Goal: Contribute content: Add original content to the website for others to see

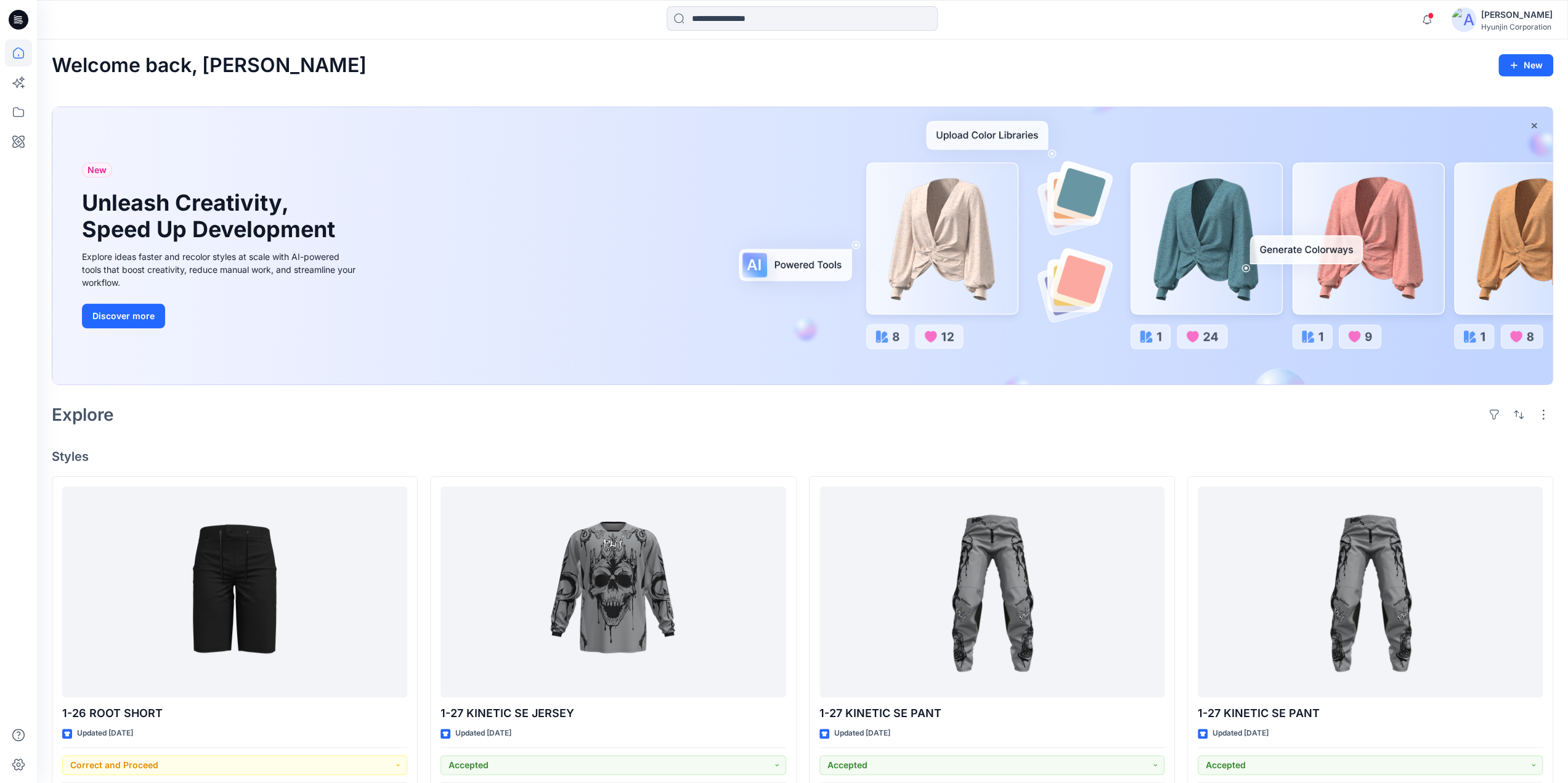
click at [1504, 27] on div "Hyunjin Corporation" at bounding box center [1517, 27] width 72 height 9
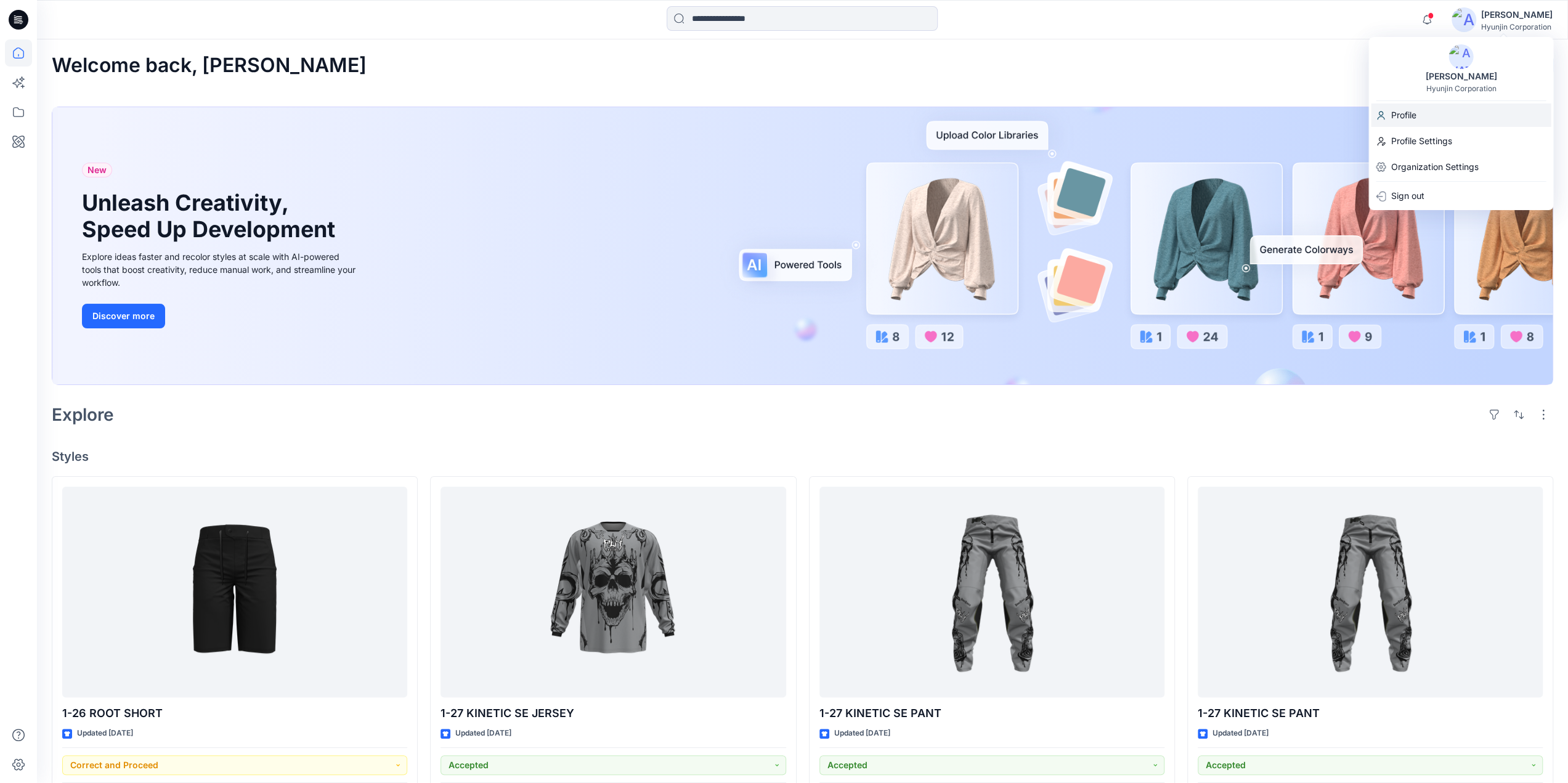
click at [1413, 106] on p "Profile" at bounding box center [1403, 115] width 25 height 24
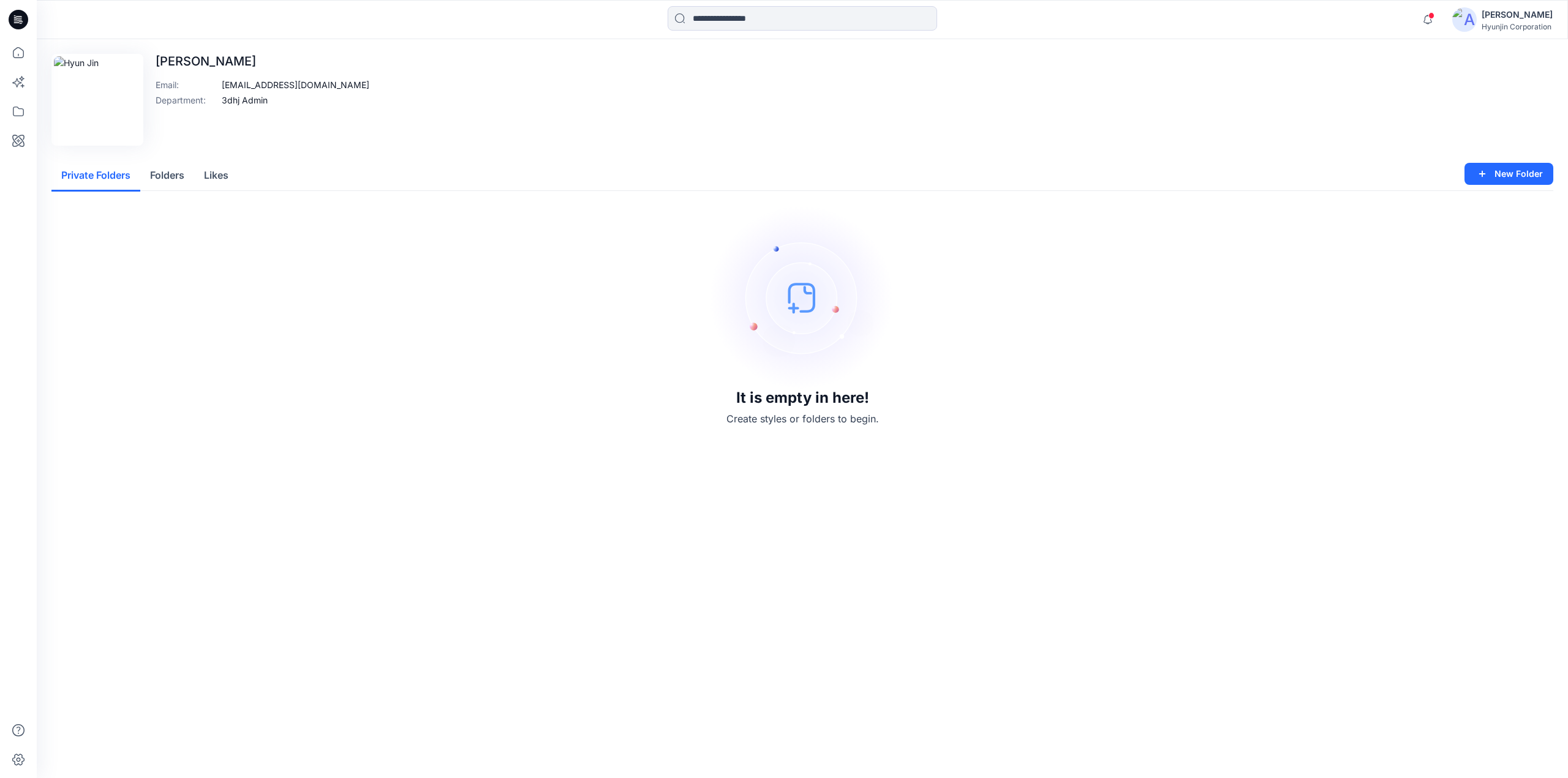
click at [1513, 23] on div "Hyunjin Corporation" at bounding box center [1517, 26] width 71 height 9
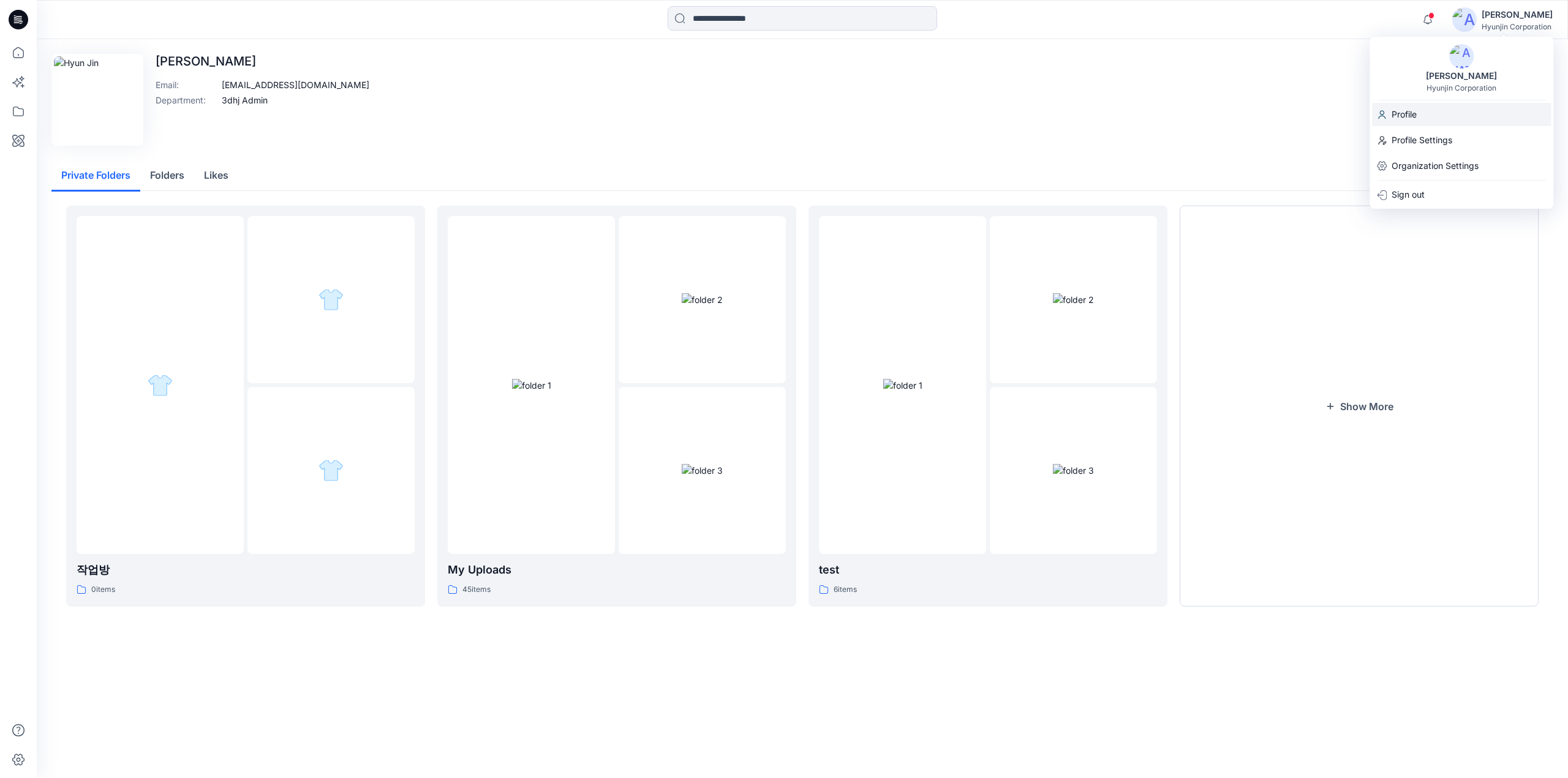
click at [1409, 120] on p "Profile" at bounding box center [1404, 114] width 25 height 23
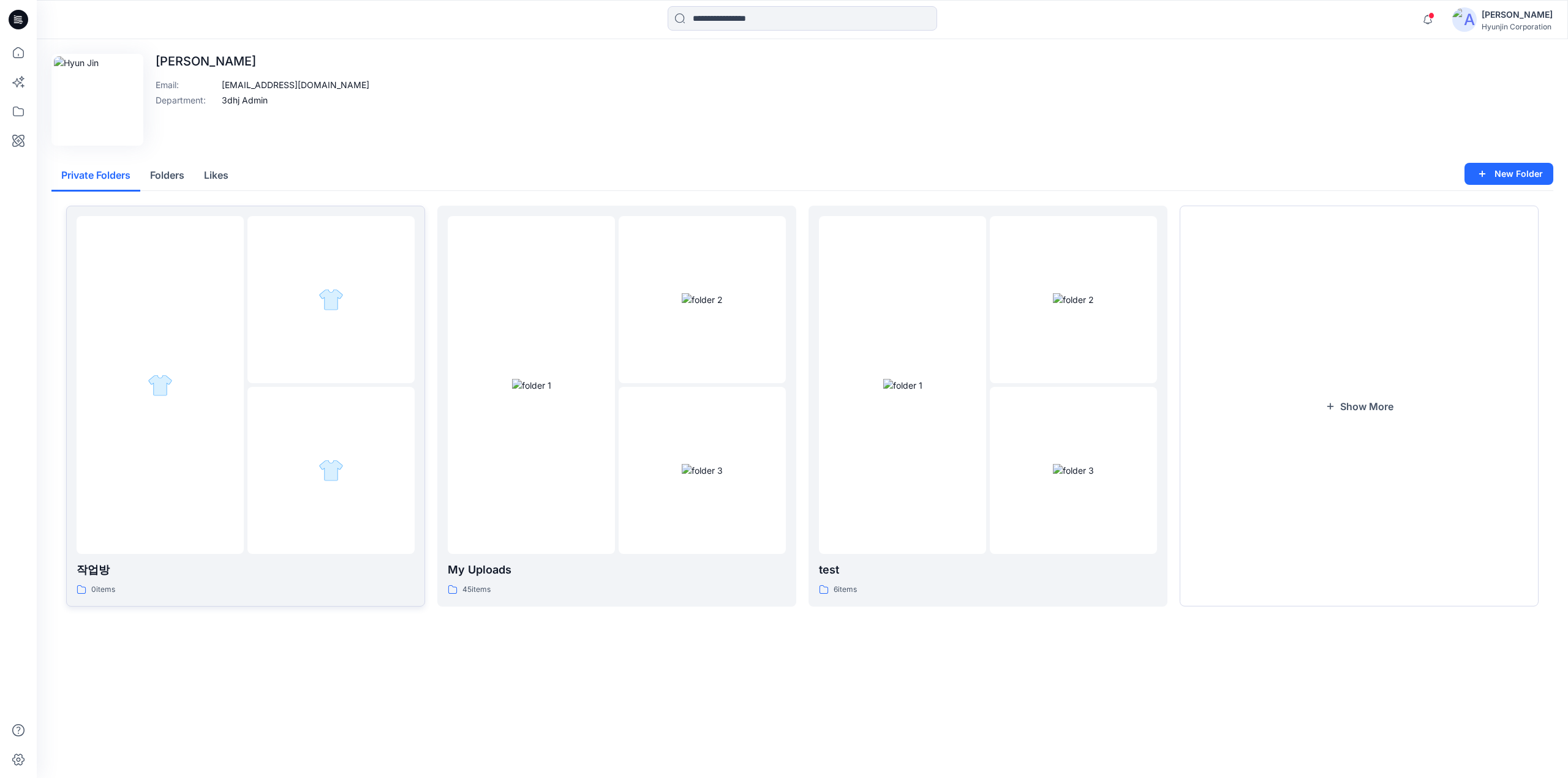
click at [294, 358] on div at bounding box center [331, 300] width 167 height 167
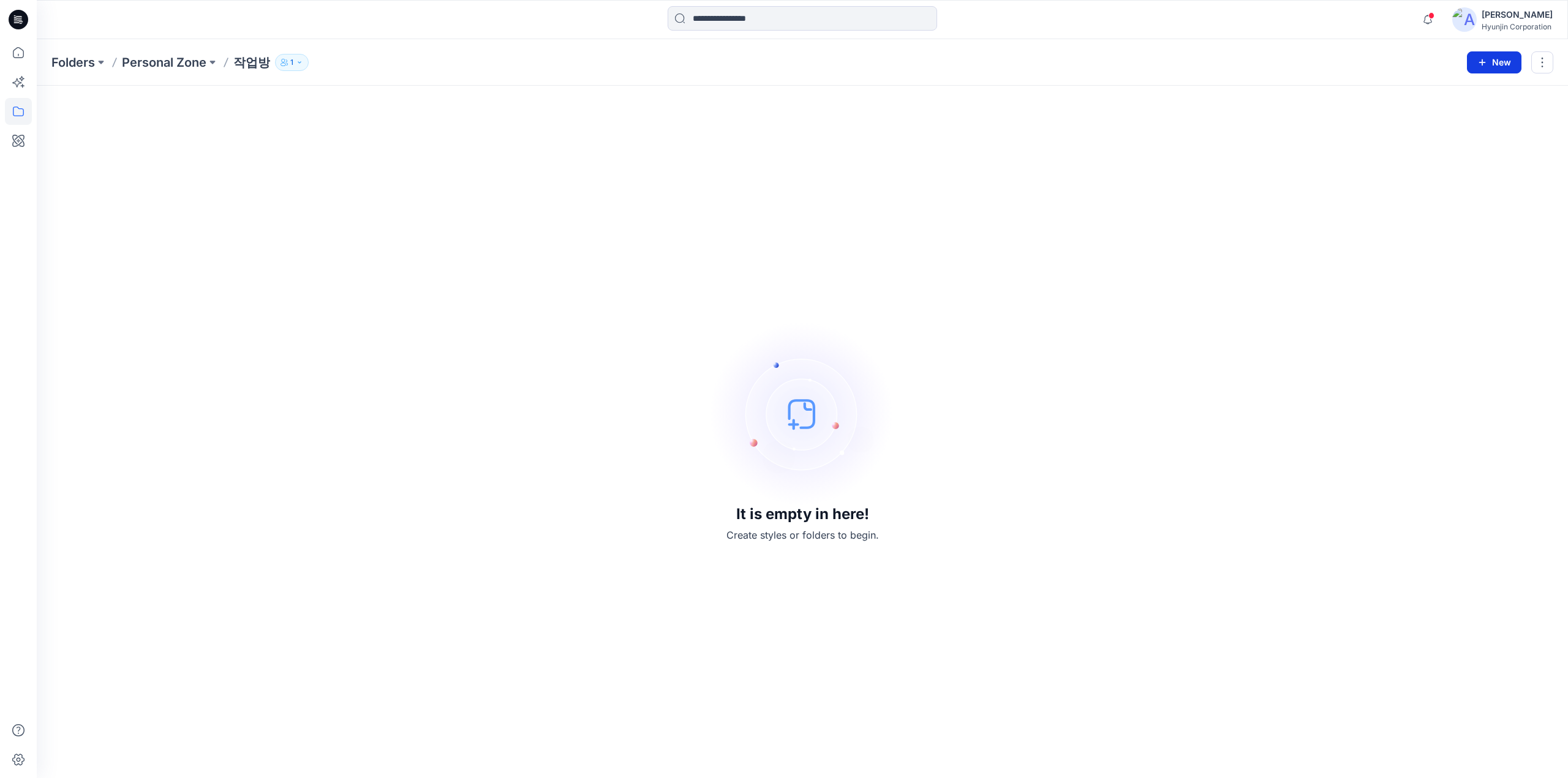
click at [1497, 59] on button "New" at bounding box center [1494, 63] width 55 height 22
click at [1451, 125] on button "New Folder" at bounding box center [1467, 116] width 105 height 23
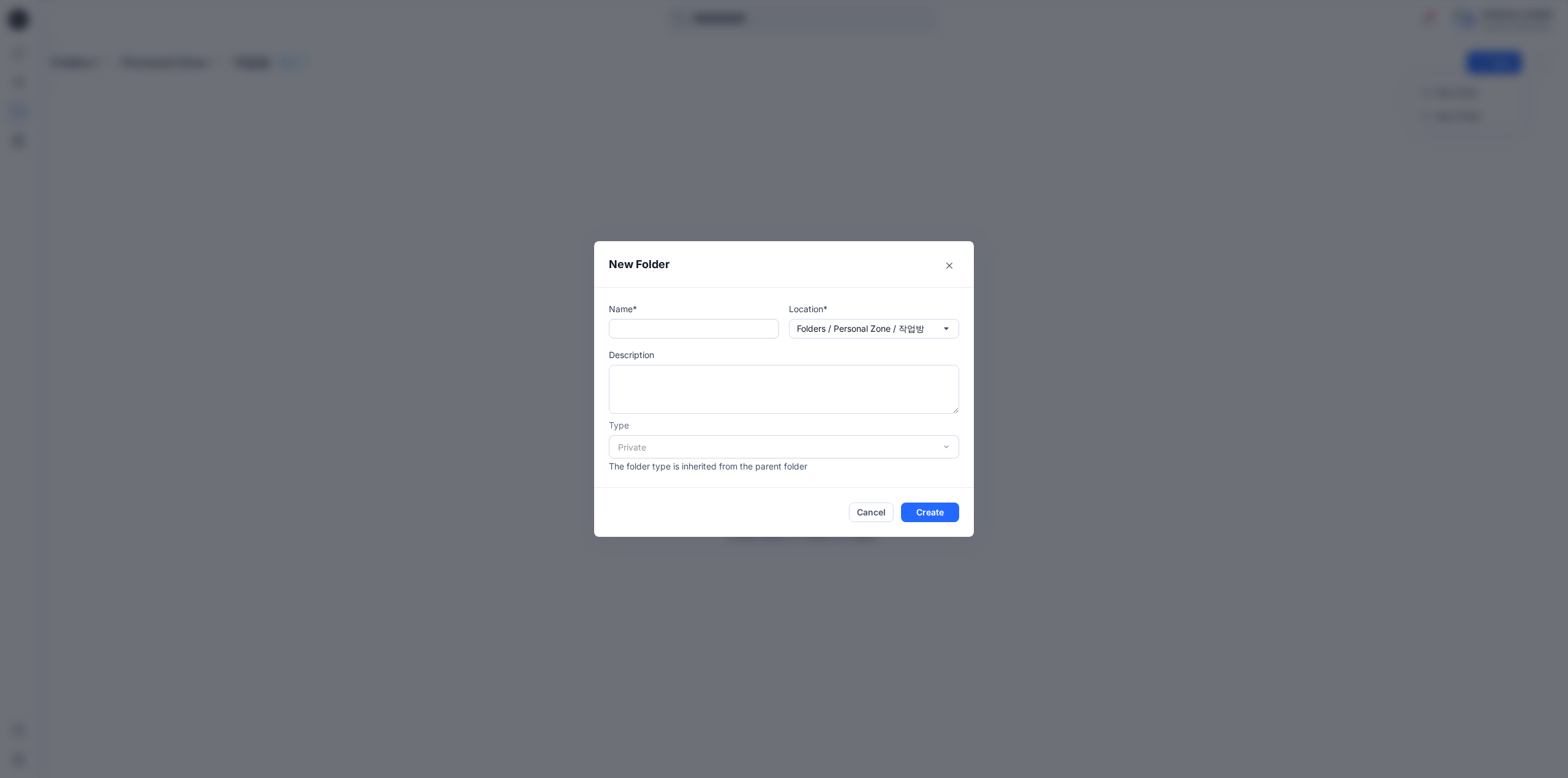
click at [688, 332] on input "text" at bounding box center [694, 329] width 170 height 20
paste input "**********"
type input "**********"
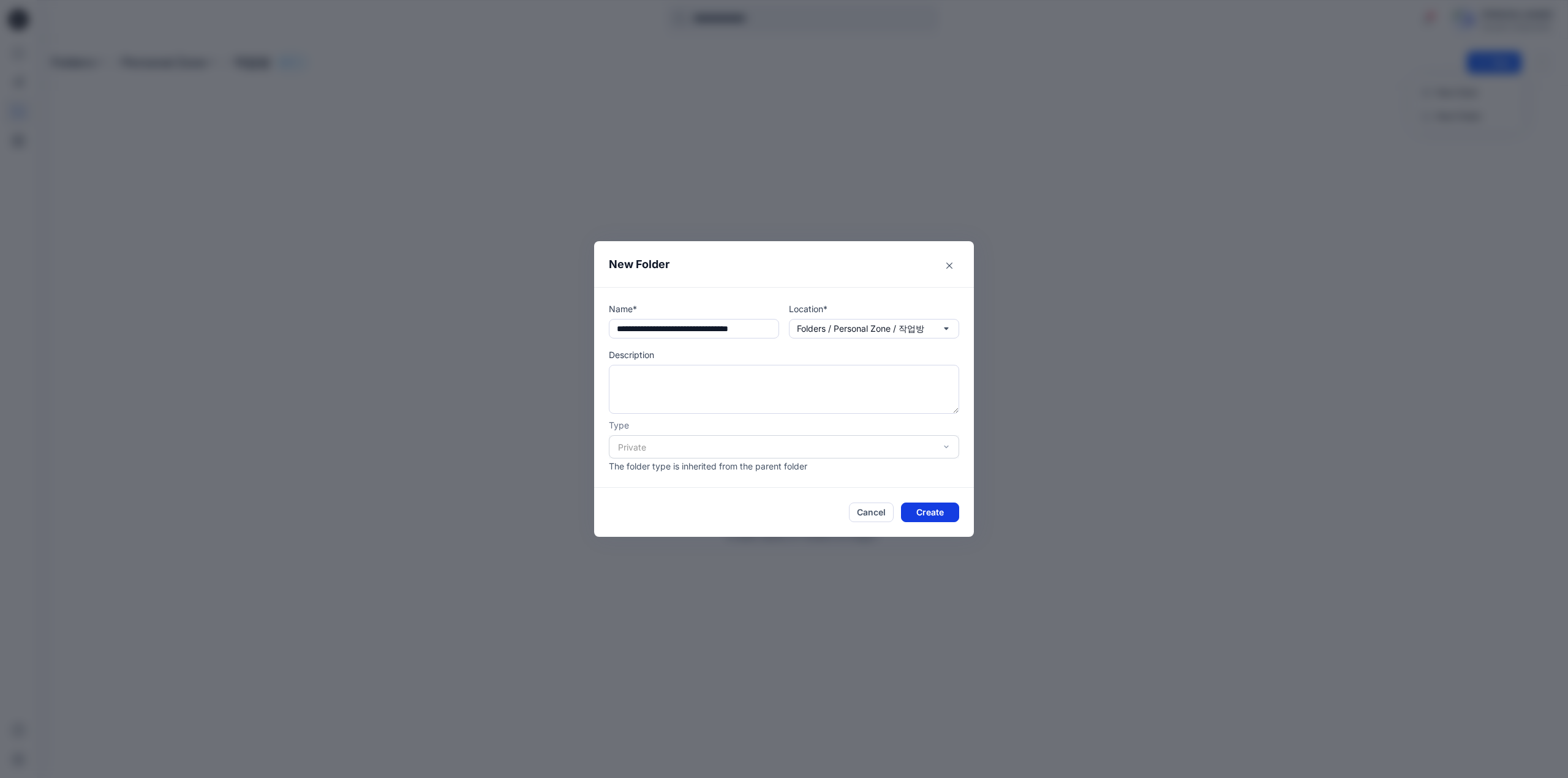
click at [927, 508] on button "Create" at bounding box center [930, 513] width 58 height 20
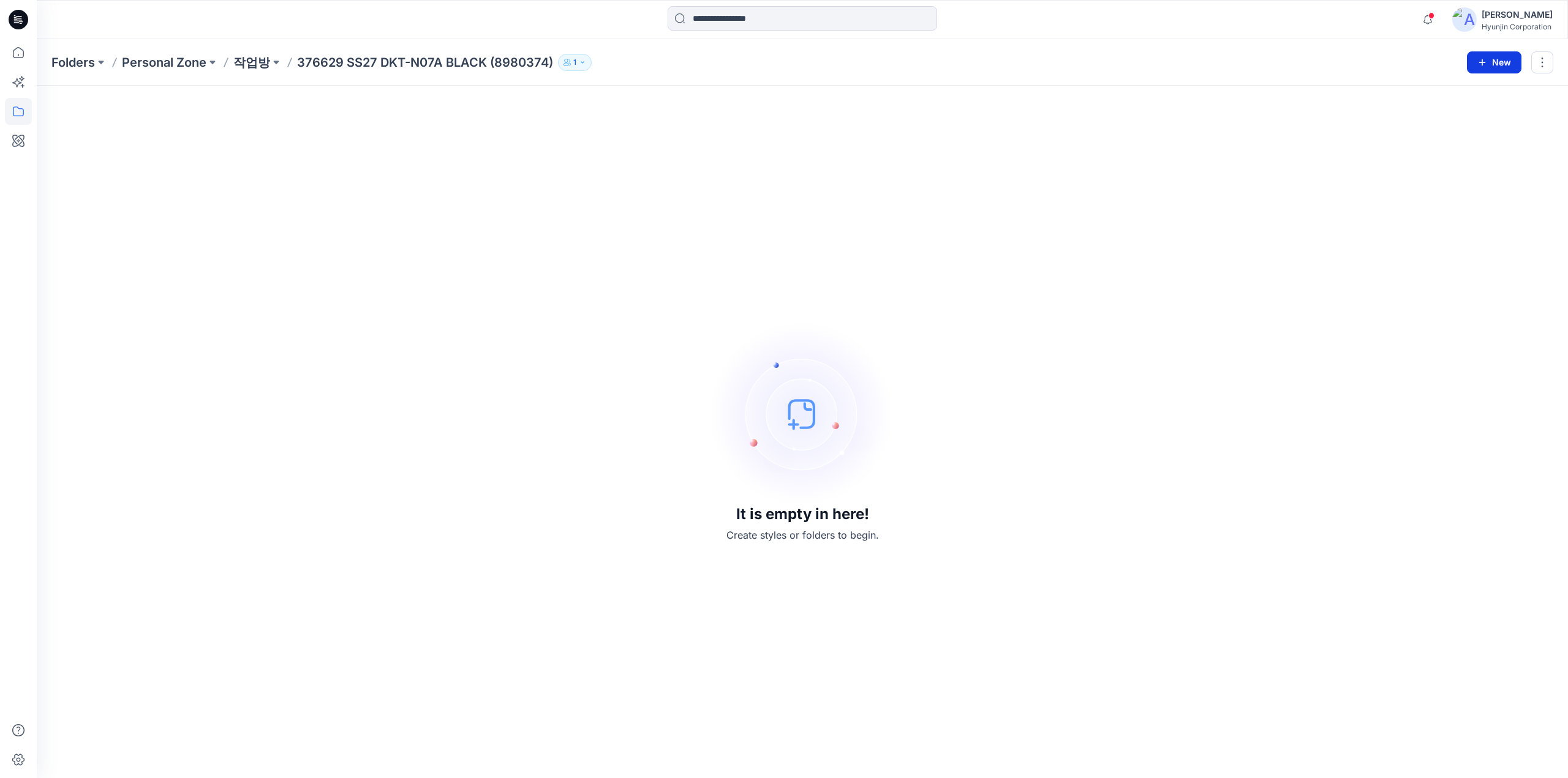
click at [1485, 66] on icon "button" at bounding box center [1482, 63] width 10 height 10
click at [1478, 92] on button "New Style" at bounding box center [1467, 92] width 105 height 25
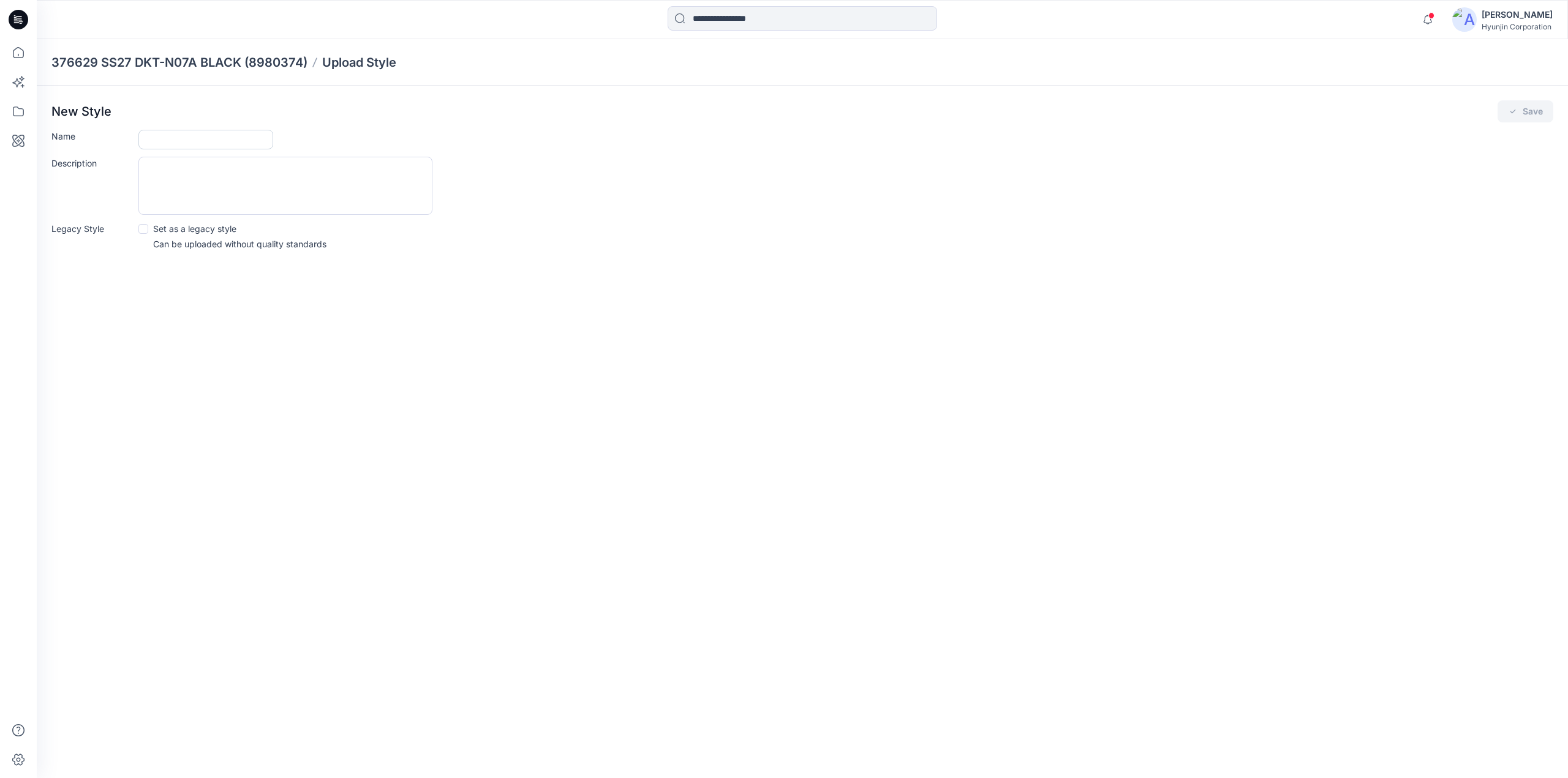
click at [229, 139] on input "Name" at bounding box center [205, 139] width 135 height 20
paste input "**********"
type input "**********"
click at [1540, 112] on button "Save" at bounding box center [1525, 111] width 56 height 22
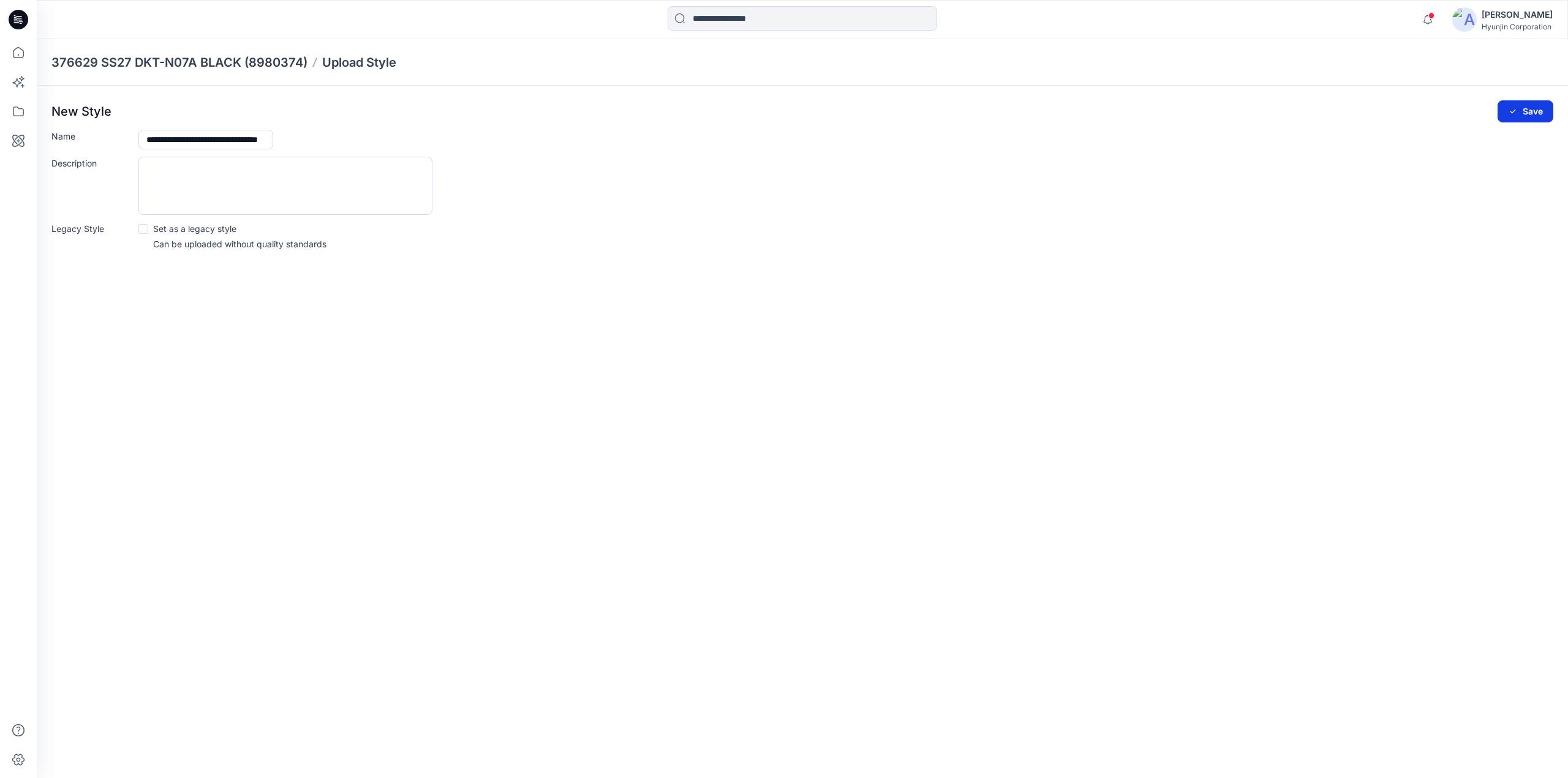
scroll to position [0, 0]
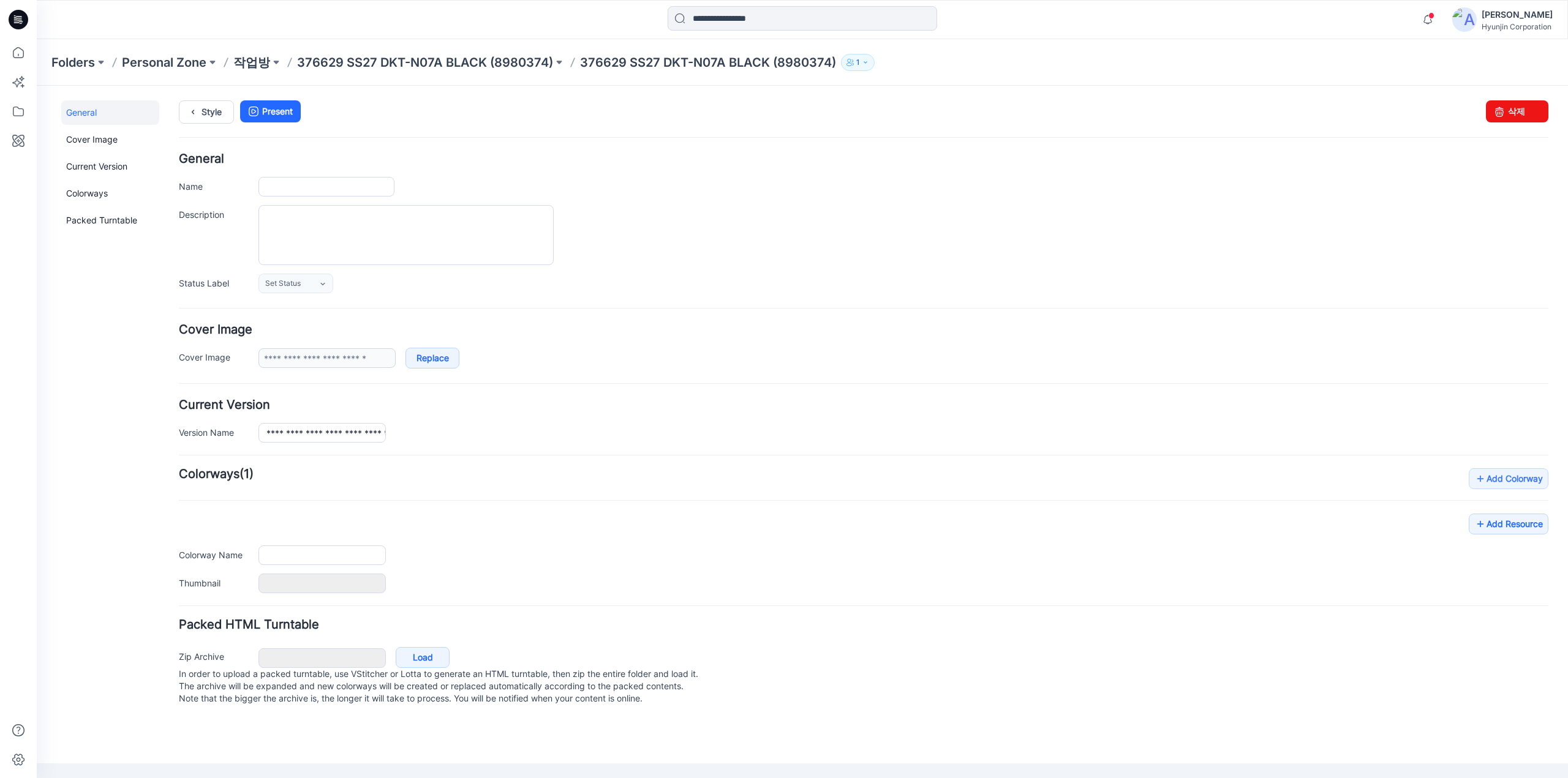
type input "**********"
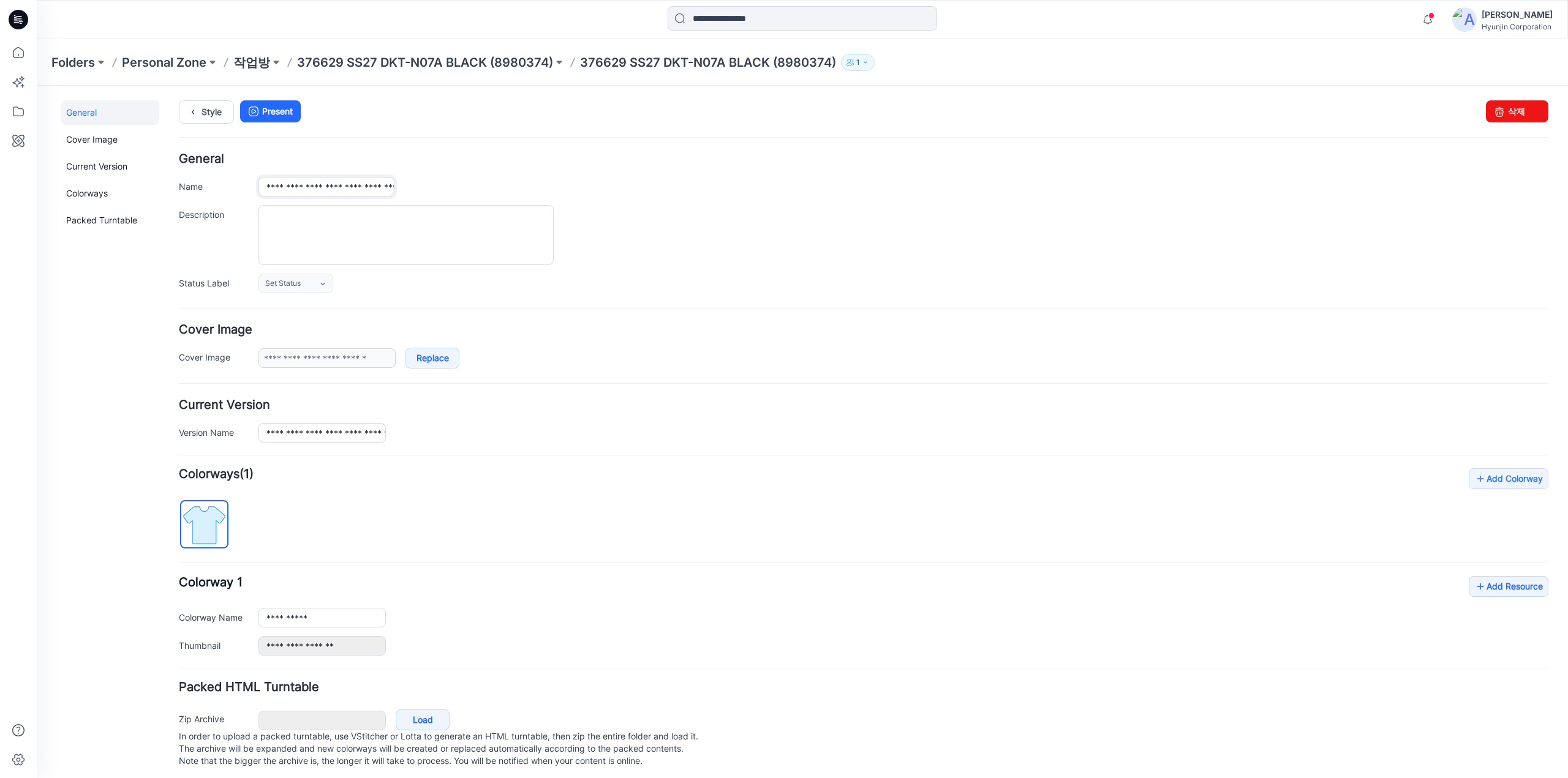
drag, startPoint x: 266, startPoint y: 188, endPoint x: 879, endPoint y: 191, distance: 613.0
click at [879, 191] on div "**********" at bounding box center [903, 187] width 1289 height 20
paste input "text"
drag, startPoint x: 365, startPoint y: 186, endPoint x: -46, endPoint y: 174, distance: 411.2
click at [37, 174] on html "< Back 0 Hyun Jin Profile Hyun Jin Personal Settings Notification Preferences O…" at bounding box center [802, 434] width 1531 height 697
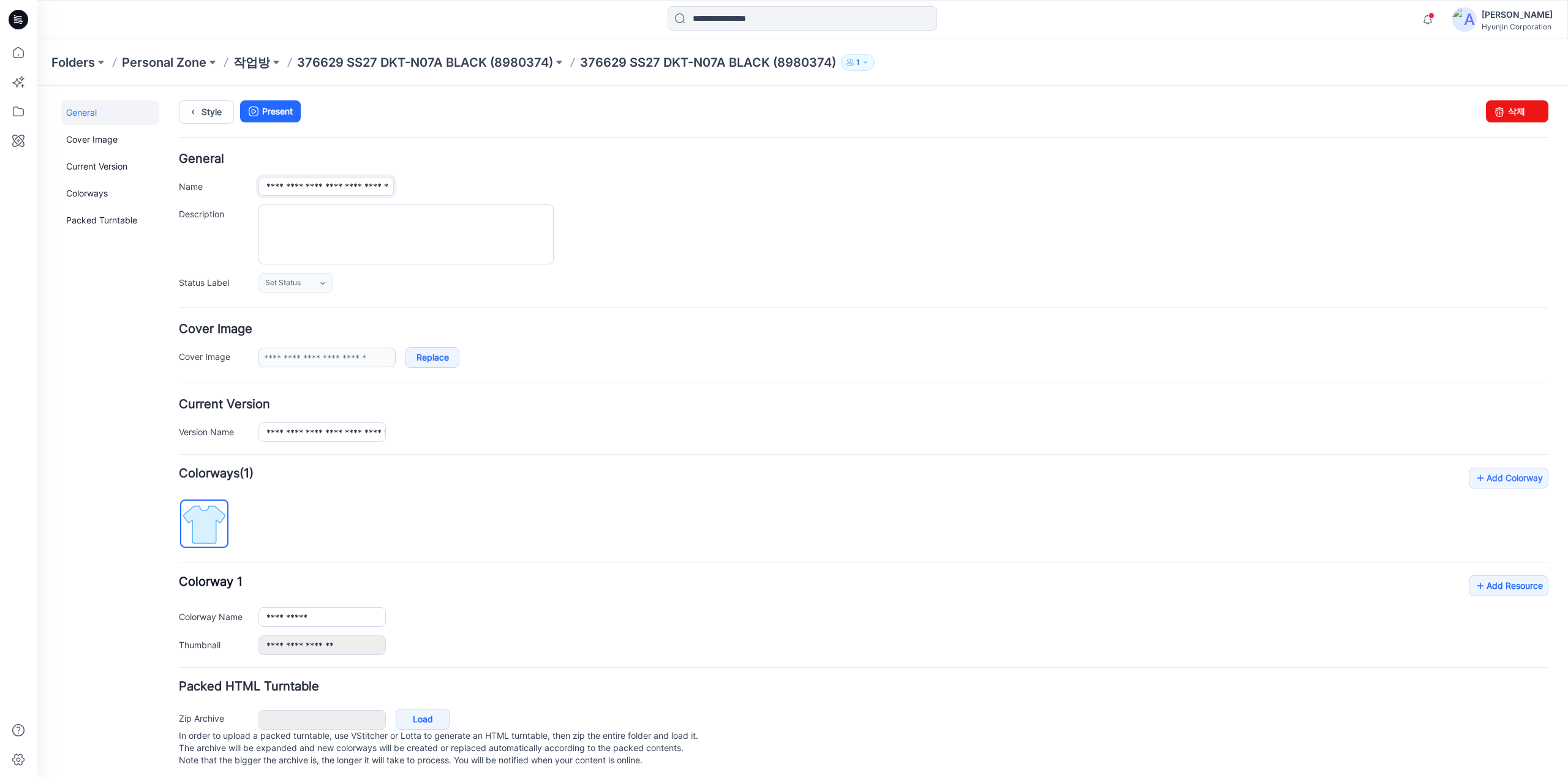
type input "**********"
click at [676, 197] on div "**********" at bounding box center [863, 222] width 1369 height 139
click at [1210, 175] on div "**********" at bounding box center [863, 222] width 1369 height 139
click at [1488, 591] on link "Add Resource" at bounding box center [1508, 586] width 79 height 21
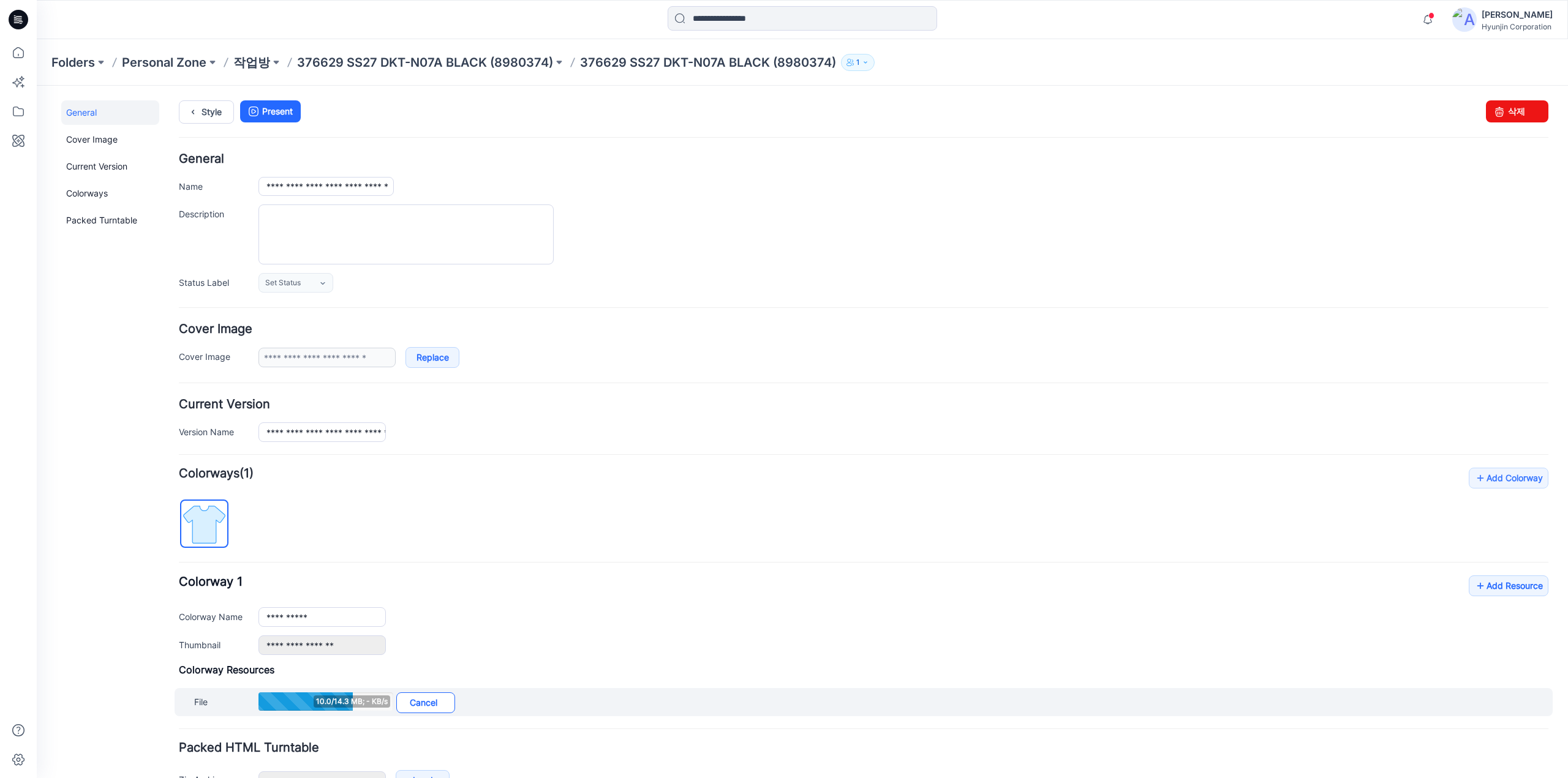
click at [412, 697] on link "Cancel" at bounding box center [426, 702] width 59 height 21
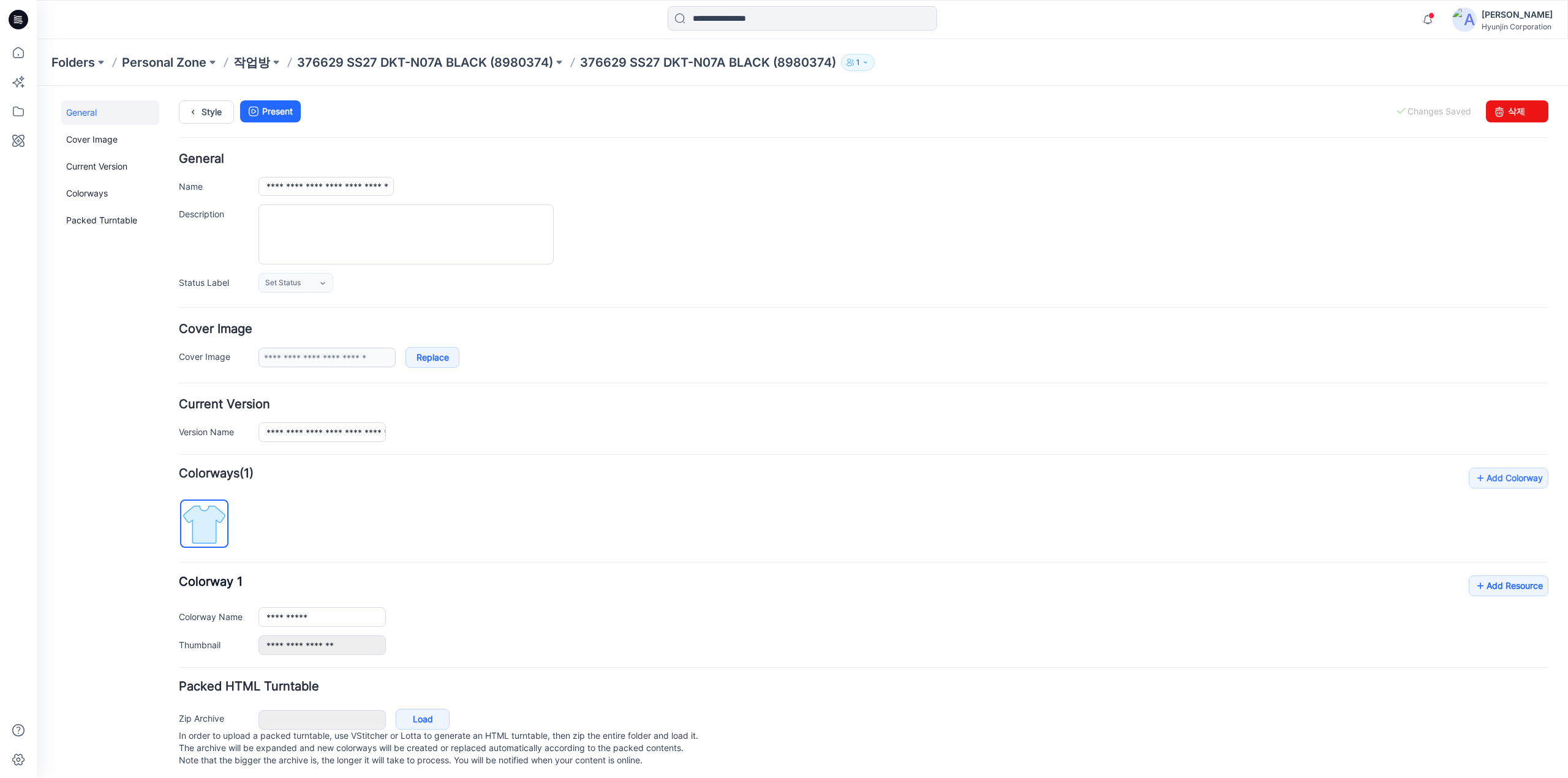
scroll to position [14, 0]
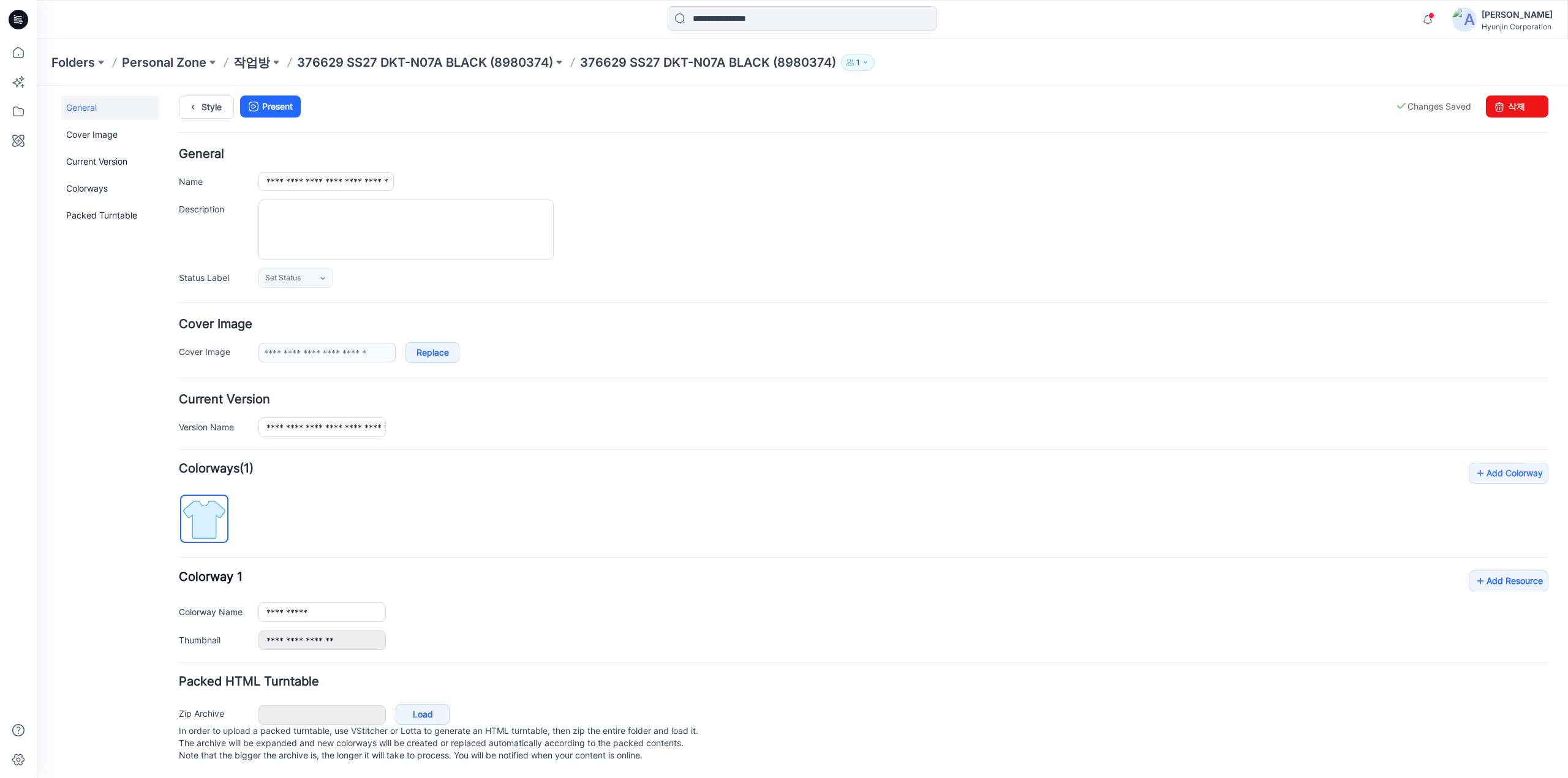
click at [413, 699] on div "Zip Archive Cancel Load In order to upload a packed turntable, use VStitcher or…" at bounding box center [863, 733] width 1378 height 66
click at [413, 704] on link "Load" at bounding box center [422, 714] width 54 height 21
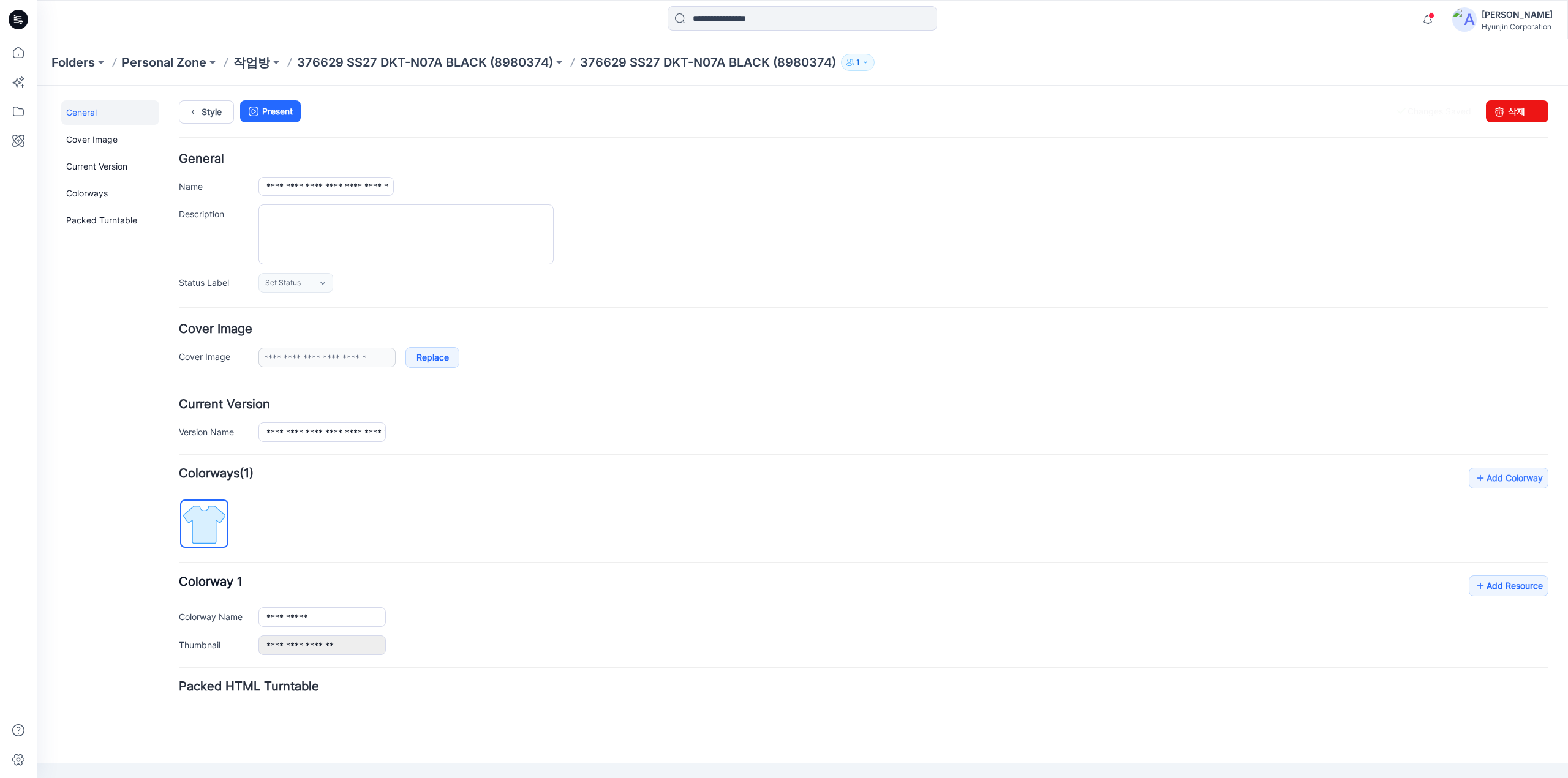
scroll to position [0, 0]
click at [199, 110] on icon at bounding box center [193, 112] width 17 height 22
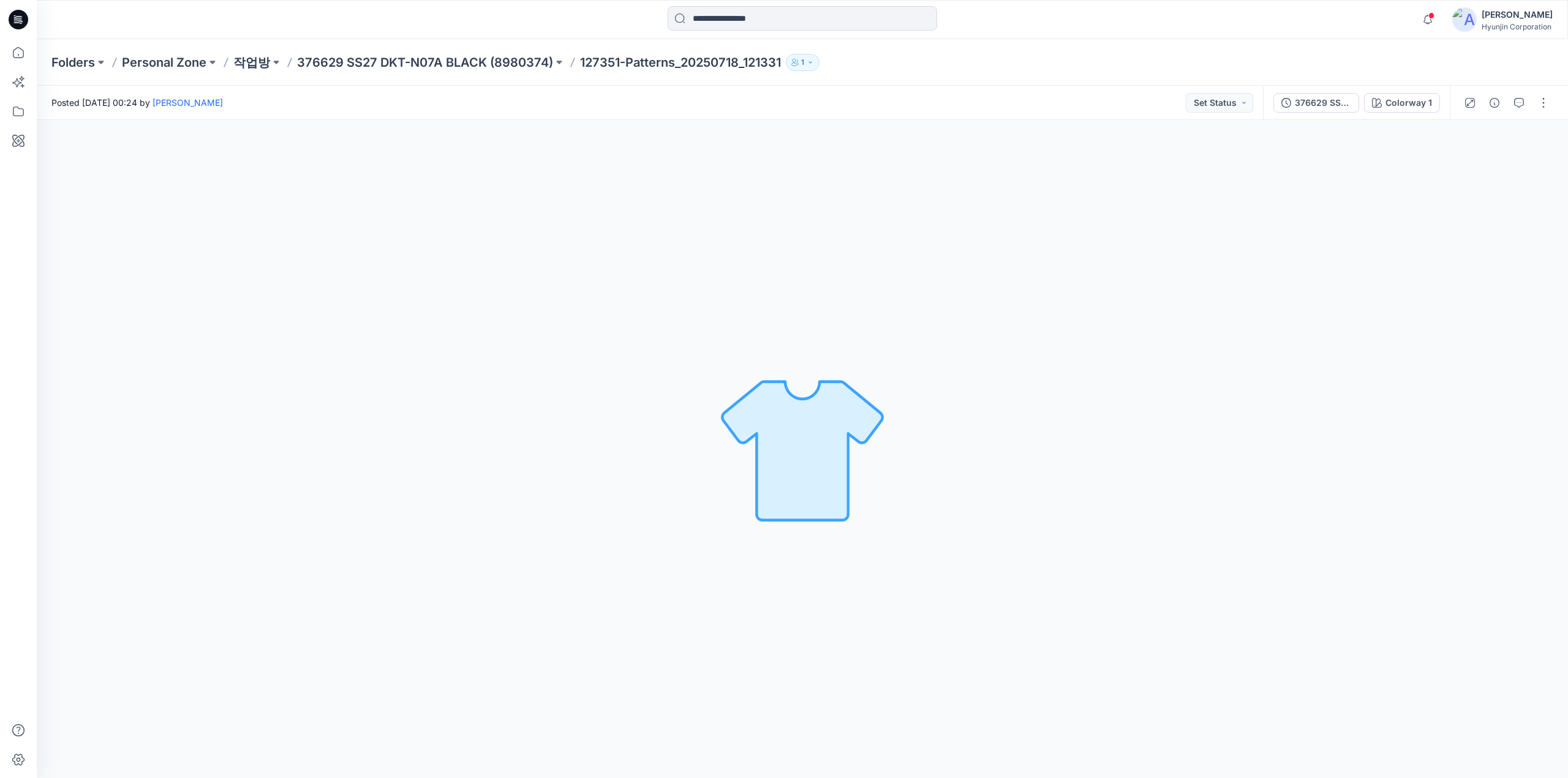
click at [988, 325] on div at bounding box center [802, 449] width 1531 height 658
click at [1546, 111] on button "button" at bounding box center [1543, 103] width 20 height 20
click at [1473, 172] on button "Edit" at bounding box center [1491, 165] width 113 height 23
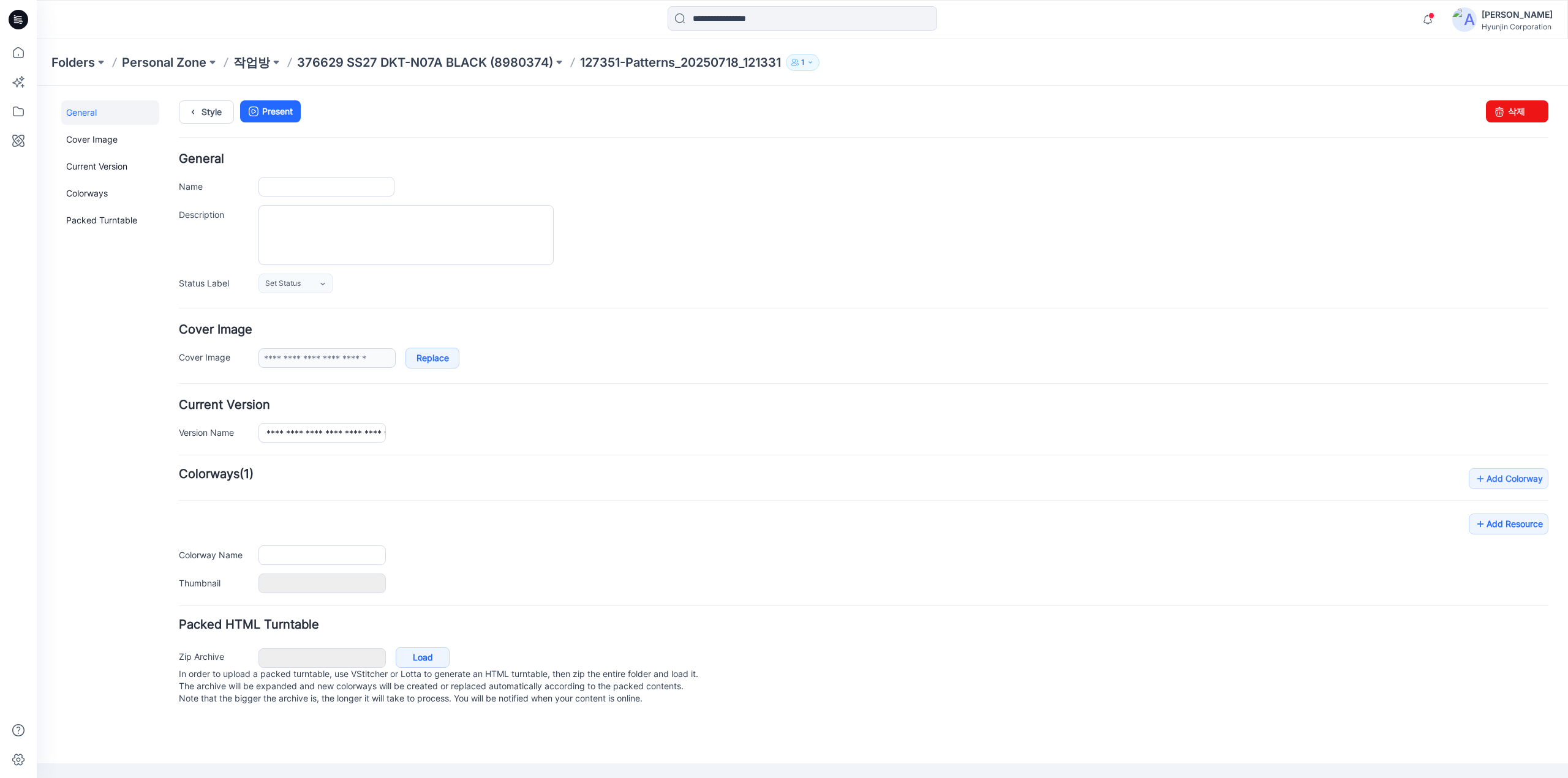
type input "**********"
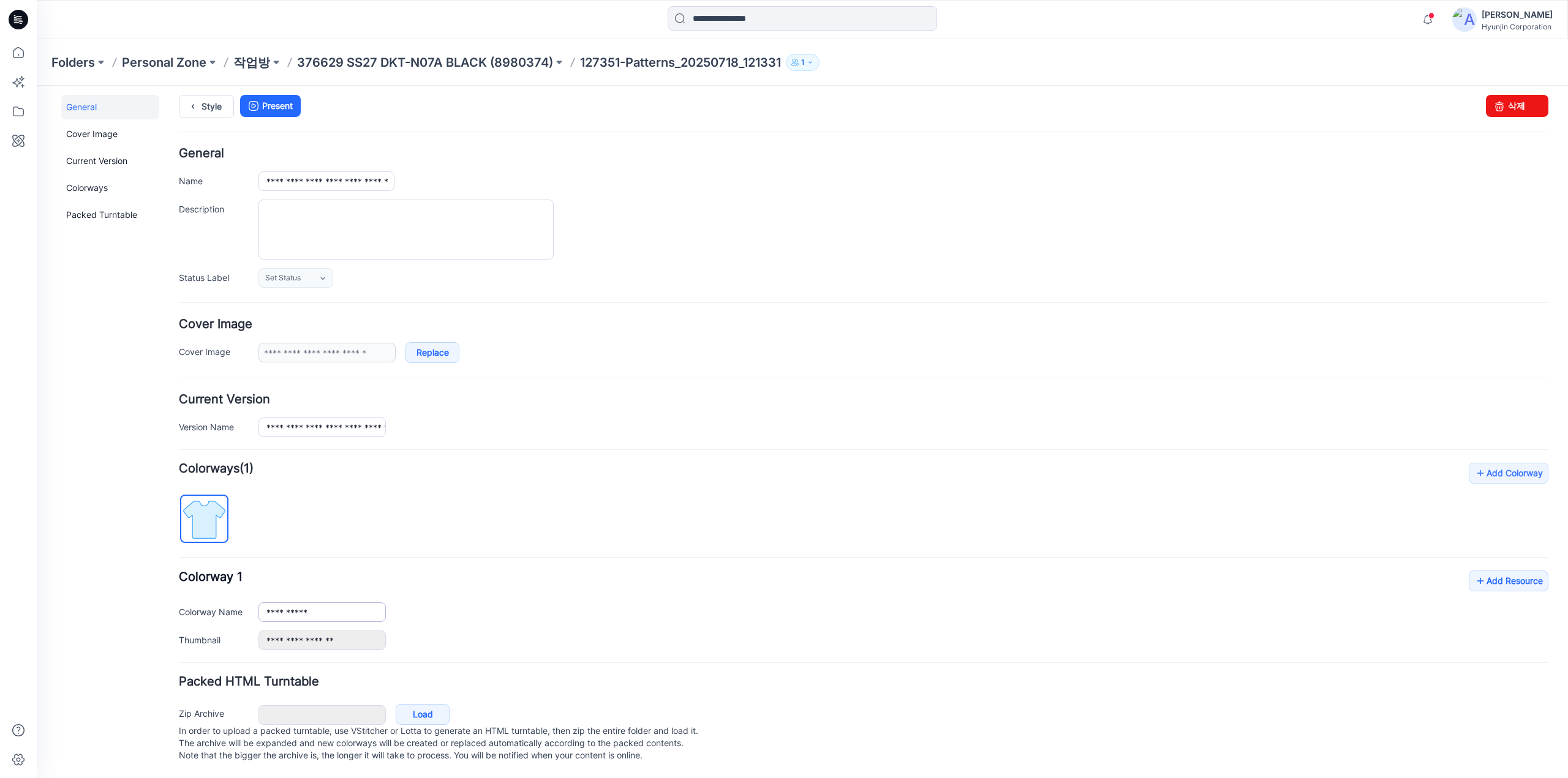
scroll to position [14, 0]
click at [322, 603] on input "**********" at bounding box center [322, 612] width 127 height 20
click at [22, 26] on icon at bounding box center [18, 20] width 20 height 20
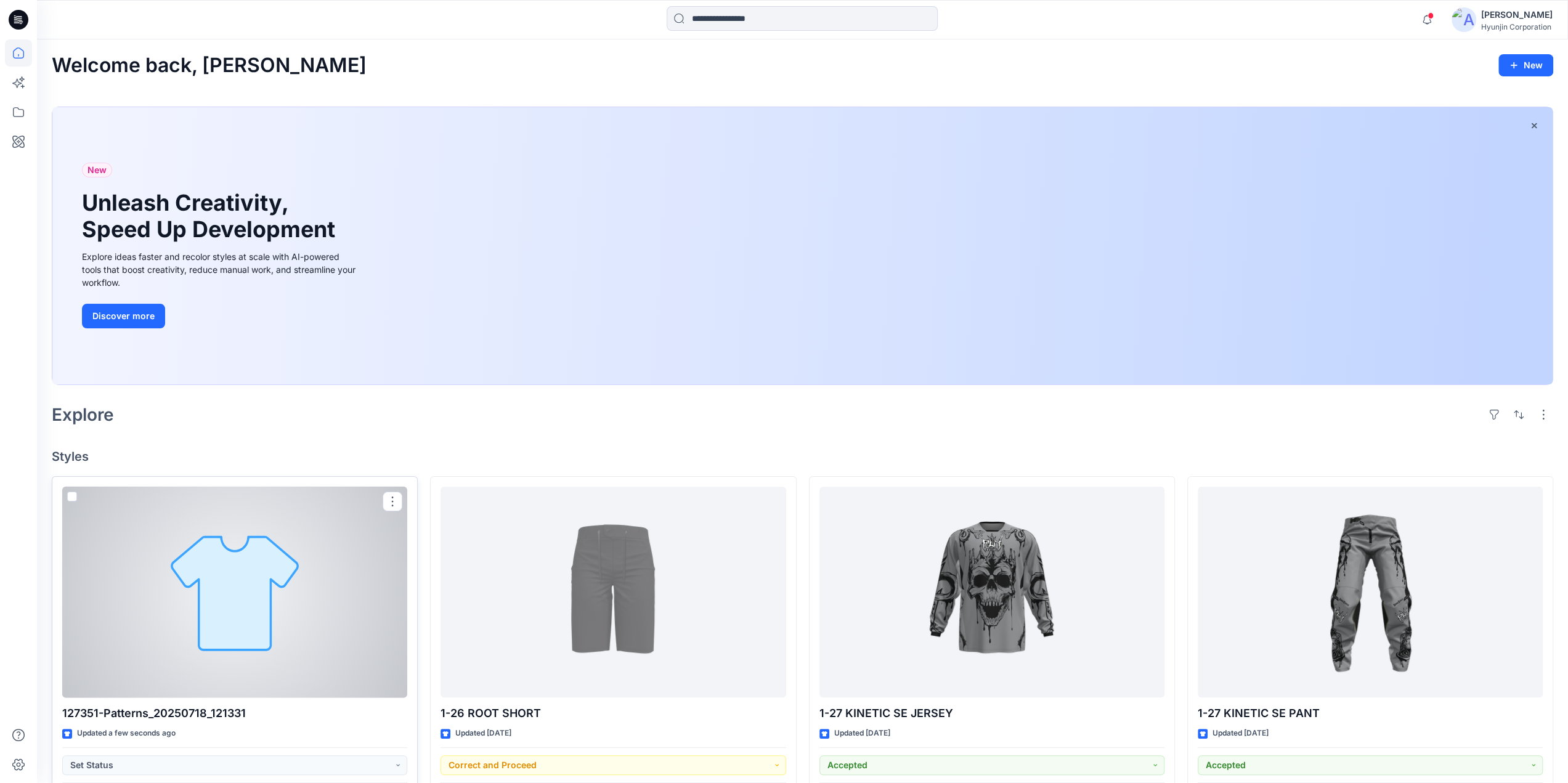
click at [247, 620] on div at bounding box center [235, 593] width 345 height 212
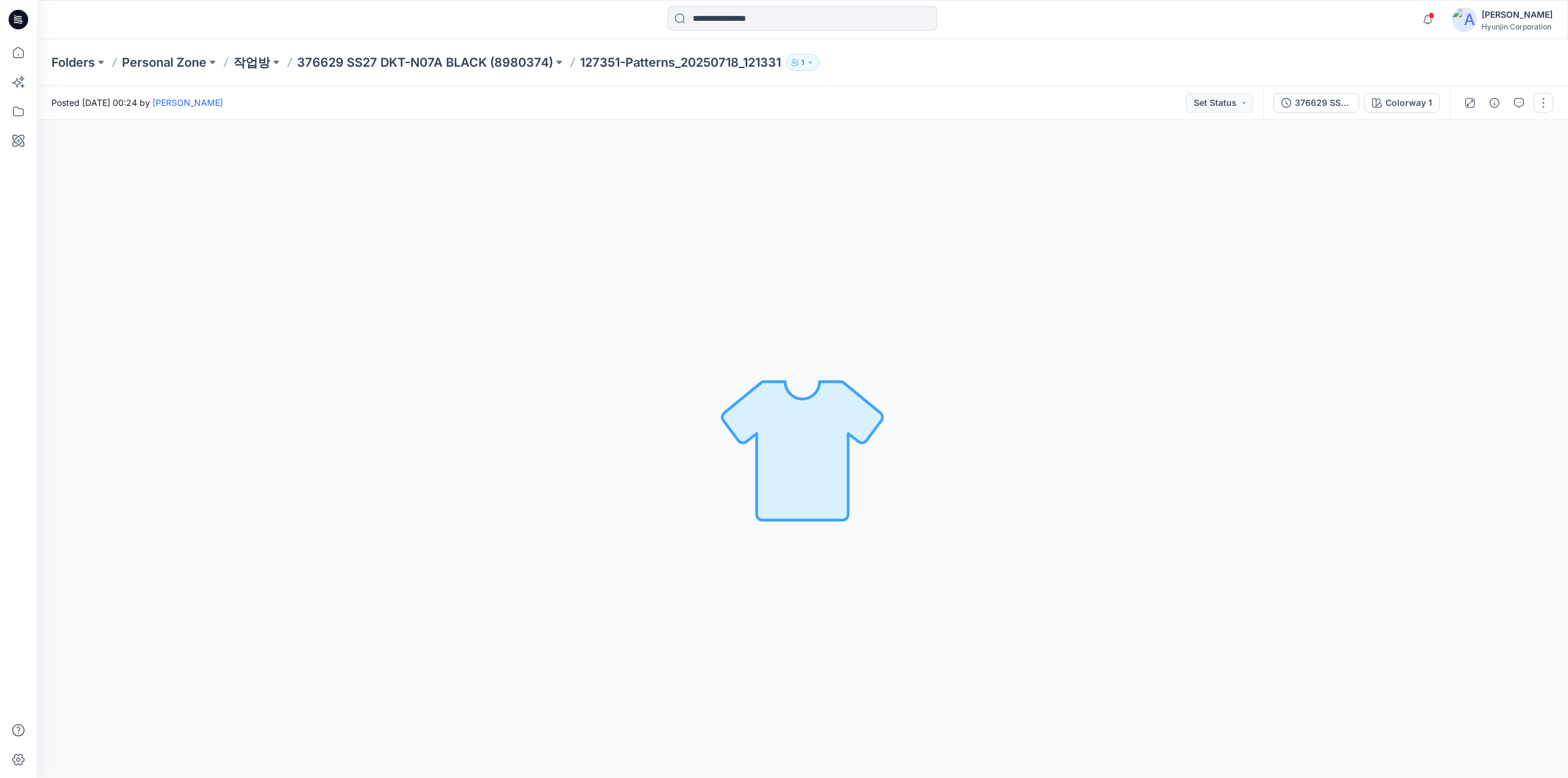
click at [1540, 101] on button "button" at bounding box center [1543, 103] width 20 height 20
click at [1491, 163] on button "Edit" at bounding box center [1491, 165] width 113 height 23
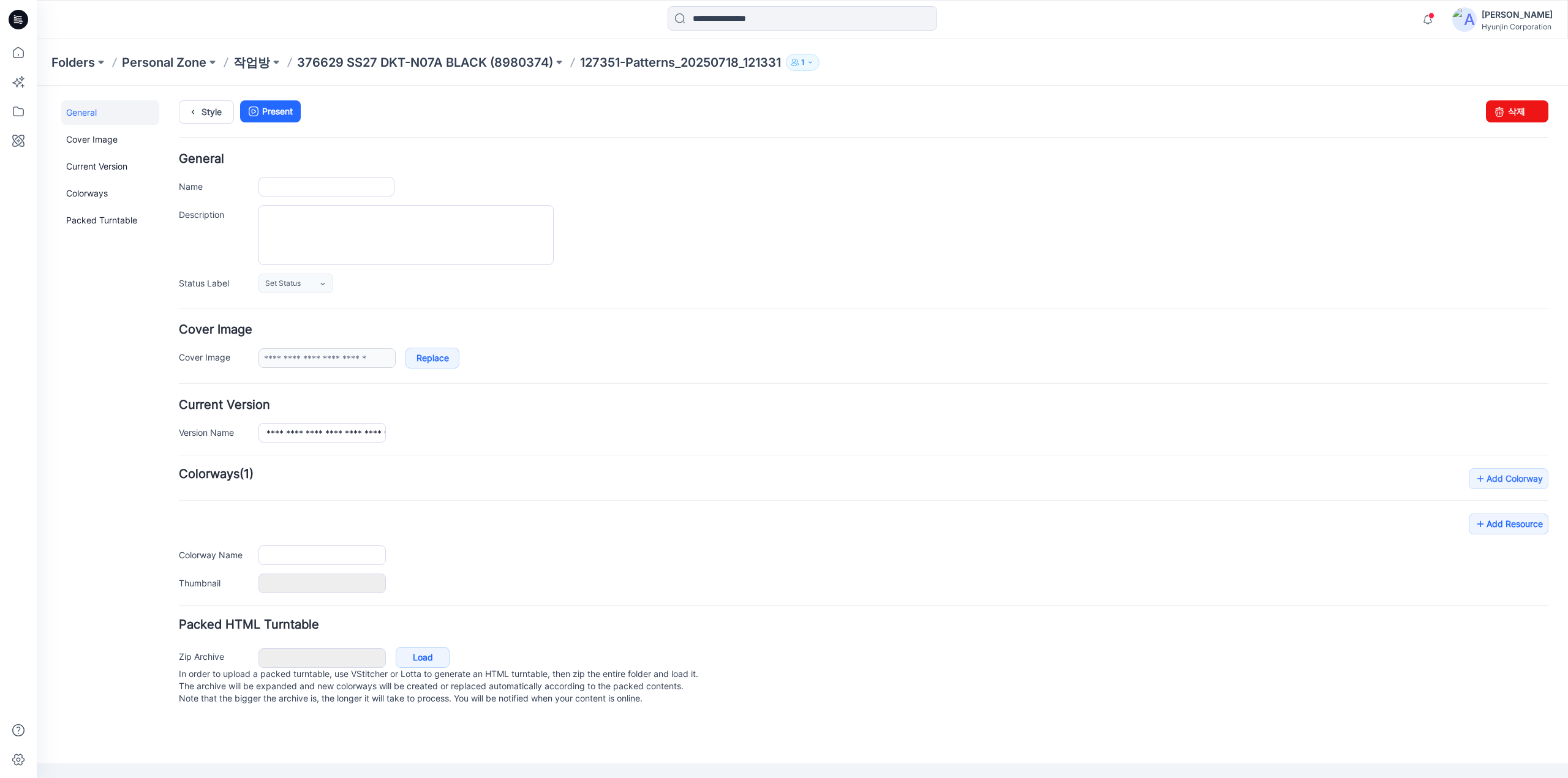
type input "**********"
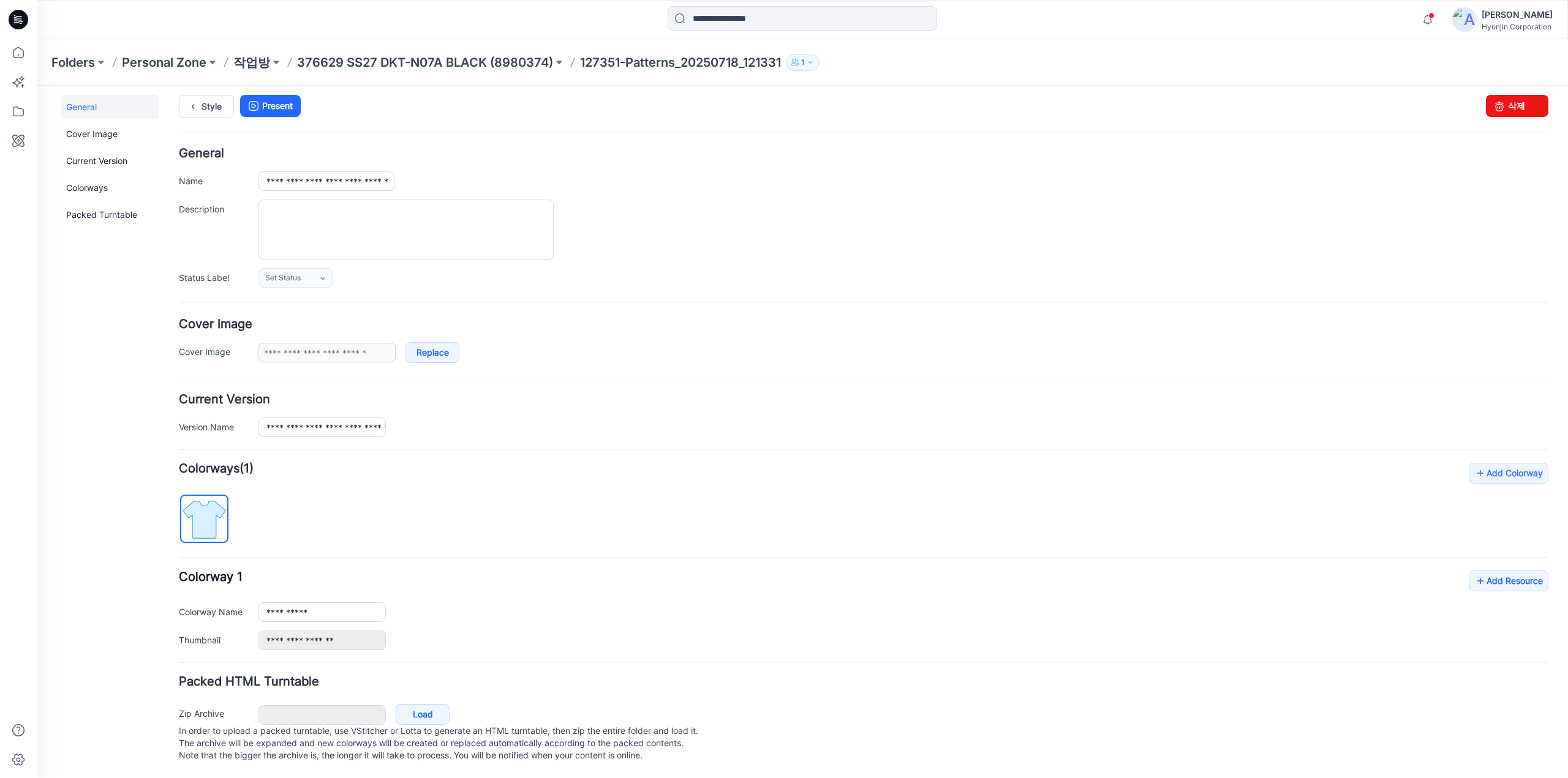
scroll to position [14, 0]
click at [344, 602] on input "**********" at bounding box center [322, 612] width 127 height 20
click at [192, 524] on img at bounding box center [204, 519] width 46 height 46
click at [352, 602] on input "**********" at bounding box center [322, 612] width 127 height 20
click at [430, 704] on link "Load" at bounding box center [422, 714] width 54 height 21
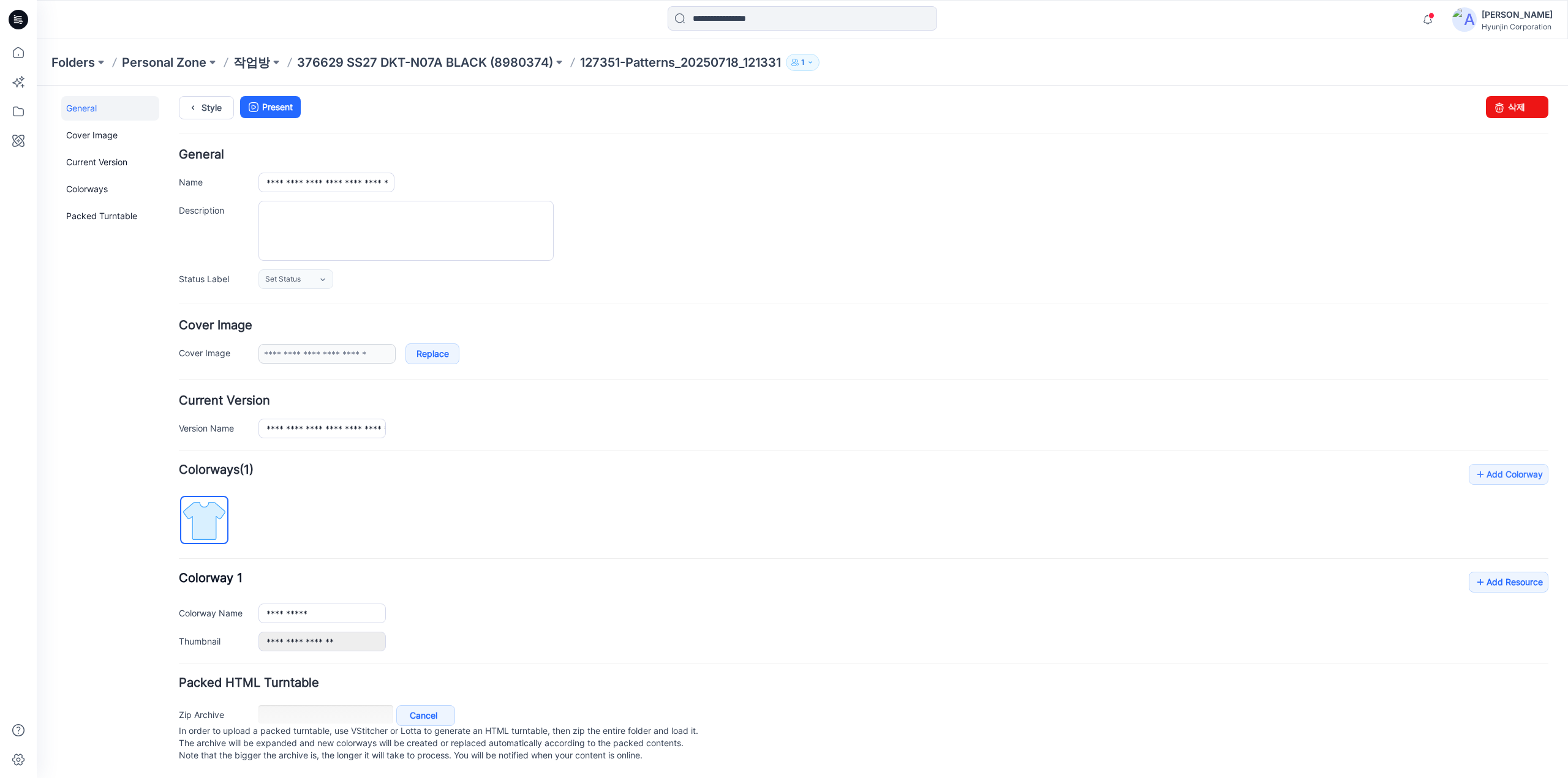
scroll to position [13, 0]
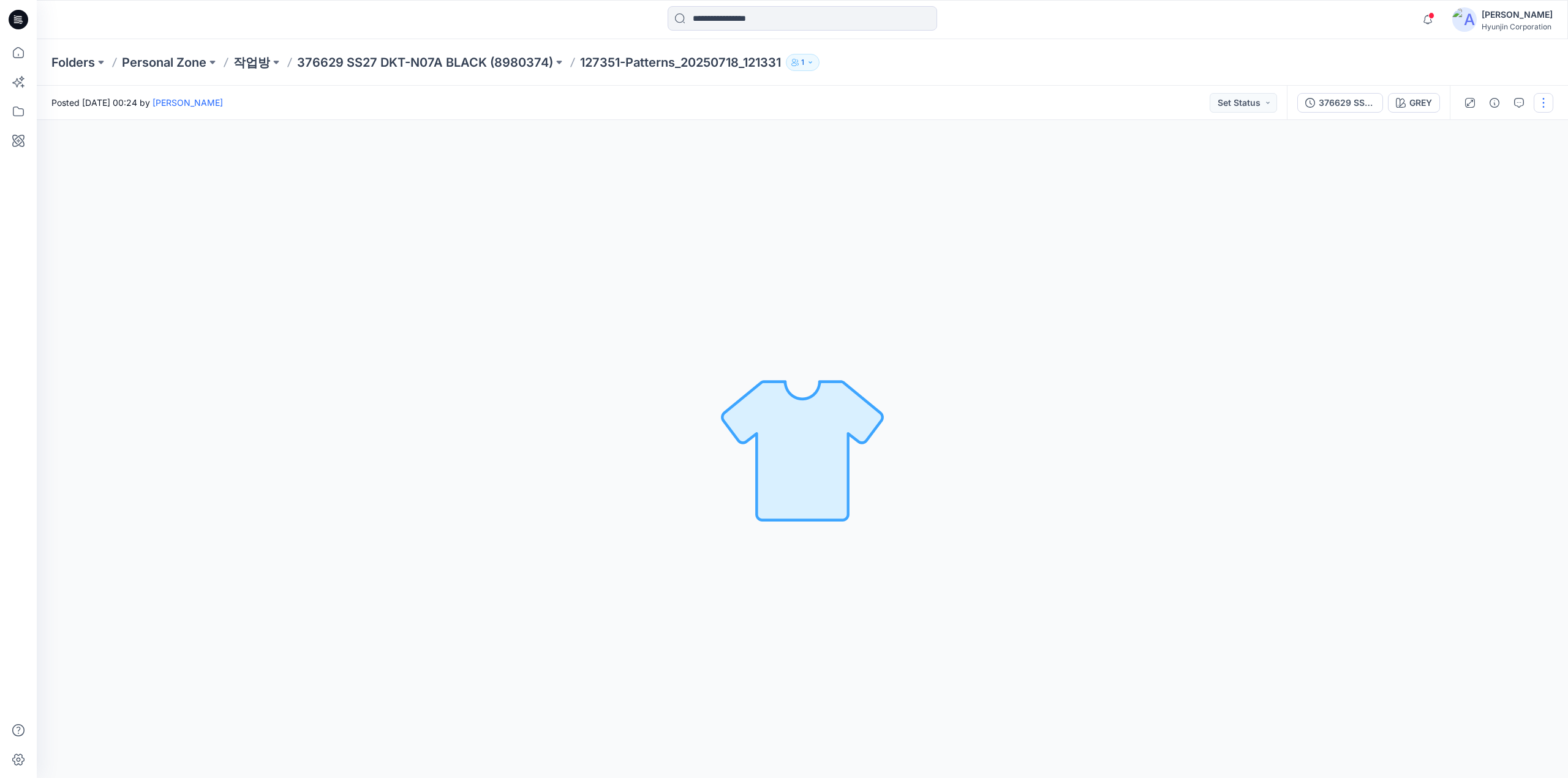
click at [1538, 105] on button "button" at bounding box center [1543, 103] width 20 height 20
click at [1471, 176] on button "Edit" at bounding box center [1491, 165] width 113 height 23
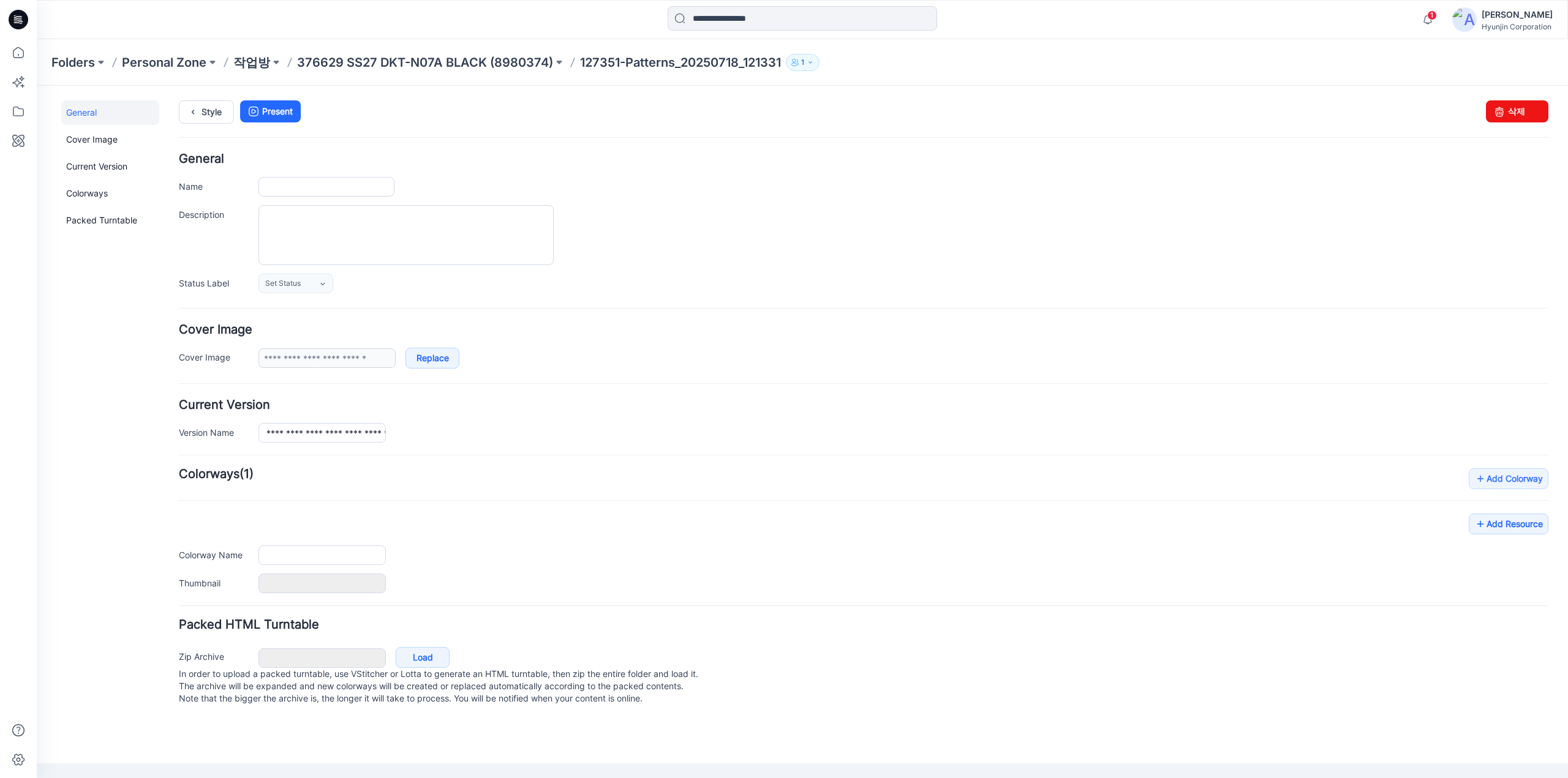
type input "**********"
type input "****"
type input "**********"
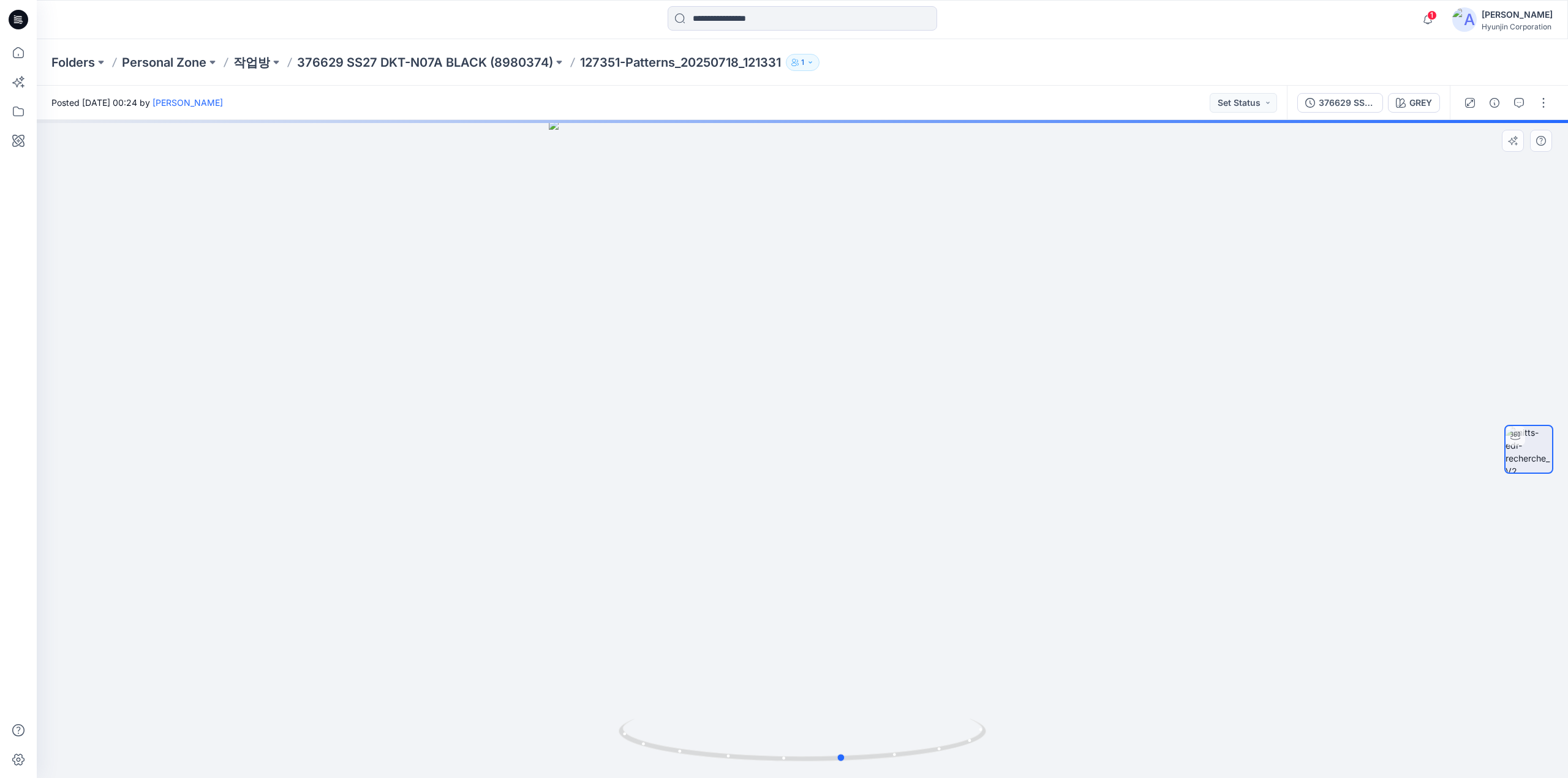
drag, startPoint x: 914, startPoint y: 731, endPoint x: 572, endPoint y: 704, distance: 343.1
click at [582, 721] on div at bounding box center [802, 449] width 1531 height 658
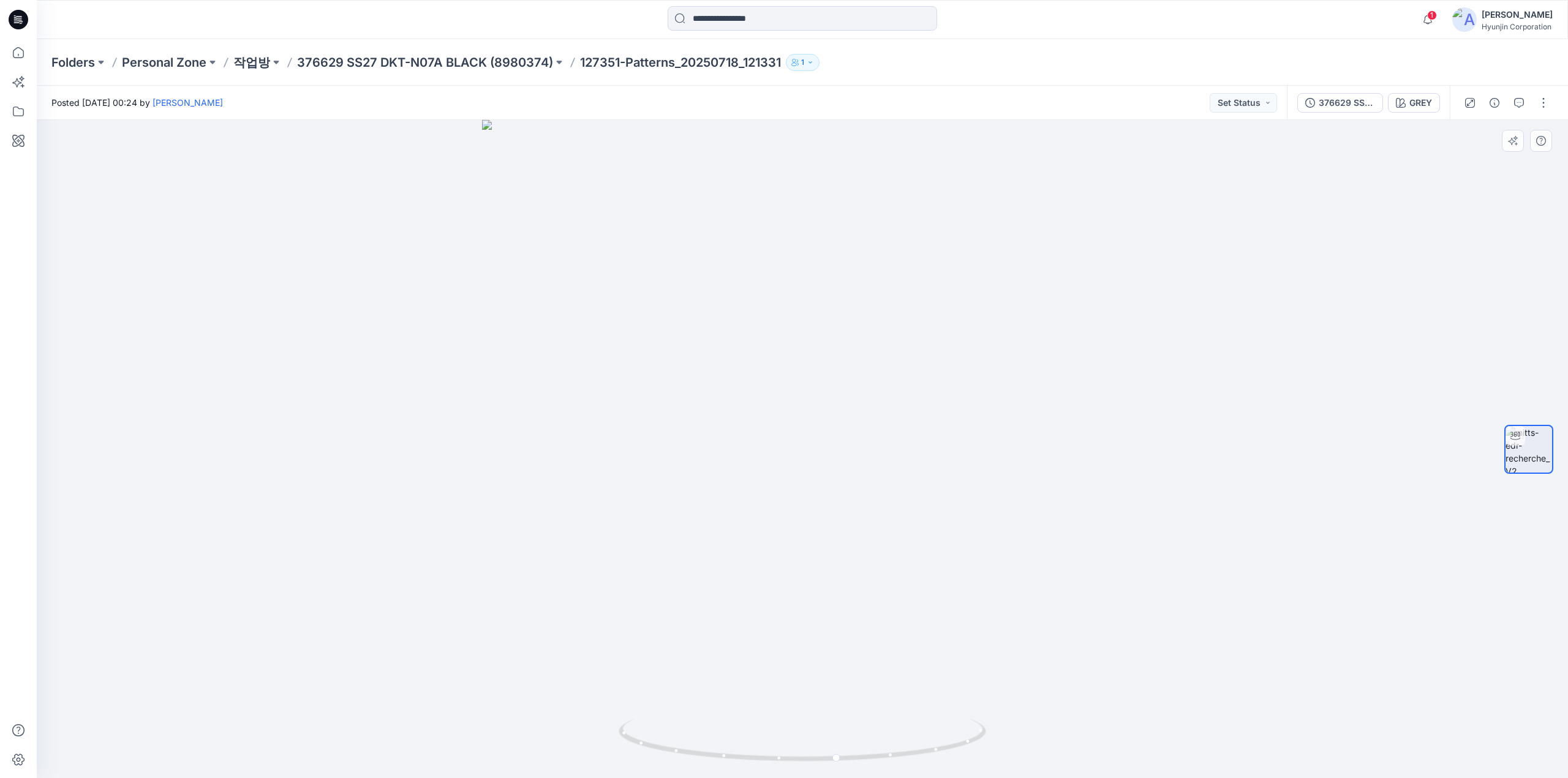
drag, startPoint x: 899, startPoint y: 260, endPoint x: 868, endPoint y: 634, distance: 375.3
click at [868, 634] on div at bounding box center [802, 449] width 1531 height 658
drag, startPoint x: 865, startPoint y: 718, endPoint x: 830, endPoint y: 720, distance: 35.1
click at [830, 720] on div at bounding box center [802, 449] width 1531 height 658
drag, startPoint x: 847, startPoint y: 763, endPoint x: 595, endPoint y: 746, distance: 252.6
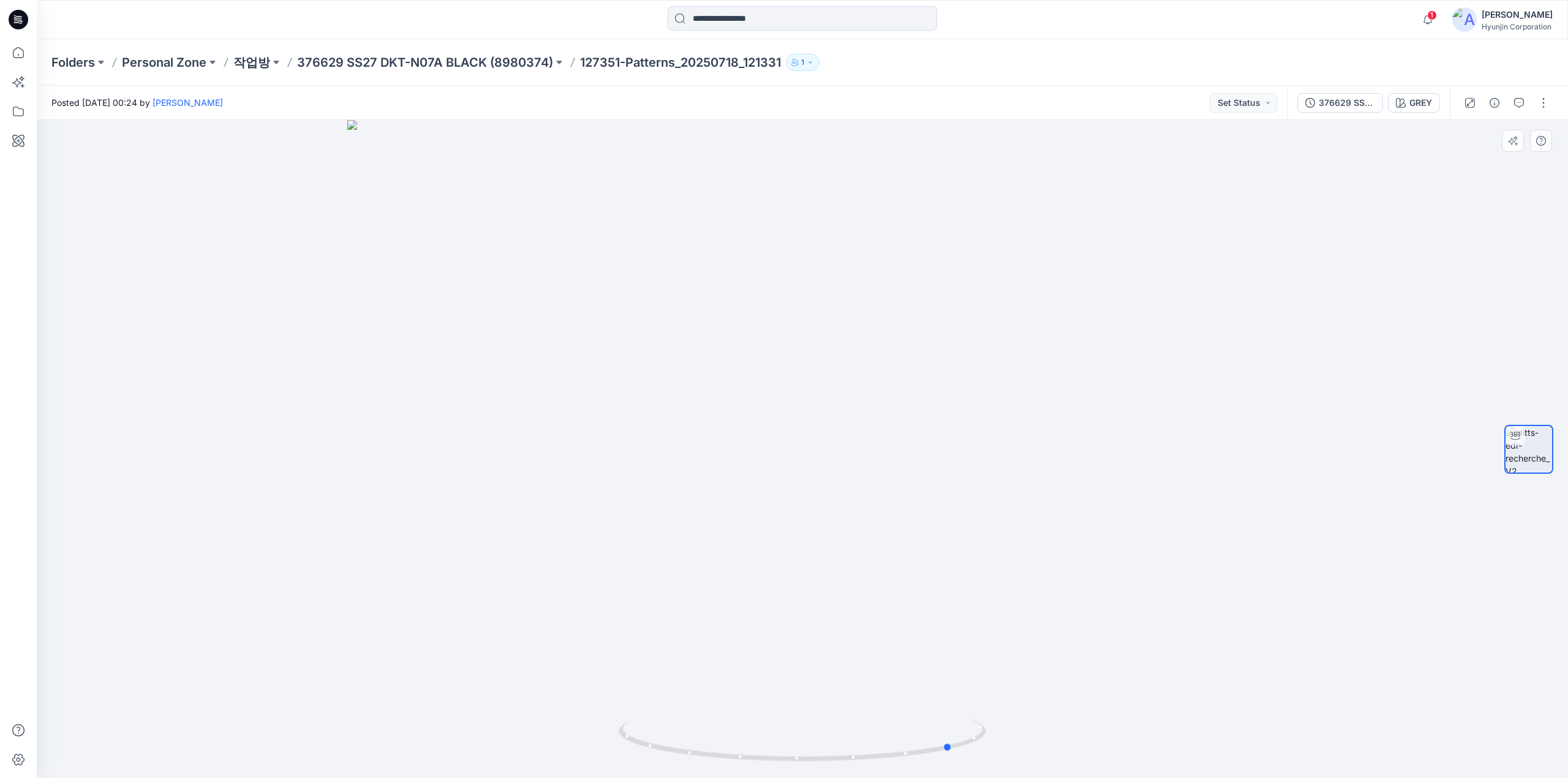
click at [595, 746] on div at bounding box center [802, 449] width 1531 height 658
drag, startPoint x: 960, startPoint y: 520, endPoint x: 940, endPoint y: 525, distance: 20.6
click at [940, 525] on div at bounding box center [802, 449] width 1531 height 658
drag, startPoint x: 743, startPoint y: 760, endPoint x: 716, endPoint y: 760, distance: 27.0
click at [716, 760] on icon at bounding box center [804, 741] width 371 height 46
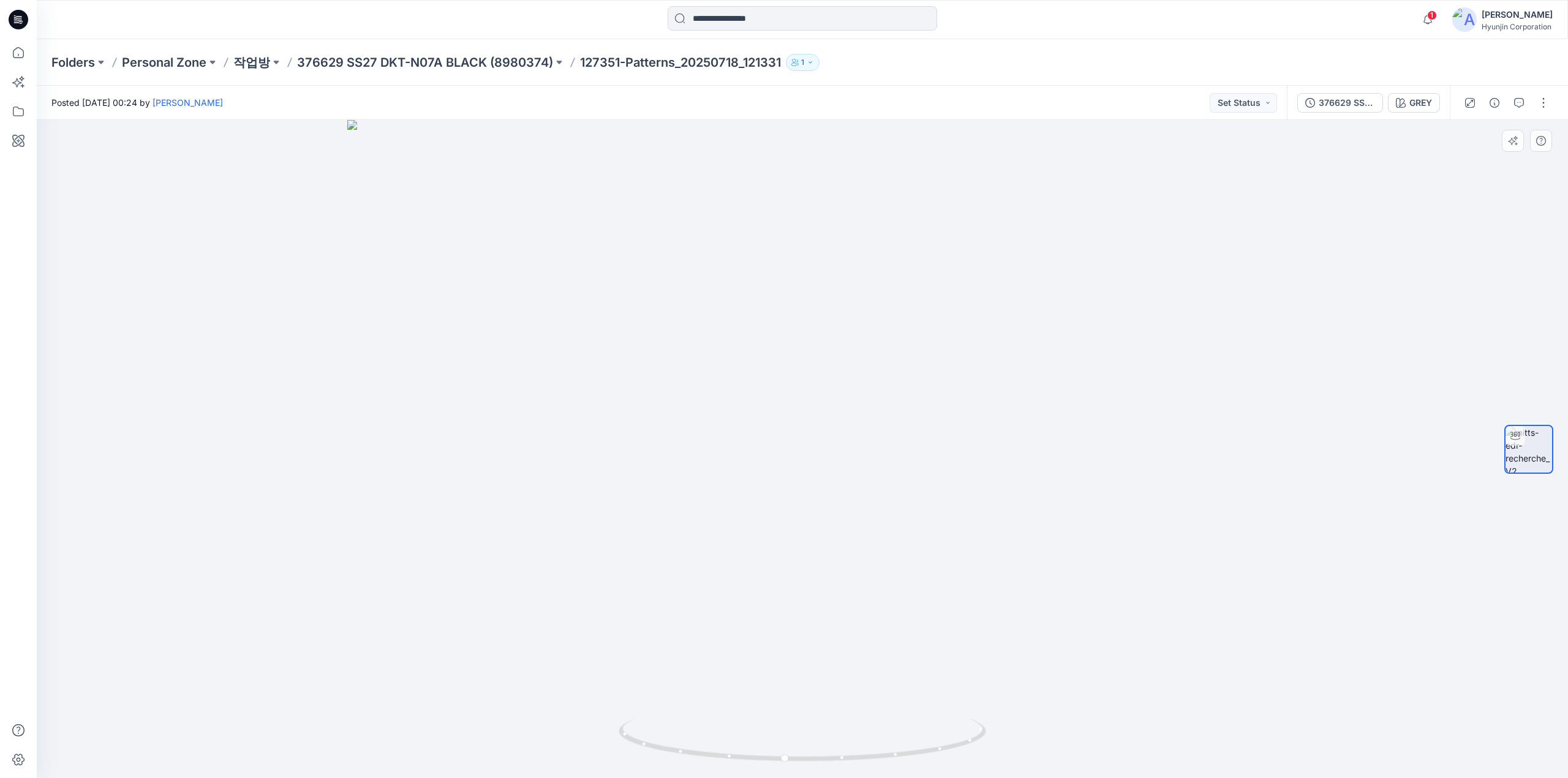
drag, startPoint x: 857, startPoint y: 454, endPoint x: 789, endPoint y: 498, distance: 81.0
click at [790, 498] on img at bounding box center [802, 449] width 910 height 658
click at [30, 20] on div at bounding box center [18, 20] width 39 height 39
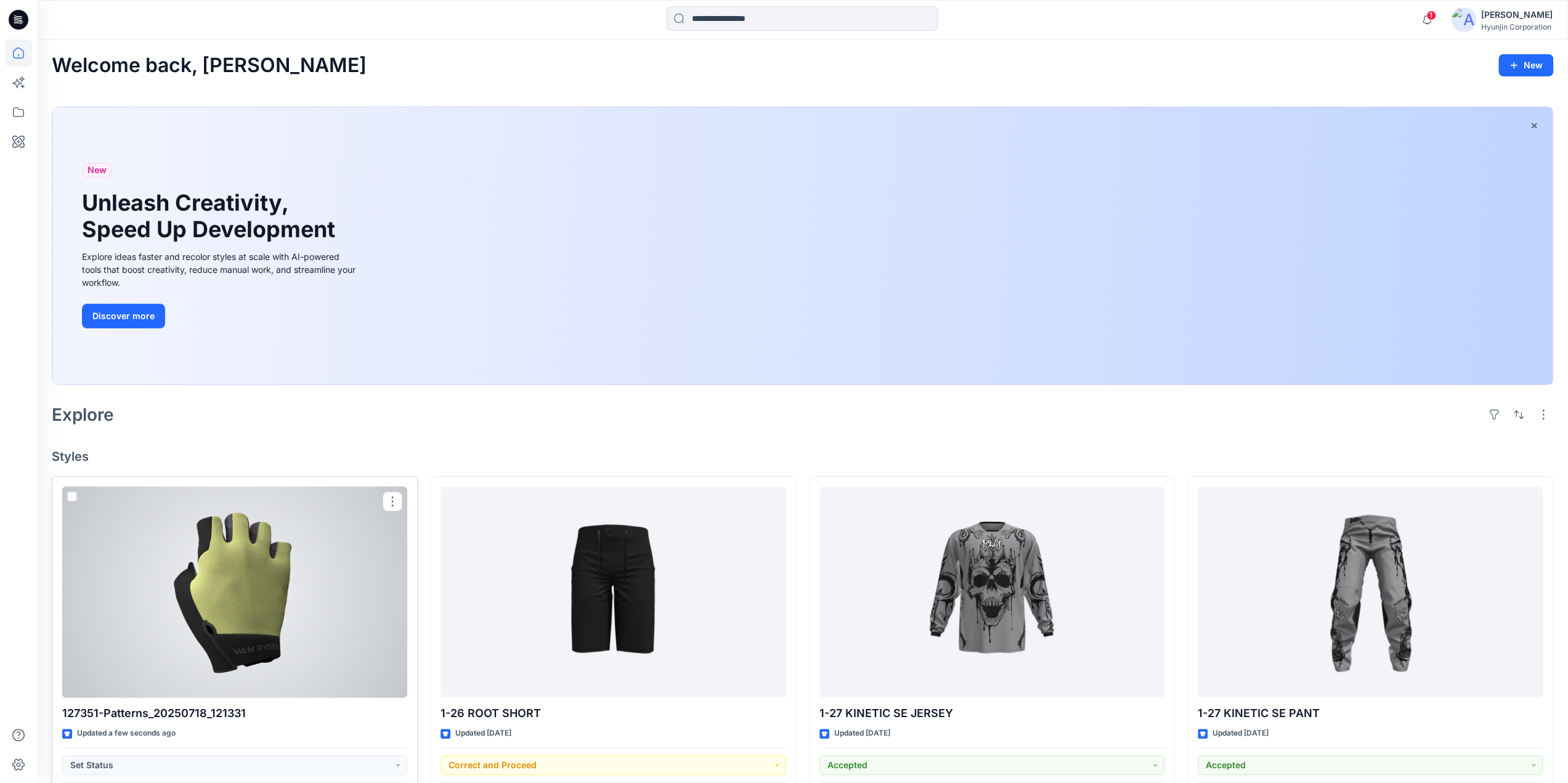
click at [323, 556] on div at bounding box center [235, 593] width 345 height 212
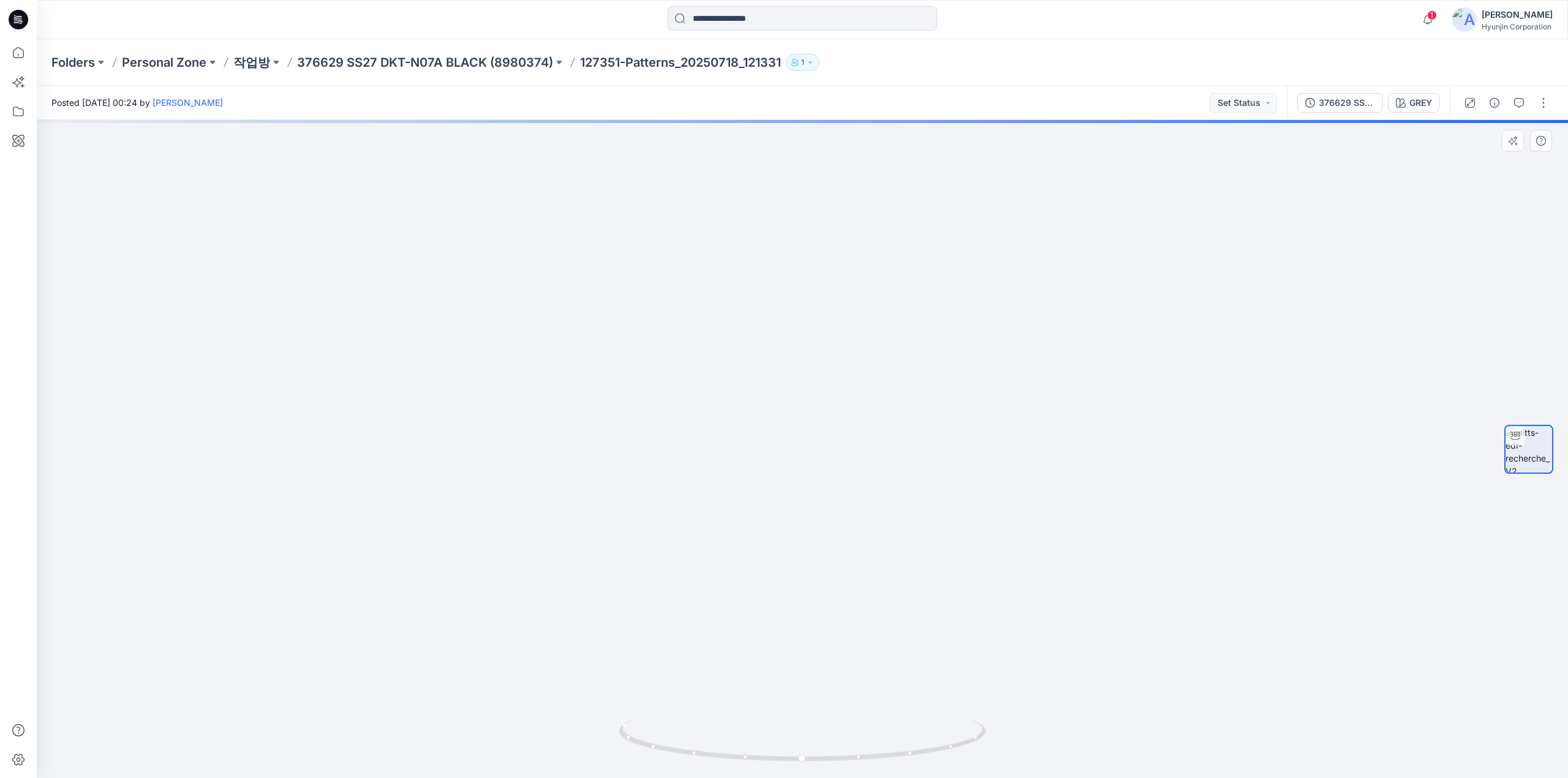
drag, startPoint x: 895, startPoint y: 266, endPoint x: 871, endPoint y: 447, distance: 182.6
click at [871, 448] on img at bounding box center [802, 403] width 919 height 752
drag, startPoint x: 884, startPoint y: 382, endPoint x: 885, endPoint y: 444, distance: 62.0
click at [885, 444] on img at bounding box center [802, 423] width 919 height 712
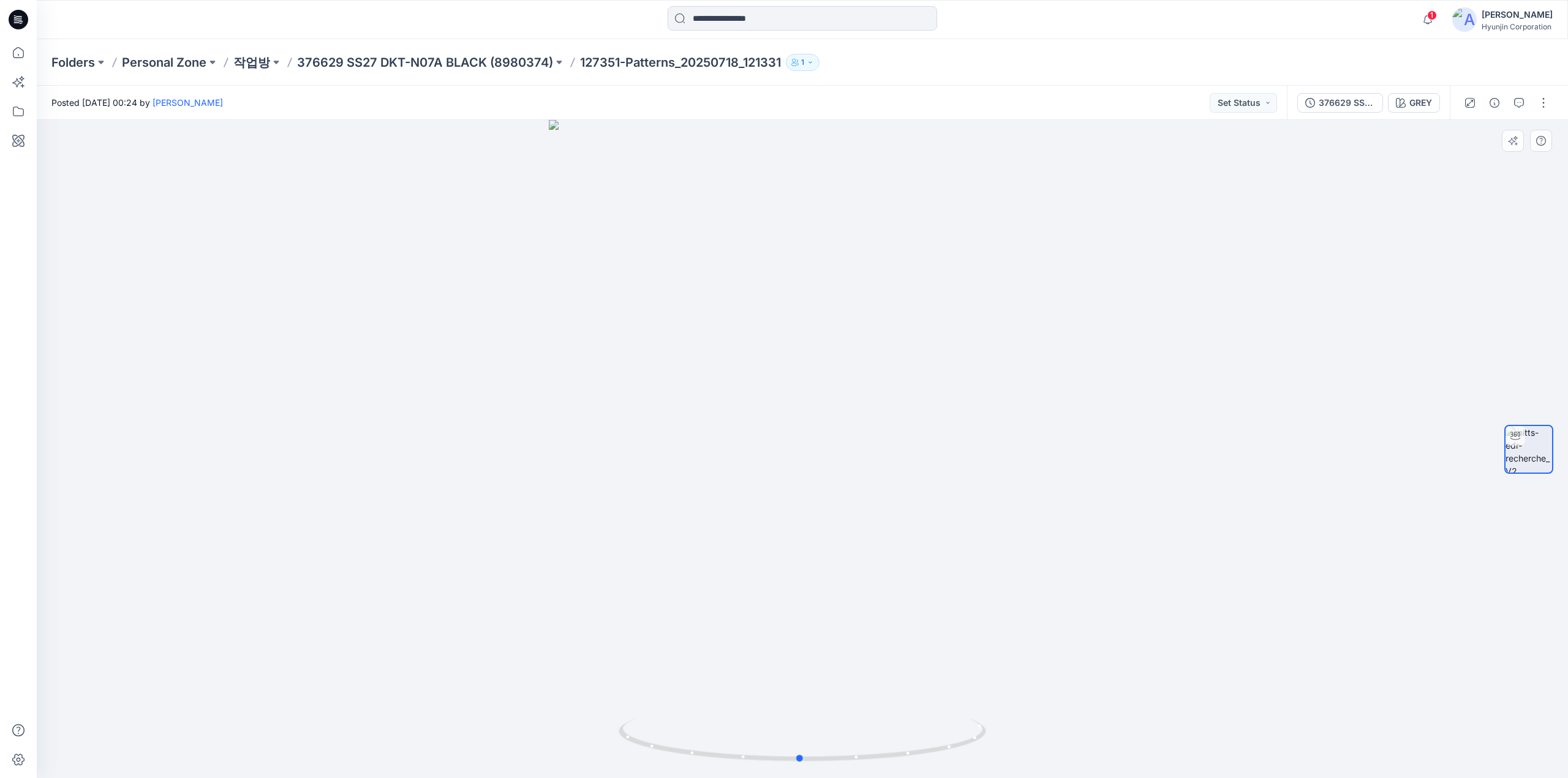
drag, startPoint x: 754, startPoint y: 760, endPoint x: 384, endPoint y: 716, distance: 372.6
click at [384, 716] on div at bounding box center [802, 449] width 1531 height 658
drag, startPoint x: 855, startPoint y: 313, endPoint x: 860, endPoint y: 383, distance: 70.2
click at [853, 373] on img at bounding box center [802, 449] width 919 height 658
drag, startPoint x: 873, startPoint y: 763, endPoint x: 556, endPoint y: 728, distance: 318.9
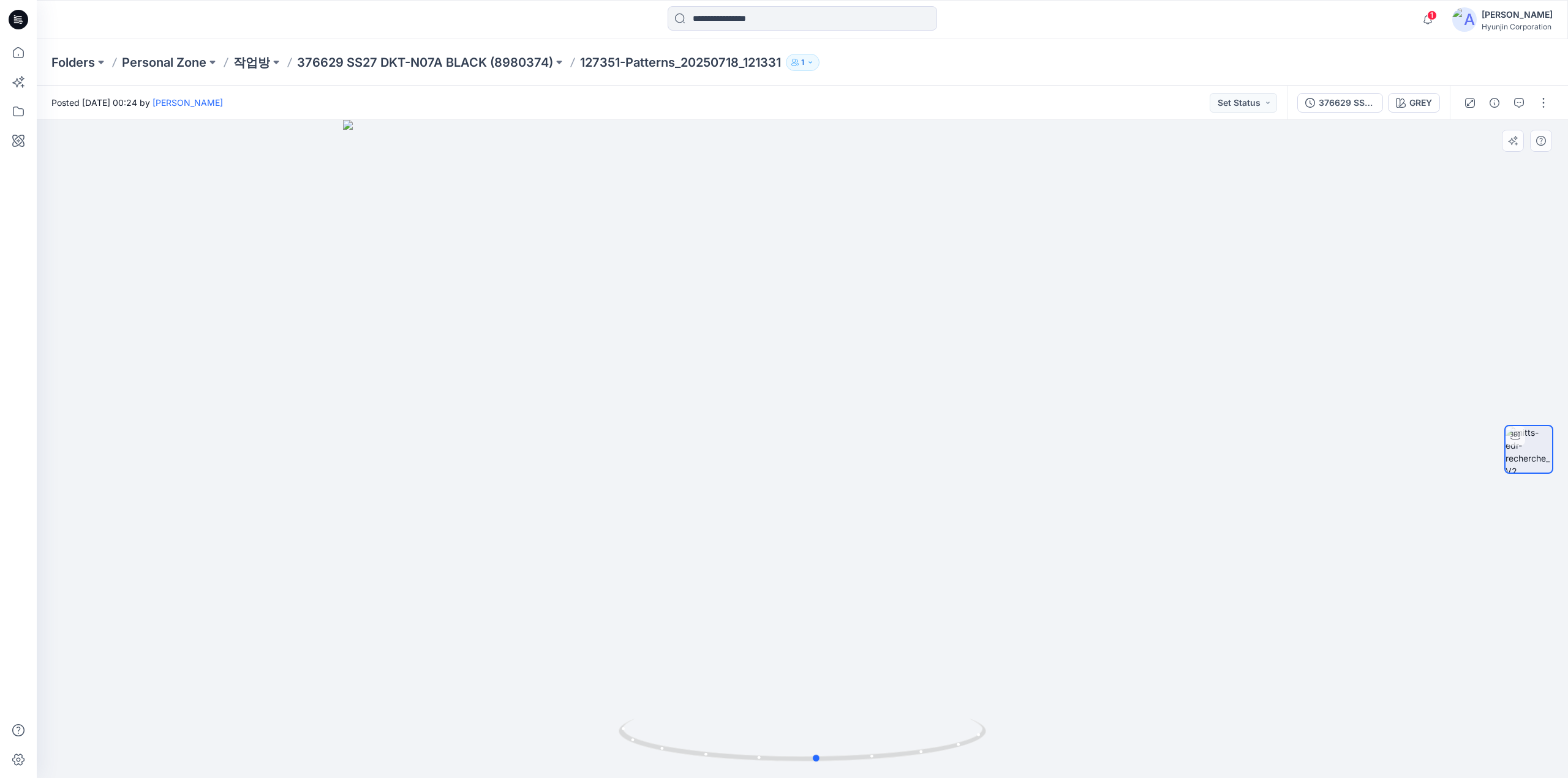
click at [523, 742] on div at bounding box center [802, 449] width 1531 height 658
click at [1543, 109] on button "button" at bounding box center [1543, 103] width 20 height 20
click at [1475, 170] on button "Edit" at bounding box center [1491, 165] width 113 height 23
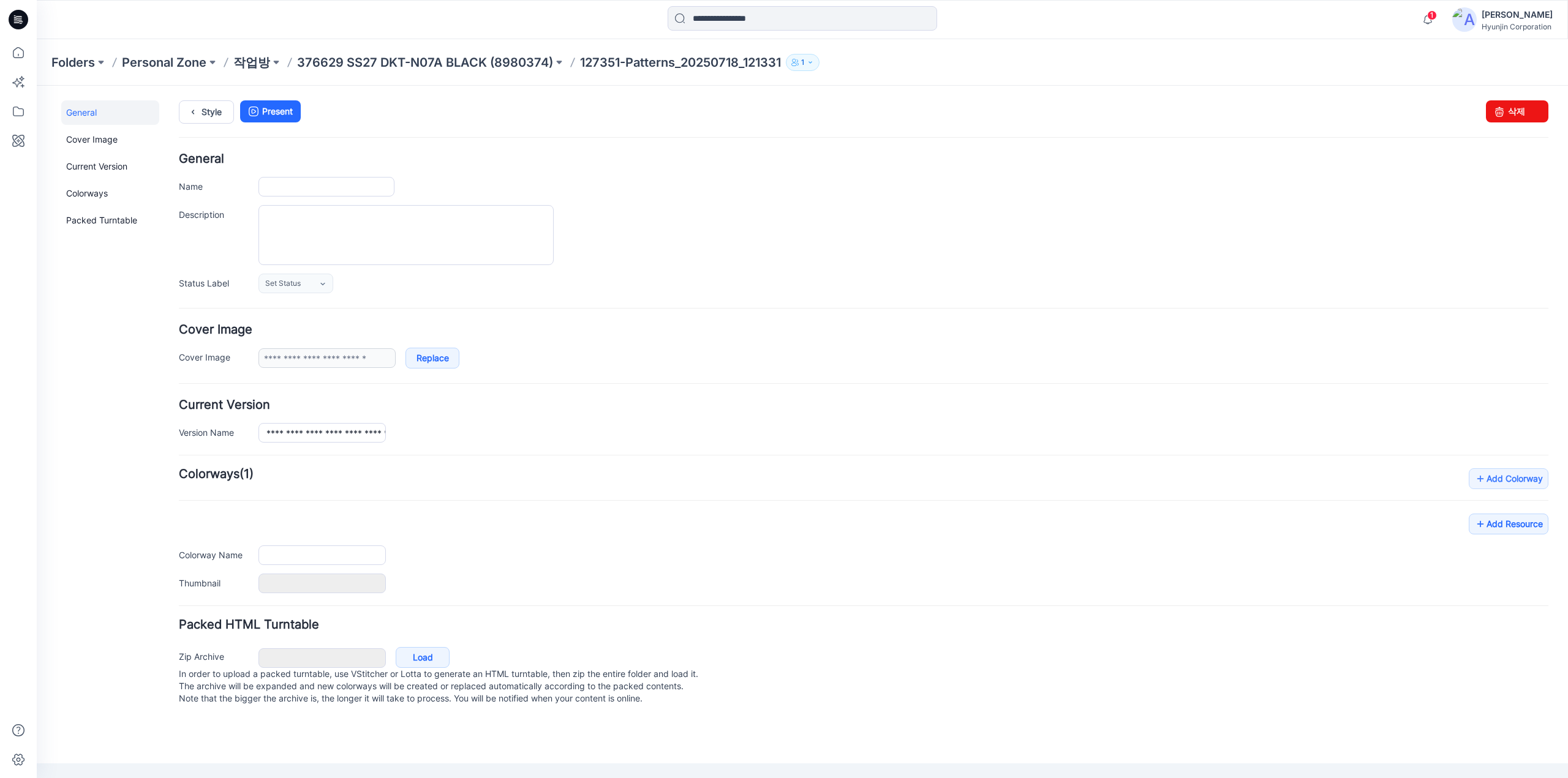
type input "**********"
type input "****"
type input "**********"
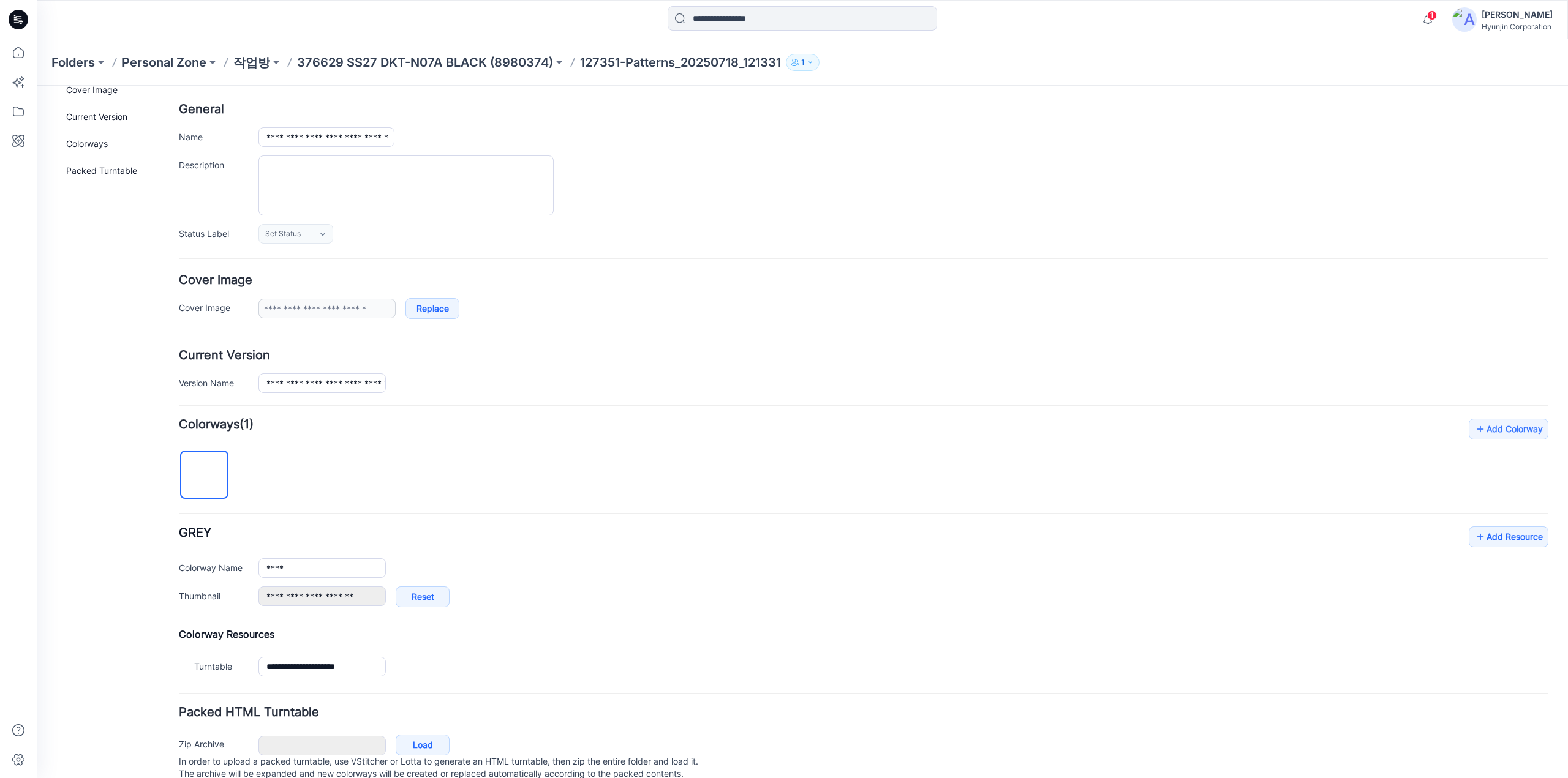
scroll to position [88, 0]
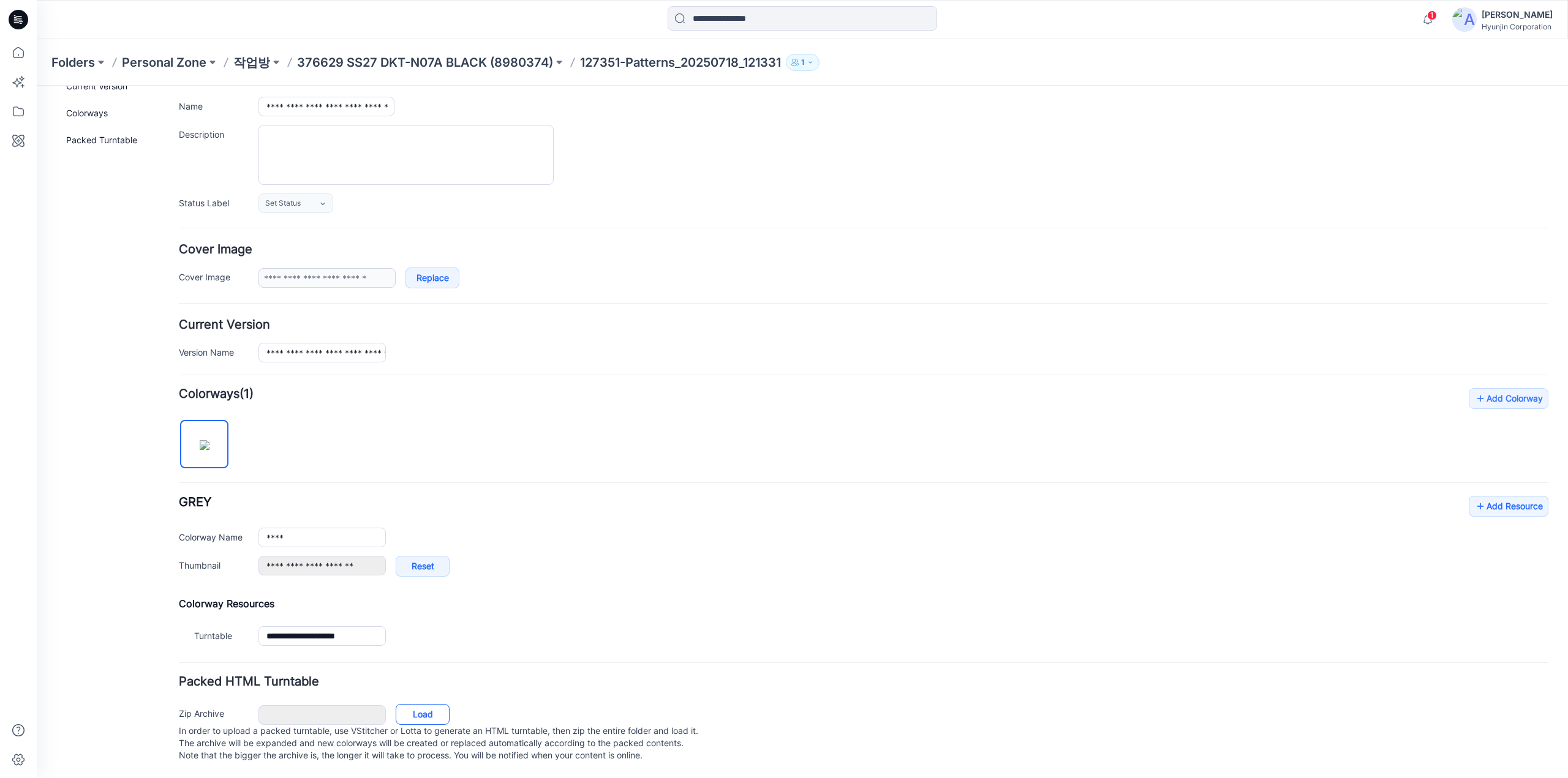
click at [427, 705] on link "Load" at bounding box center [422, 714] width 54 height 21
click at [1500, 505] on link "Add Resource" at bounding box center [1508, 506] width 79 height 21
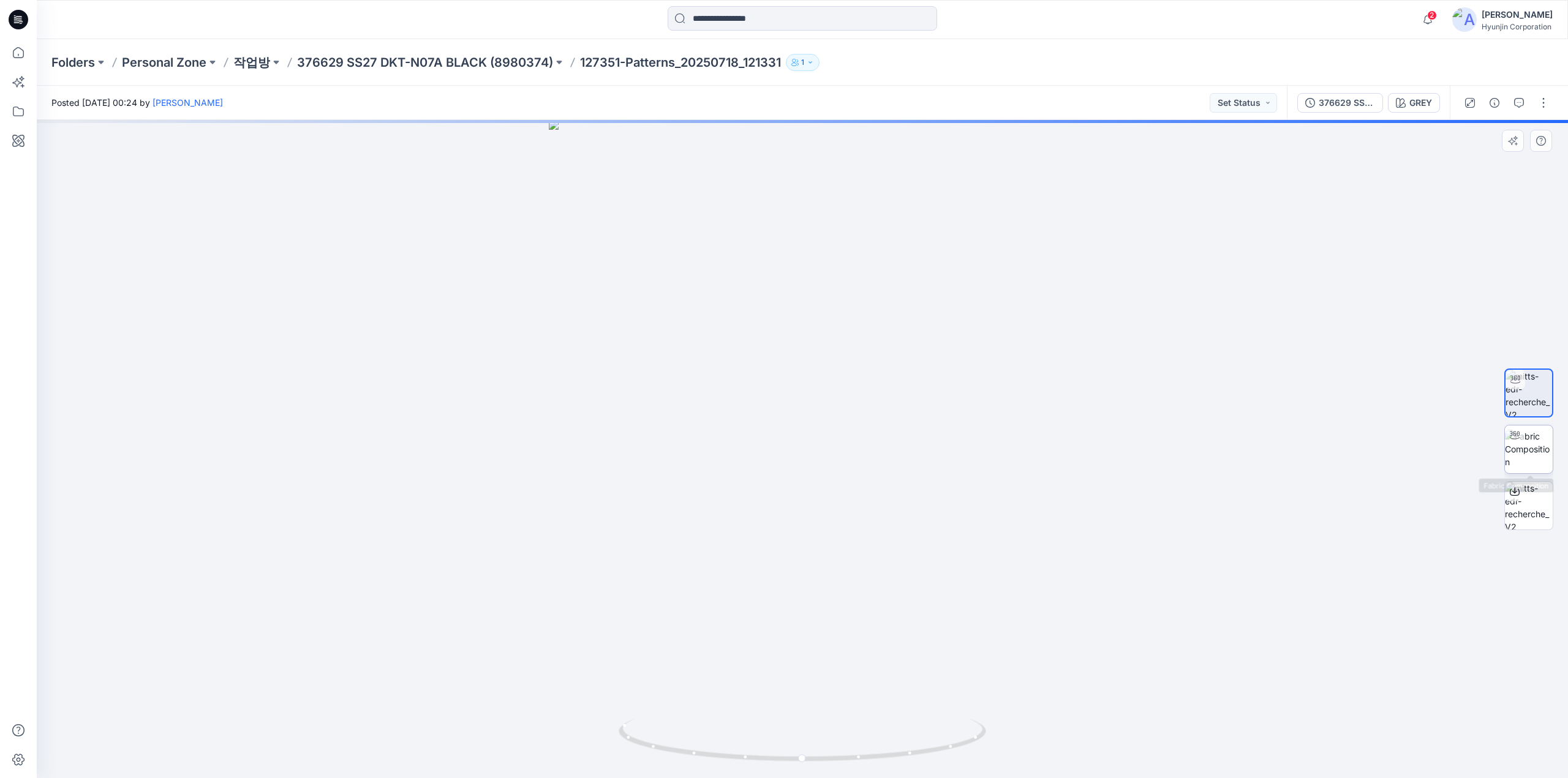
click at [1526, 465] on img at bounding box center [1529, 449] width 48 height 39
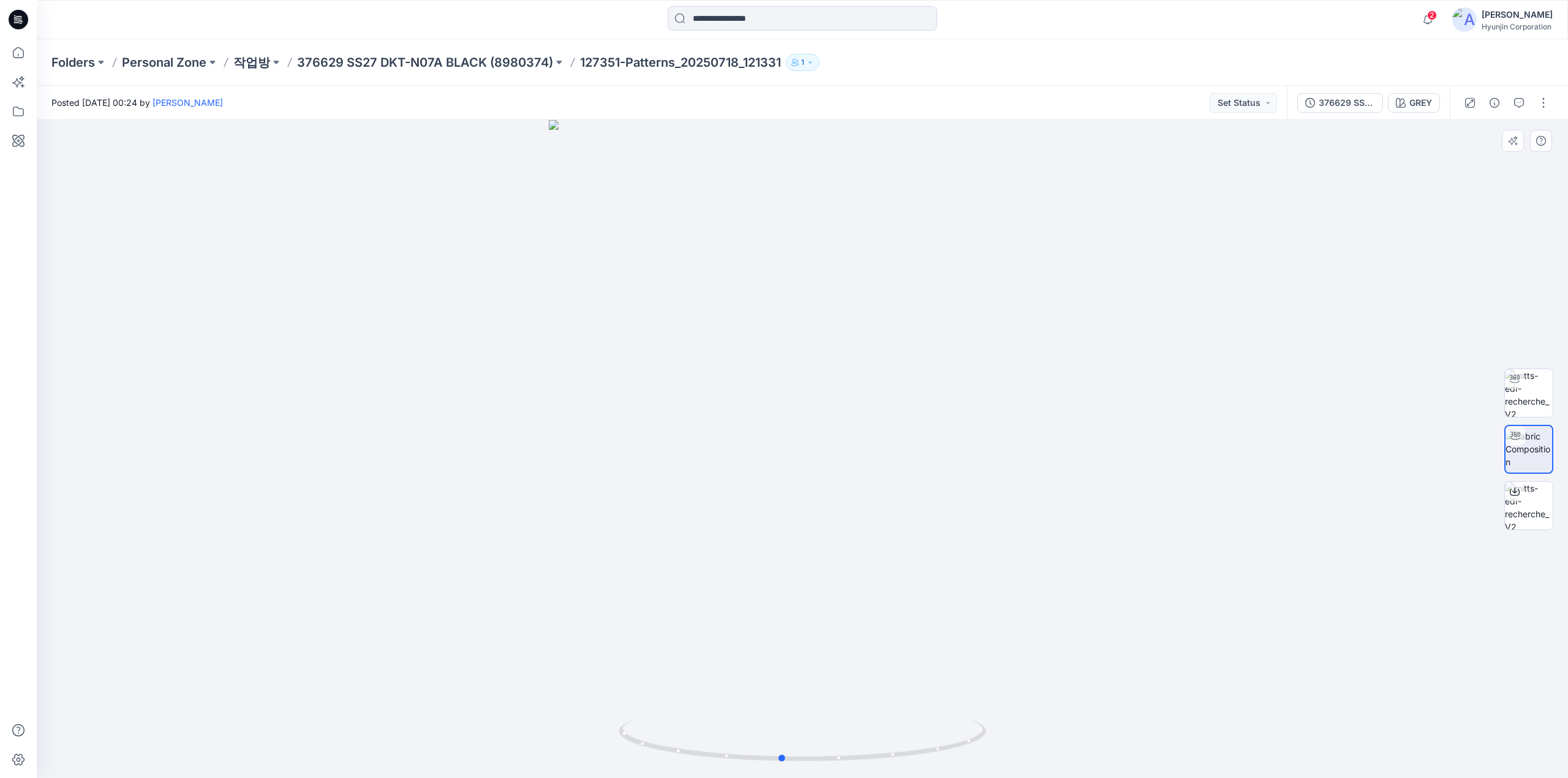
drag, startPoint x: 875, startPoint y: 696, endPoint x: 541, endPoint y: 693, distance: 334.0
click at [541, 693] on div at bounding box center [802, 449] width 1531 height 658
drag, startPoint x: 984, startPoint y: 221, endPoint x: 963, endPoint y: 471, distance: 250.9
click at [968, 484] on img at bounding box center [802, 449] width 876 height 658
drag, startPoint x: 1179, startPoint y: 342, endPoint x: 1176, endPoint y: 379, distance: 37.1
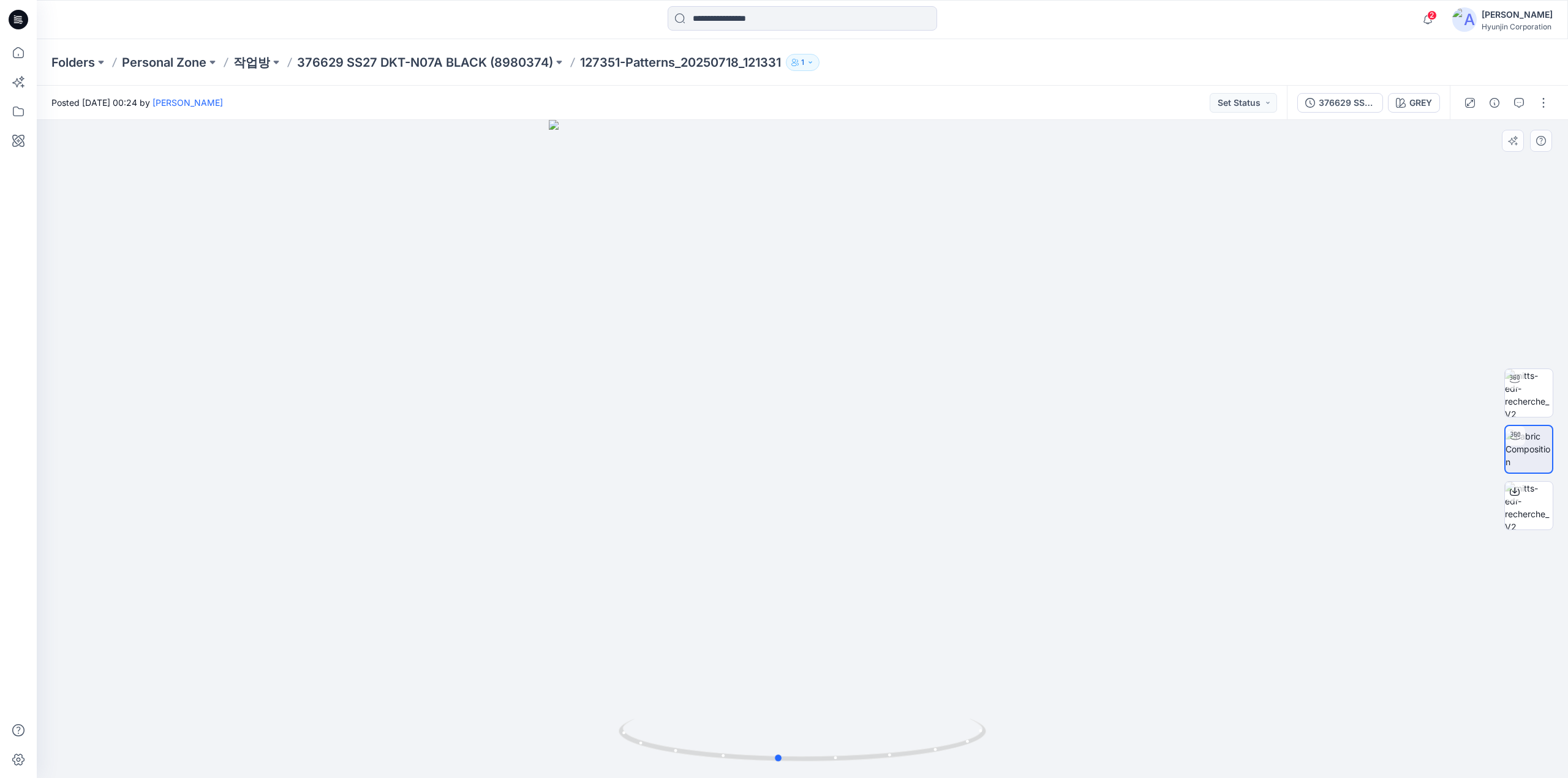
click at [1178, 379] on div at bounding box center [802, 449] width 1531 height 658
click at [1155, 385] on div at bounding box center [802, 449] width 1531 height 658
drag, startPoint x: 1154, startPoint y: 436, endPoint x: 725, endPoint y: 473, distance: 430.6
click at [725, 473] on div at bounding box center [802, 449] width 1531 height 658
drag, startPoint x: 727, startPoint y: 761, endPoint x: 548, endPoint y: 701, distance: 188.8
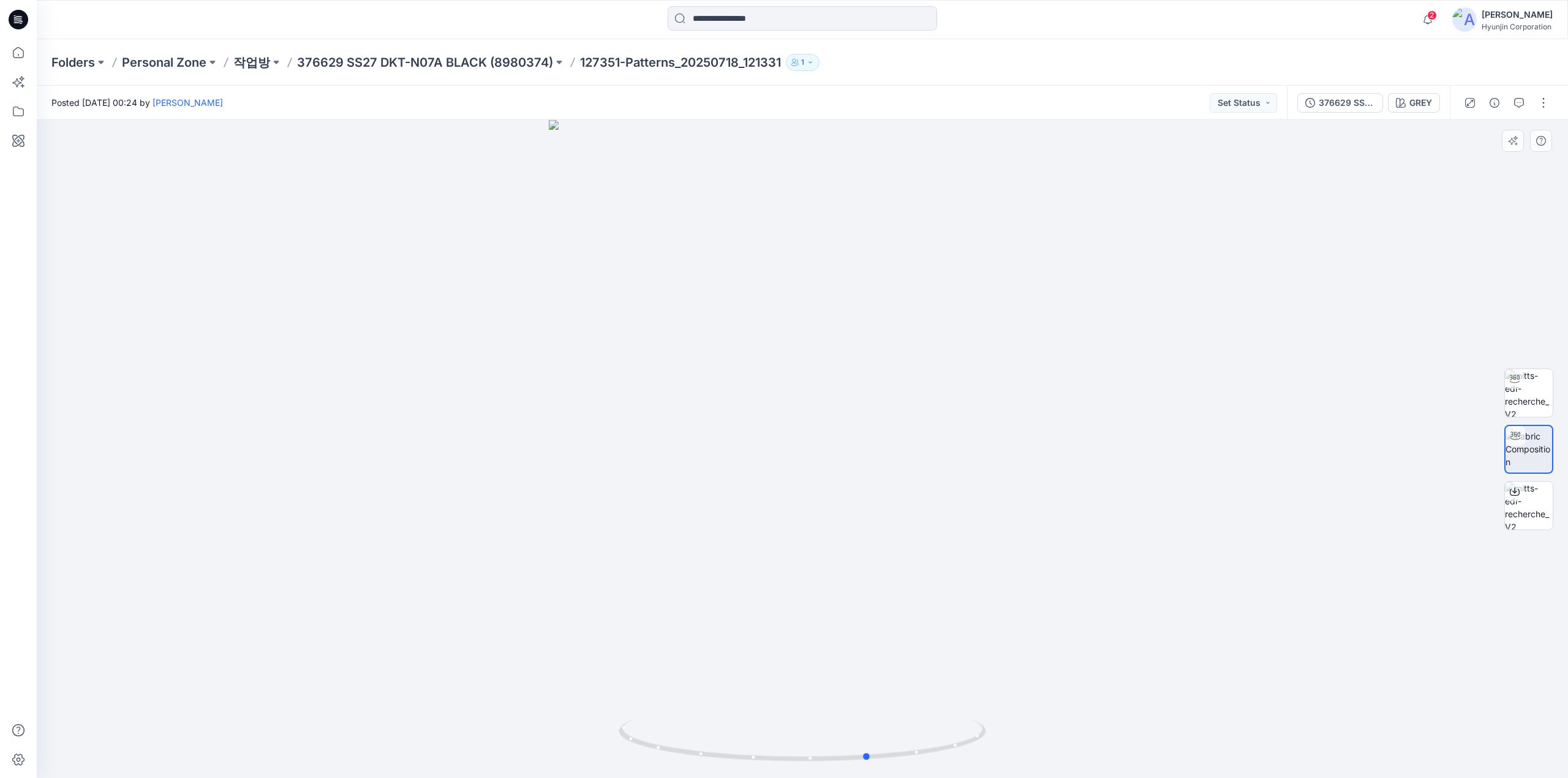
click at [544, 702] on div at bounding box center [802, 449] width 1531 height 658
drag, startPoint x: 710, startPoint y: 753, endPoint x: 1311, endPoint y: 737, distance: 601.2
click at [1311, 737] on div at bounding box center [802, 449] width 1531 height 658
click at [1562, 371] on div at bounding box center [1528, 449] width 78 height 306
click at [1552, 383] on img at bounding box center [1529, 393] width 48 height 48
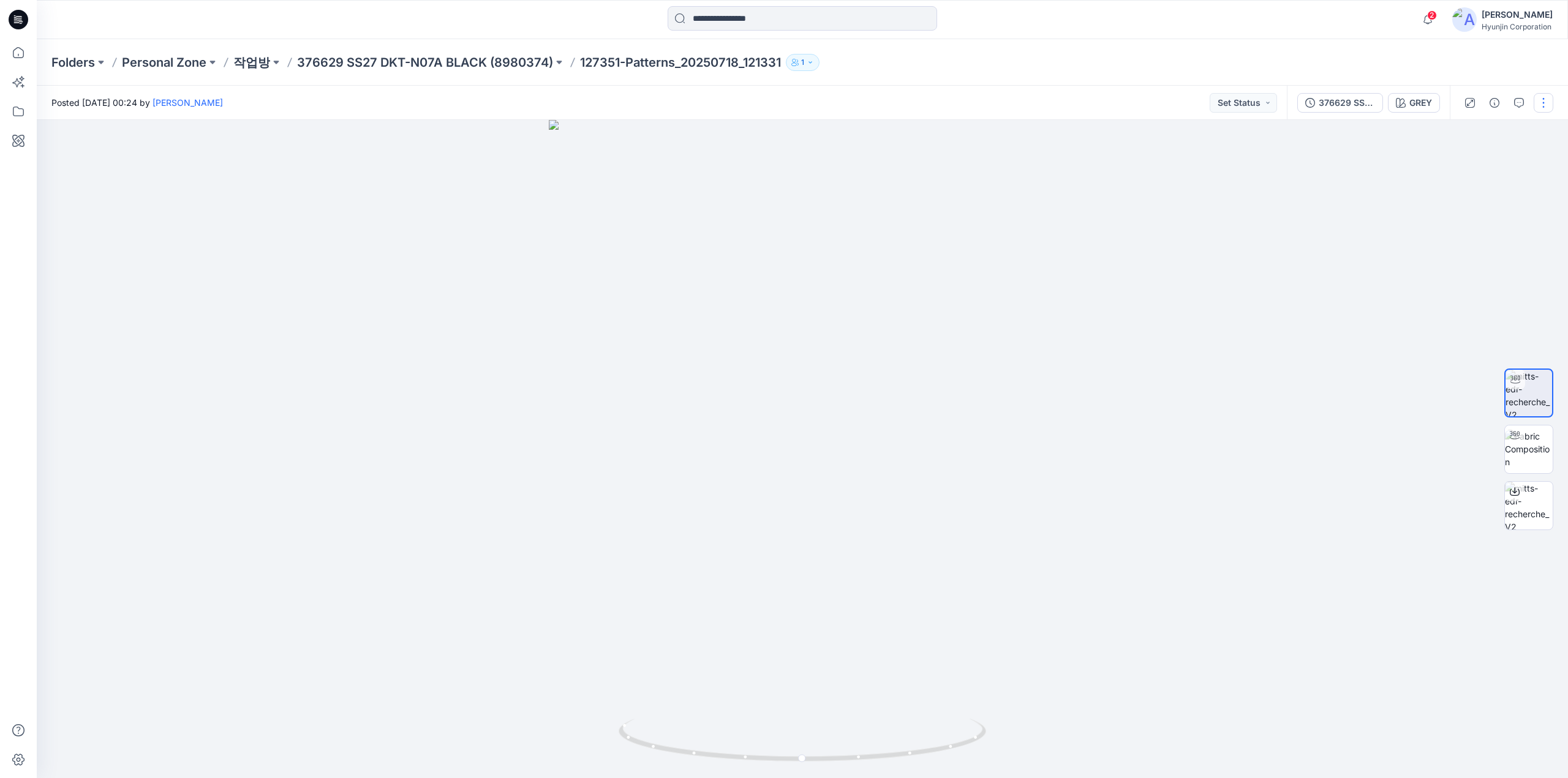
click at [1545, 106] on button "button" at bounding box center [1543, 103] width 20 height 20
click at [1470, 171] on p "Edit" at bounding box center [1465, 165] width 15 height 13
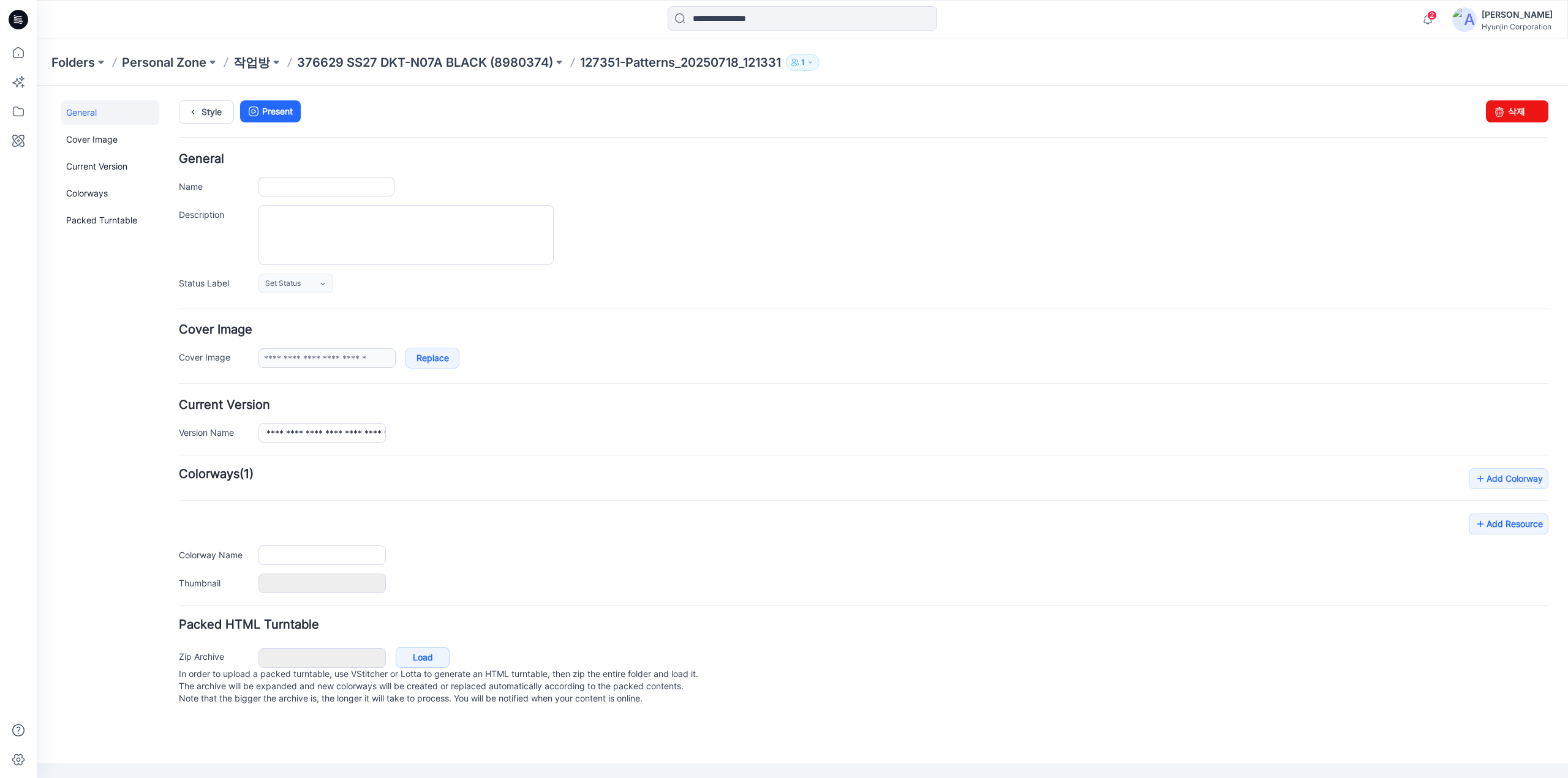
type input "**********"
type input "****"
type input "**********"
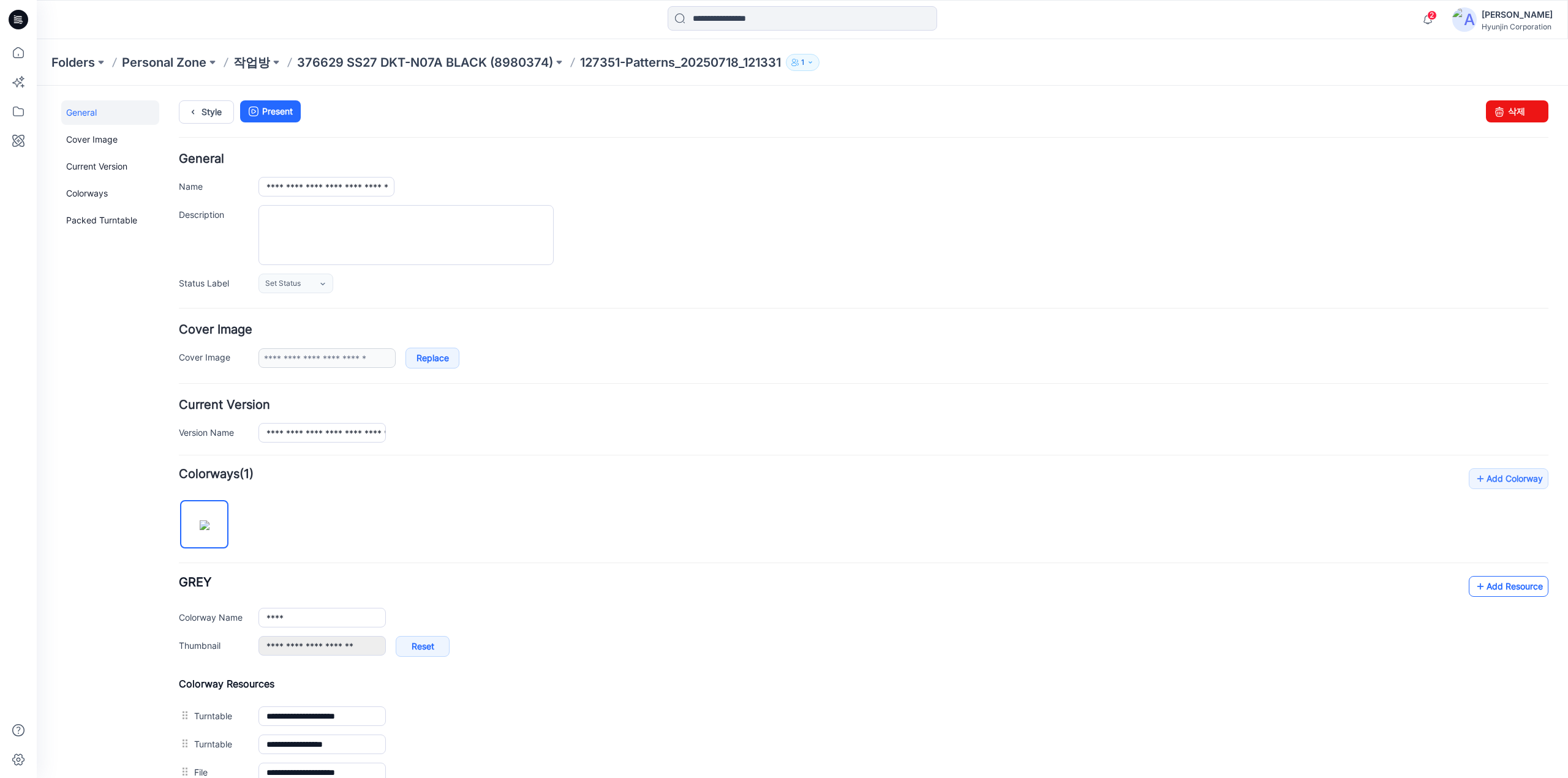
click at [1474, 581] on icon at bounding box center [1480, 586] width 12 height 20
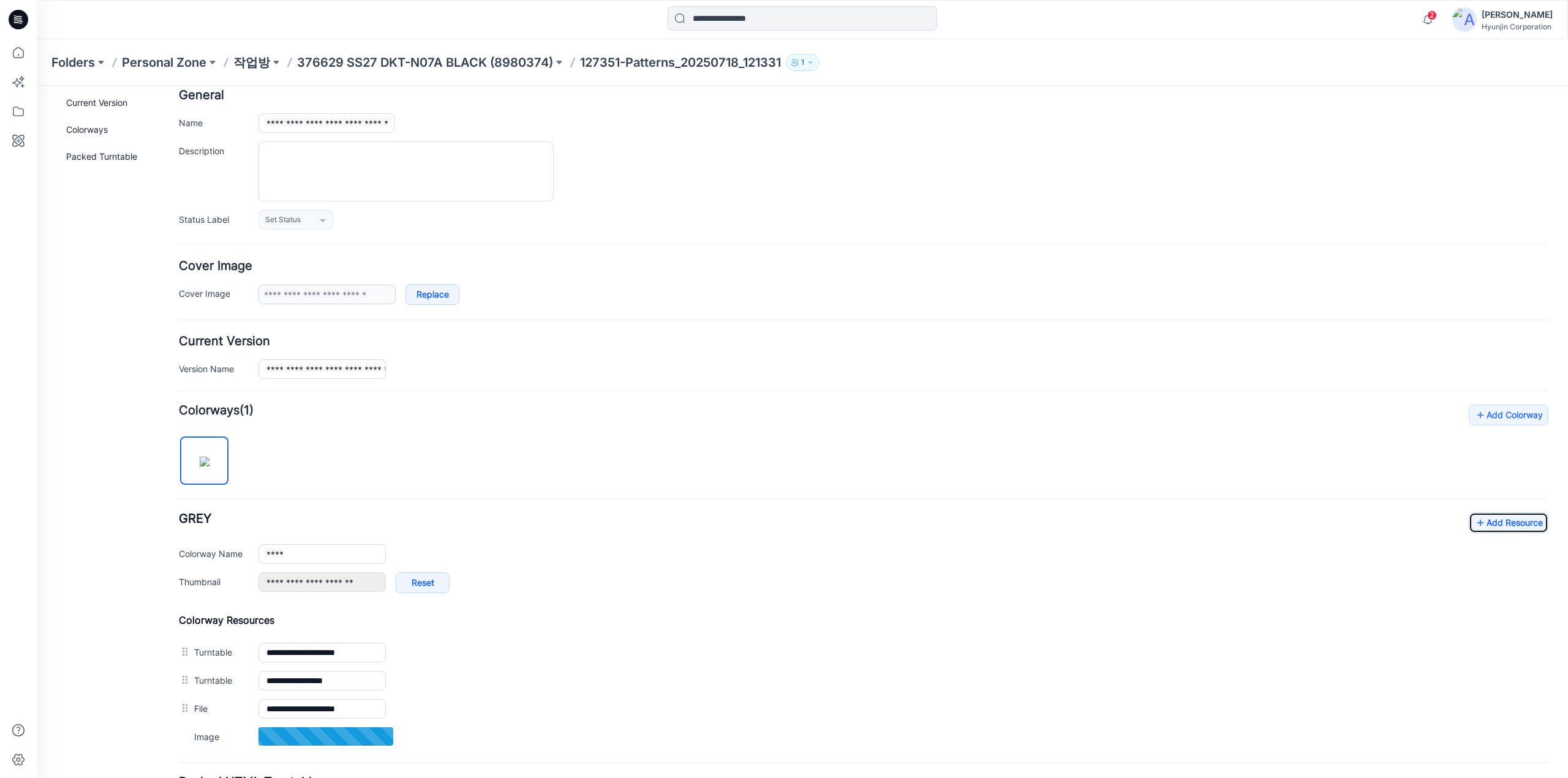
scroll to position [171, 0]
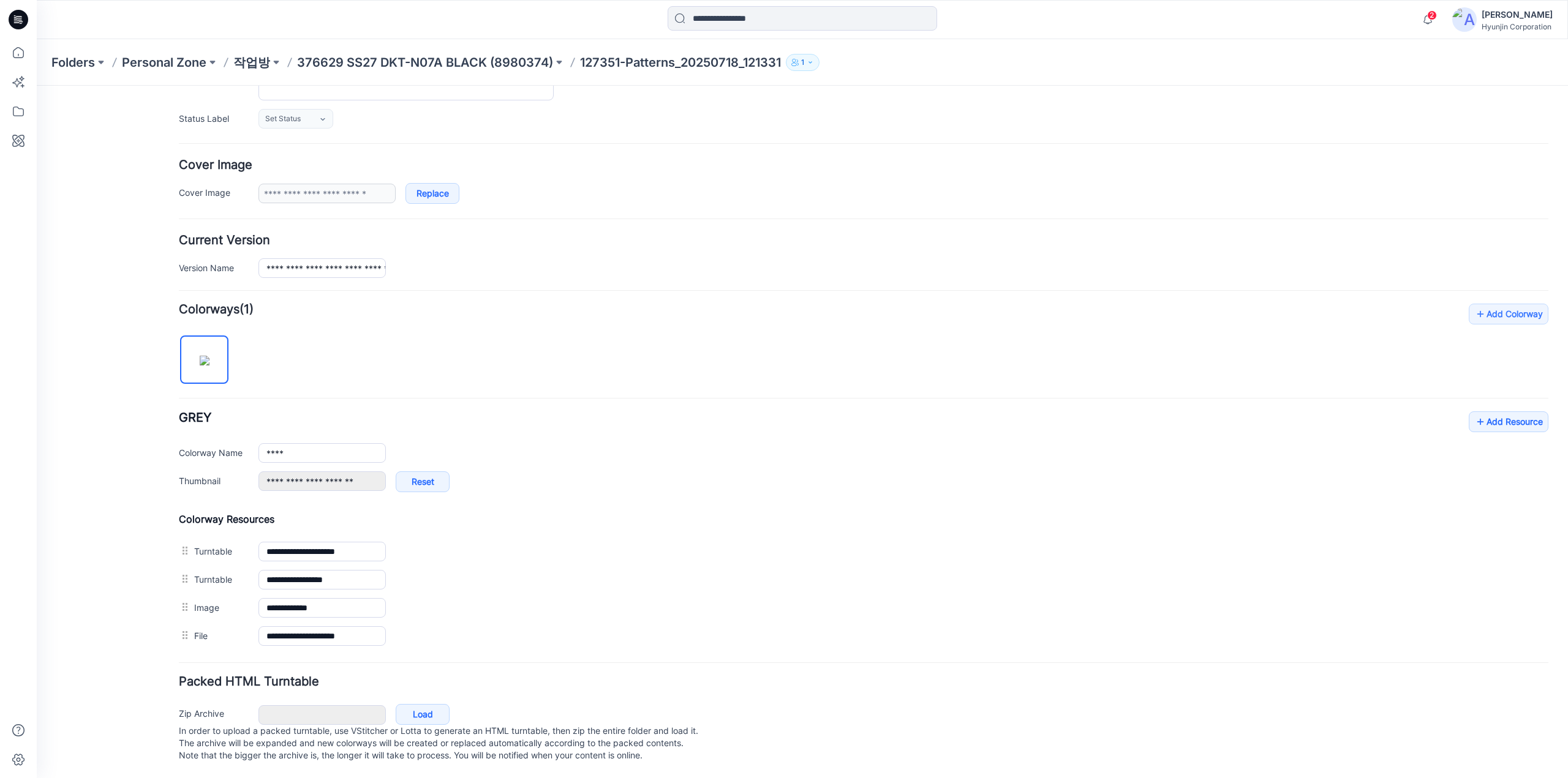
click at [140, 611] on div "General Cover Image Current Version Colorways Packed Turntable" at bounding box center [110, 356] width 98 height 842
click at [20, 17] on icon at bounding box center [19, 16] width 6 height 1
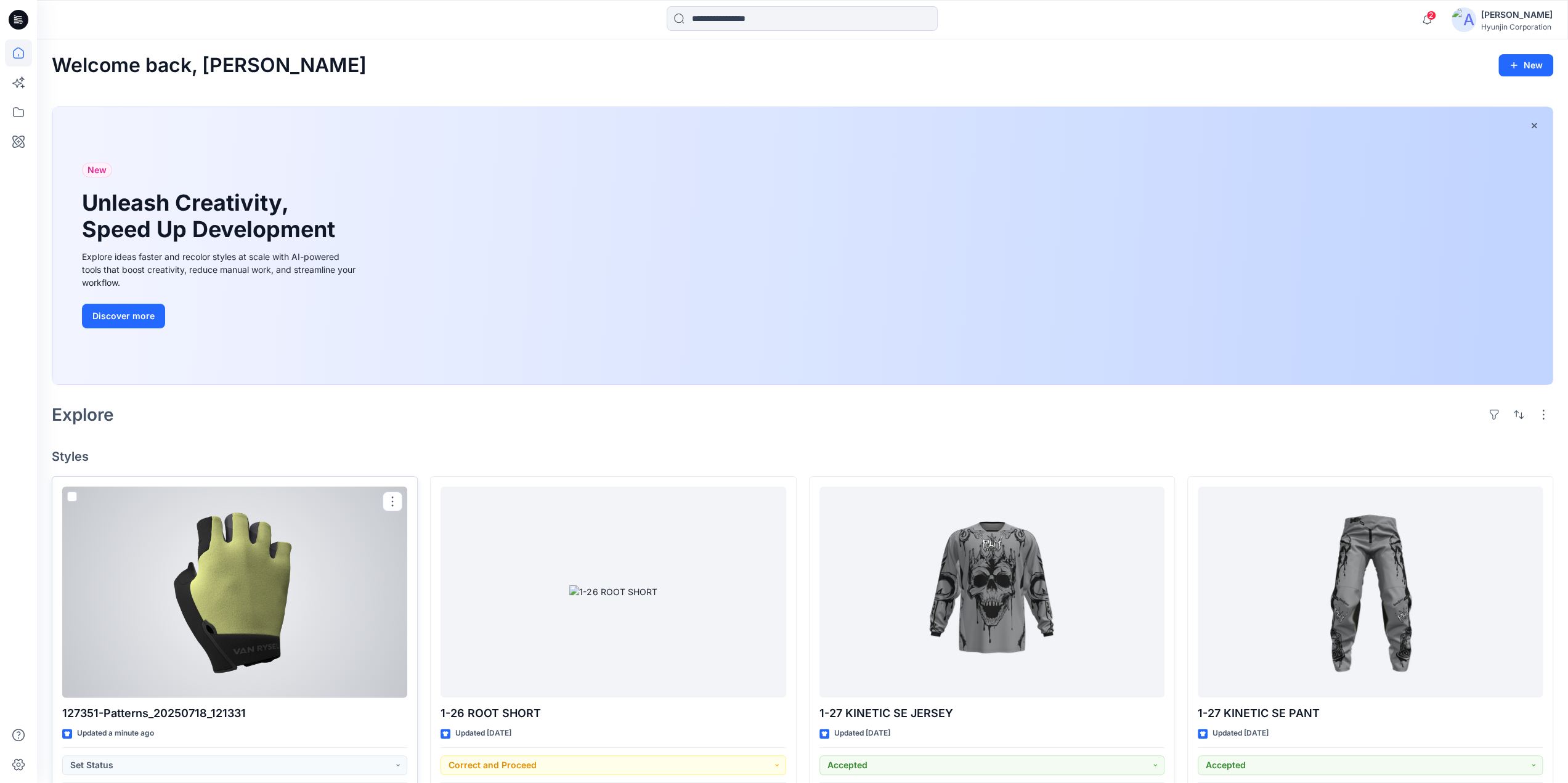
click at [275, 567] on div at bounding box center [235, 593] width 345 height 212
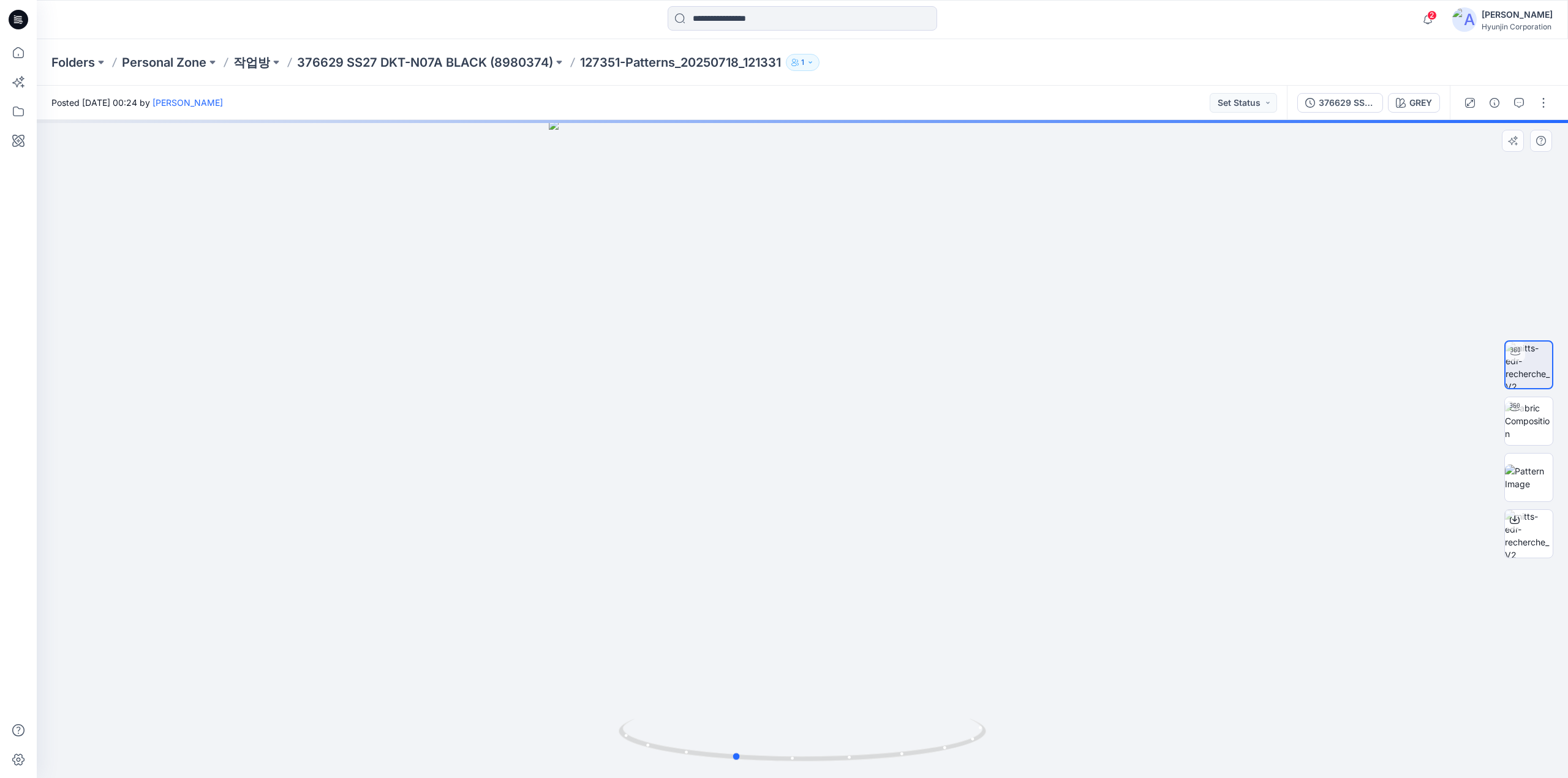
drag, startPoint x: 990, startPoint y: 524, endPoint x: 830, endPoint y: 540, distance: 160.8
click at [830, 540] on div at bounding box center [802, 449] width 1531 height 658
drag, startPoint x: 831, startPoint y: 242, endPoint x: 841, endPoint y: 626, distance: 384.1
click at [841, 626] on img at bounding box center [802, 315] width 919 height 926
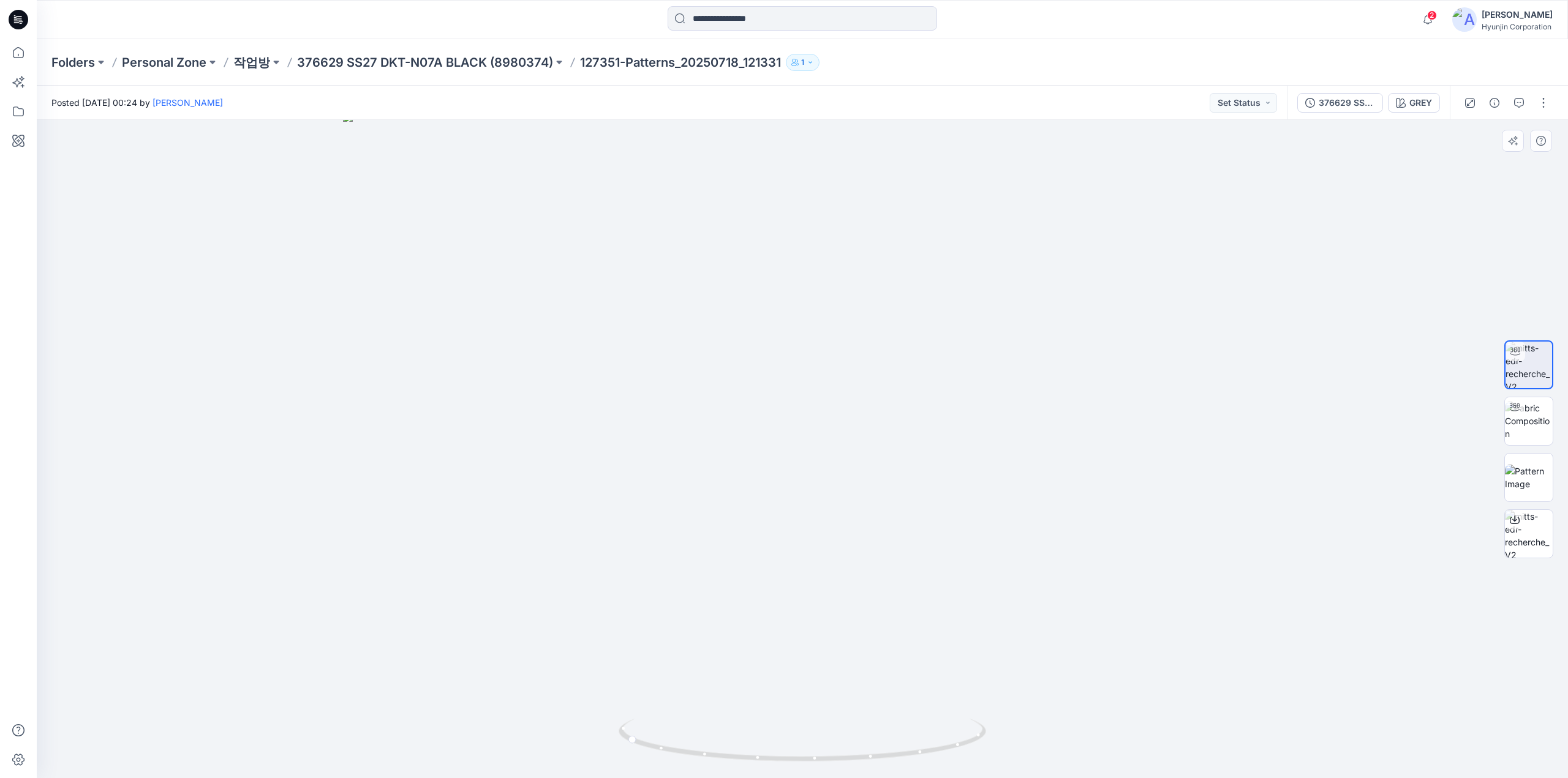
drag, startPoint x: 839, startPoint y: 573, endPoint x: 814, endPoint y: 587, distance: 28.7
click at [783, 573] on img at bounding box center [802, 445] width 919 height 666
drag, startPoint x: 791, startPoint y: 753, endPoint x: 674, endPoint y: 746, distance: 117.2
click at [674, 746] on icon at bounding box center [804, 741] width 371 height 46
click at [1537, 414] on img at bounding box center [1529, 420] width 48 height 39
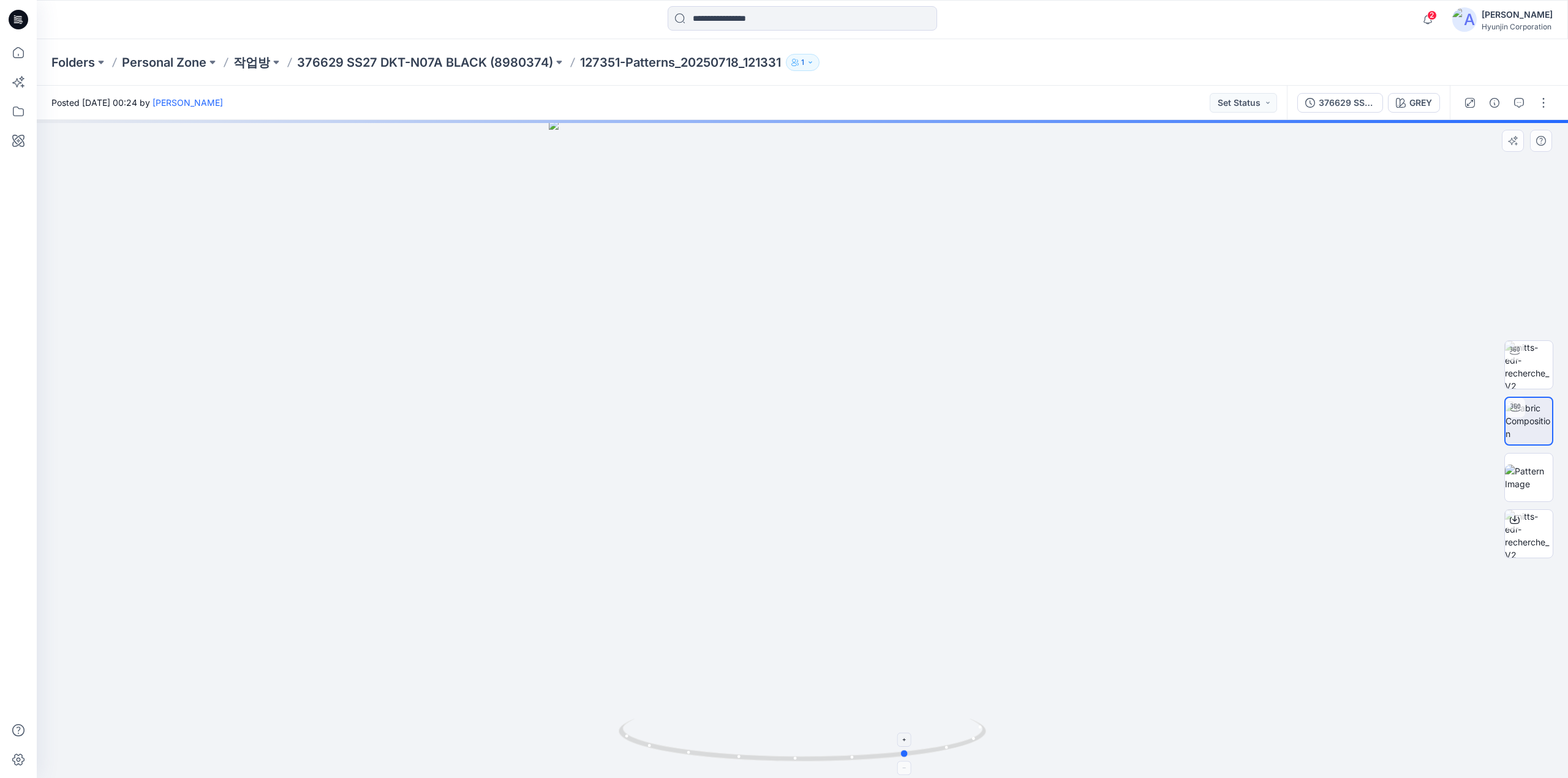
drag, startPoint x: 874, startPoint y: 747, endPoint x: 644, endPoint y: 725, distance: 231.0
click at [644, 725] on icon at bounding box center [804, 741] width 371 height 46
drag, startPoint x: 810, startPoint y: 381, endPoint x: 806, endPoint y: 444, distance: 63.1
click at [806, 444] on div at bounding box center [802, 449] width 1531 height 658
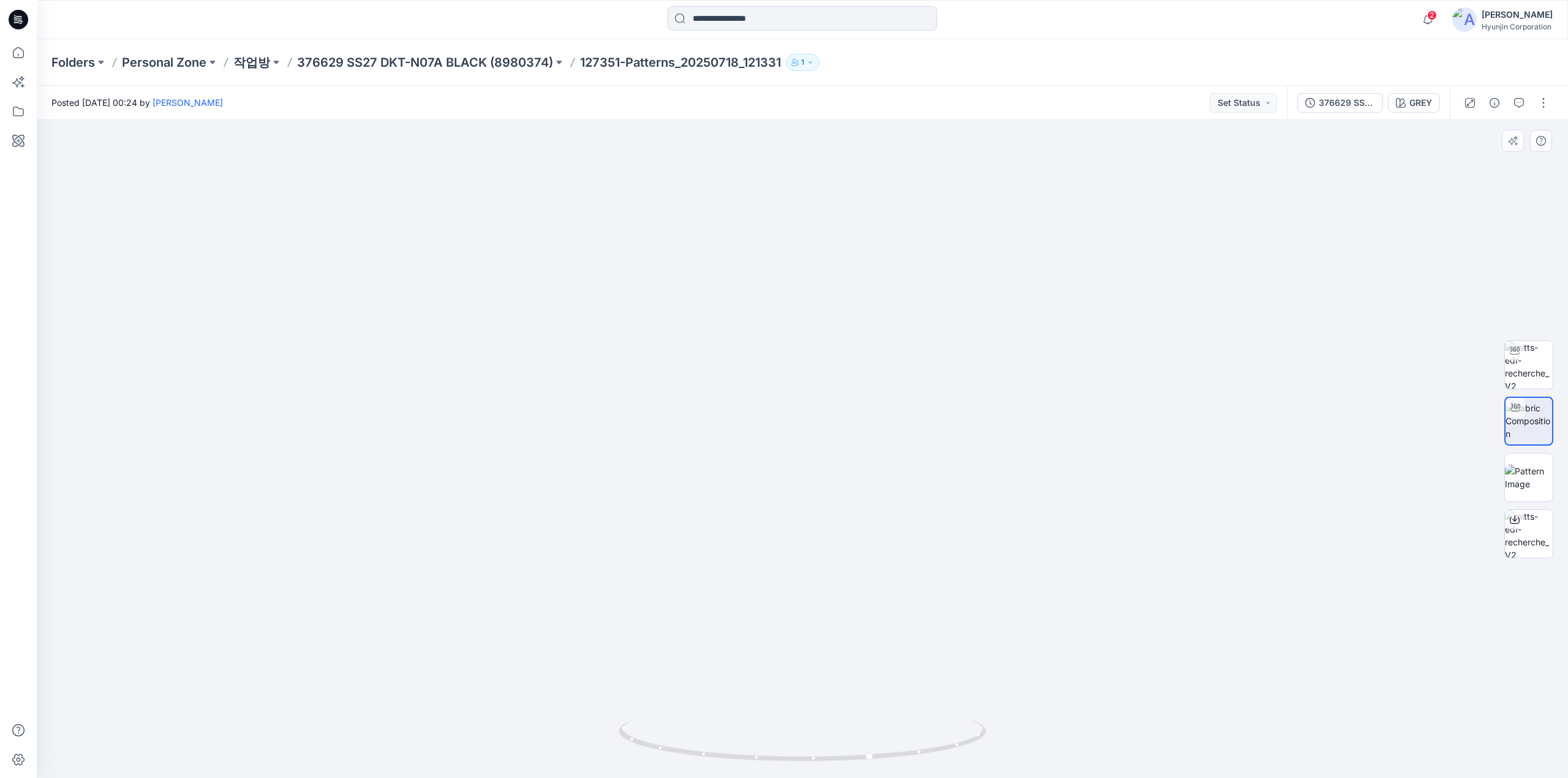
drag, startPoint x: 818, startPoint y: 294, endPoint x: 851, endPoint y: 545, distance: 253.2
click at [852, 550] on img at bounding box center [802, 443] width 910 height 670
drag, startPoint x: 750, startPoint y: 760, endPoint x: 651, endPoint y: 760, distance: 99.0
click at [651, 760] on icon at bounding box center [804, 741] width 371 height 46
click at [1554, 481] on div at bounding box center [1528, 449] width 78 height 306
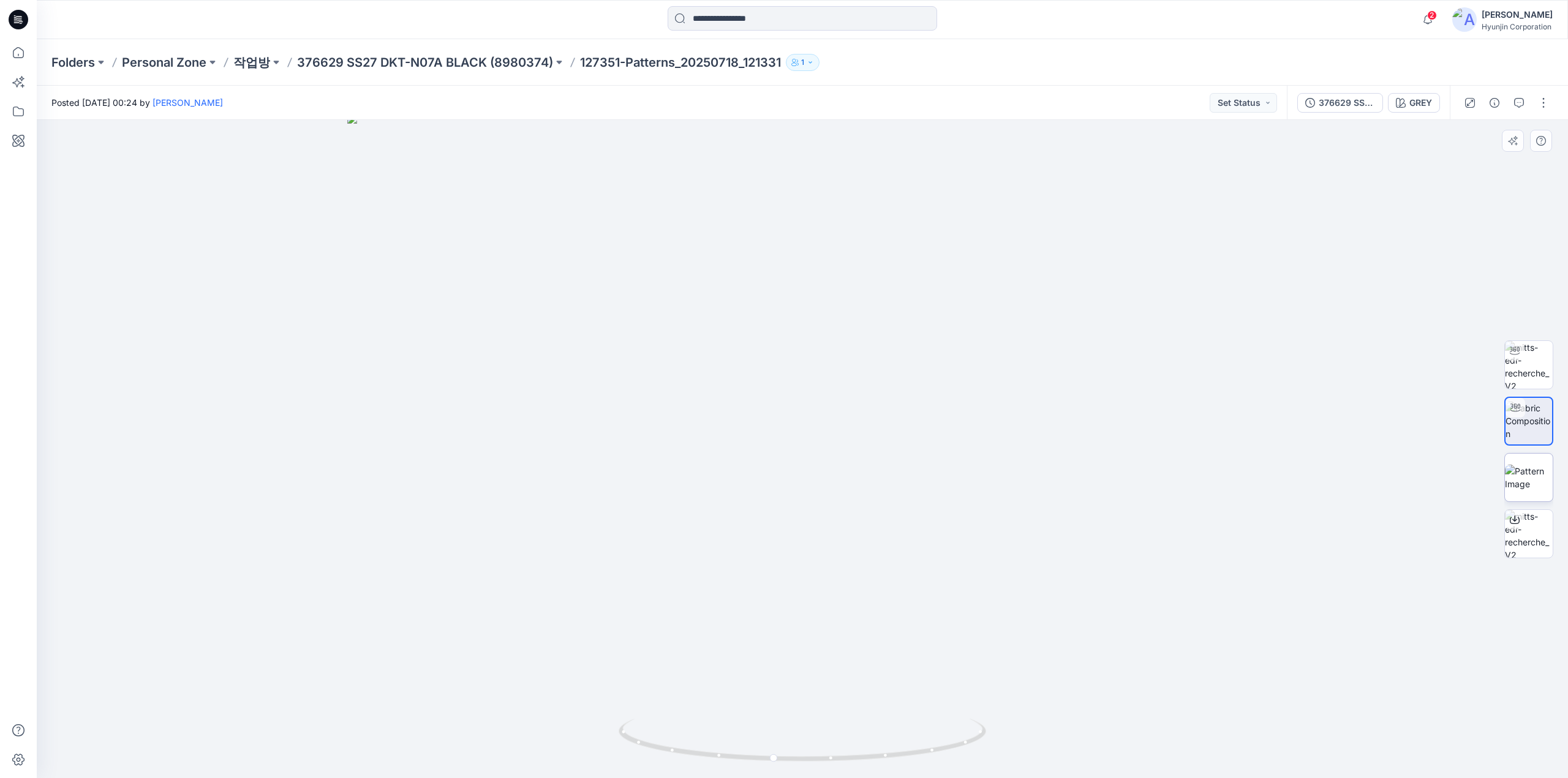
click at [1534, 479] on img at bounding box center [1529, 477] width 48 height 26
click at [1545, 103] on button "button" at bounding box center [1543, 103] width 20 height 20
click at [1491, 167] on button "Edit" at bounding box center [1491, 165] width 113 height 23
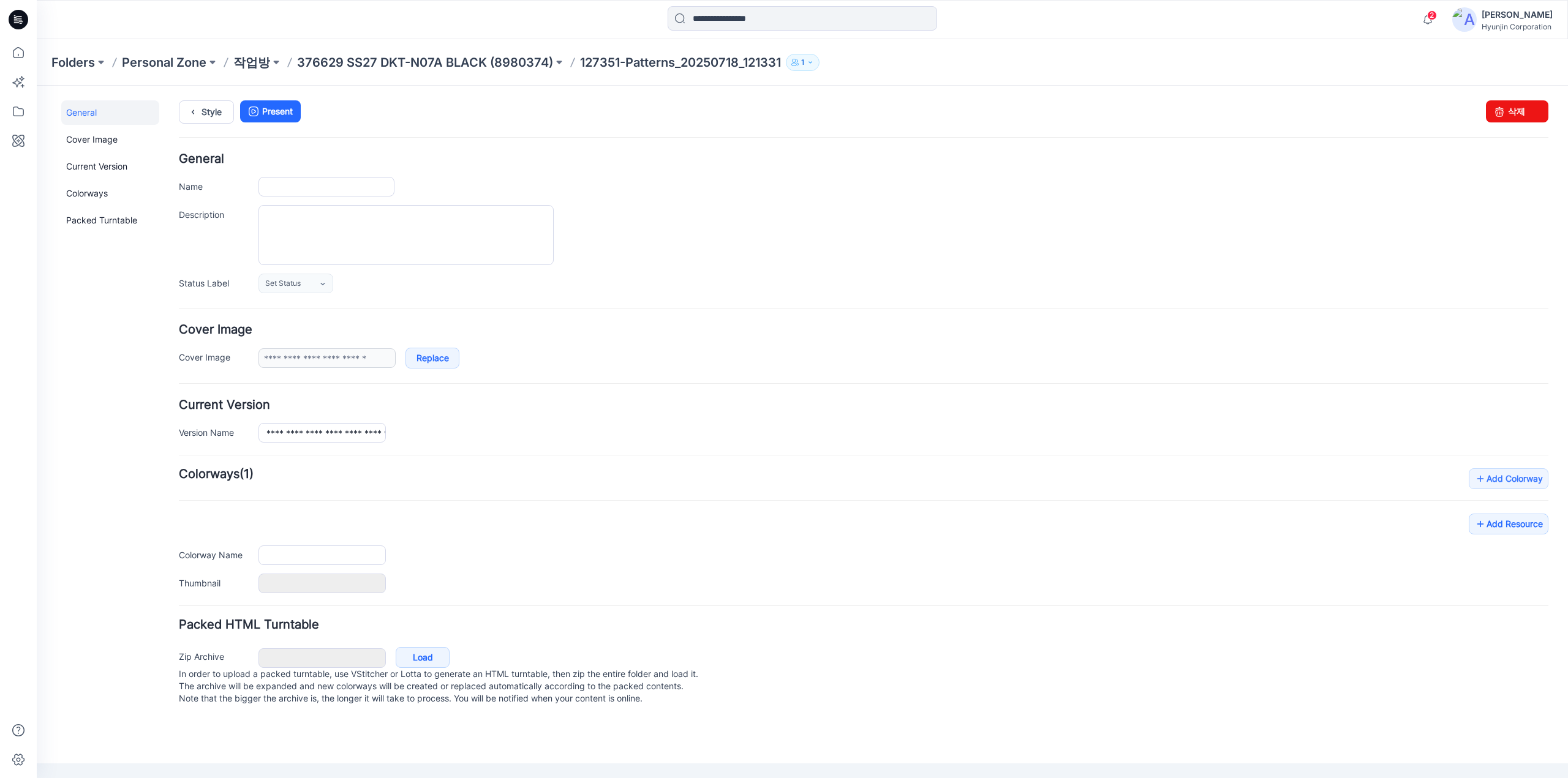
type input "**********"
type input "****"
type input "**********"
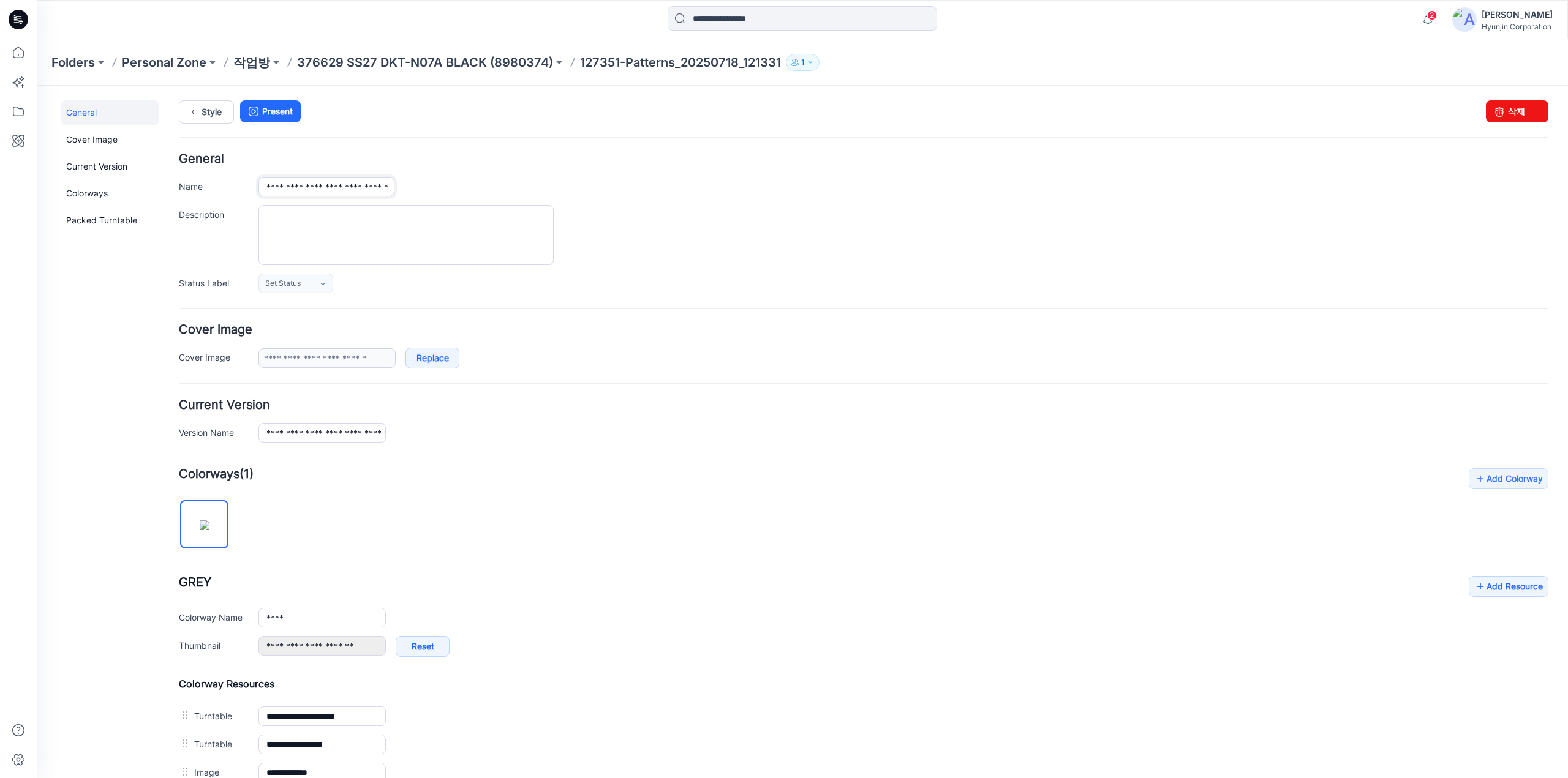
drag, startPoint x: 264, startPoint y: 189, endPoint x: 908, endPoint y: 168, distance: 644.3
click at [908, 168] on div "**********" at bounding box center [863, 223] width 1369 height 140
paste input "text"
type input "**********"
click at [890, 169] on div "**********" at bounding box center [863, 223] width 1369 height 140
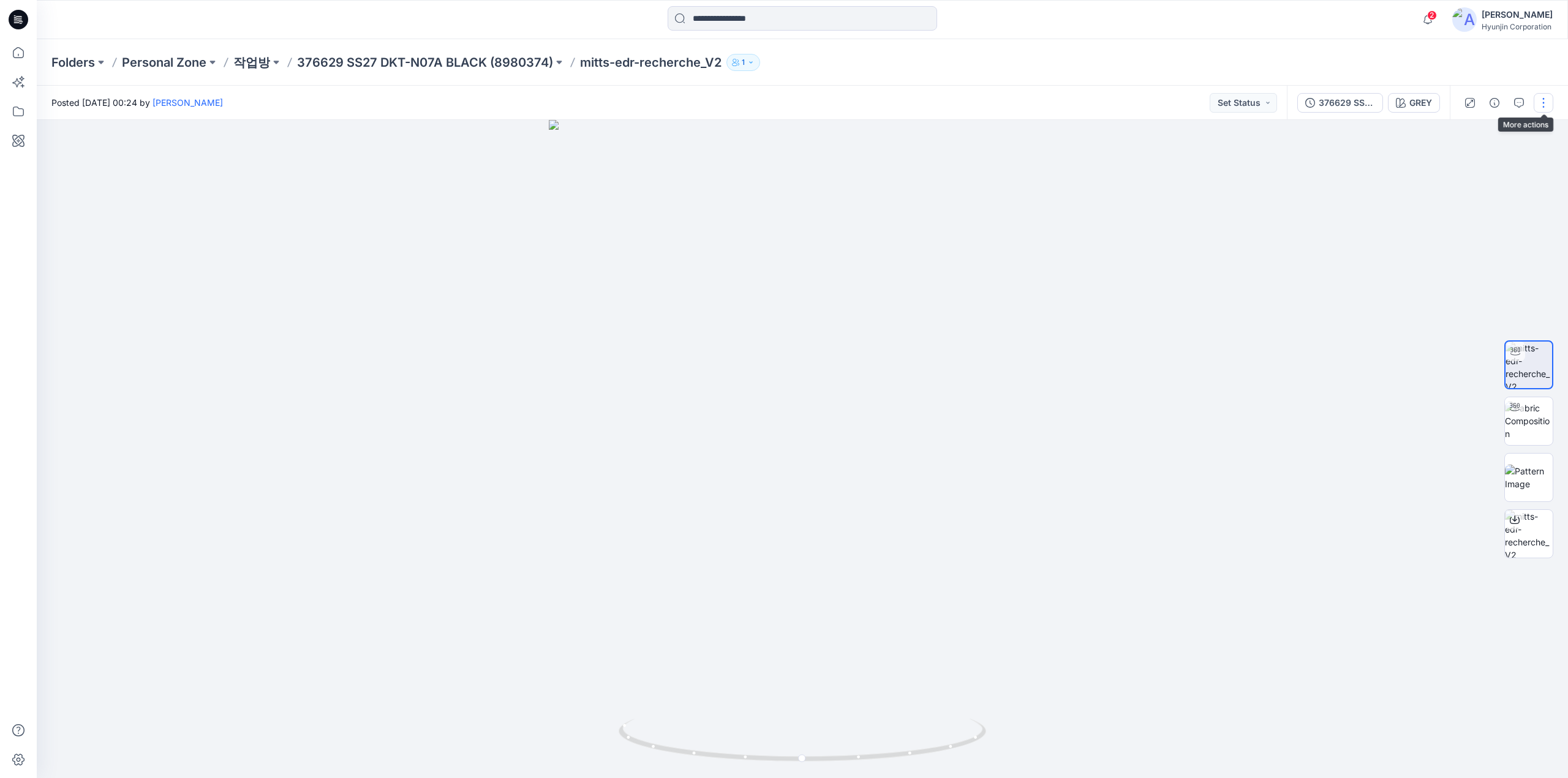
click at [1548, 109] on button "button" at bounding box center [1543, 103] width 20 height 20
click at [1475, 168] on button "Edit" at bounding box center [1491, 165] width 113 height 23
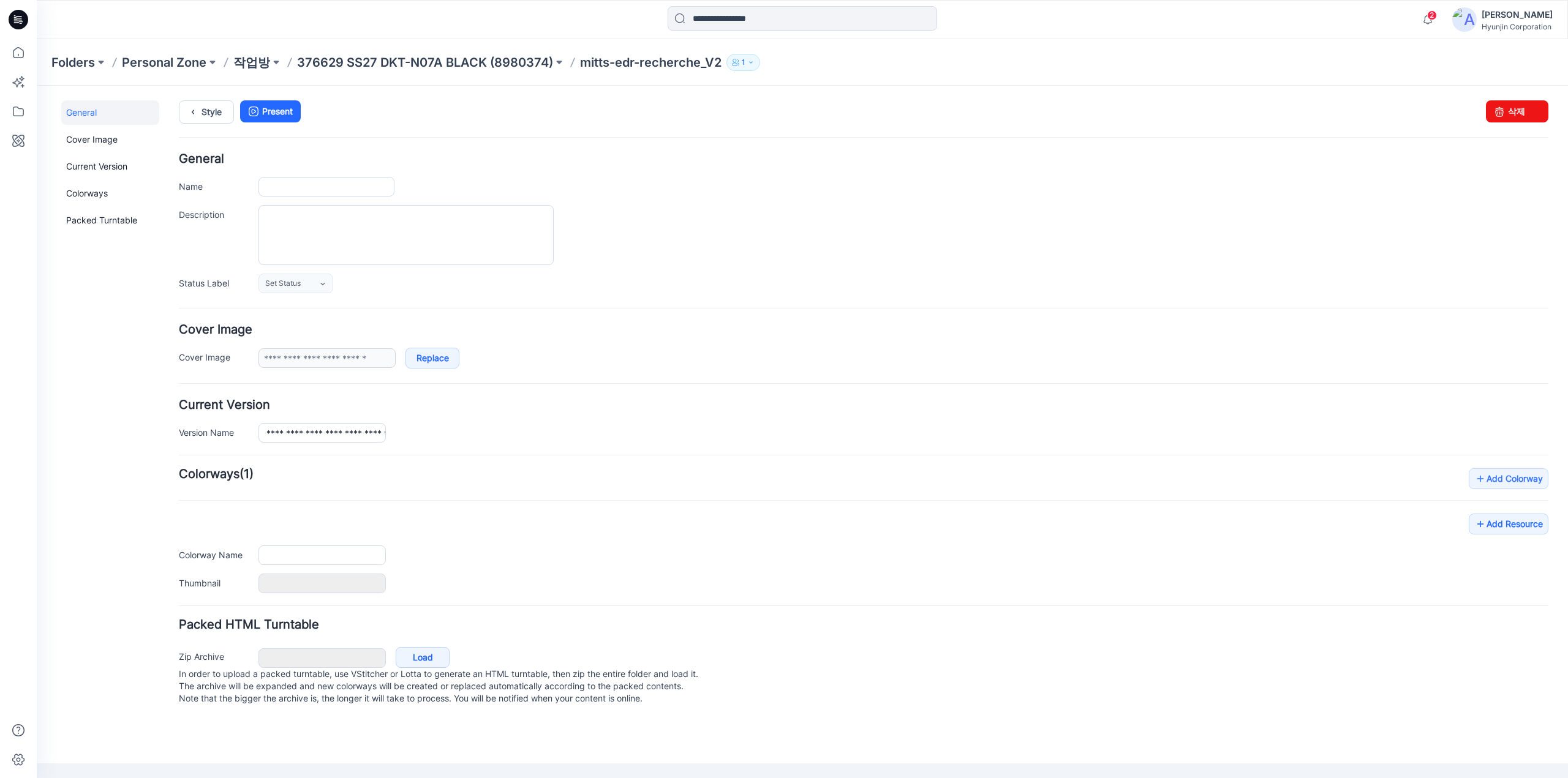
type input "**********"
type input "****"
type input "**********"
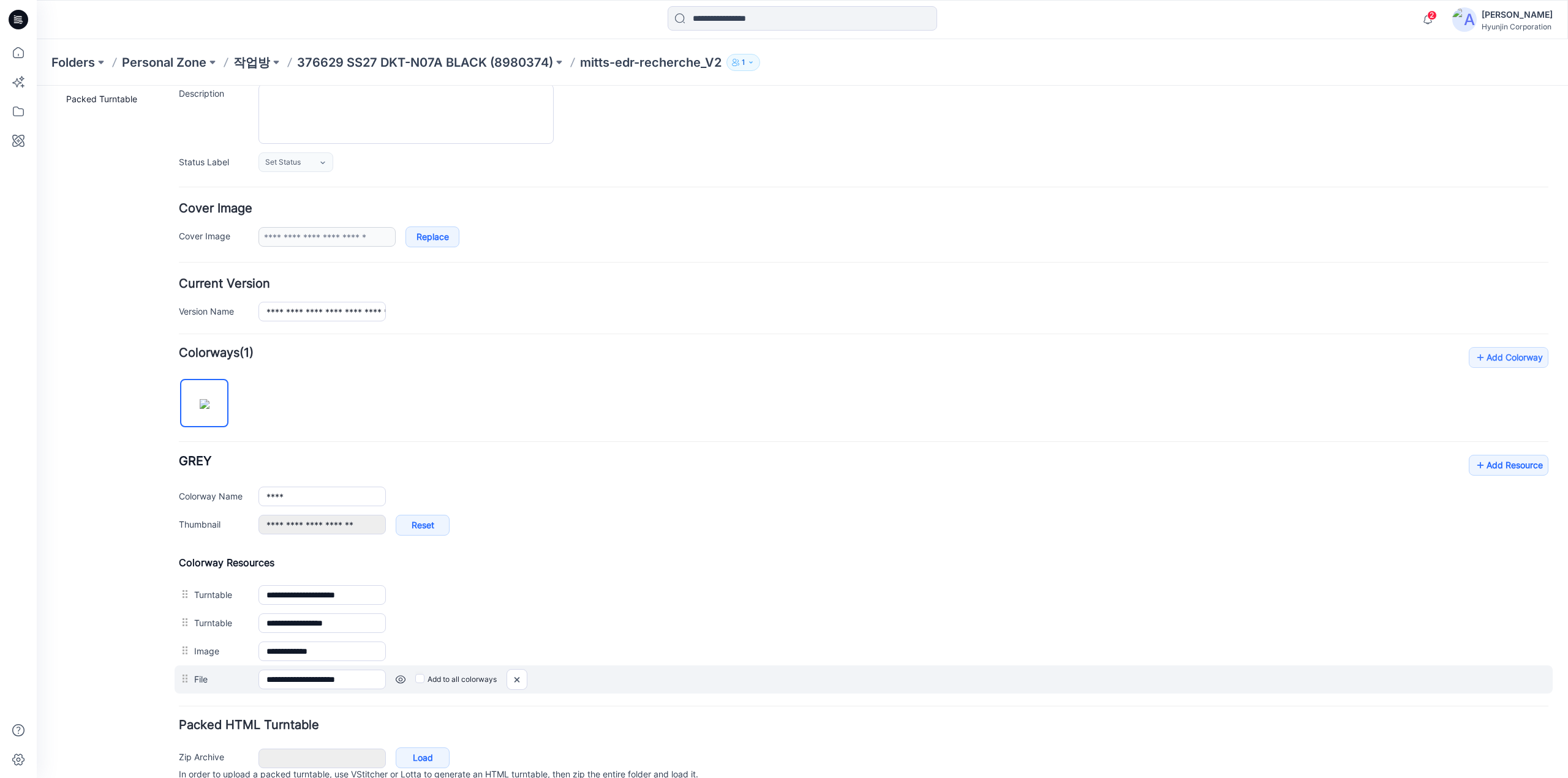
scroll to position [122, 0]
drag, startPoint x: 521, startPoint y: 672, endPoint x: 877, endPoint y: 132, distance: 646.8
click at [521, 672] on img at bounding box center [517, 678] width 20 height 20
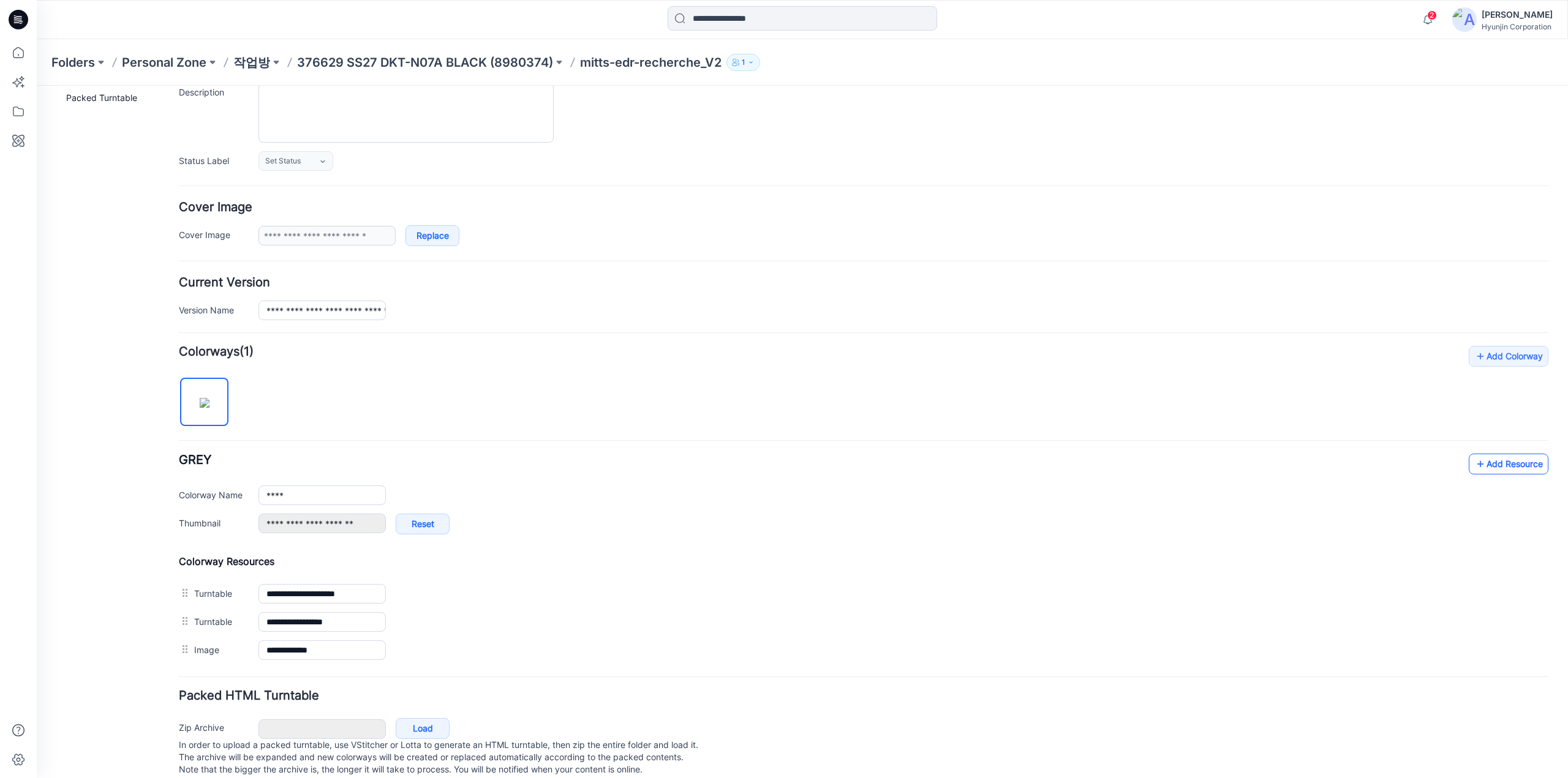
click at [1514, 461] on link "Add Resource" at bounding box center [1508, 464] width 79 height 21
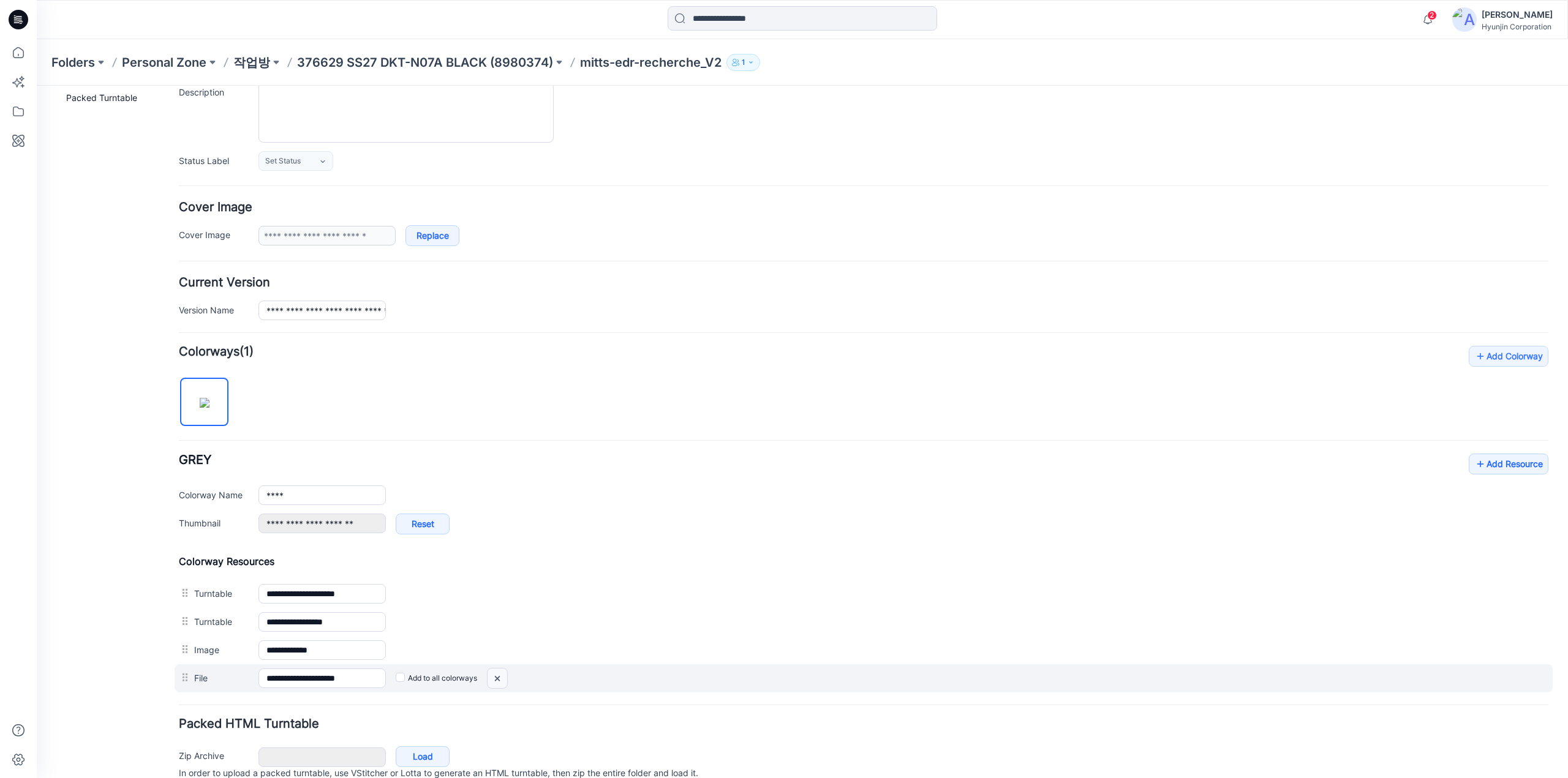
drag, startPoint x: 498, startPoint y: 677, endPoint x: 882, endPoint y: 127, distance: 670.8
click at [498, 677] on img at bounding box center [497, 678] width 20 height 20
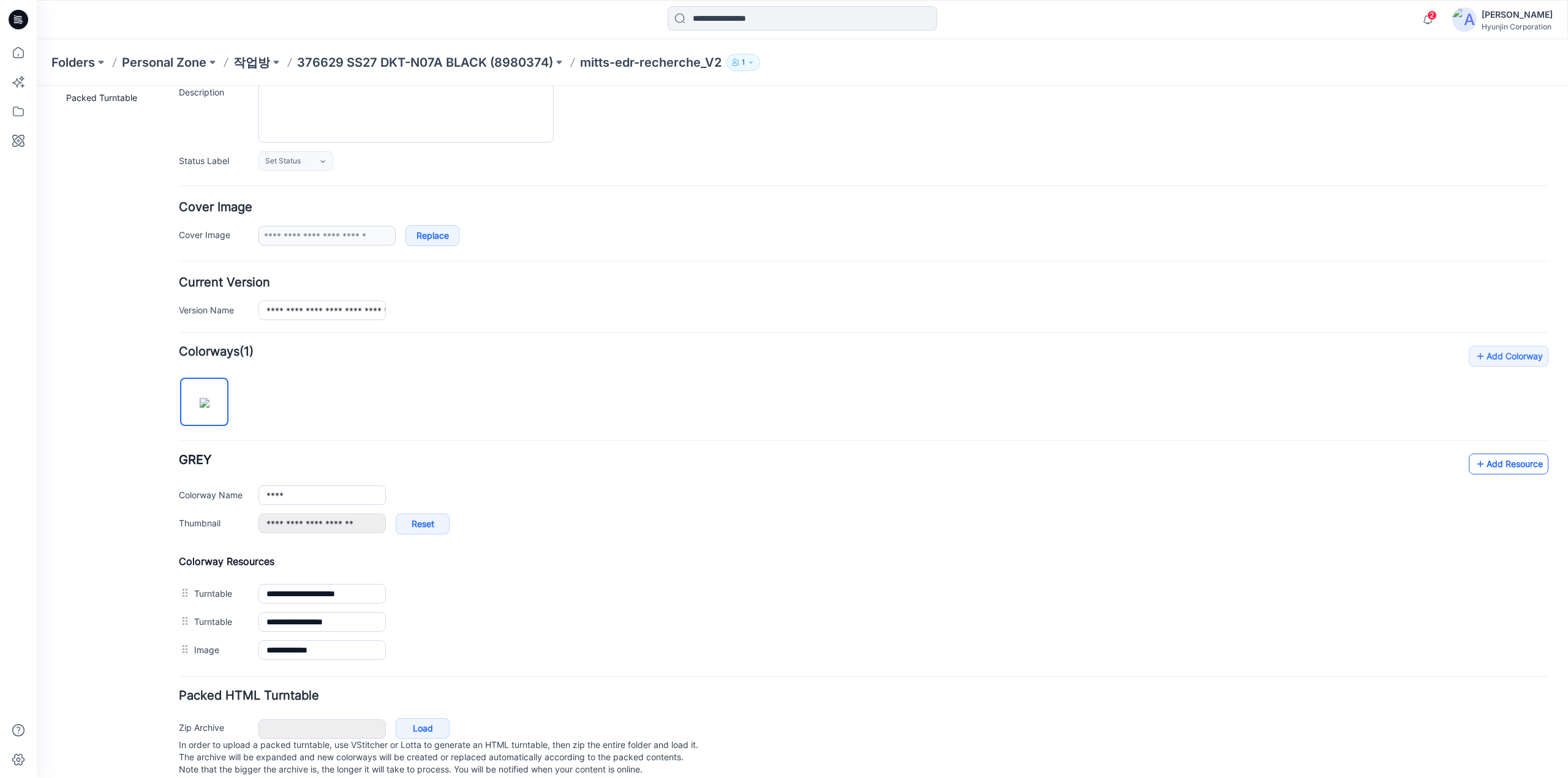
click at [1486, 454] on link "Add Resource" at bounding box center [1508, 464] width 79 height 21
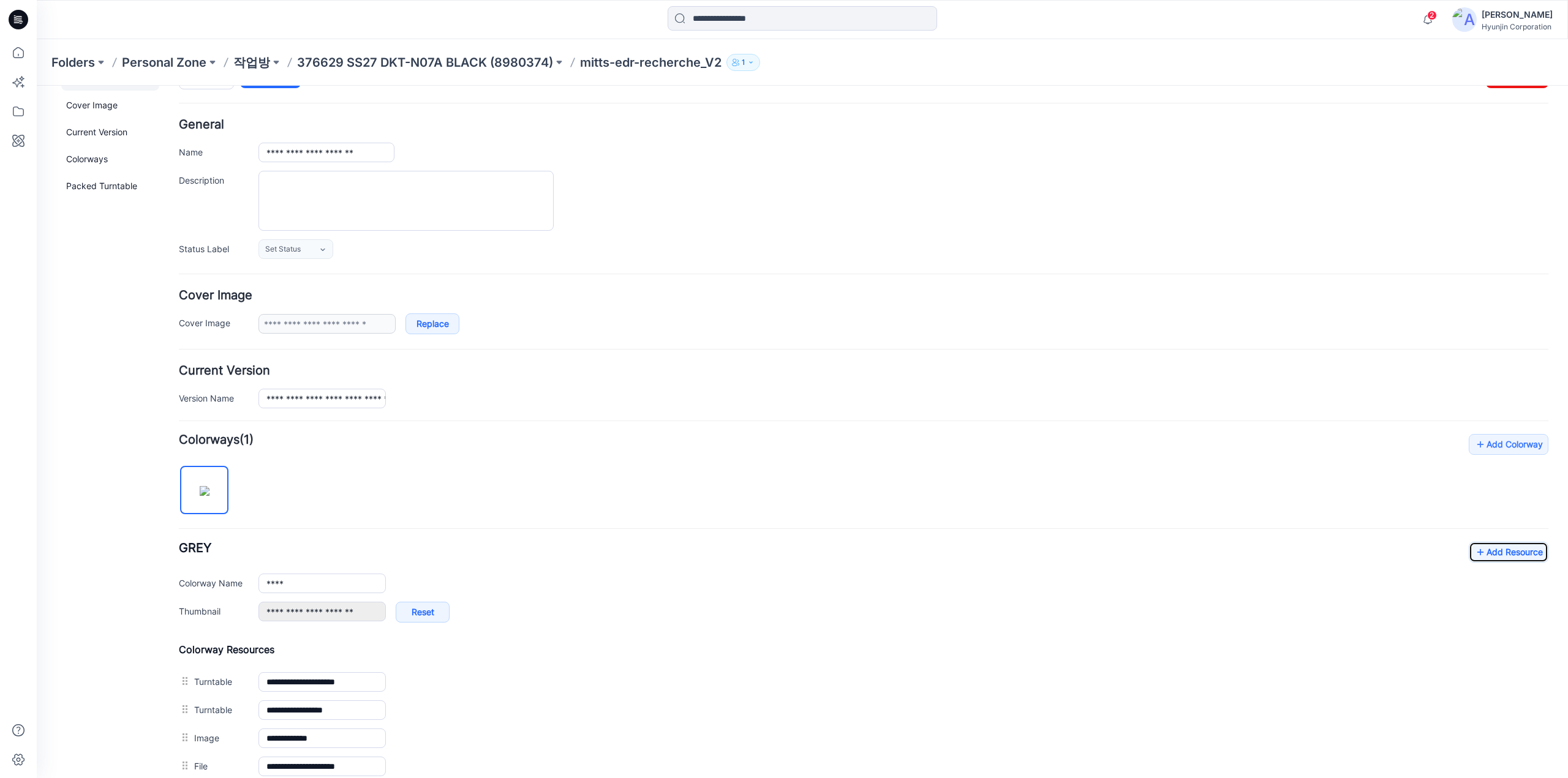
scroll to position [0, 0]
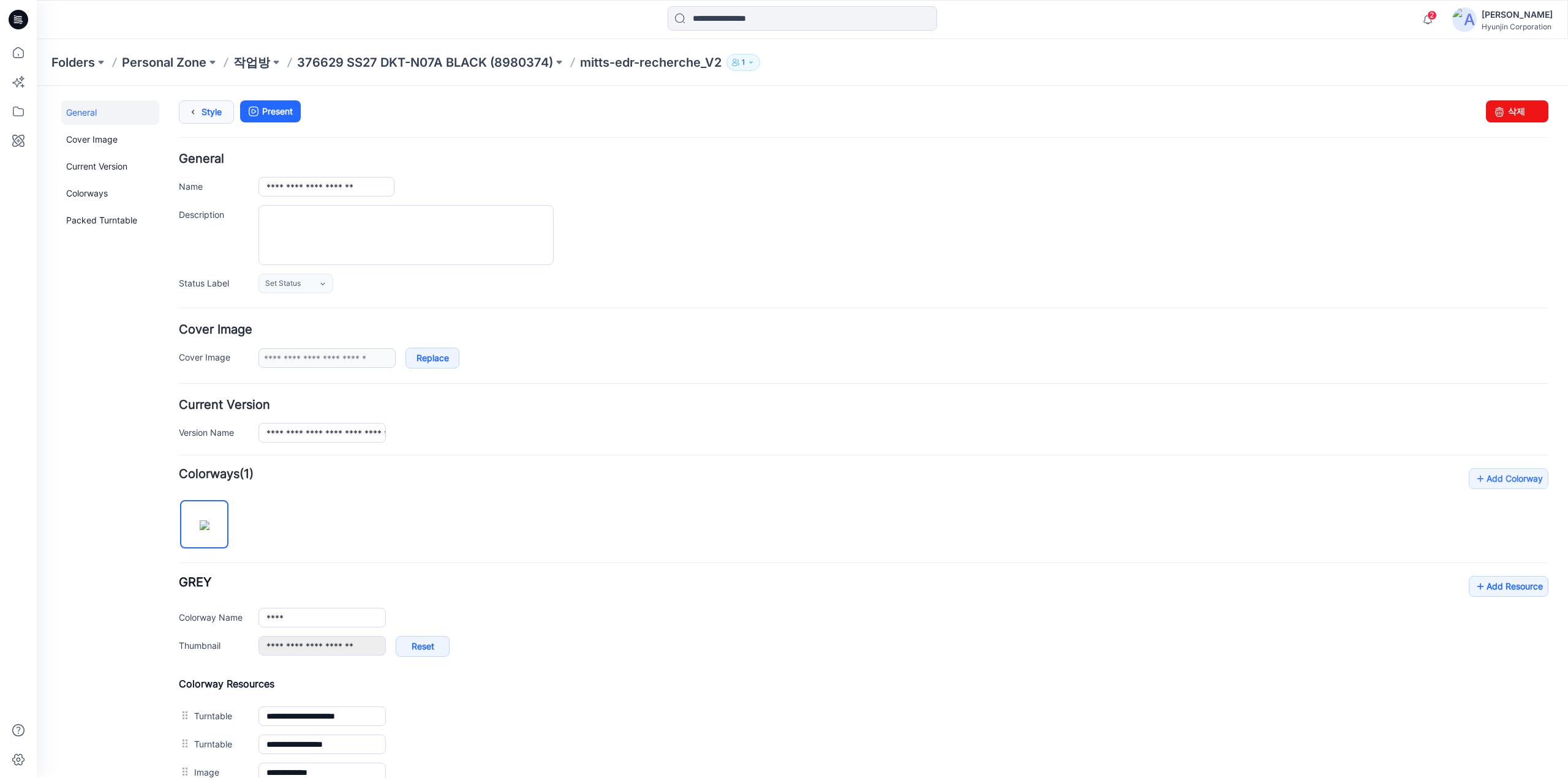
click at [213, 117] on link "Style" at bounding box center [207, 112] width 55 height 23
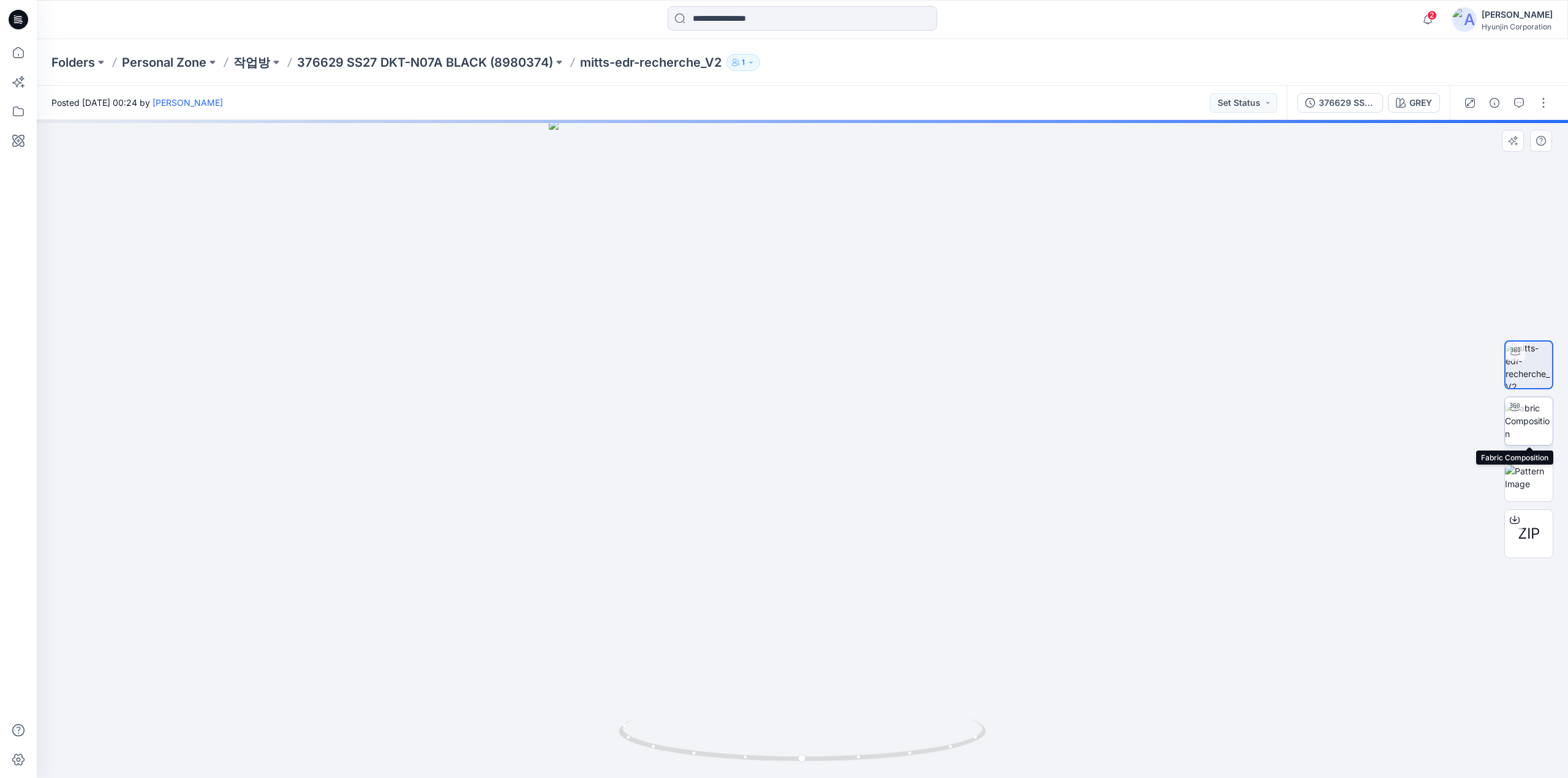
click at [1521, 425] on img at bounding box center [1529, 420] width 48 height 39
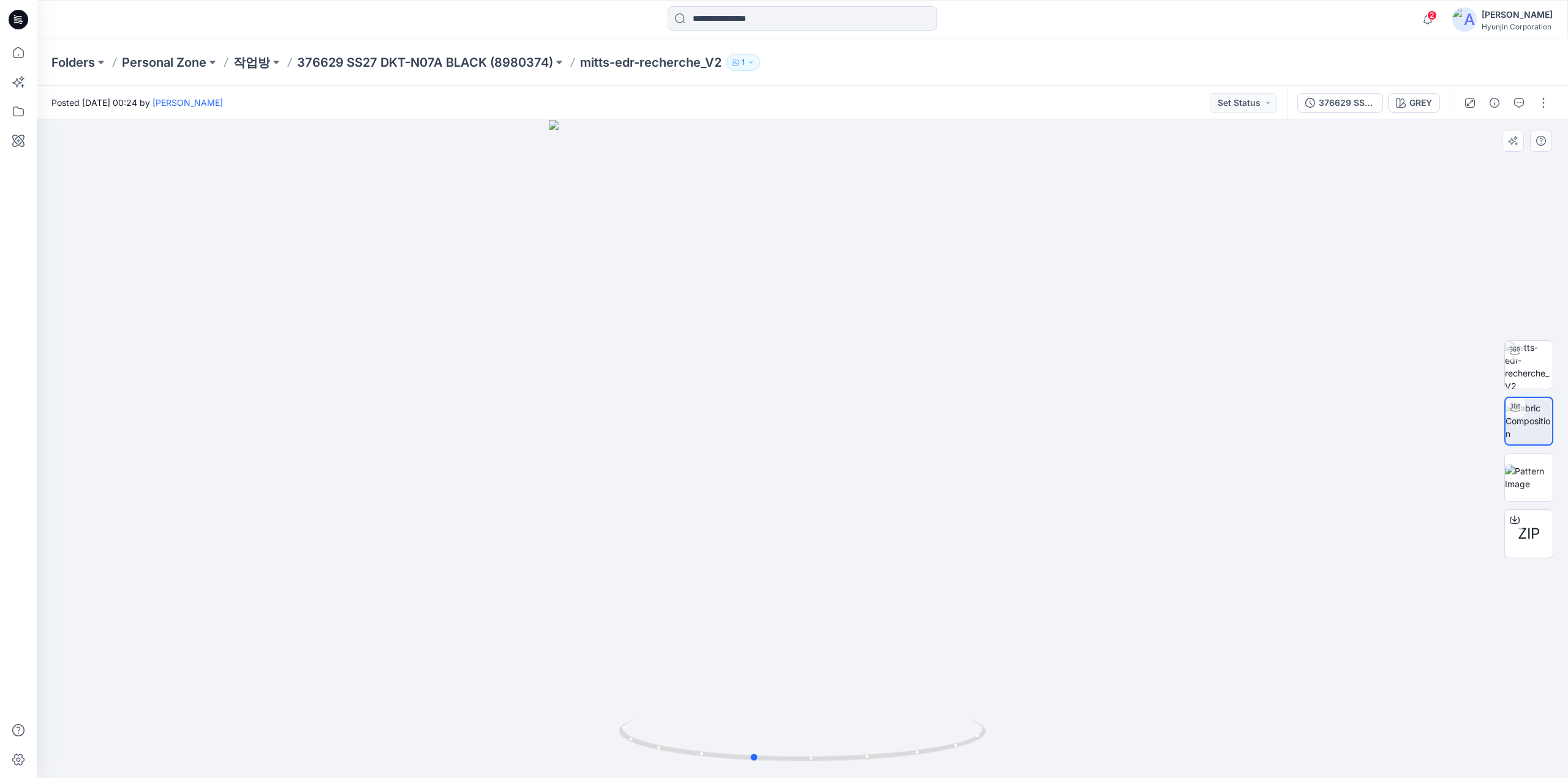
drag, startPoint x: 785, startPoint y: 743, endPoint x: 1084, endPoint y: 746, distance: 299.0
click at [1084, 746] on div at bounding box center [802, 449] width 1531 height 658
click at [1233, 666] on div at bounding box center [802, 449] width 1531 height 658
click at [1195, 534] on div at bounding box center [802, 449] width 1531 height 658
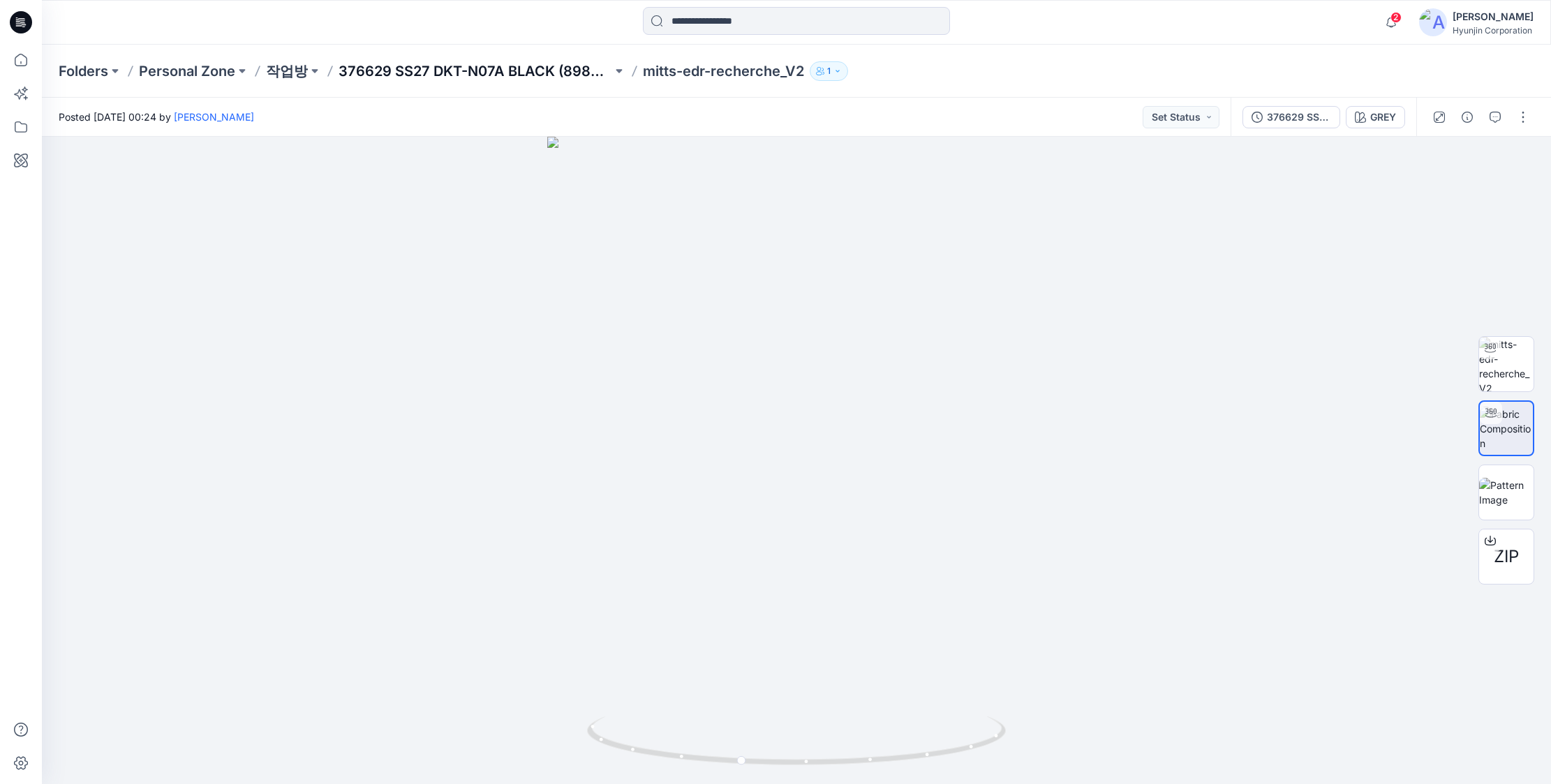
click at [381, 71] on p "376629 SS27 DKT-N07A BLACK (8980374)" at bounding box center [475, 71] width 273 height 20
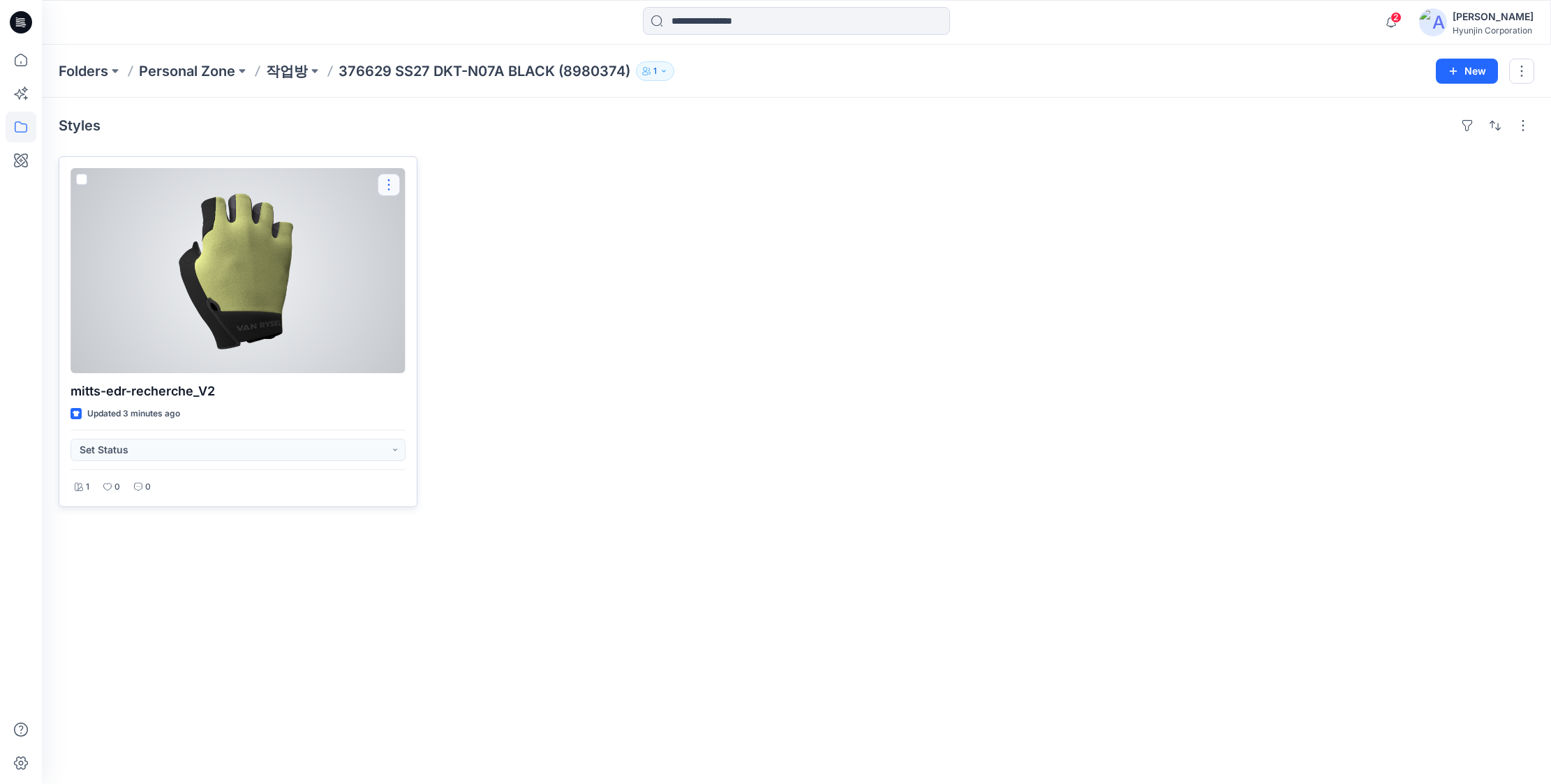
click at [381, 183] on button "button" at bounding box center [389, 185] width 22 height 22
click at [430, 324] on p "Move to" at bounding box center [425, 319] width 38 height 15
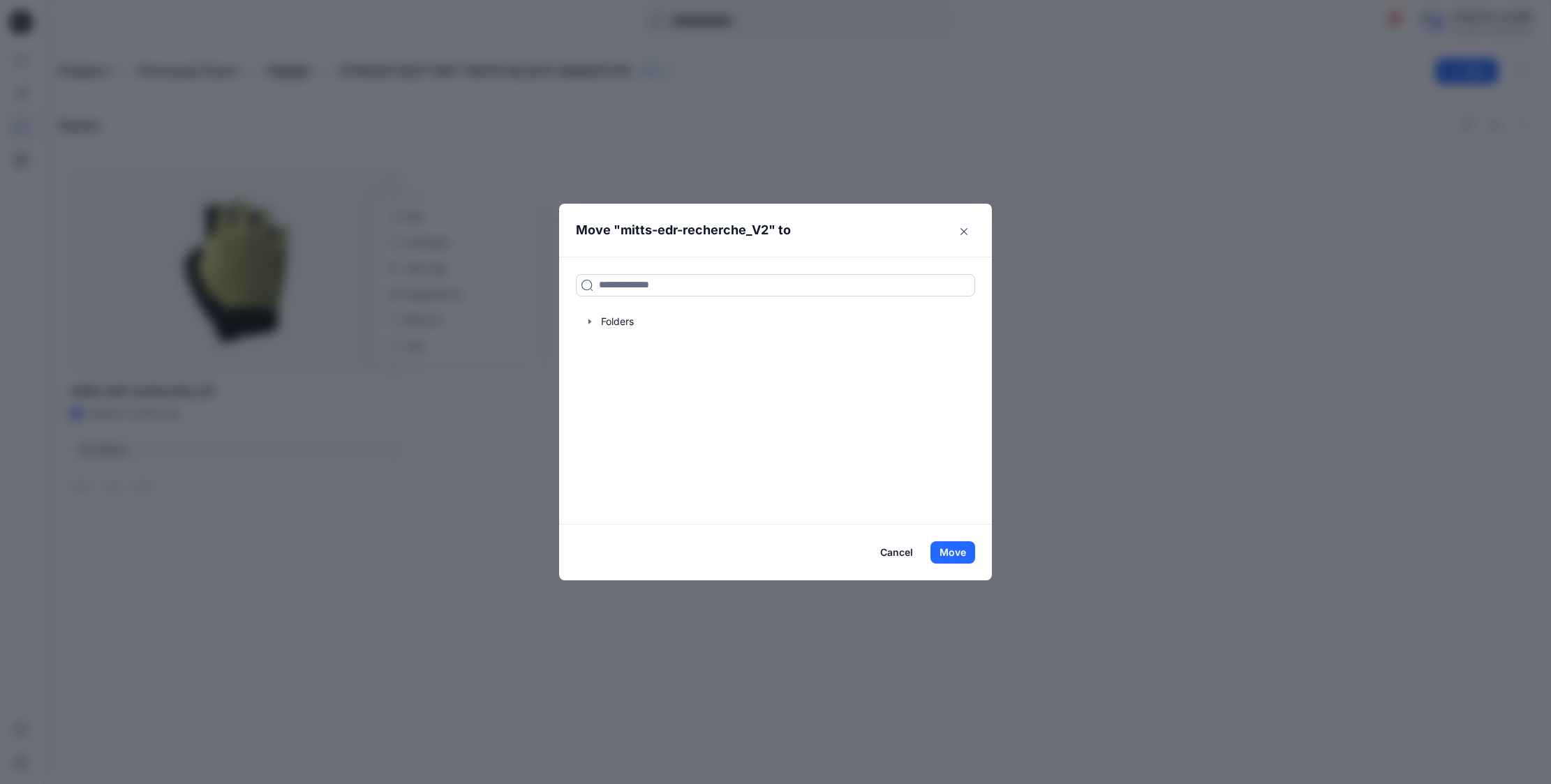
click at [655, 282] on input at bounding box center [776, 285] width 399 height 22
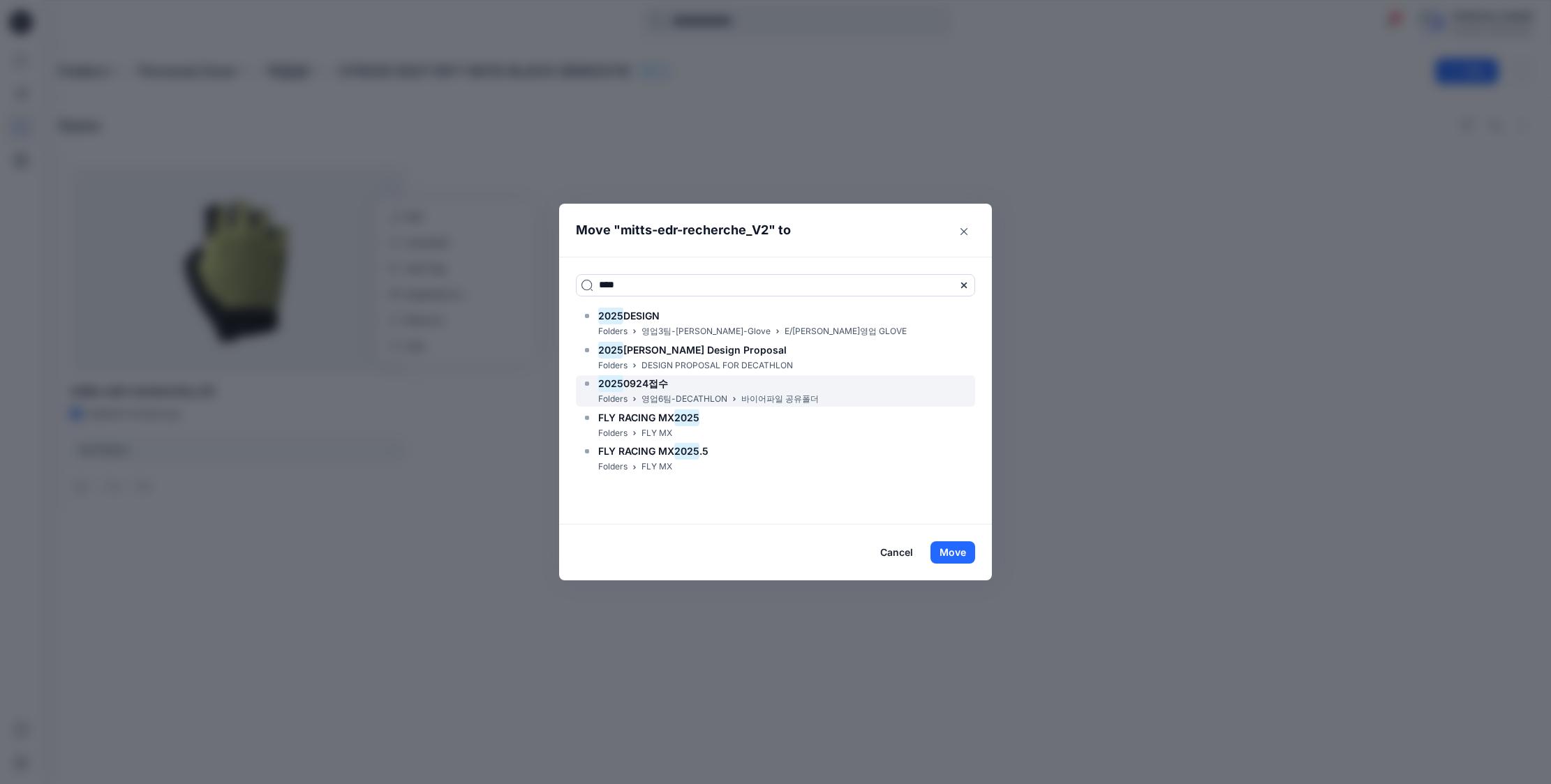
type input "****"
click at [650, 380] on span "0924접수" at bounding box center [645, 383] width 45 height 12
click at [642, 385] on span "0924접수" at bounding box center [645, 383] width 45 height 12
click at [969, 552] on button "Move" at bounding box center [953, 553] width 45 height 22
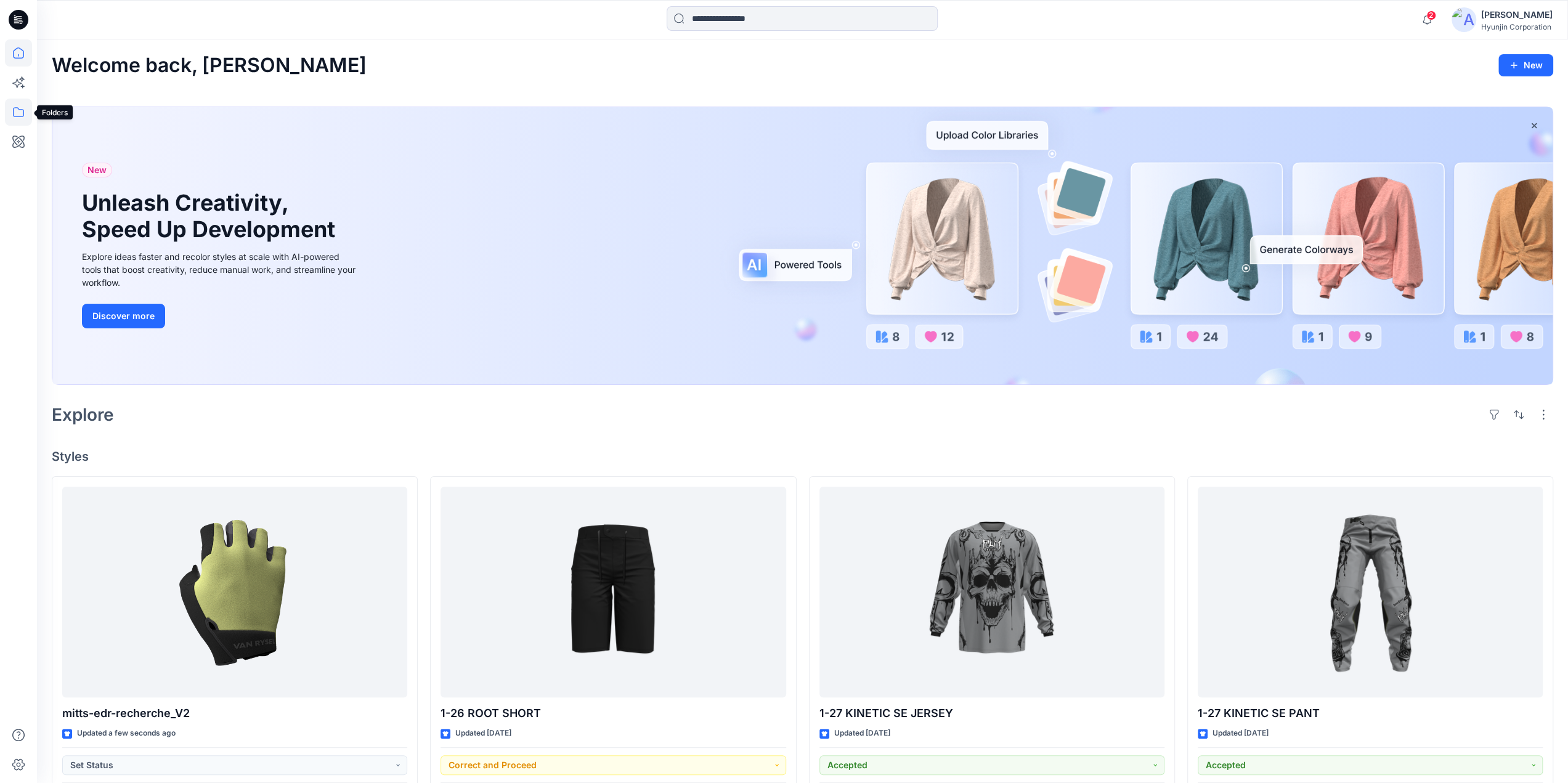
click at [19, 114] on icon at bounding box center [19, 112] width 27 height 27
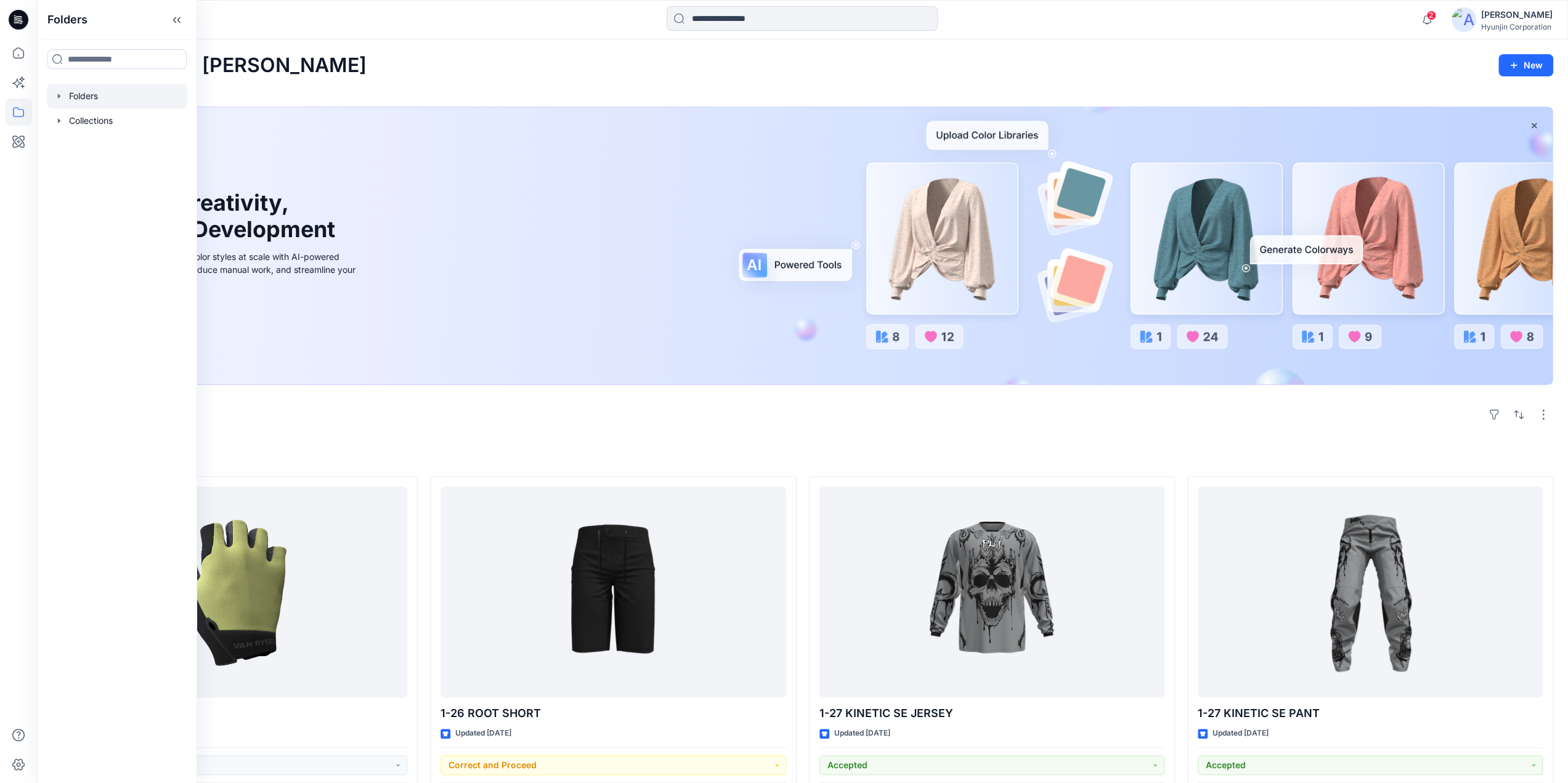
click at [100, 92] on div at bounding box center [117, 96] width 140 height 25
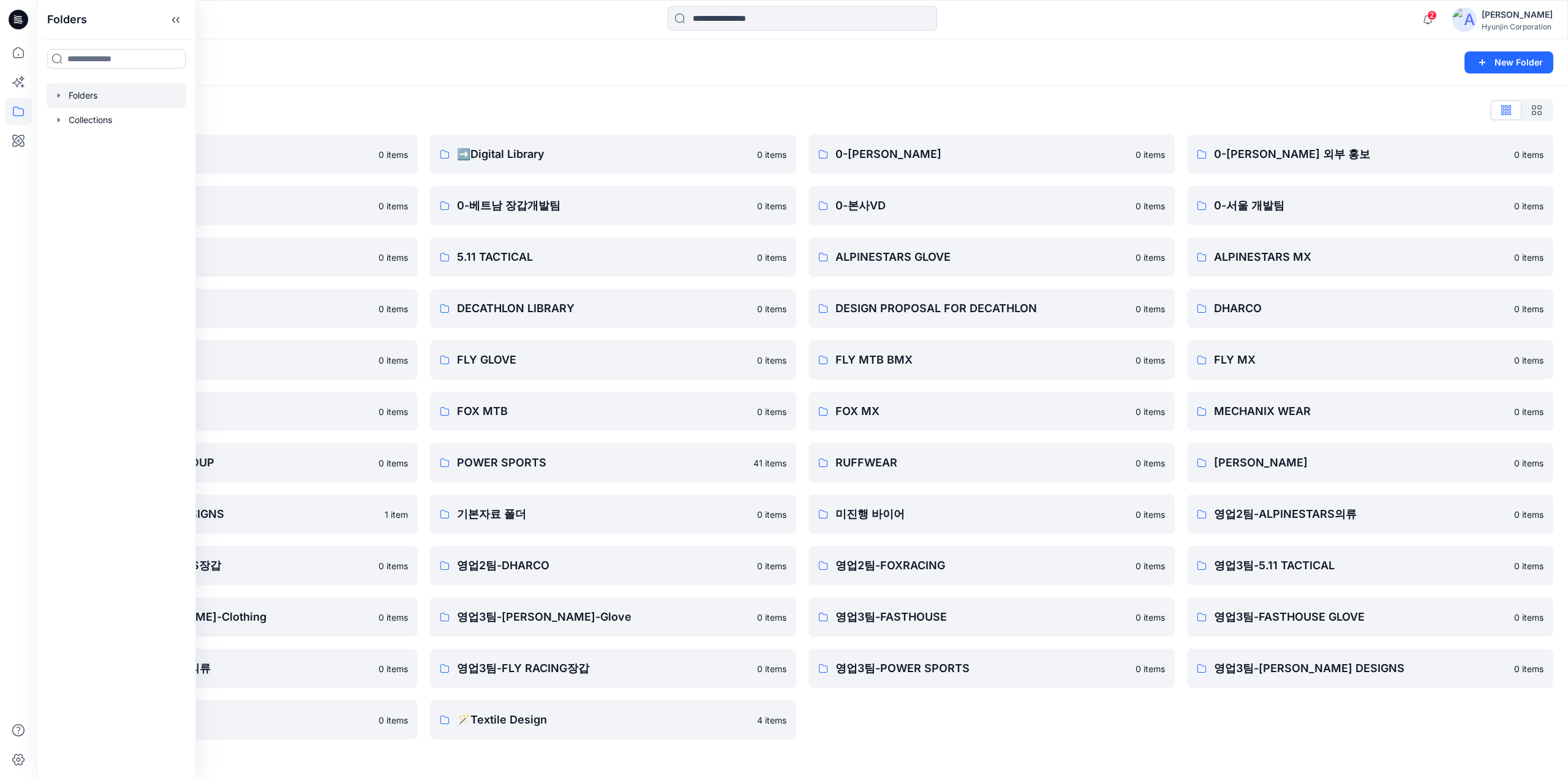
click at [453, 112] on div "Folders List" at bounding box center [802, 110] width 1502 height 20
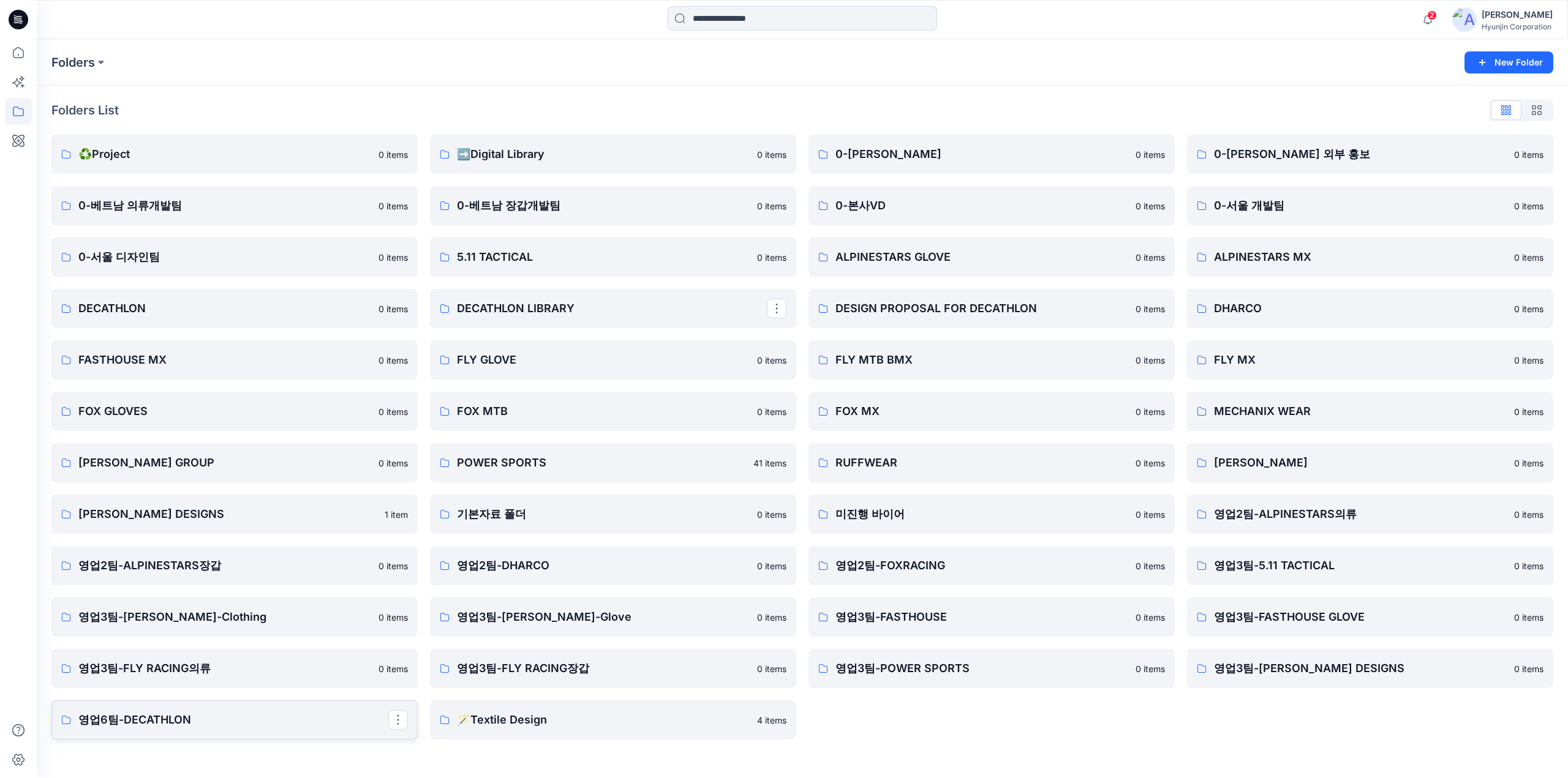
click at [226, 718] on p "영업6팀-DECATHLON" at bounding box center [233, 720] width 310 height 17
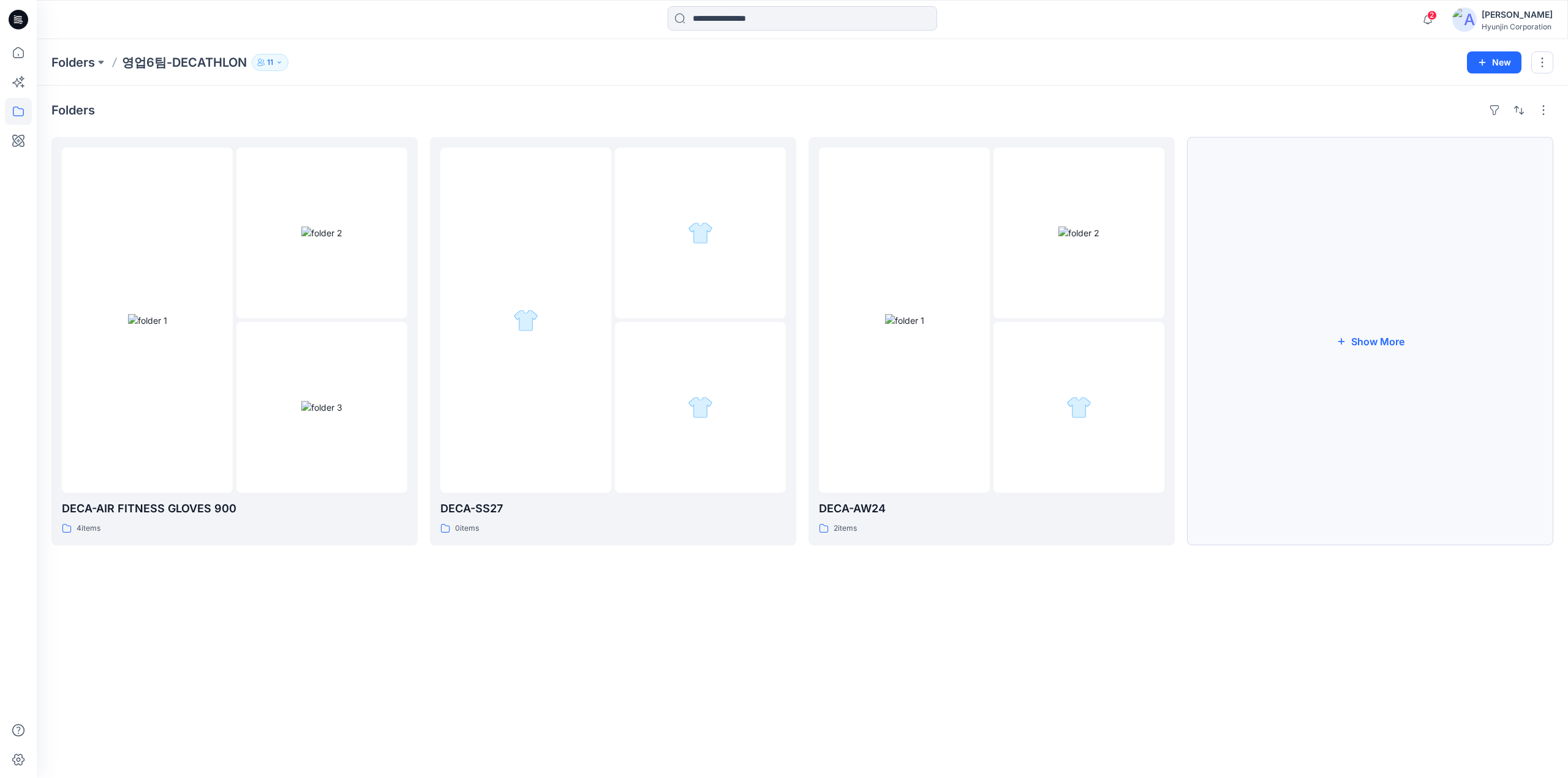
click at [1423, 331] on button "Show More" at bounding box center [1370, 341] width 366 height 408
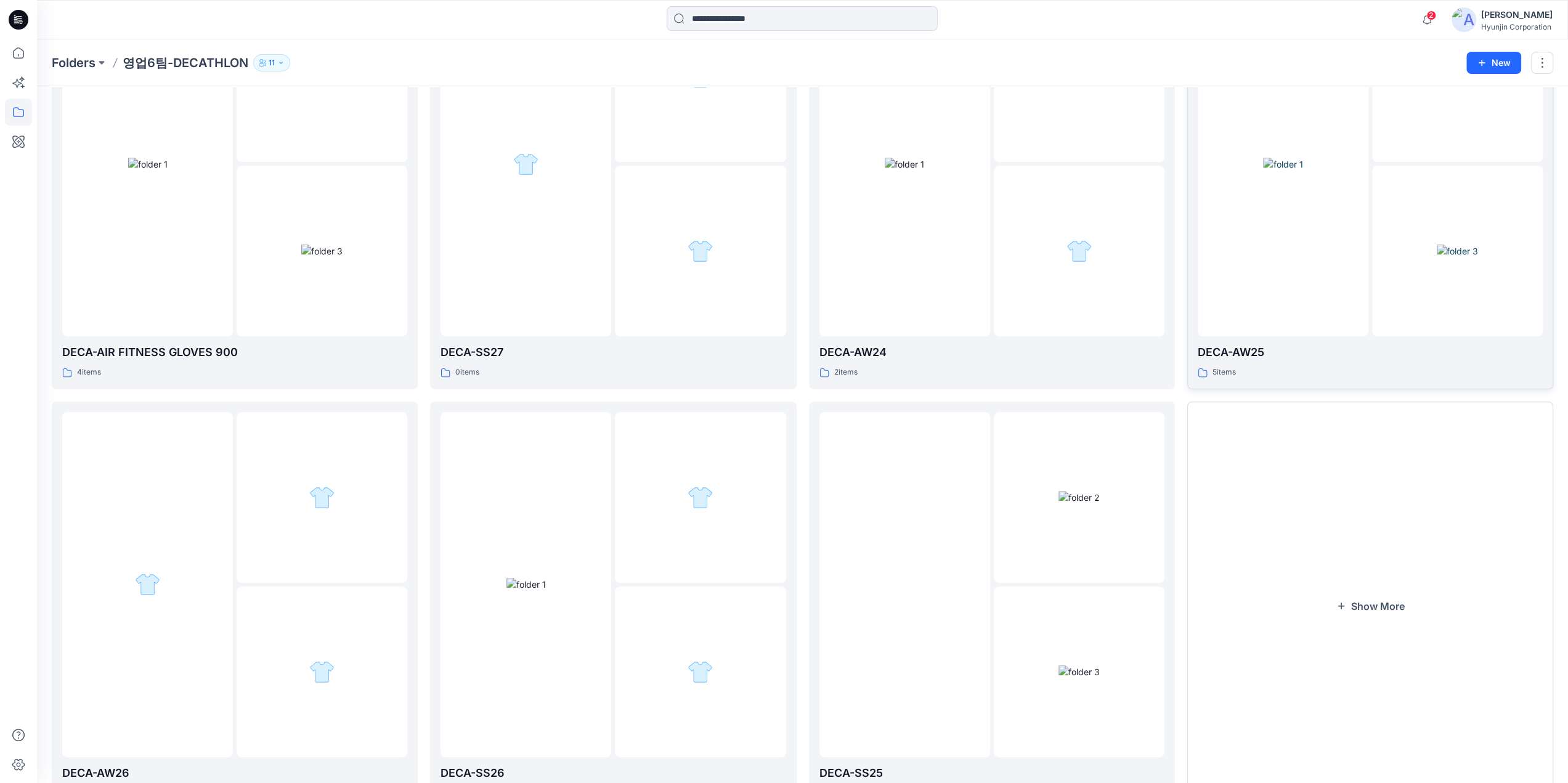
scroll to position [218, 0]
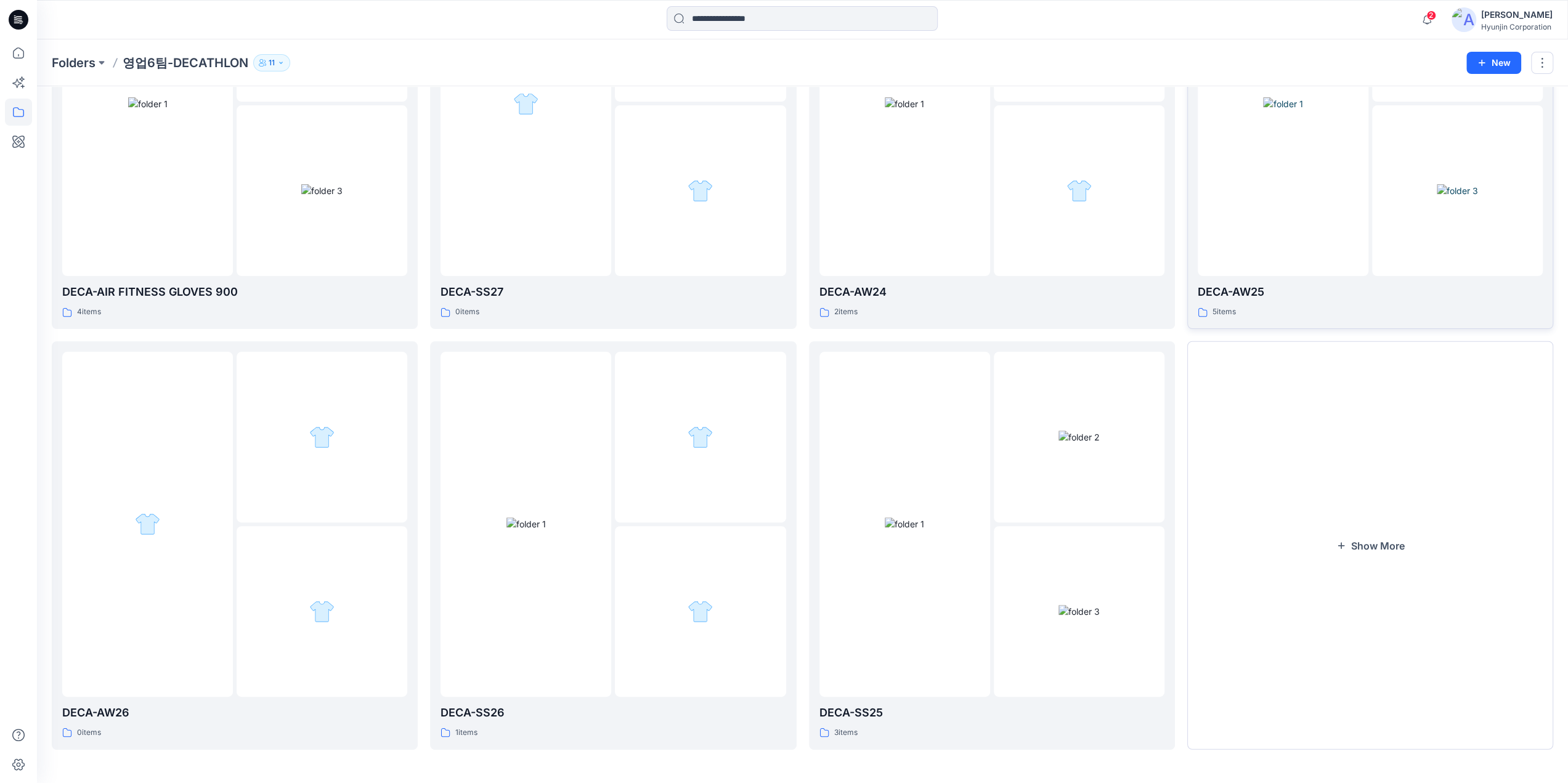
click at [1311, 437] on button "Show More" at bounding box center [1370, 546] width 366 height 408
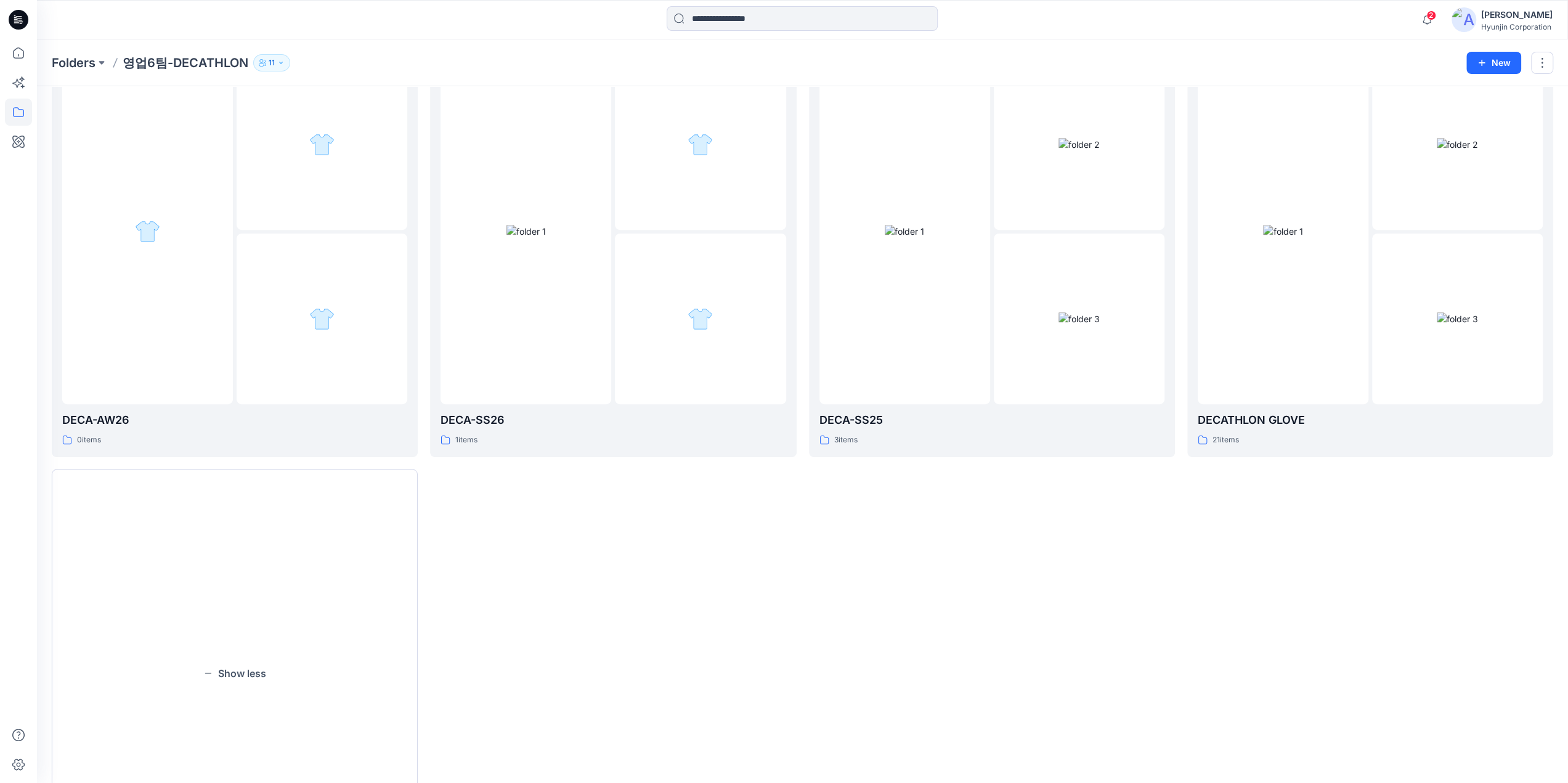
scroll to position [587, 0]
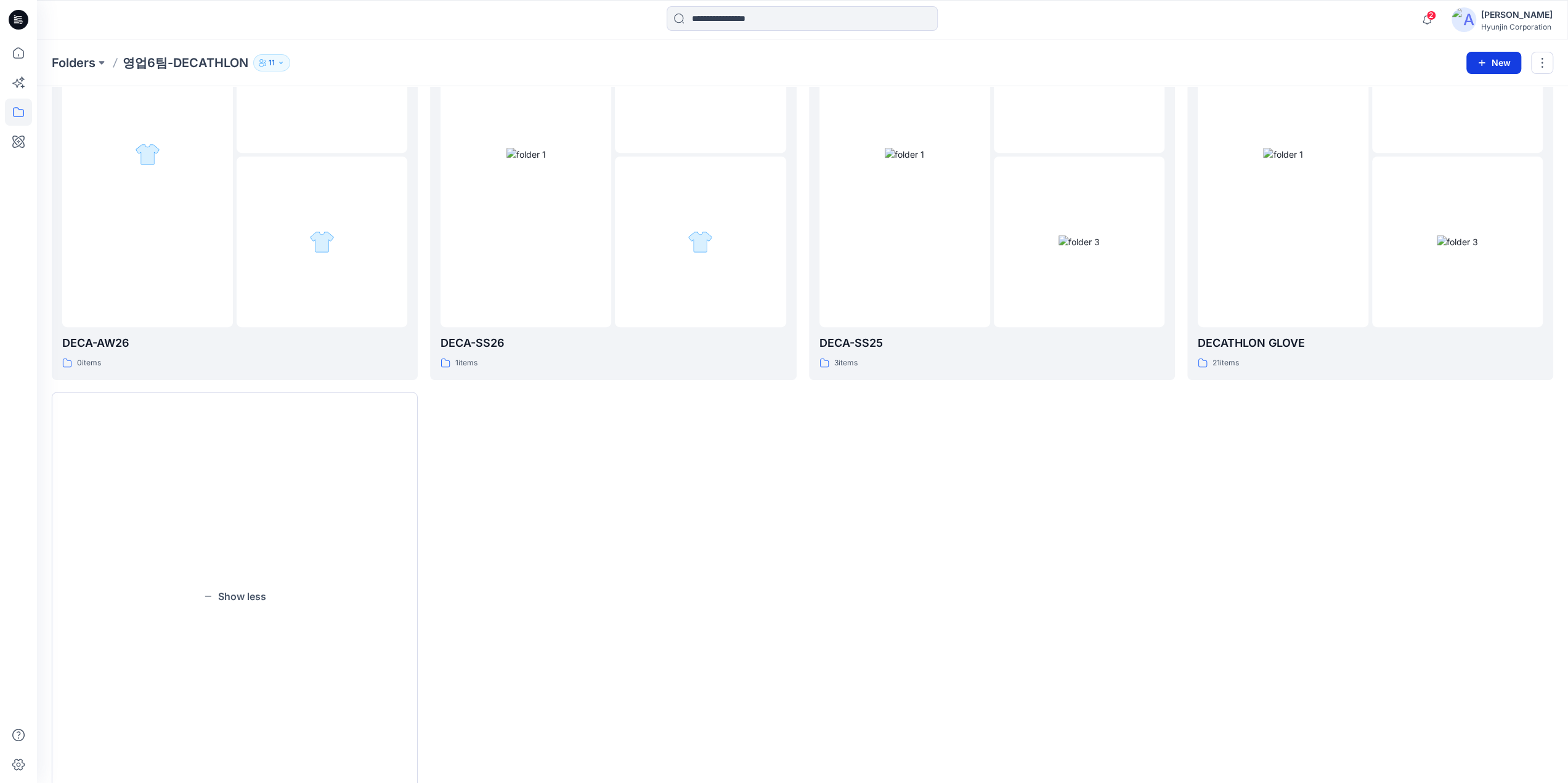
click at [1501, 67] on button "New" at bounding box center [1493, 63] width 55 height 22
click at [1457, 119] on p "New Folder" at bounding box center [1459, 116] width 46 height 13
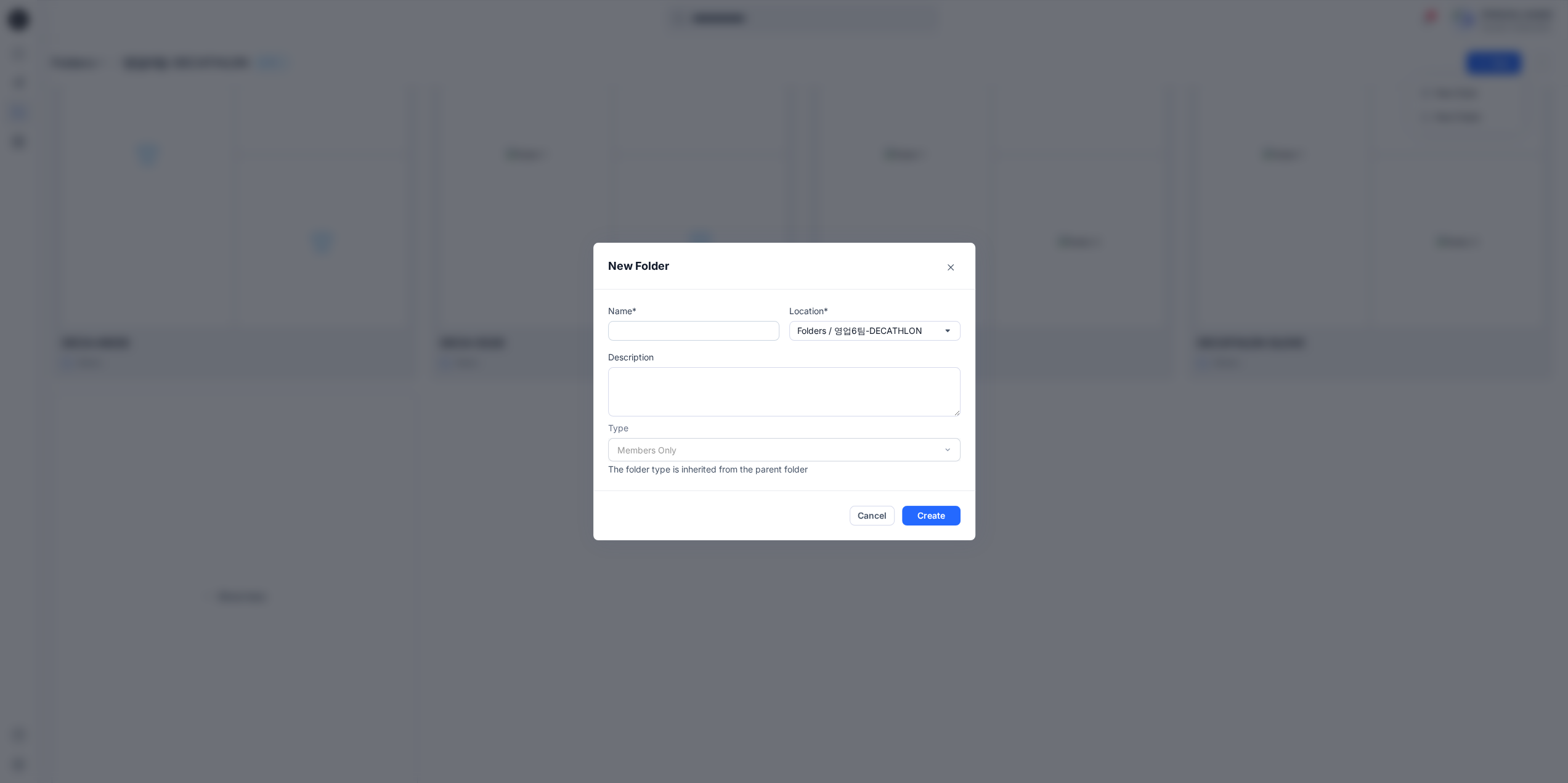
click at [676, 328] on input "text" at bounding box center [693, 331] width 171 height 20
click at [649, 331] on input "*********" at bounding box center [693, 331] width 171 height 20
click at [648, 330] on input "**********" at bounding box center [693, 331] width 171 height 20
click at [685, 326] on input "**********" at bounding box center [693, 331] width 171 height 20
click at [681, 330] on input "**********" at bounding box center [693, 331] width 171 height 20
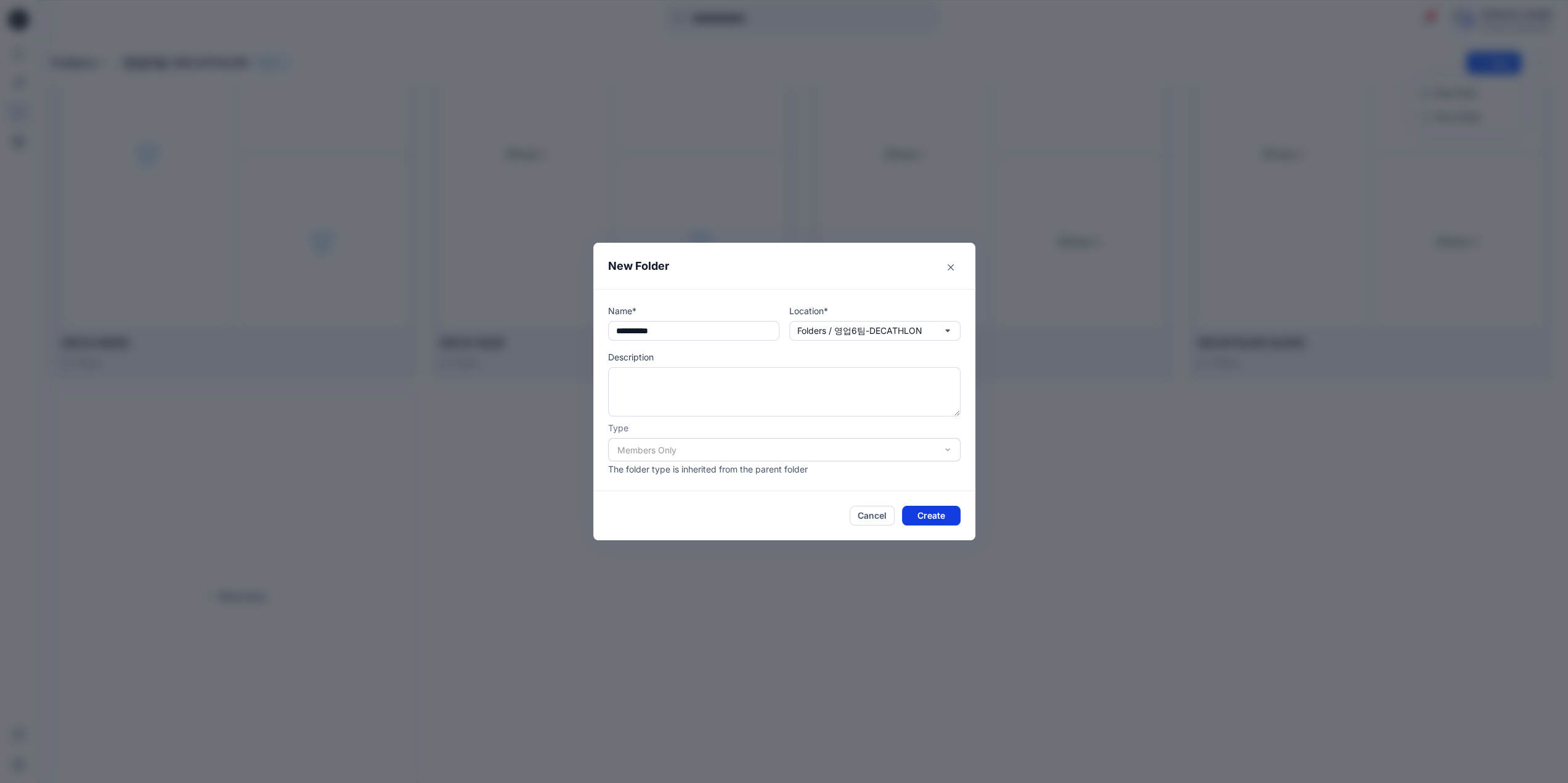
type input "**********"
drag, startPoint x: 930, startPoint y: 515, endPoint x: 924, endPoint y: 505, distance: 11.7
click at [931, 515] on button "Create" at bounding box center [931, 516] width 59 height 20
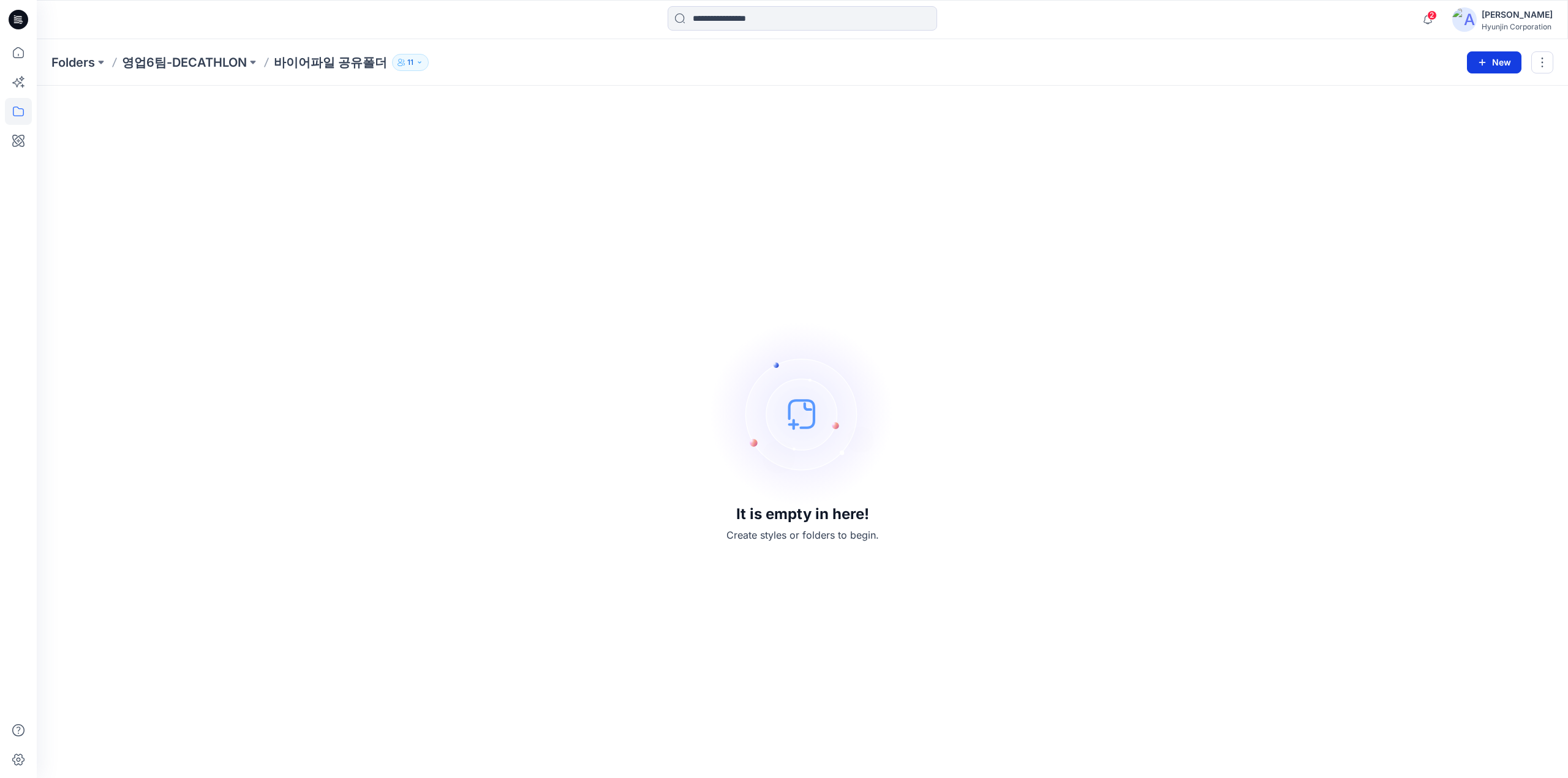
click at [1484, 65] on icon "button" at bounding box center [1482, 63] width 10 height 10
click at [1470, 120] on p "New Folder" at bounding box center [1459, 116] width 46 height 13
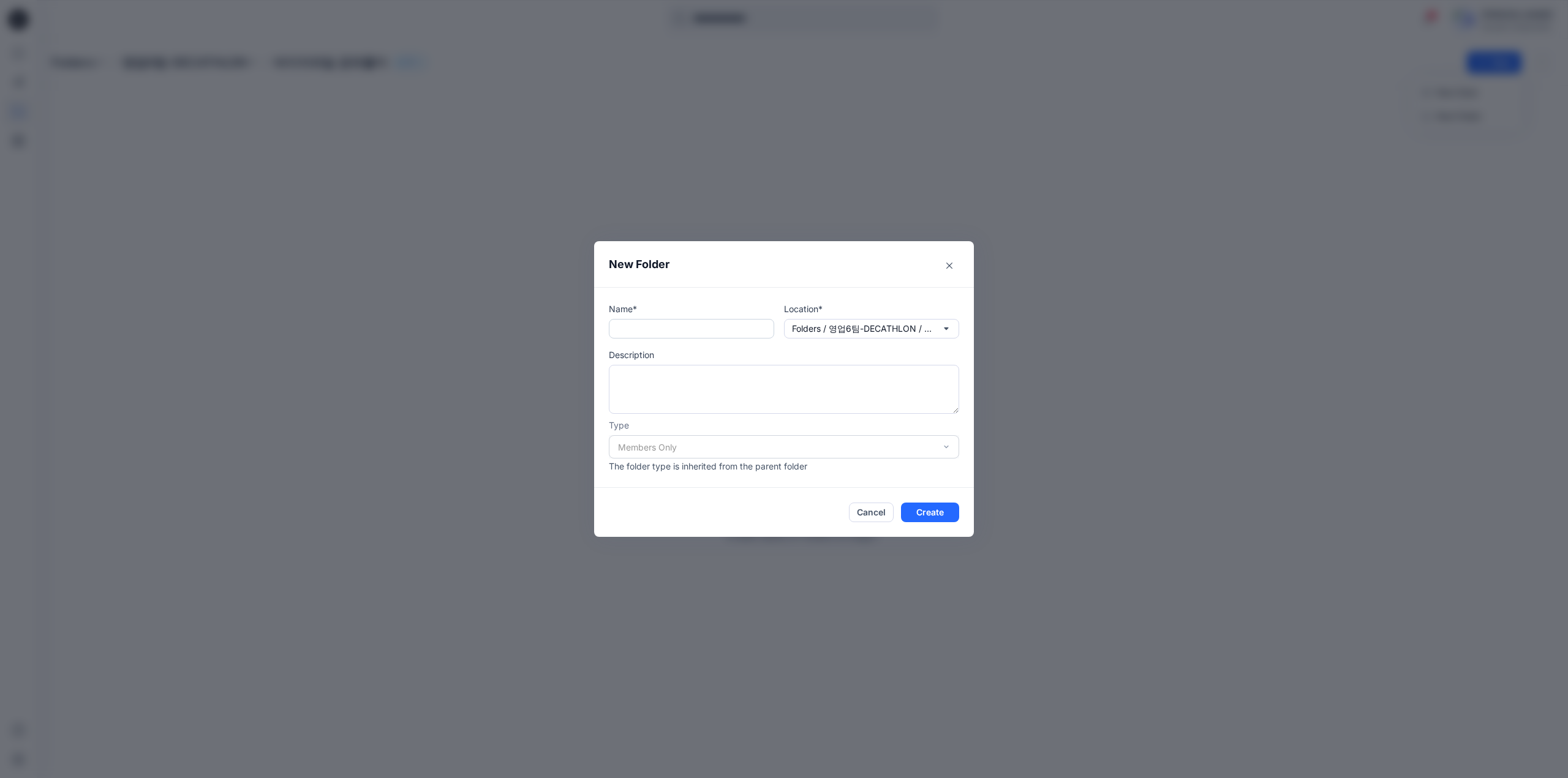
click at [673, 323] on input "text" at bounding box center [691, 329] width 165 height 20
type input "**********"
drag, startPoint x: 927, startPoint y: 513, endPoint x: 919, endPoint y: 513, distance: 8.0
click at [928, 513] on button "Create" at bounding box center [930, 513] width 58 height 20
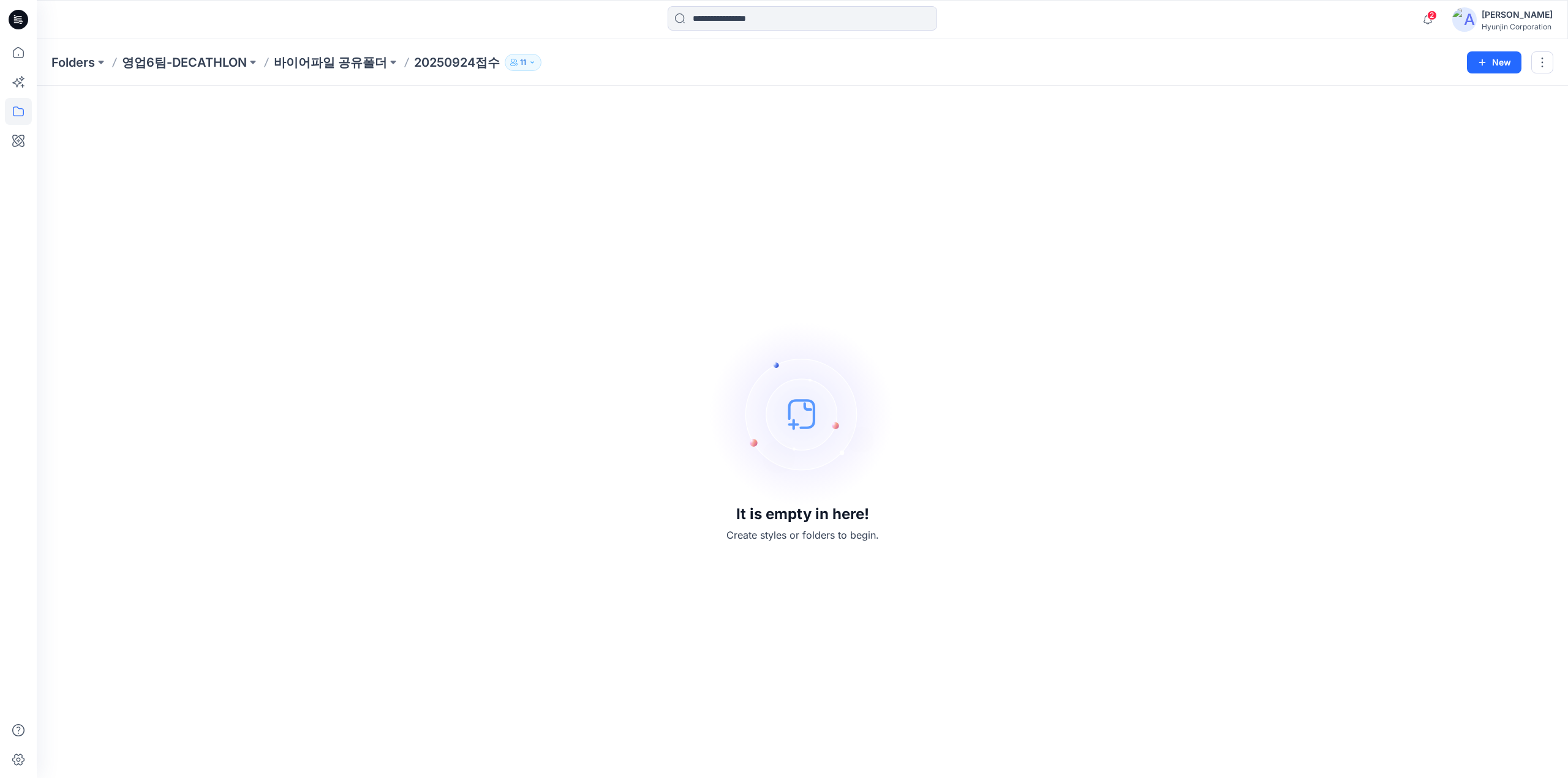
click at [185, 194] on div "It is empty in here! Create styles or folders to begin." at bounding box center [802, 431] width 1502 height 663
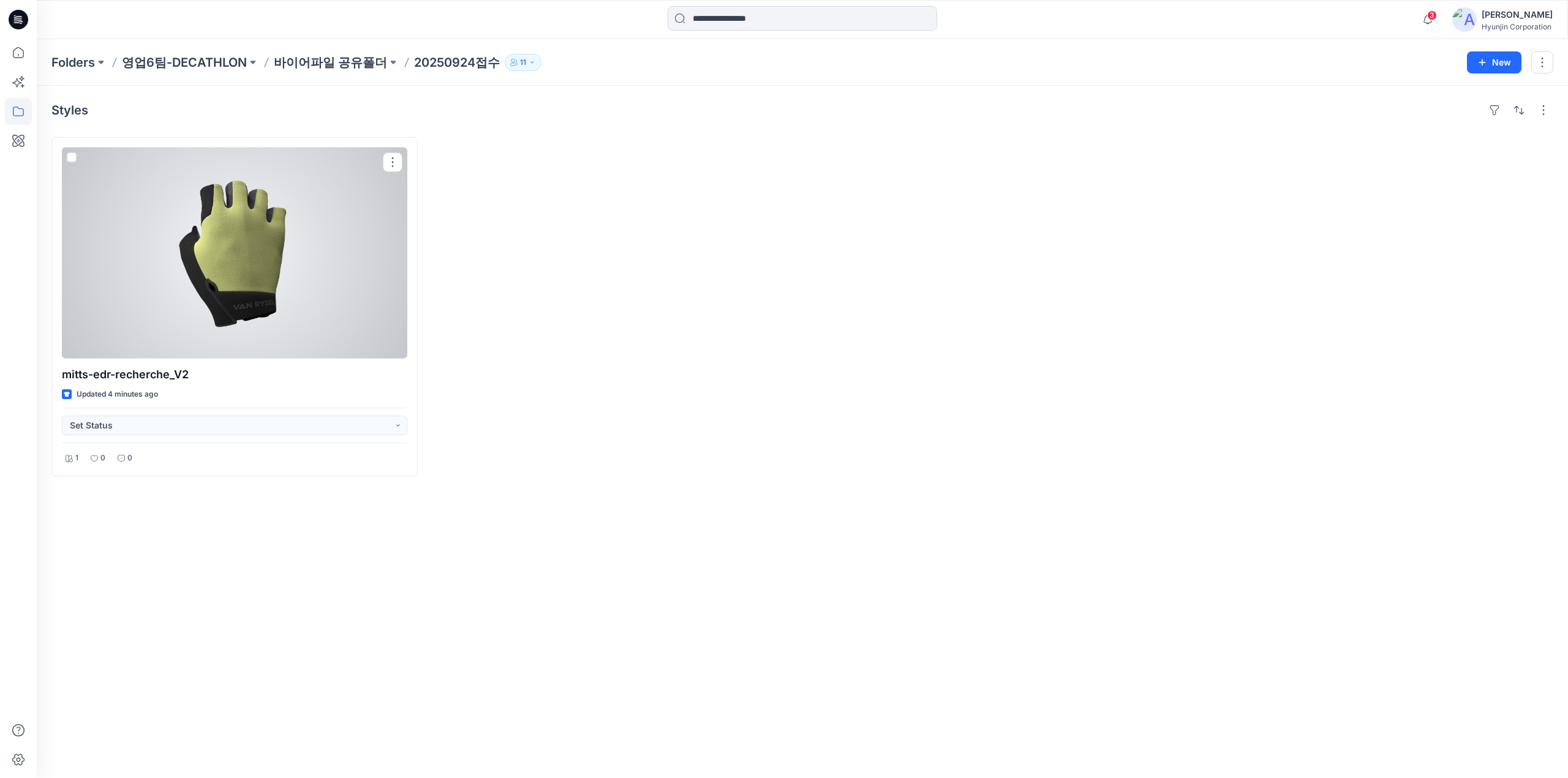
drag, startPoint x: 366, startPoint y: 259, endPoint x: 432, endPoint y: 248, distance: 66.9
click at [366, 259] on div at bounding box center [235, 253] width 346 height 211
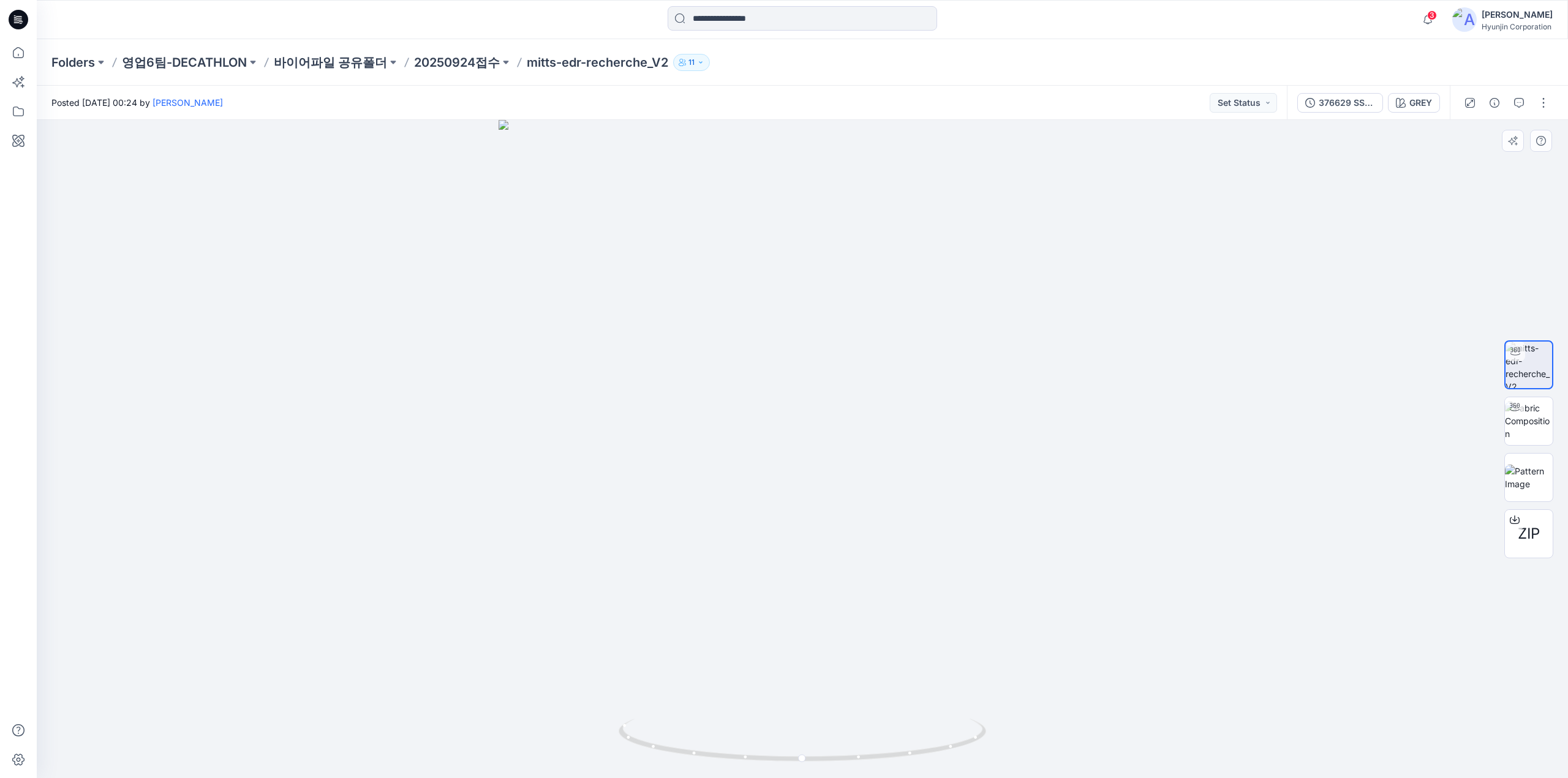
drag, startPoint x: 908, startPoint y: 238, endPoint x: 910, endPoint y: 528, distance: 290.0
click at [903, 545] on img at bounding box center [802, 449] width 608 height 658
click at [889, 272] on img at bounding box center [802, 446] width 708 height 663
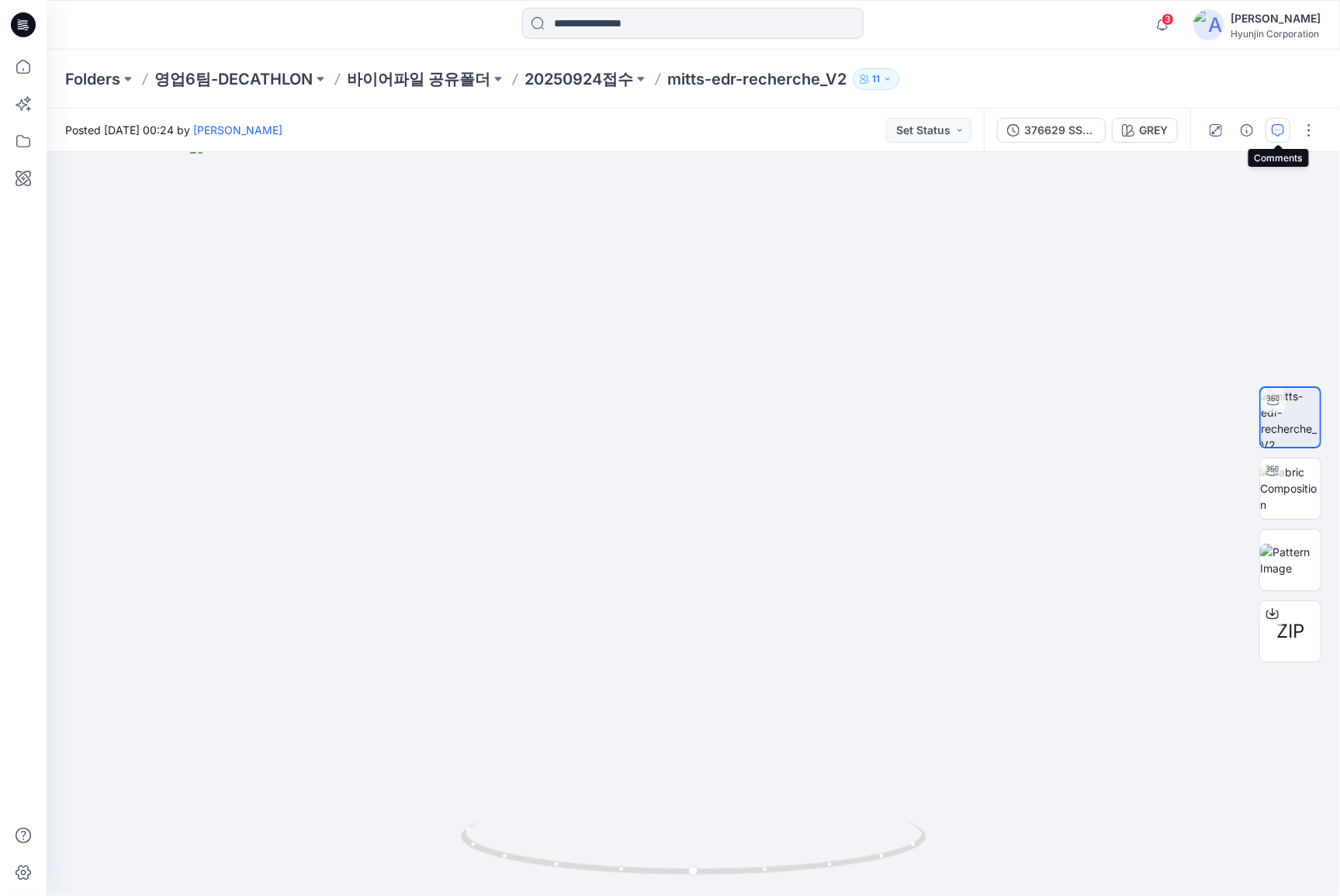
click at [1278, 139] on button "button" at bounding box center [1278, 130] width 25 height 25
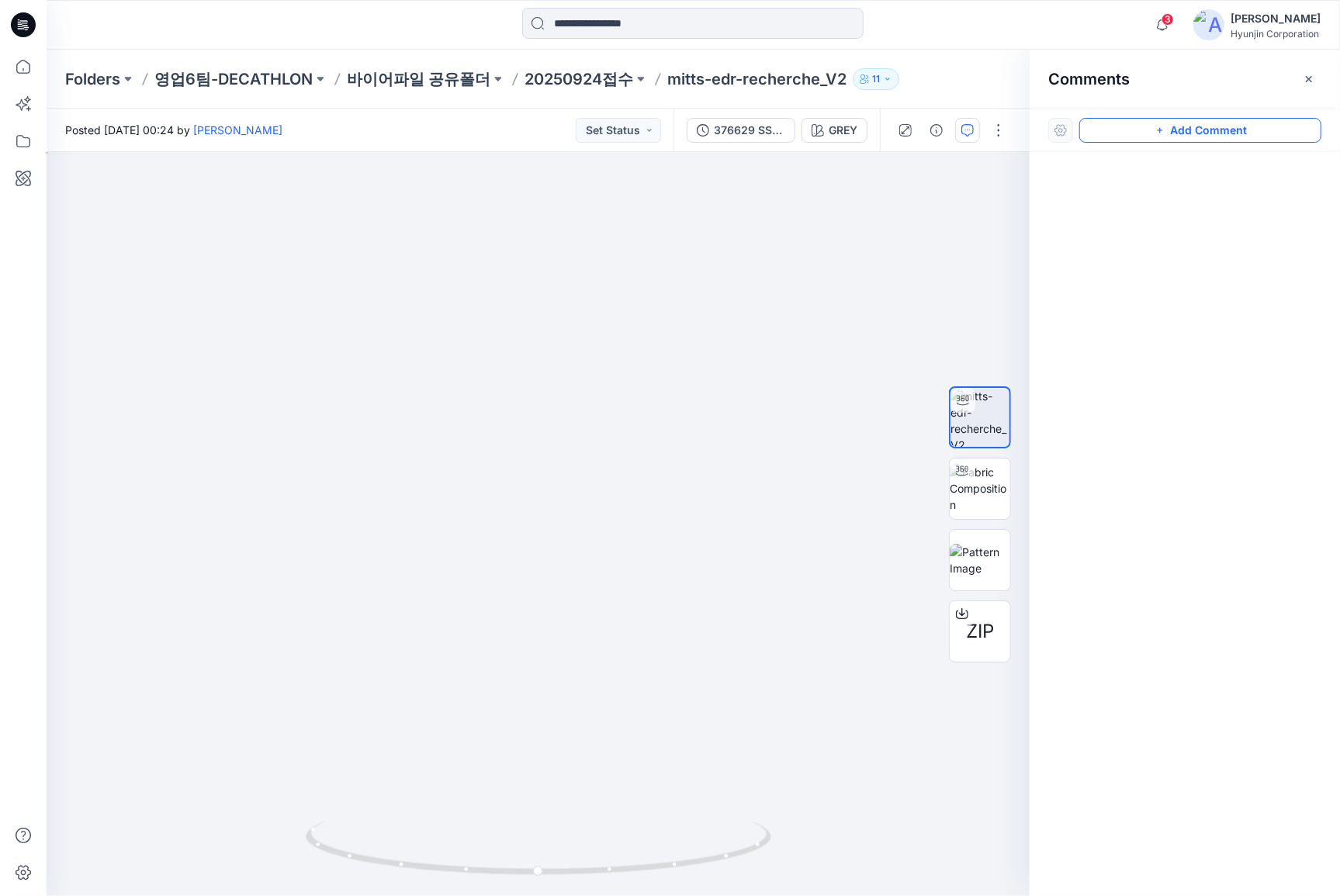
click at [1226, 132] on button "Add Comment" at bounding box center [1200, 130] width 242 height 25
click at [527, 501] on div "1" at bounding box center [538, 524] width 983 height 744
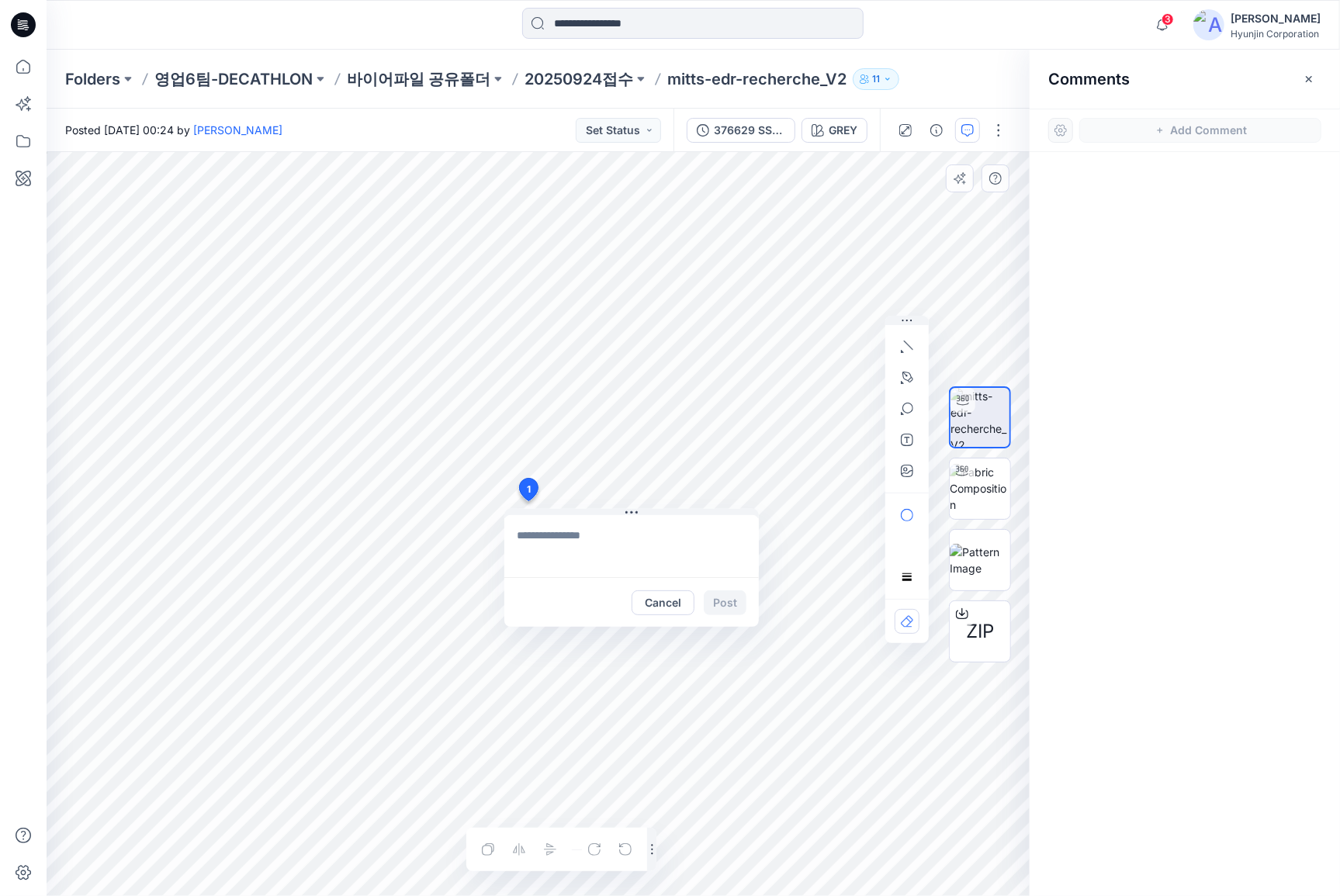
drag, startPoint x: 571, startPoint y: 515, endPoint x: 523, endPoint y: 533, distance: 51.3
click at [511, 542] on textarea at bounding box center [631, 546] width 255 height 62
click at [573, 527] on textarea at bounding box center [631, 546] width 255 height 62
type textarea "*"
paste textarea "**********"
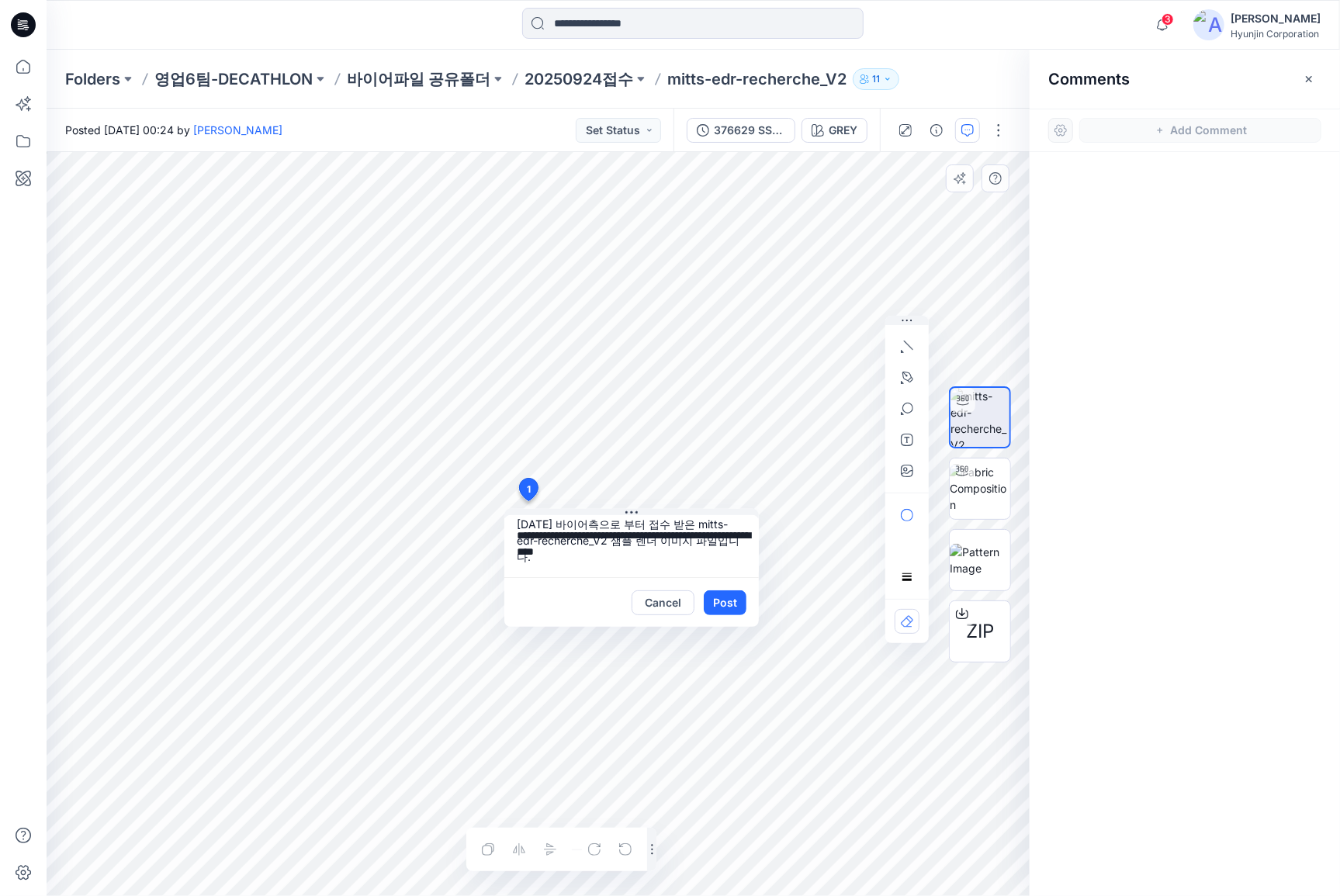
scroll to position [12, 0]
type textarea "**********"
click at [714, 606] on button "Post" at bounding box center [725, 603] width 43 height 25
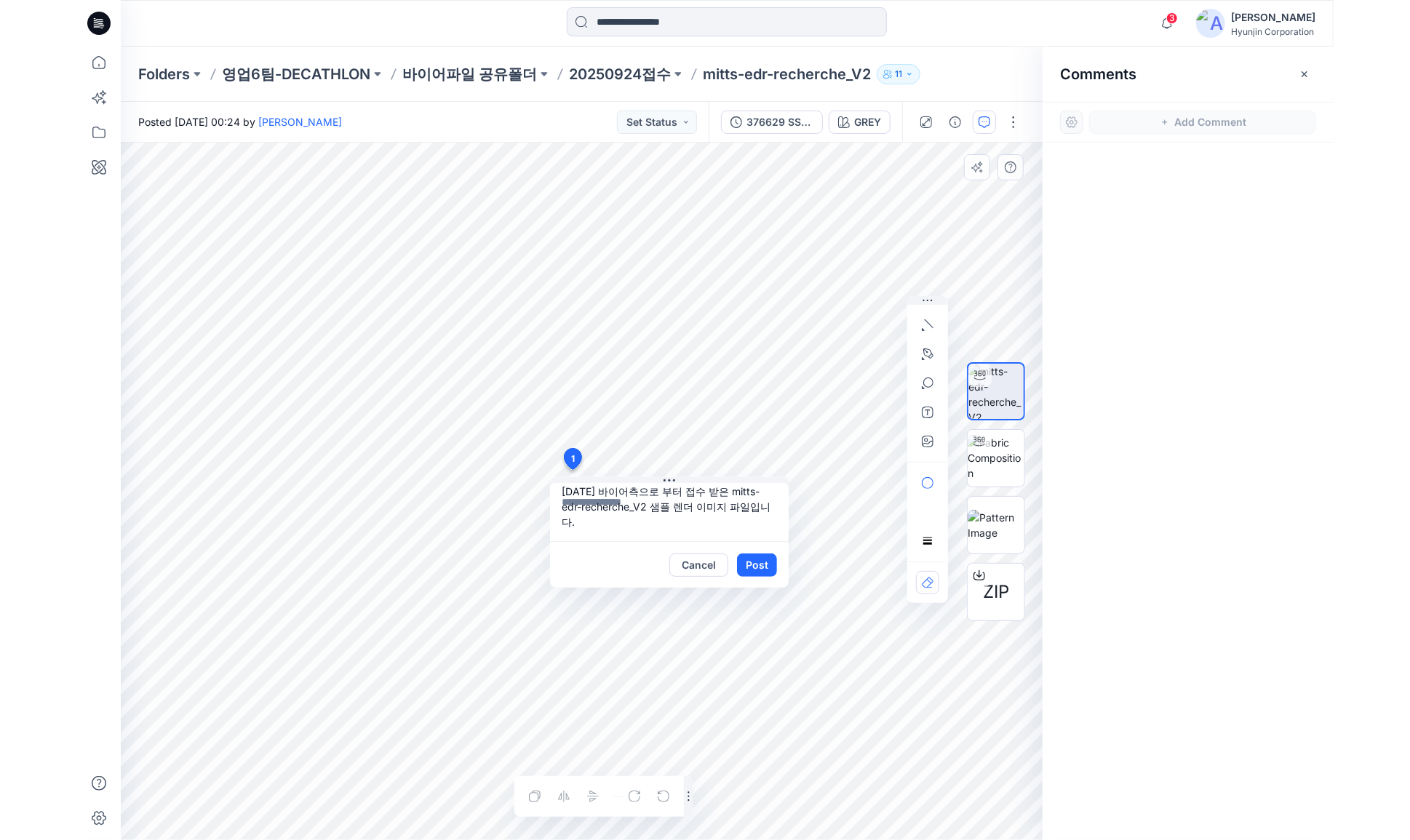
scroll to position [0, 0]
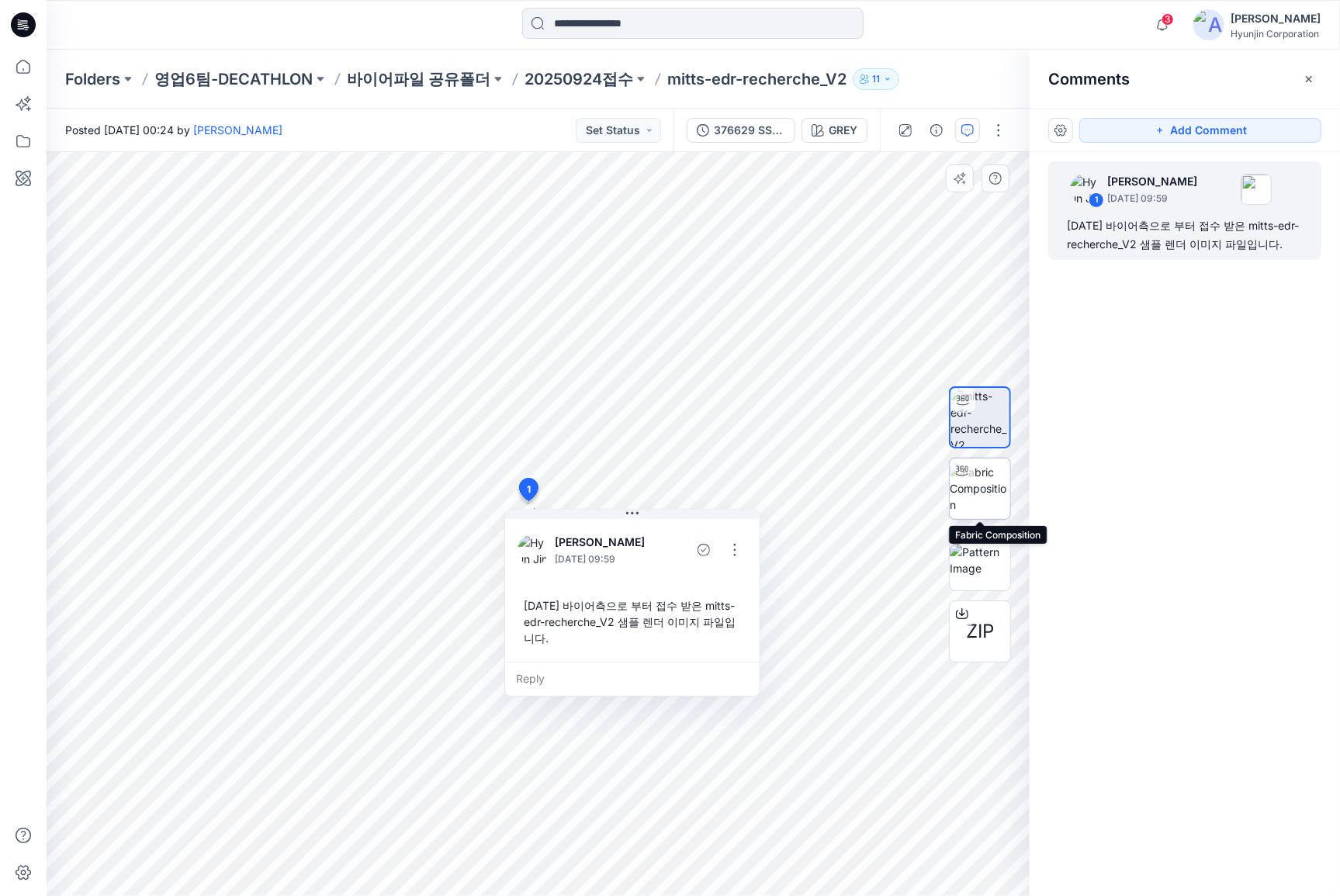
click at [975, 485] on img at bounding box center [980, 489] width 61 height 49
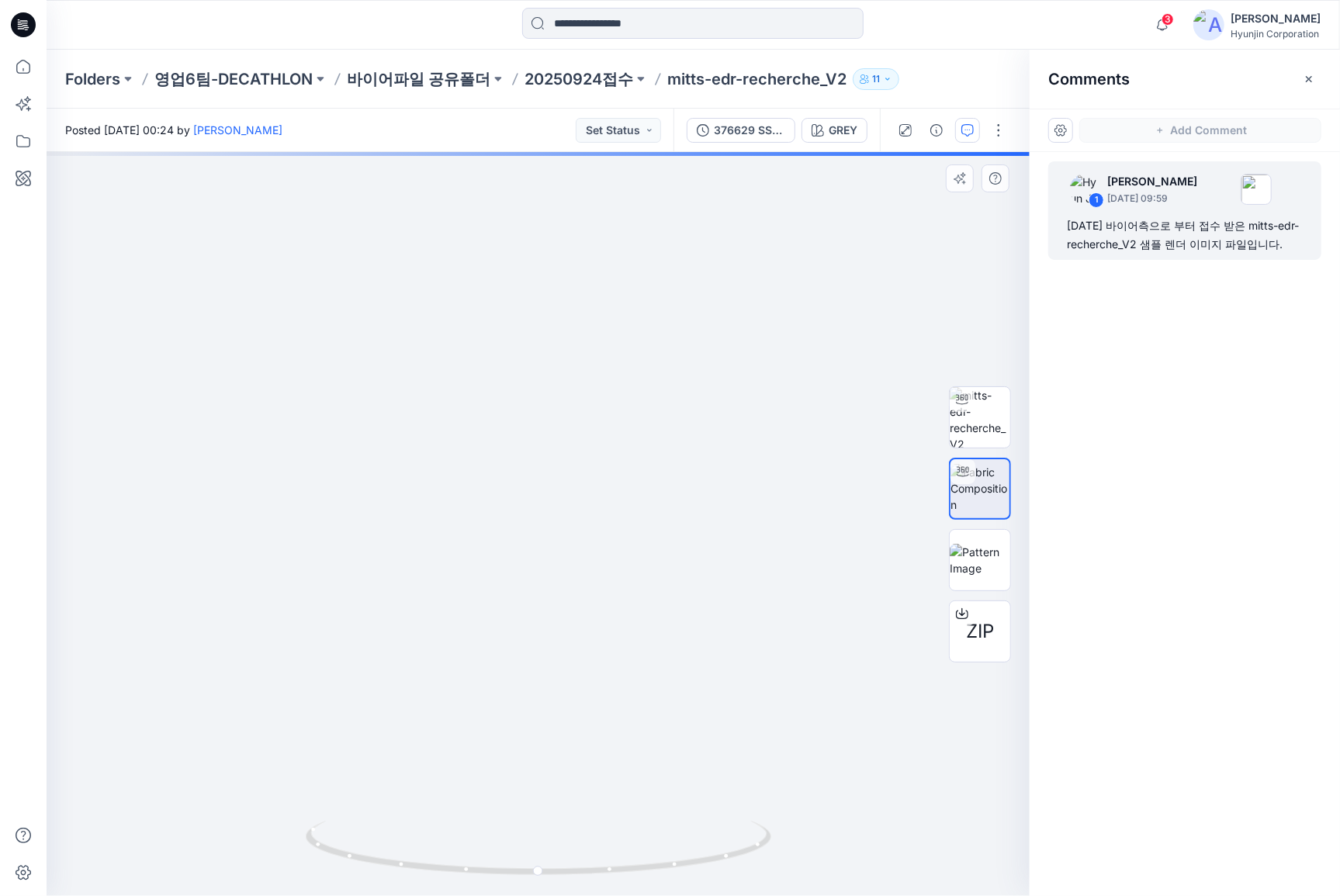
drag, startPoint x: 632, startPoint y: 559, endPoint x: 628, endPoint y: 491, distance: 68.1
drag, startPoint x: 570, startPoint y: 870, endPoint x: 524, endPoint y: 866, distance: 46.2
click at [524, 866] on icon at bounding box center [540, 850] width 470 height 58
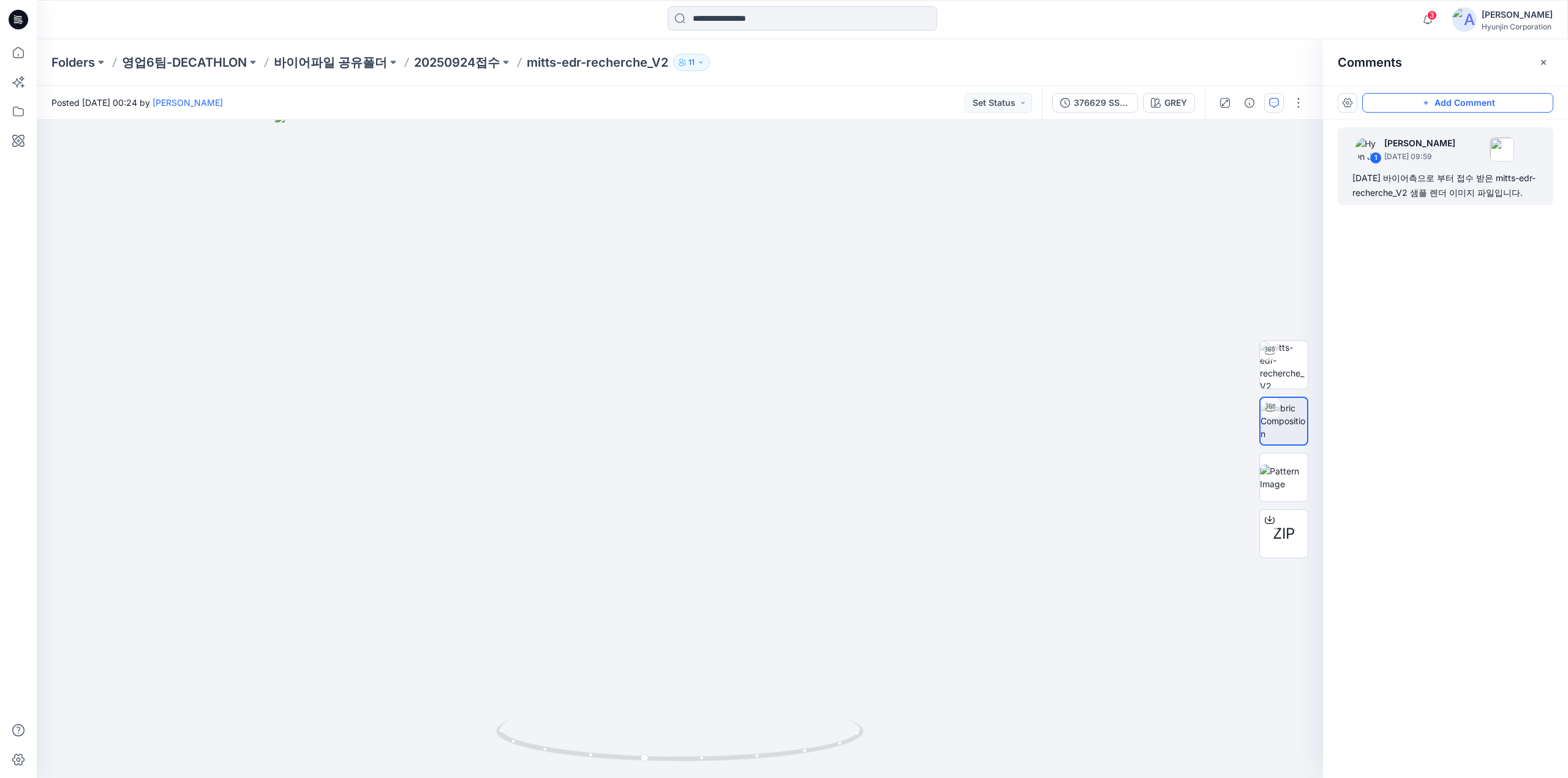
click at [1408, 104] on button "Add Comment" at bounding box center [1457, 103] width 191 height 20
click at [670, 403] on div "2" at bounding box center [679, 449] width 1286 height 658
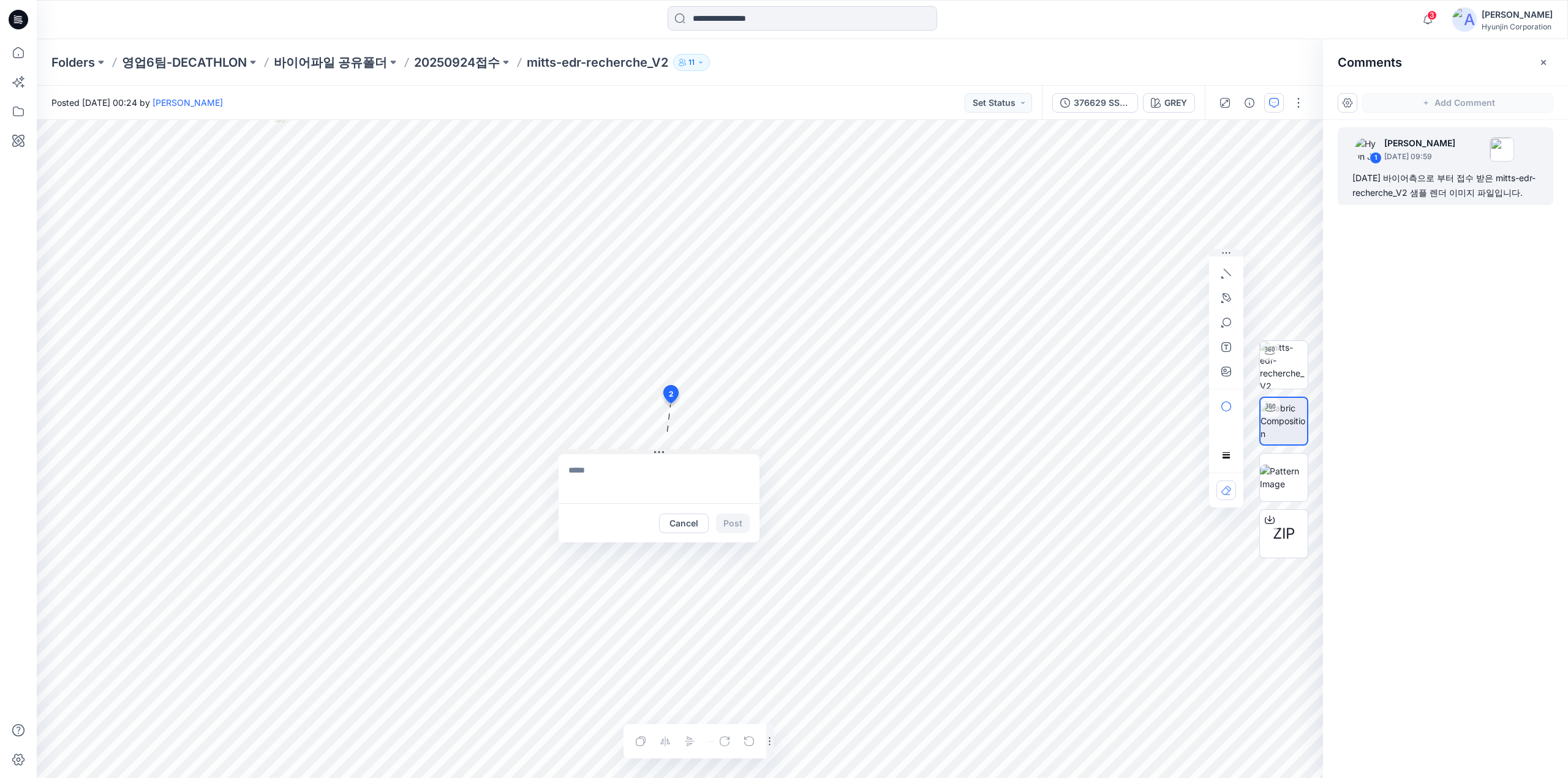
drag, startPoint x: 778, startPoint y: 411, endPoint x: 686, endPoint y: 450, distance: 99.9
click at [686, 450] on button at bounding box center [659, 453] width 201 height 7
click at [684, 471] on textarea at bounding box center [659, 479] width 201 height 49
type textarea "*"
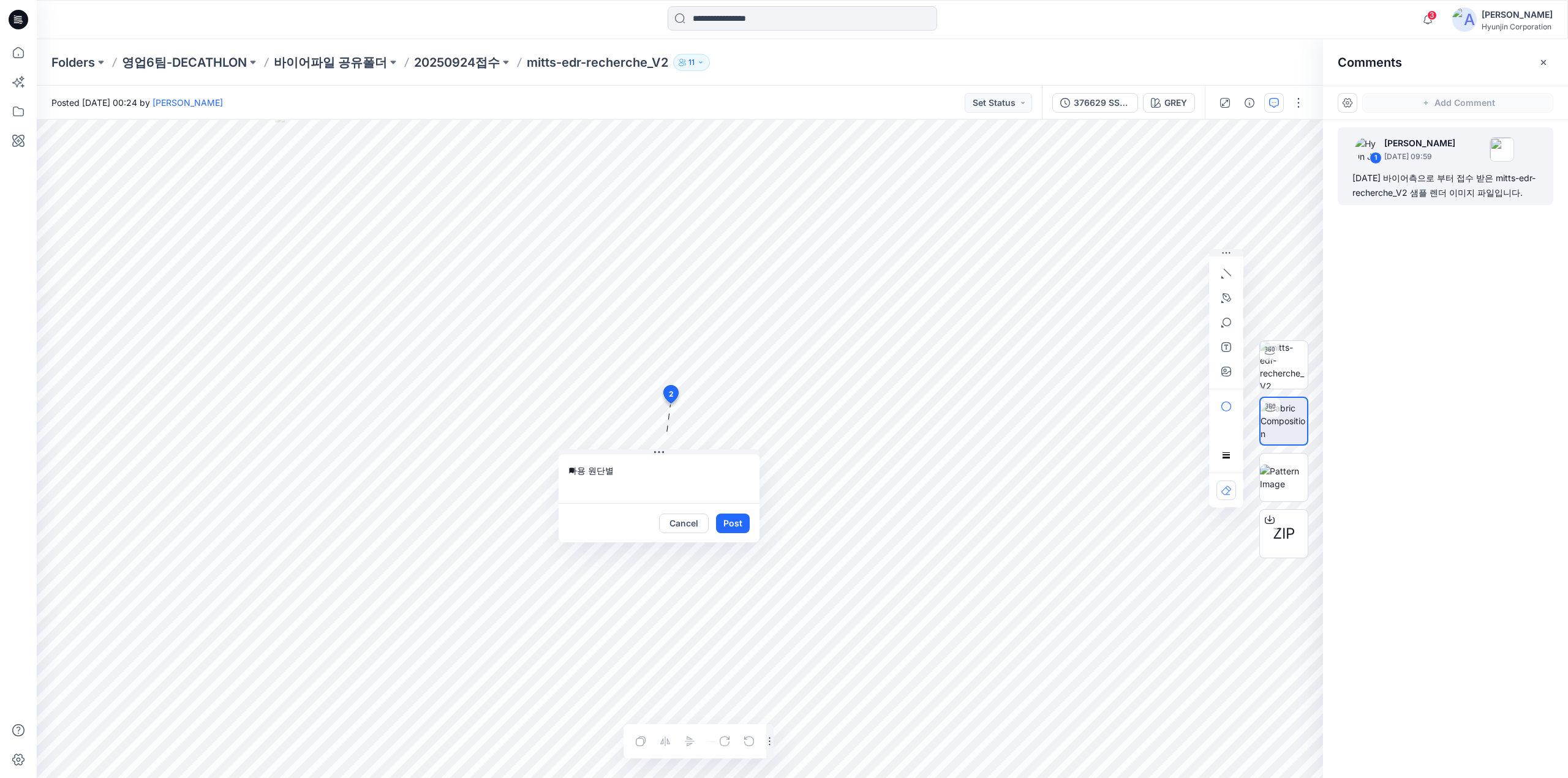
type textarea "*"
type textarea "**********"
click at [1230, 370] on icon "button" at bounding box center [1226, 372] width 10 height 10
type input"] "**********"
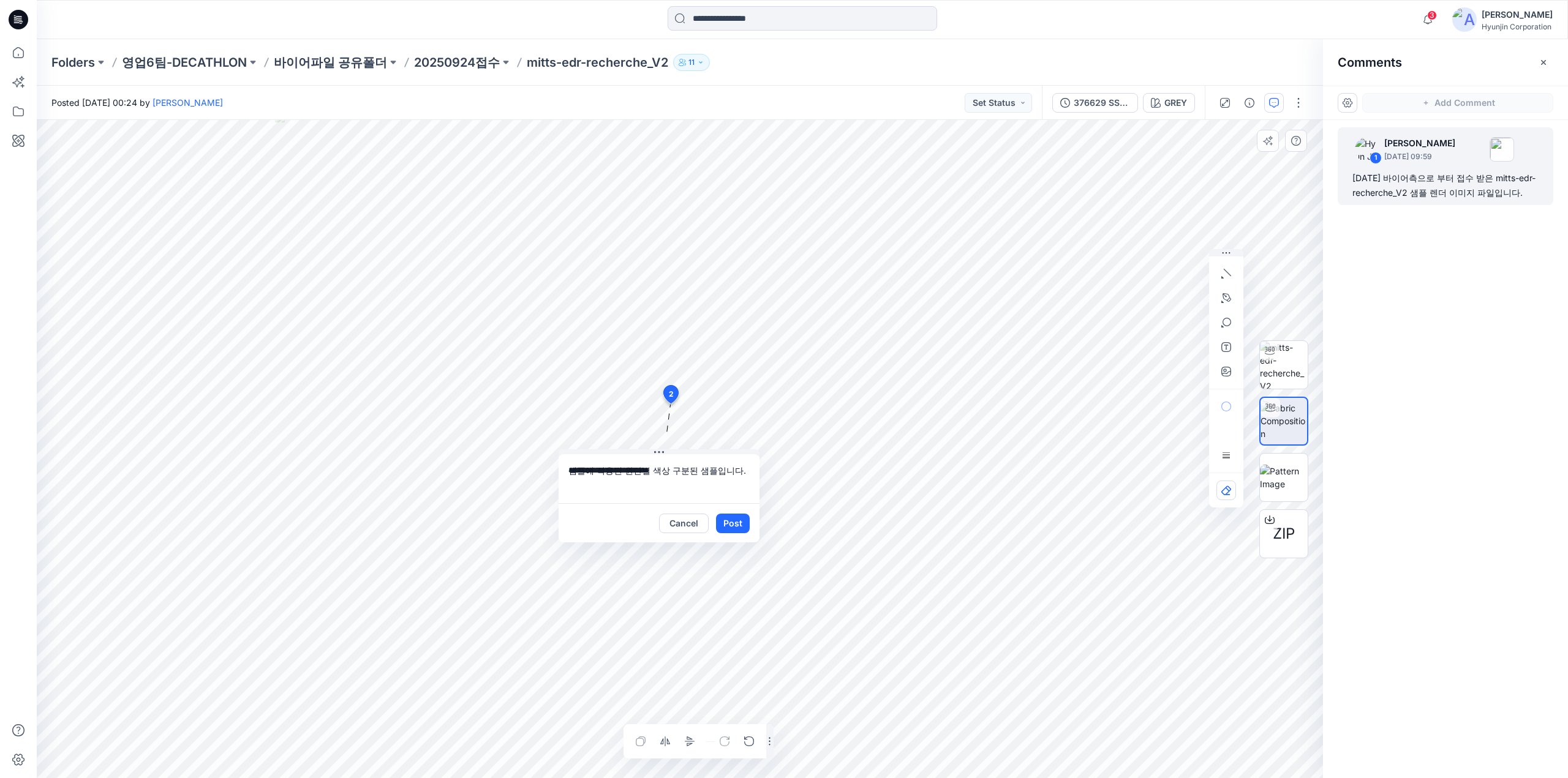
click at [736, 473] on textarea "**********" at bounding box center [659, 479] width 201 height 49
drag, startPoint x: 729, startPoint y: 451, endPoint x: 694, endPoint y: 445, distance: 35.5
click at [694, 445] on button at bounding box center [625, 447] width 201 height 7
click at [711, 462] on textarea "**********" at bounding box center [625, 473] width 201 height 49
type textarea "**********"
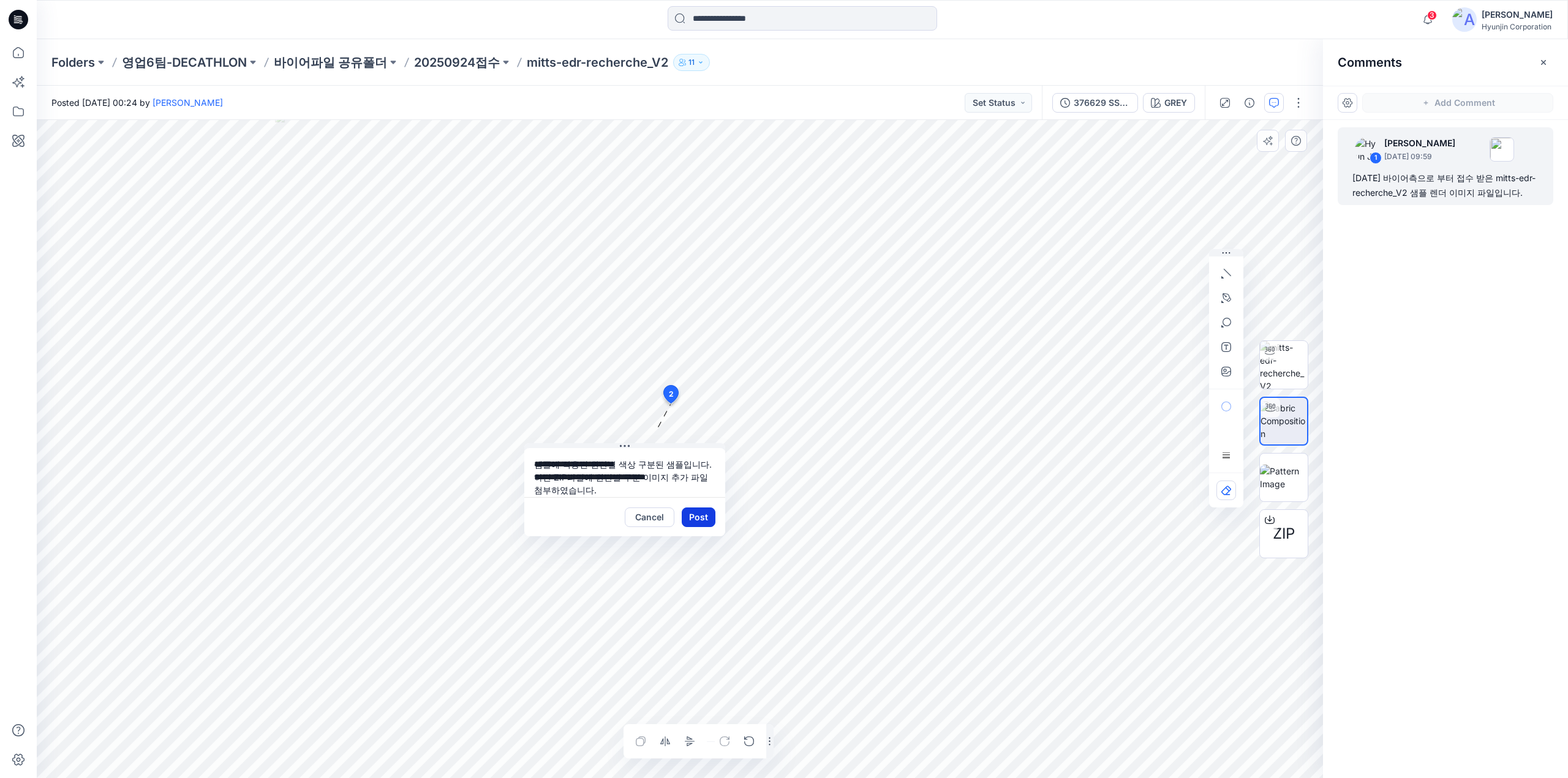
click at [707, 517] on button "Post" at bounding box center [698, 517] width 34 height 20
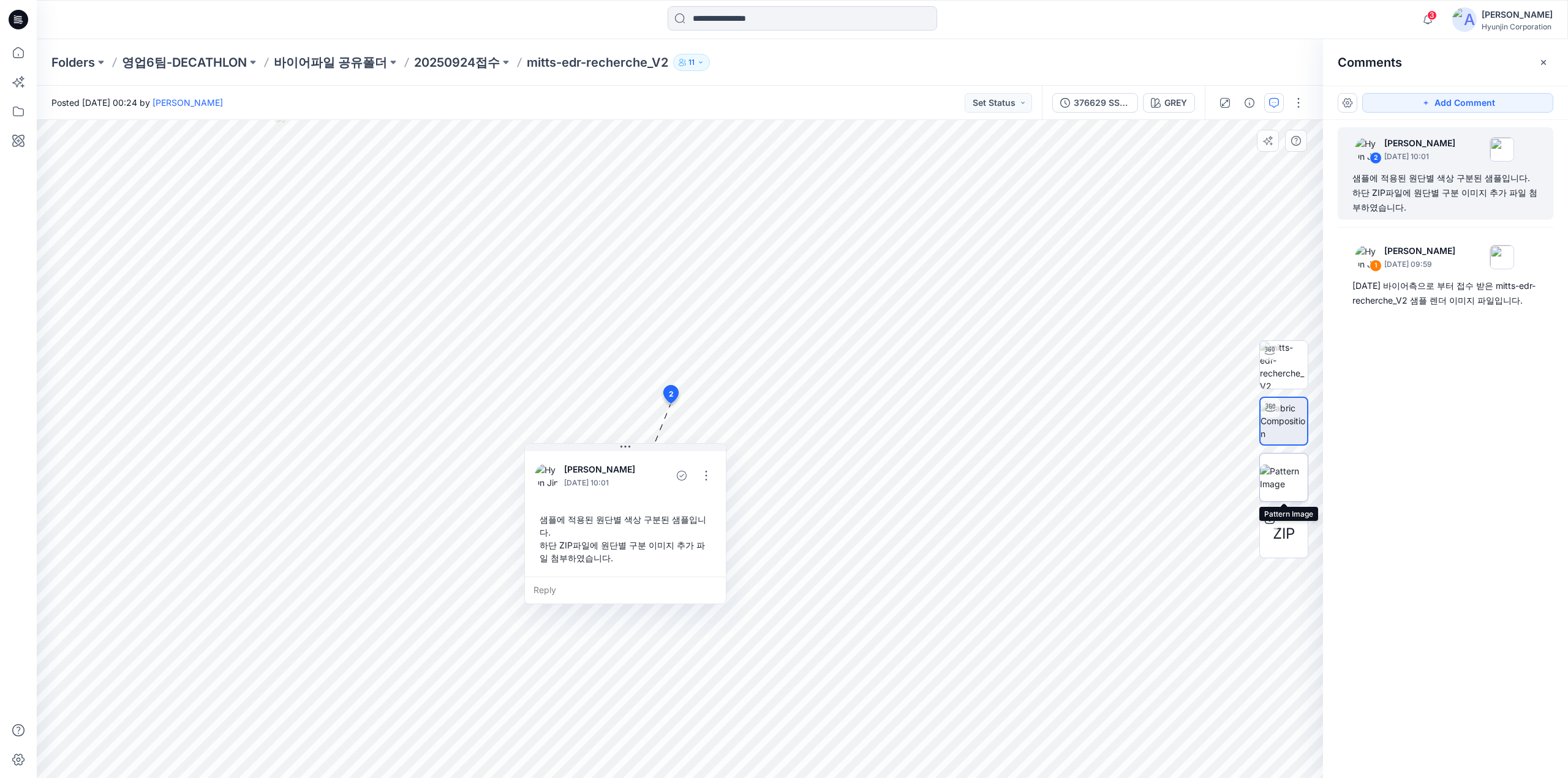
click at [1291, 479] on img at bounding box center [1284, 477] width 48 height 26
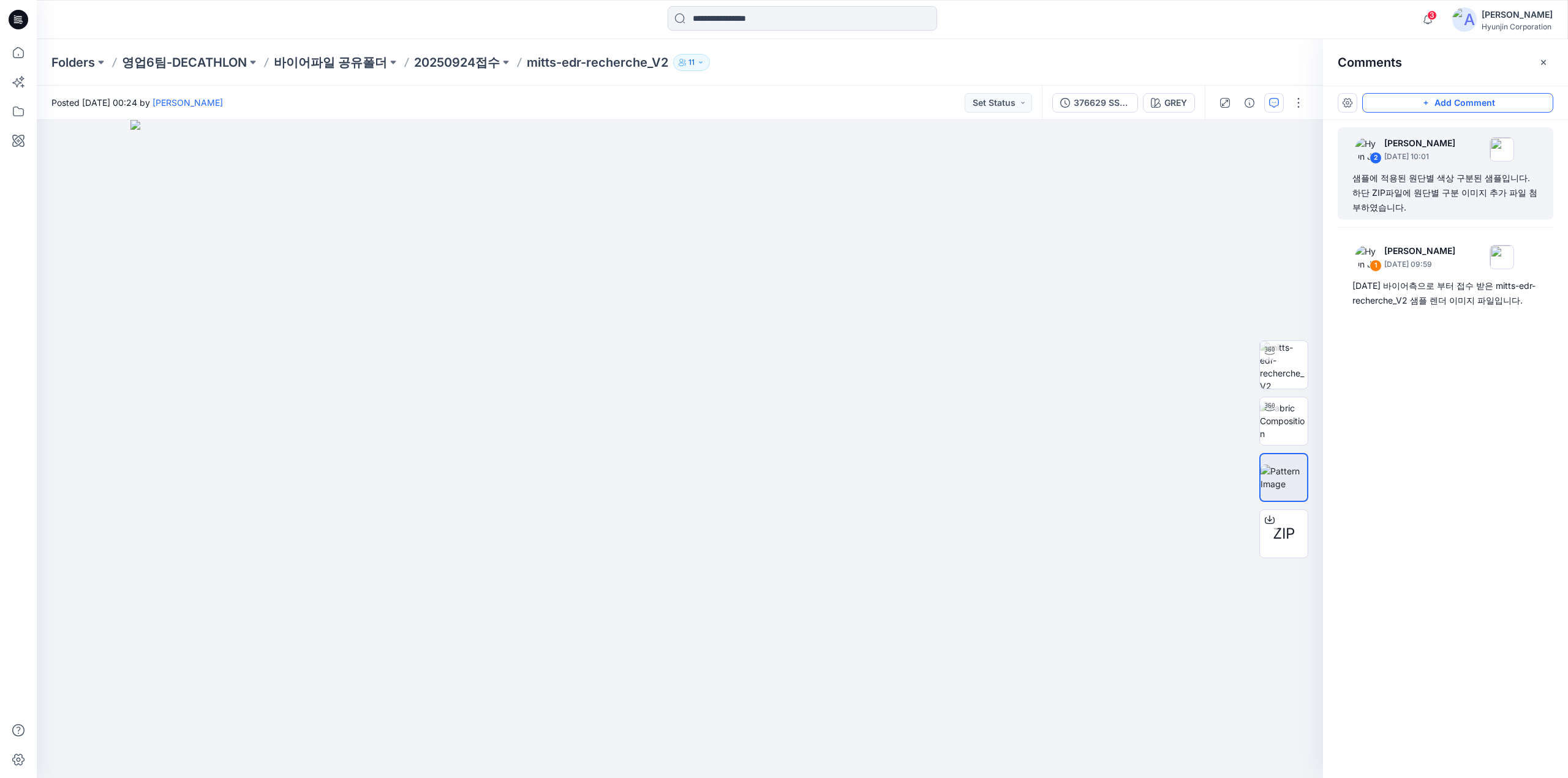
click at [1422, 103] on icon "button" at bounding box center [1426, 103] width 10 height 10
click at [708, 369] on div "3" at bounding box center [679, 449] width 1286 height 658
click at [823, 449] on button "Cancel" at bounding box center [815, 449] width 50 height 20
click at [1451, 104] on button "Add Comment" at bounding box center [1457, 103] width 191 height 20
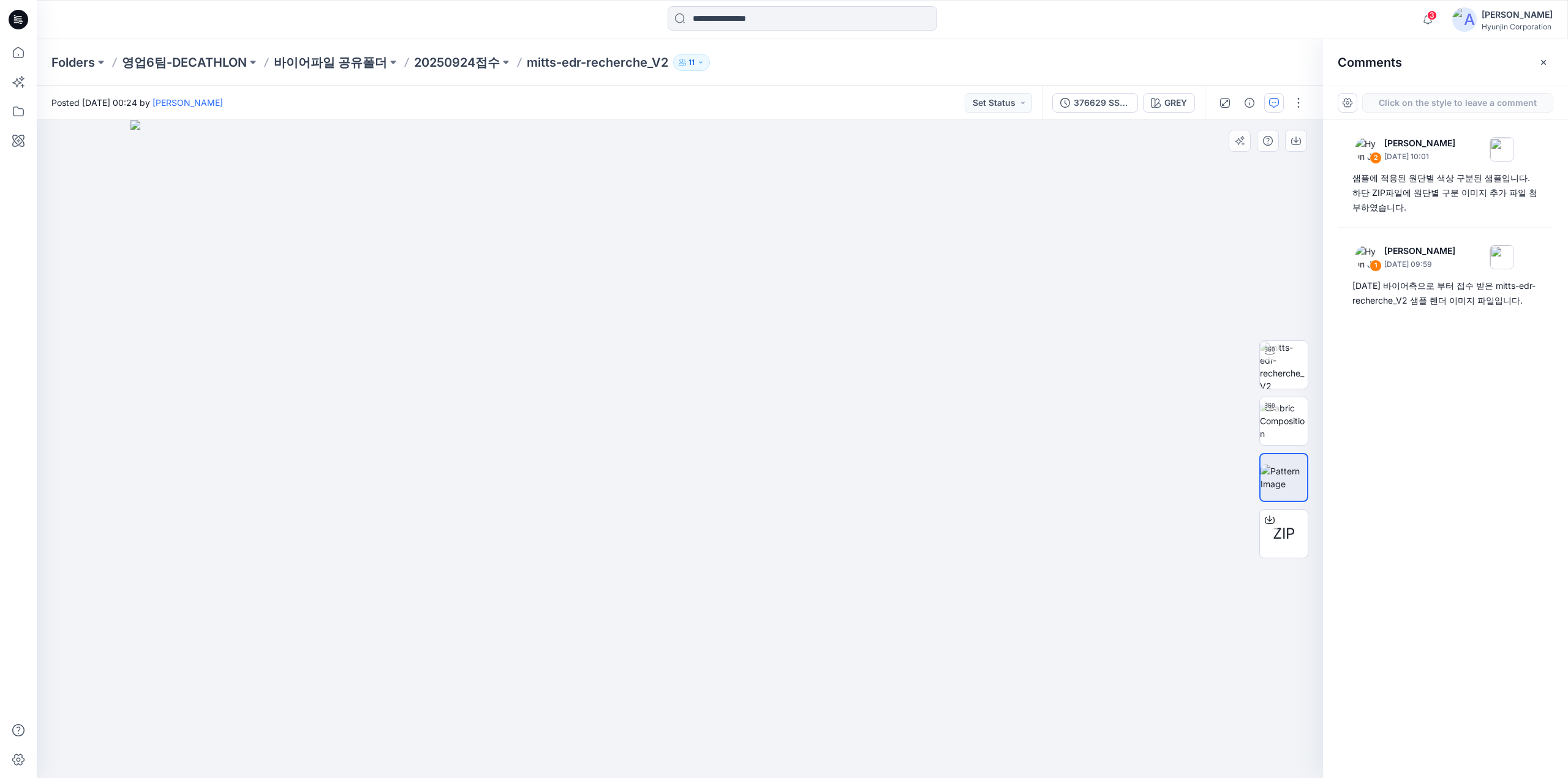
click at [678, 345] on div "3" at bounding box center [679, 449] width 1286 height 658
click at [746, 376] on textarea at bounding box center [760, 380] width 201 height 49
paste textarea "**********"
type textarea "**********"
click at [837, 426] on button "Post" at bounding box center [834, 425] width 34 height 20
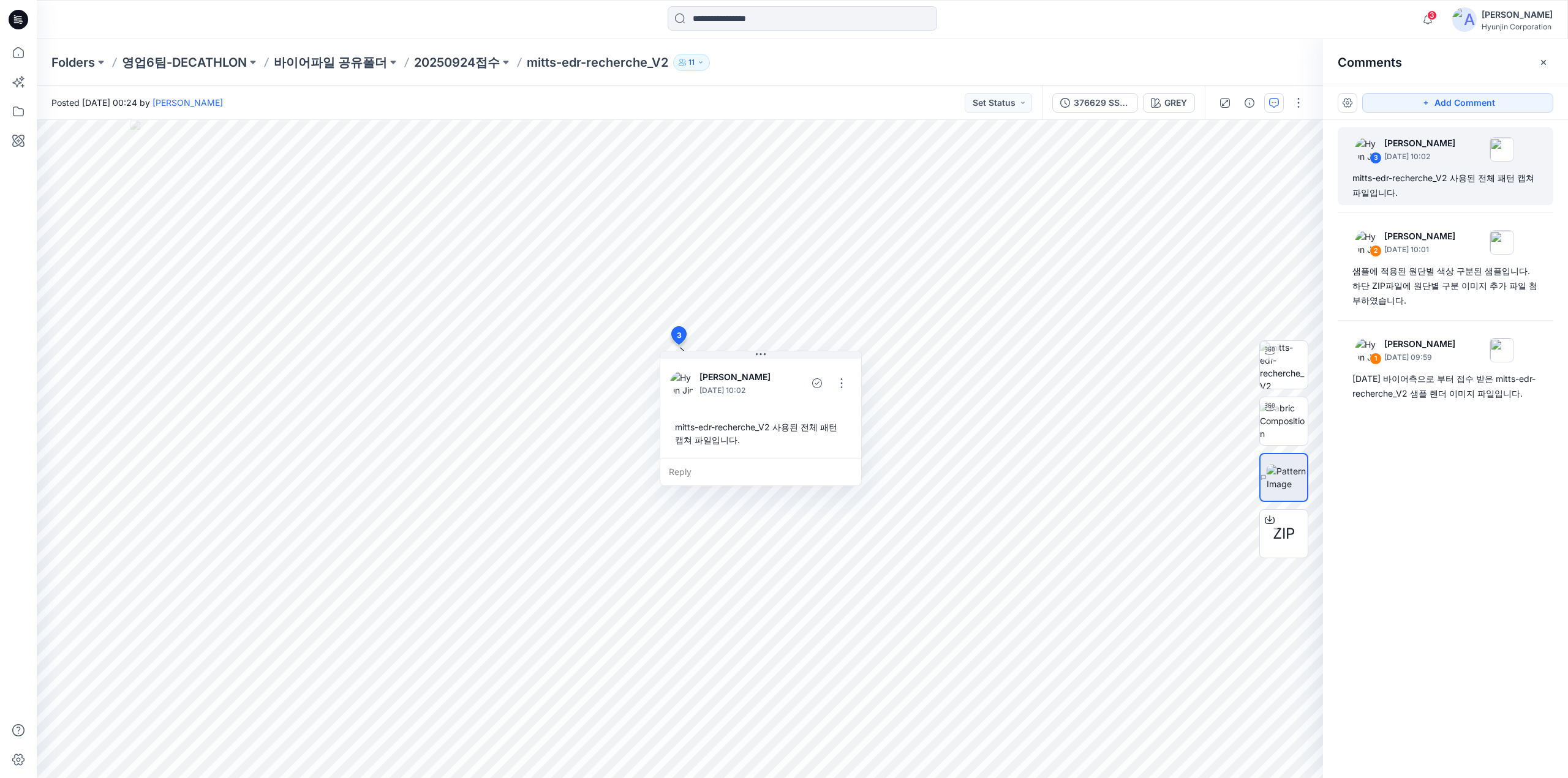
click at [560, 61] on p "mitts-edr-recherche_V2" at bounding box center [597, 63] width 141 height 17
click at [480, 63] on p "20250924접수" at bounding box center [456, 63] width 85 height 17
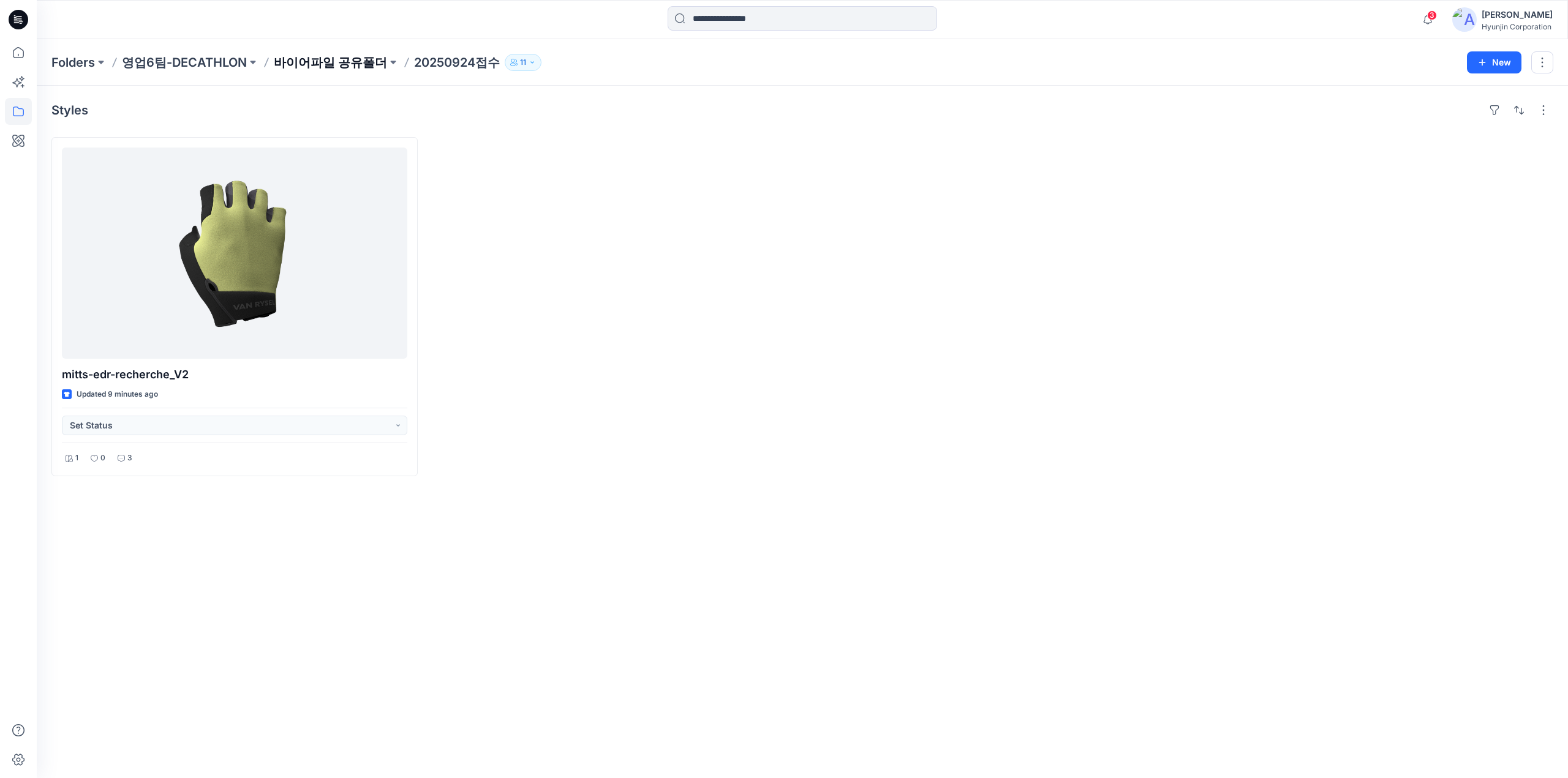
click at [347, 63] on p "바이어파일 공유폴더" at bounding box center [330, 63] width 113 height 17
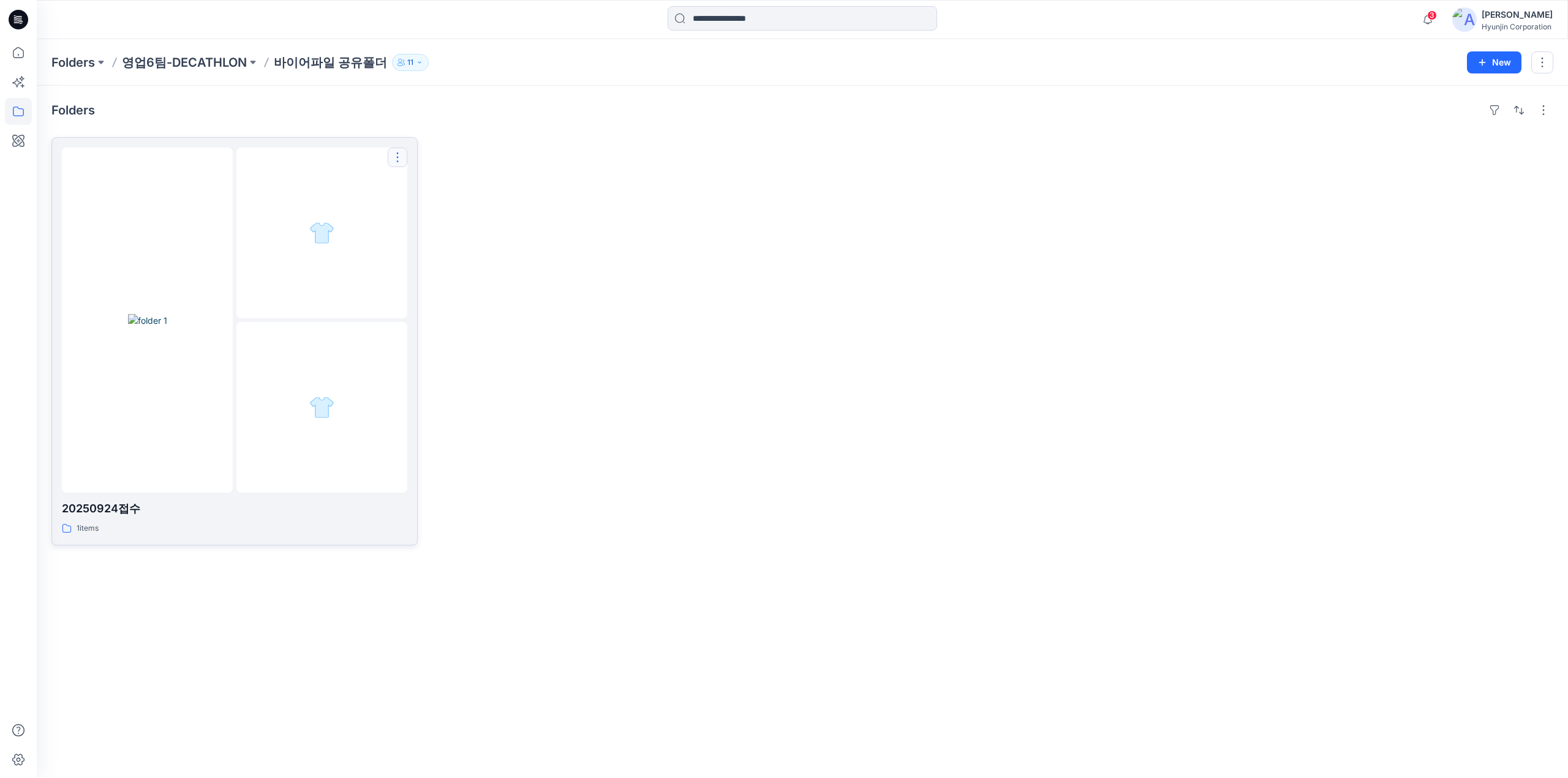
click at [390, 154] on button "button" at bounding box center [397, 157] width 20 height 20
click at [421, 187] on p "Edit" at bounding box center [419, 185] width 15 height 13
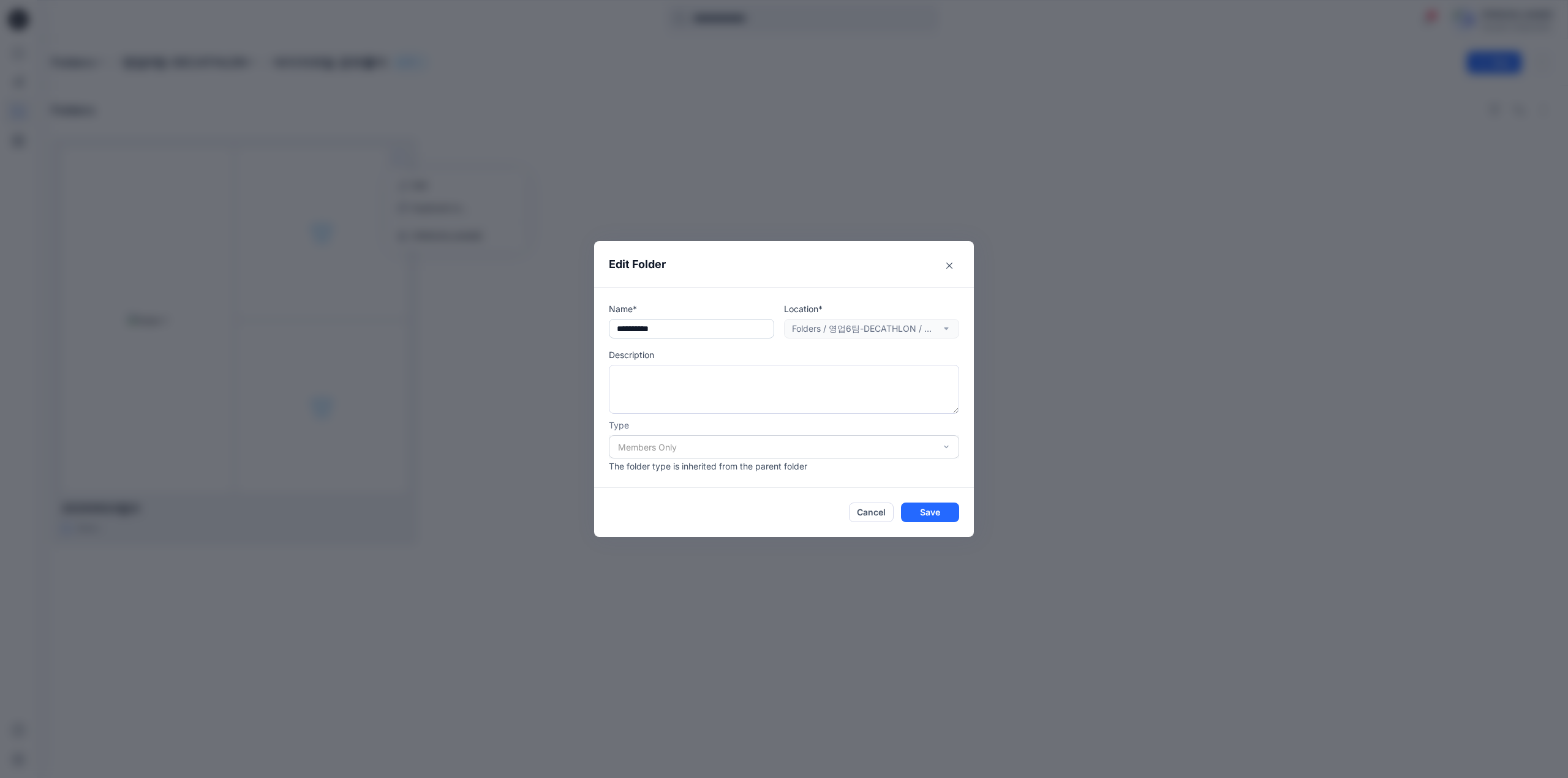
click at [659, 324] on input "**********" at bounding box center [691, 329] width 165 height 20
type input "**********"
click at [928, 516] on button "Save" at bounding box center [930, 513] width 58 height 20
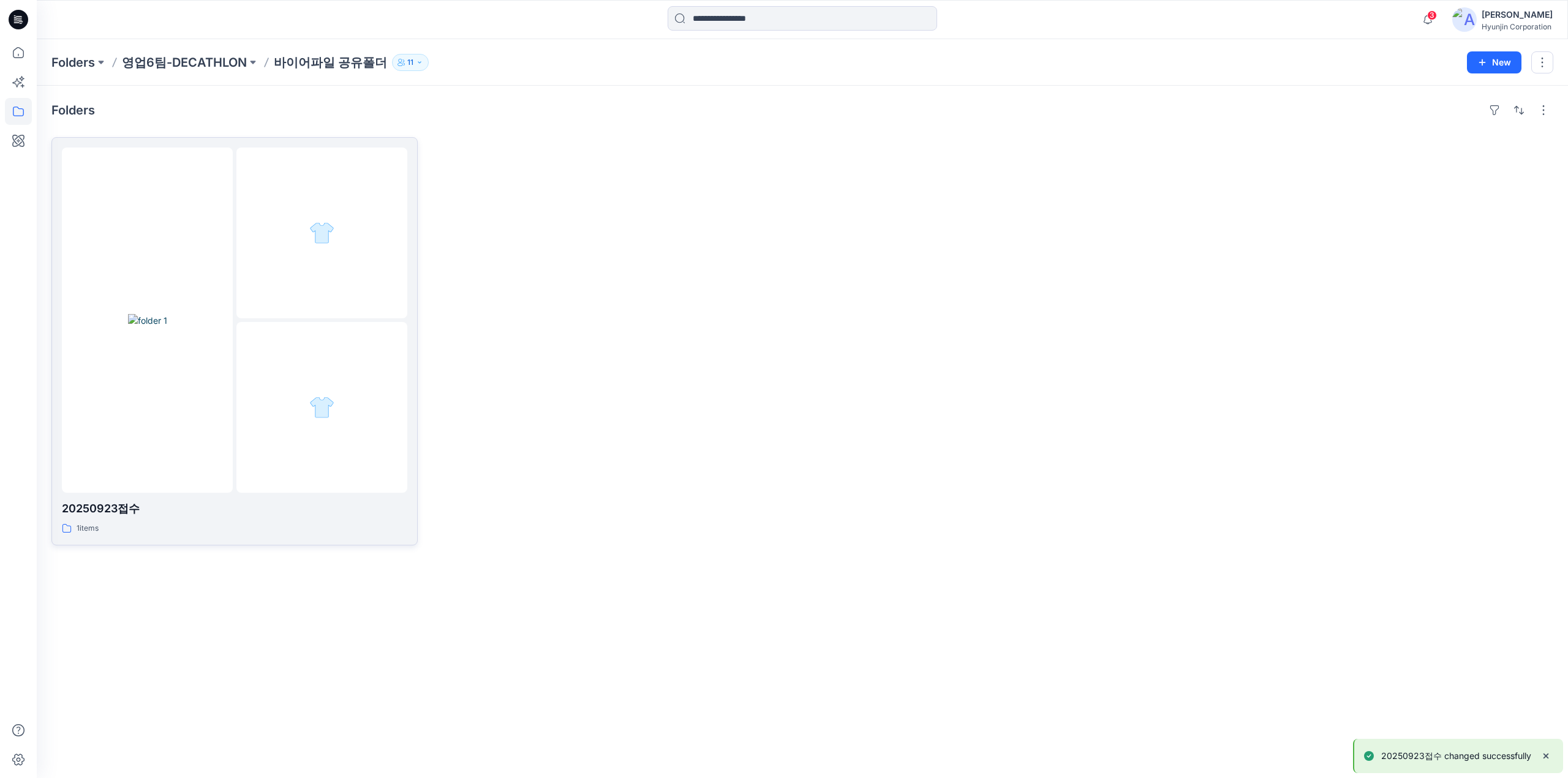
click at [355, 277] on div at bounding box center [322, 233] width 171 height 171
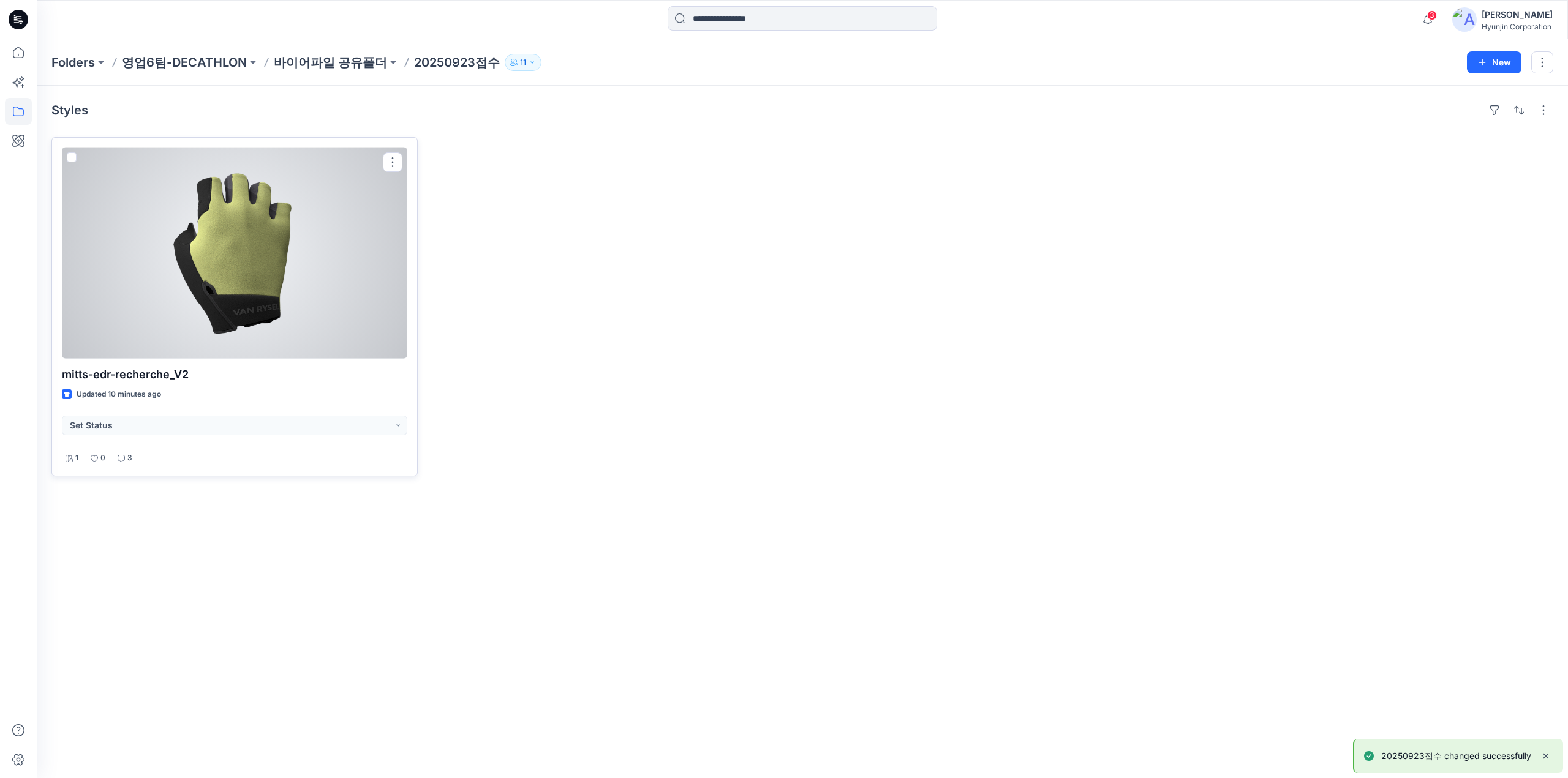
click at [320, 307] on div at bounding box center [235, 253] width 346 height 211
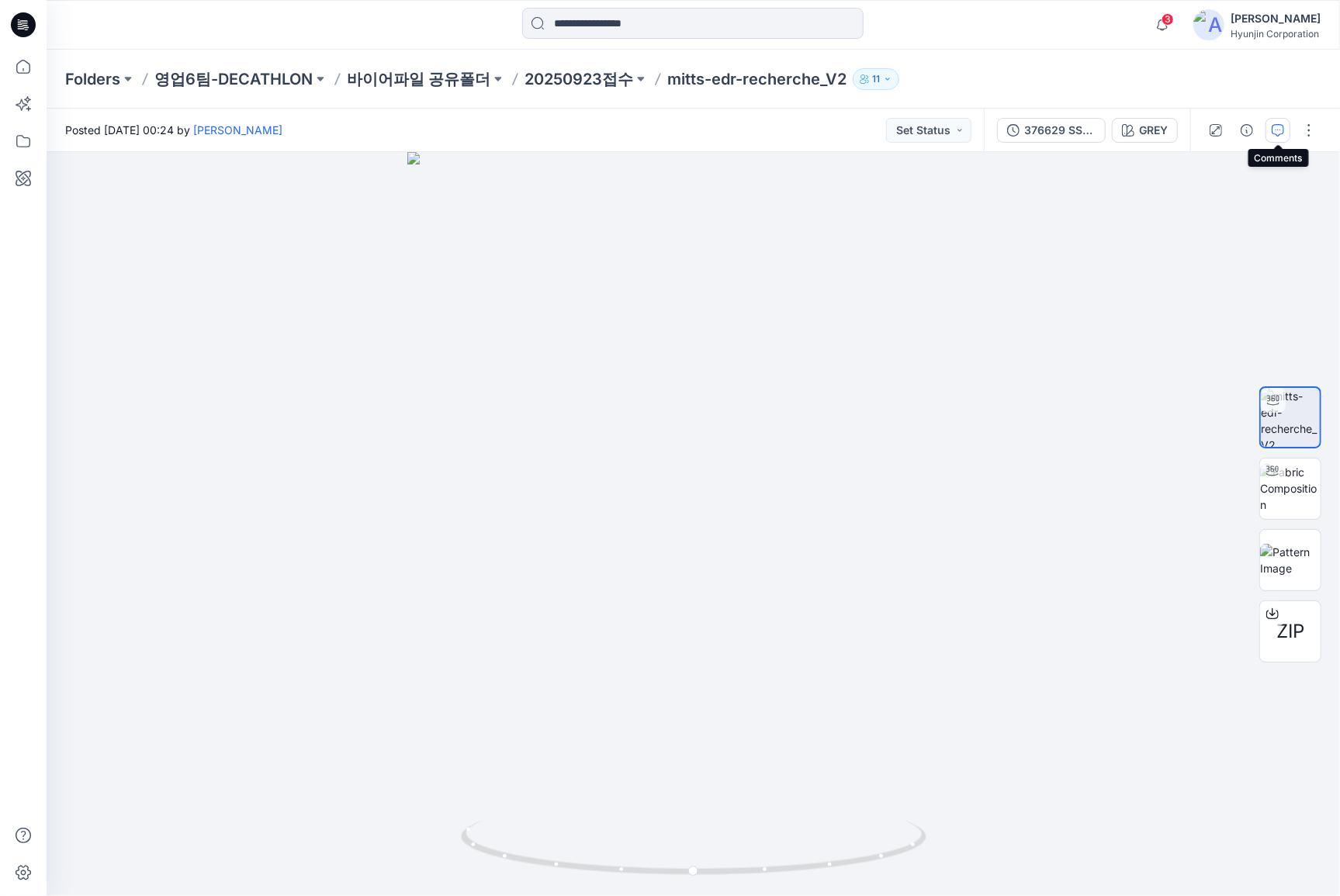
click at [1280, 129] on icon "button" at bounding box center [1278, 129] width 5 height 1
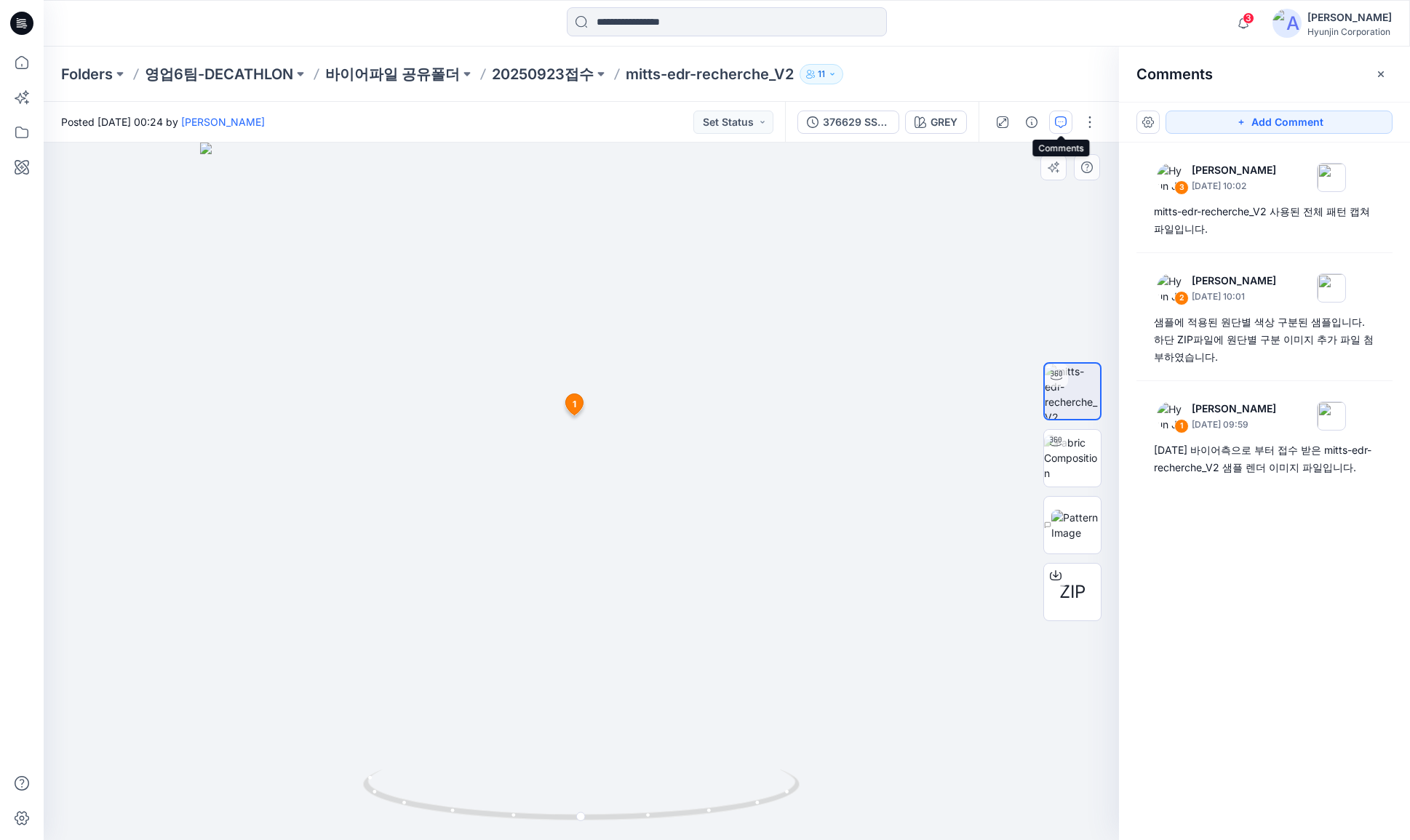
drag, startPoint x: 728, startPoint y: 310, endPoint x: 739, endPoint y: 490, distance: 180.3
click at [739, 490] on img at bounding box center [582, 491] width 763 height 698
drag, startPoint x: 638, startPoint y: 516, endPoint x: 636, endPoint y: 489, distance: 27.1
click at [636, 489] on img at bounding box center [581, 458] width 945 height 765
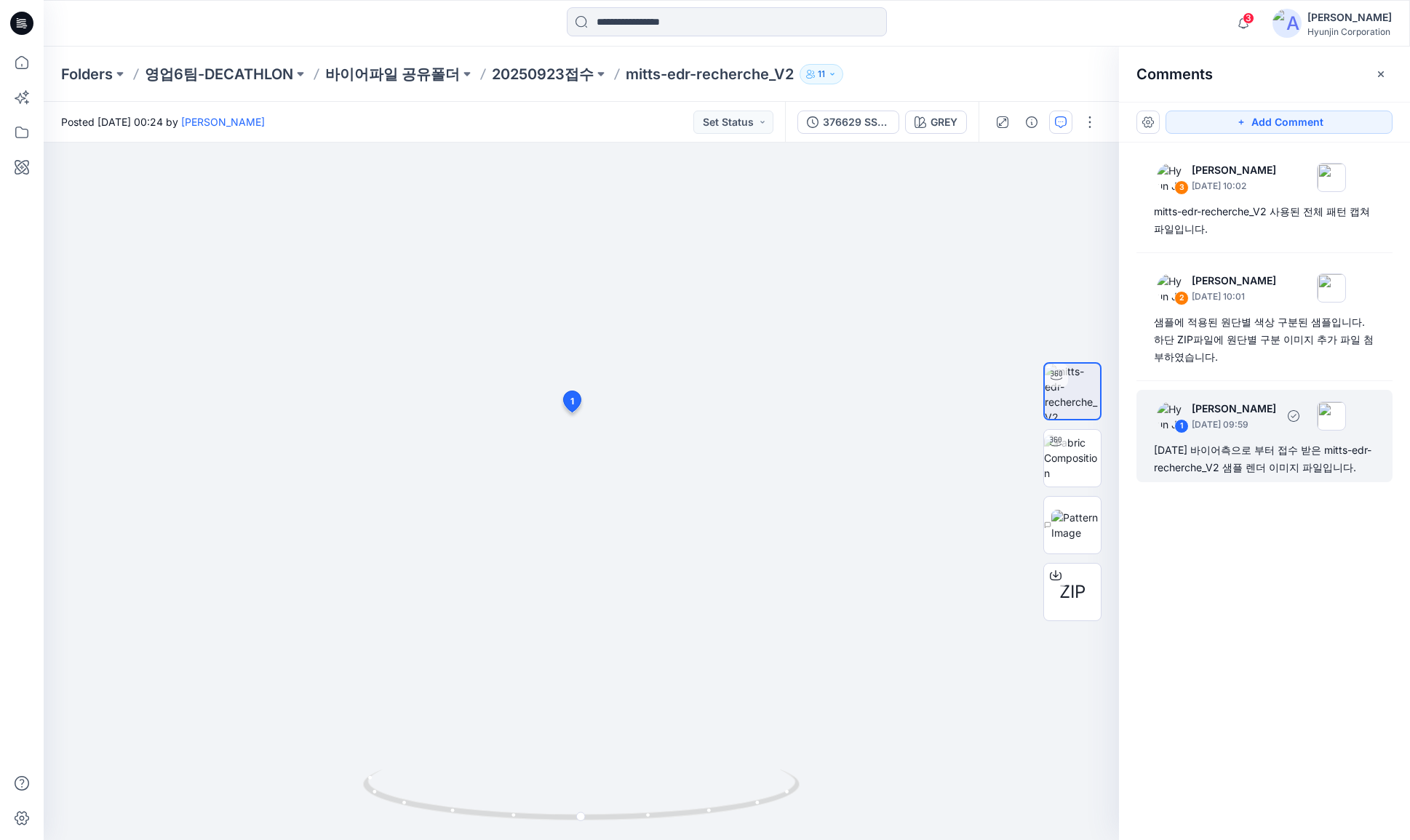
click at [1286, 450] on div "25/09/23 바이어측으로 부터 접수 받은 mitts-edr-recherche_V2 샘플 렌더 이미지 파일입니다." at bounding box center [1265, 459] width 221 height 35
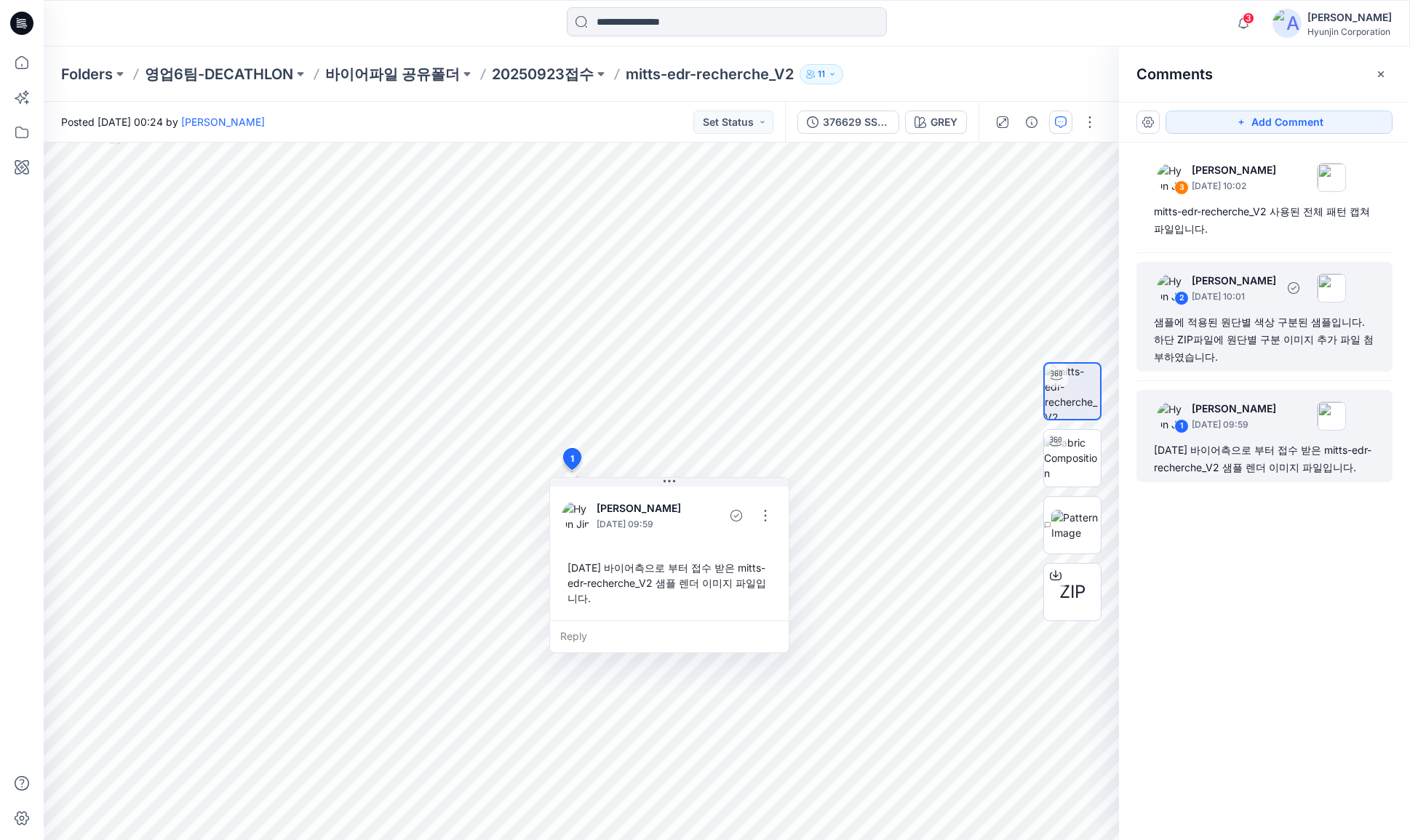
click at [1270, 344] on div "샘플에 적용된 원단별 색상 구분된 샘플입니다. 하단 ZIP파일에 원단별 구분 이미지 추가 파일 첨부하였습니다." at bounding box center [1265, 340] width 221 height 53
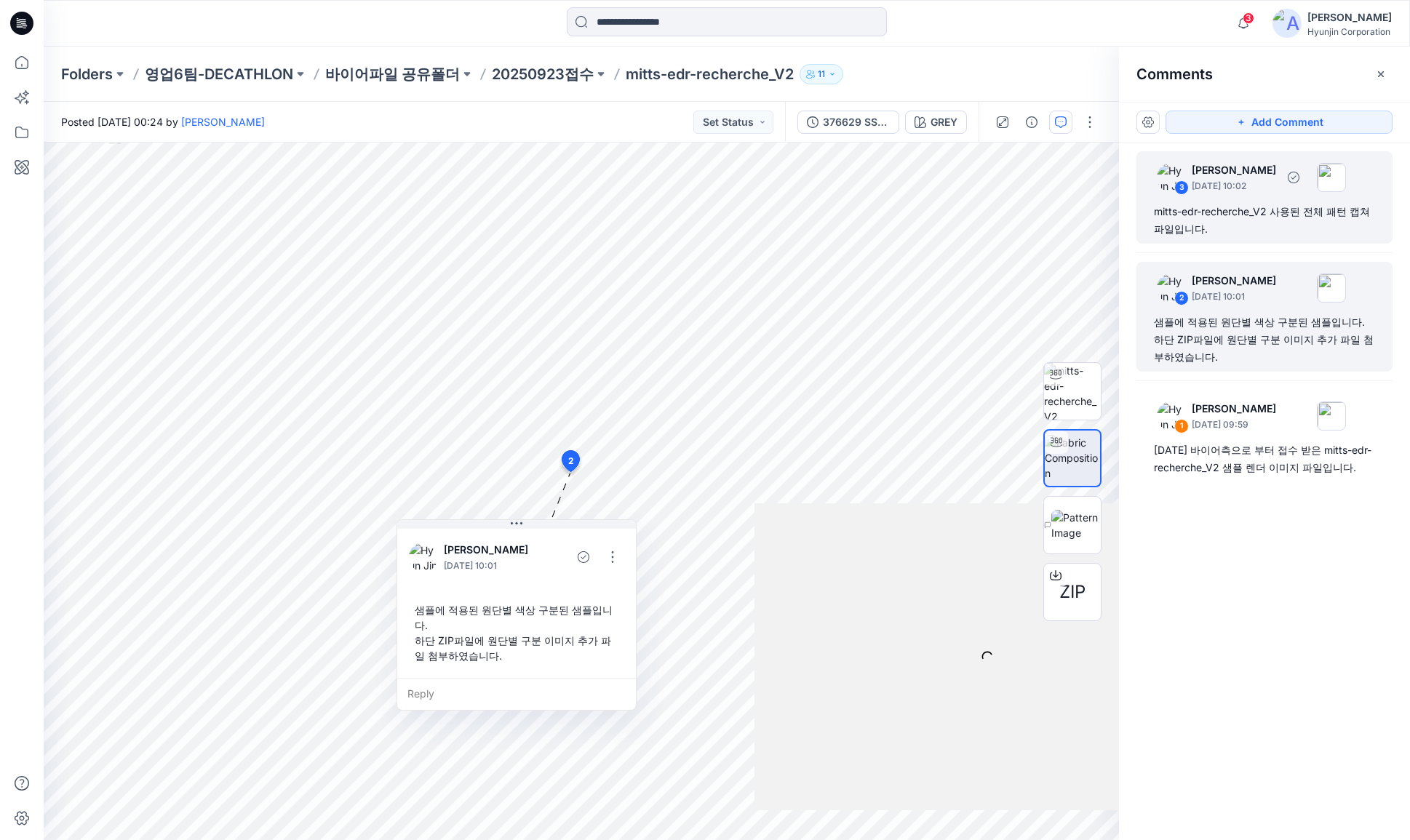
click at [1266, 243] on div "3 Hyun Jin September 24, 2025 10:02 mitts-edr-recherche_V2 사용된 전체 패턴 캡쳐 파일입니다." at bounding box center [1265, 197] width 256 height 92
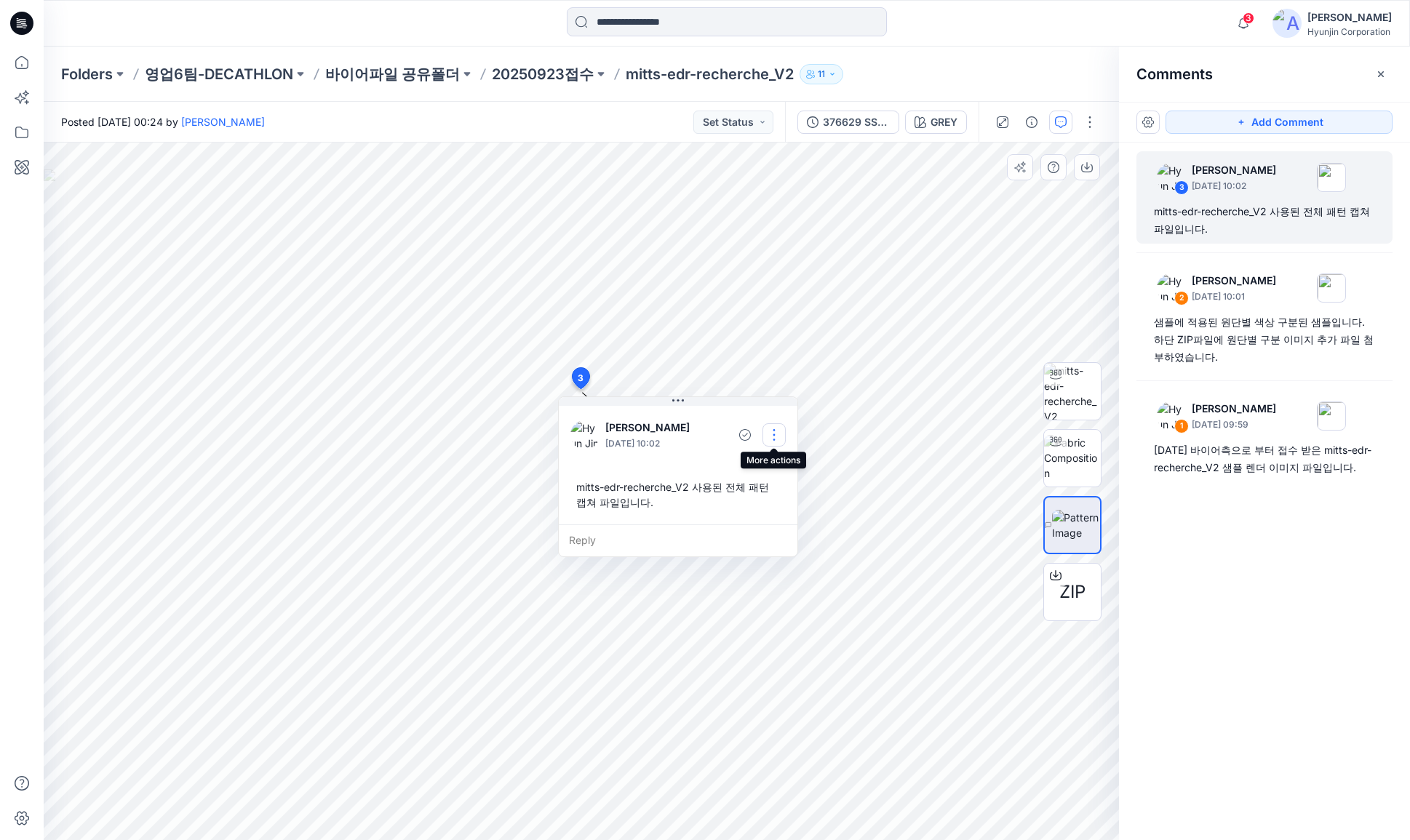
click at [770, 433] on button "button" at bounding box center [774, 435] width 23 height 23
click at [787, 467] on p "Edit comment" at bounding box center [778, 467] width 66 height 15
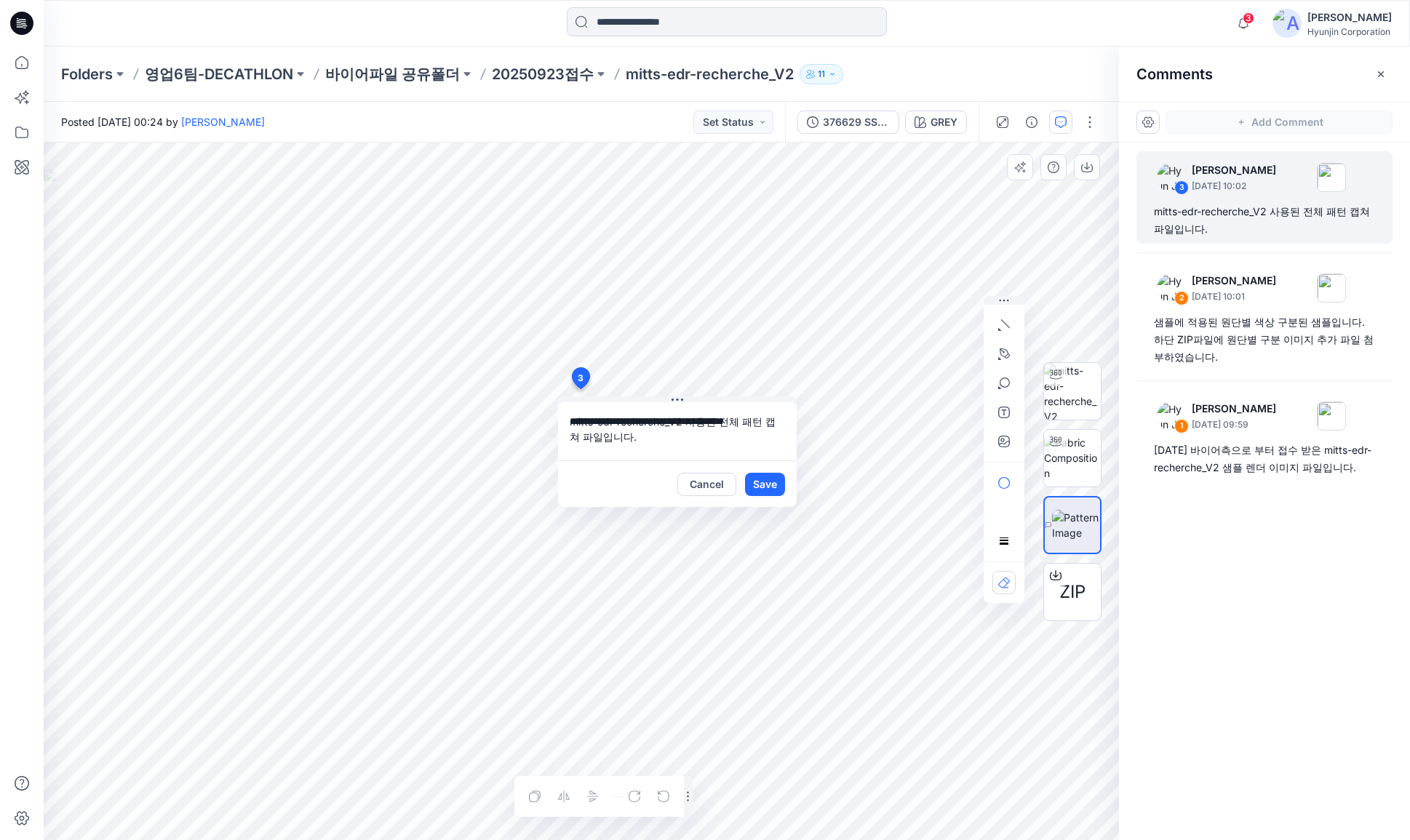
click at [688, 424] on textarea "**********" at bounding box center [677, 432] width 239 height 58
type textarea "**********"
click at [760, 489] on button "Save" at bounding box center [765, 484] width 40 height 23
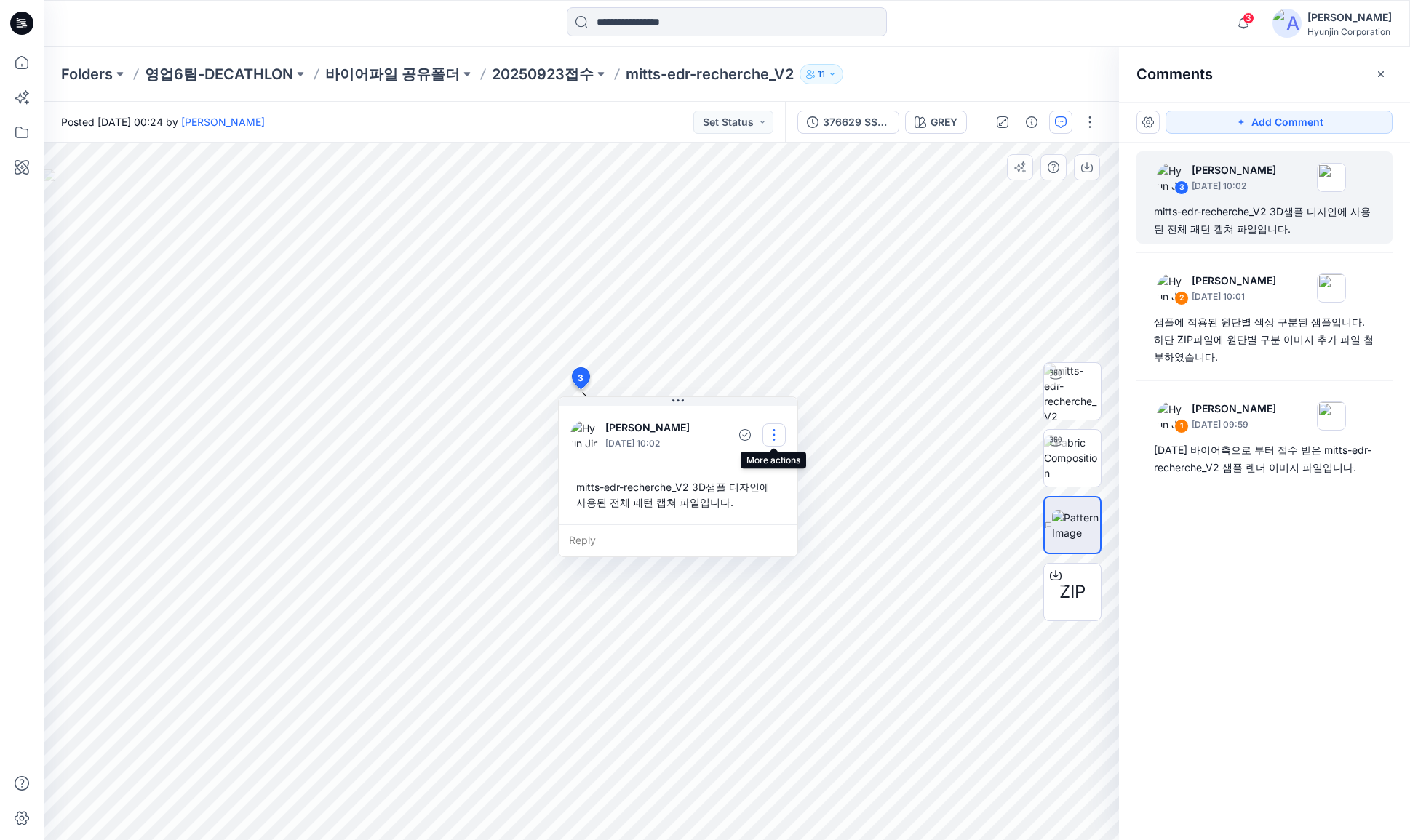
click at [770, 434] on button "button" at bounding box center [774, 435] width 23 height 23
click at [790, 467] on p "Edit comment" at bounding box center [778, 467] width 66 height 15
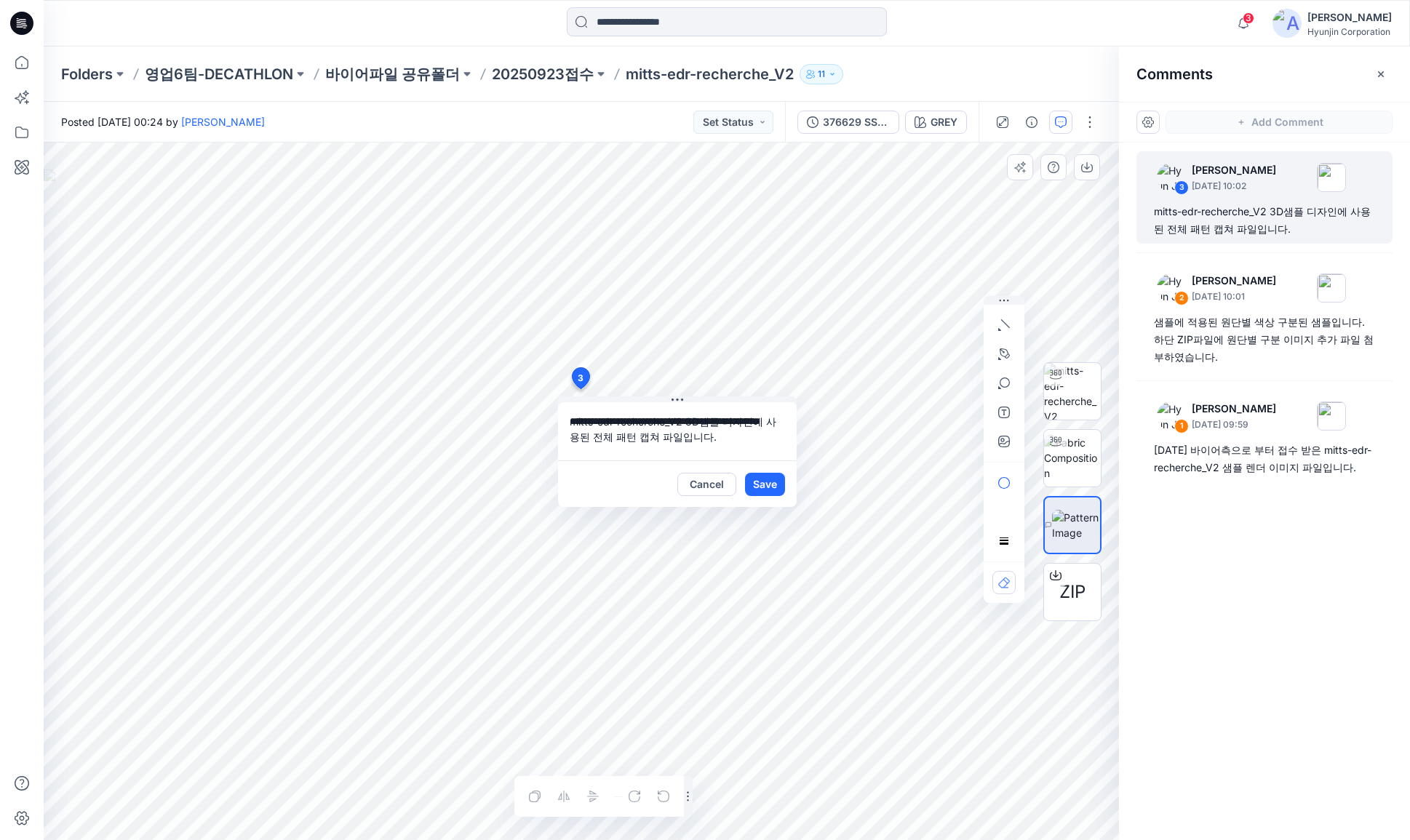
click at [719, 443] on textarea "**********" at bounding box center [677, 432] width 239 height 58
type textarea "**********"
click at [773, 478] on button "Save" at bounding box center [765, 484] width 40 height 23
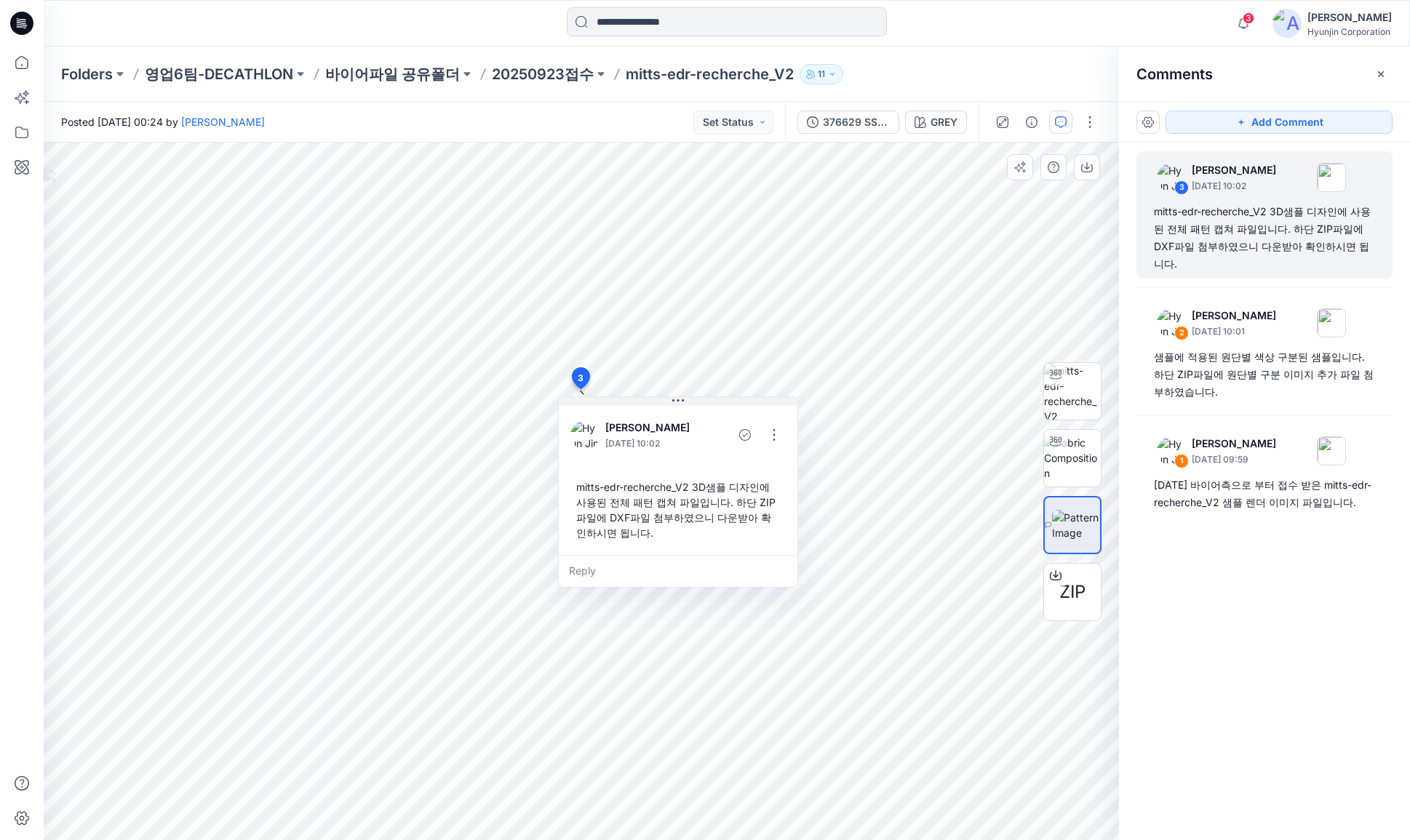
click at [1341, 684] on div "3 Hyun Jin September 24, 2025 10:02 mitts-edr-recherche_V2 3D샘플 디자인에 사용된 전체 패턴 …" at bounding box center [1265, 464] width 291 height 644
click at [519, 83] on p "20250923접수" at bounding box center [542, 75] width 102 height 20
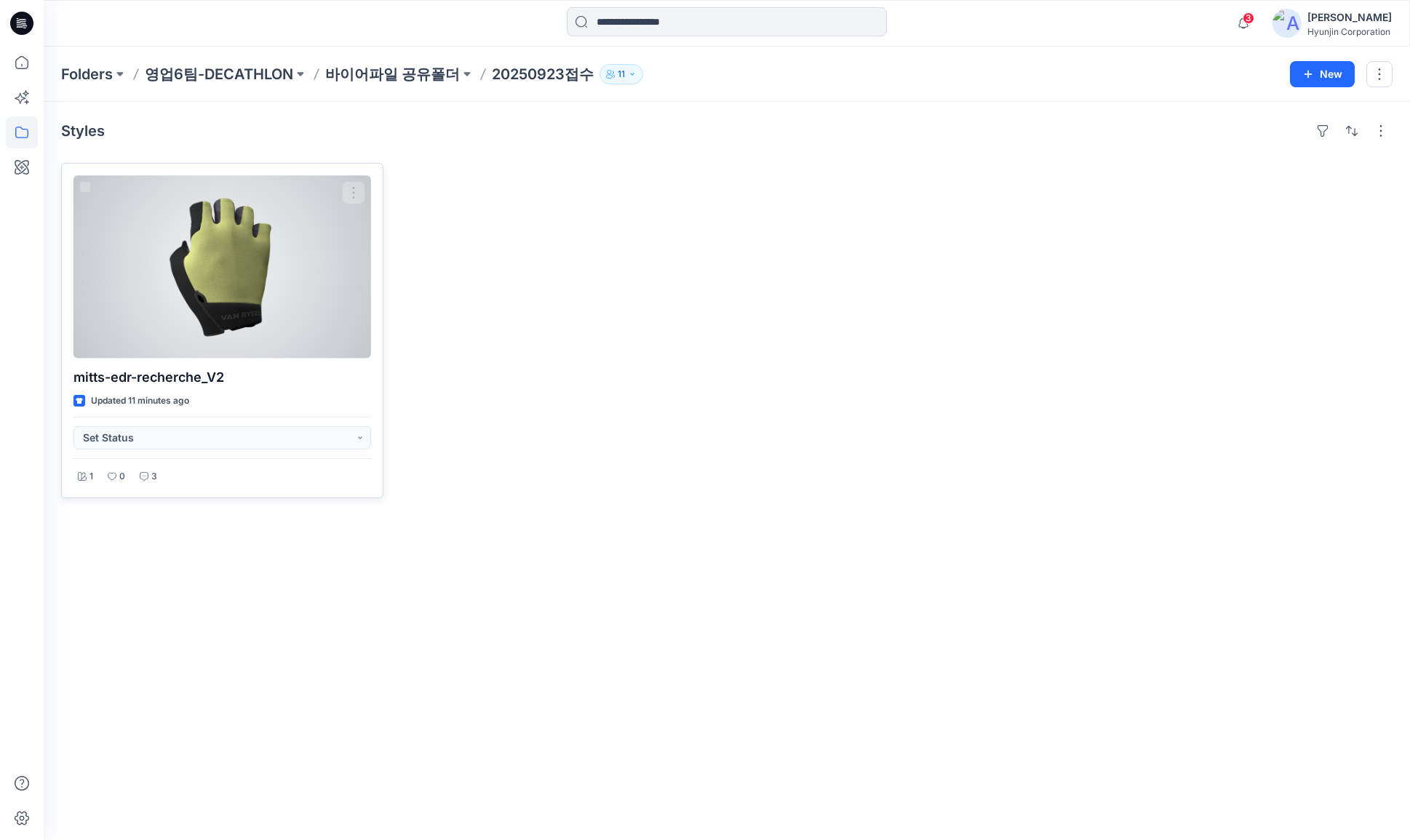
click at [254, 308] on div at bounding box center [222, 267] width 297 height 183
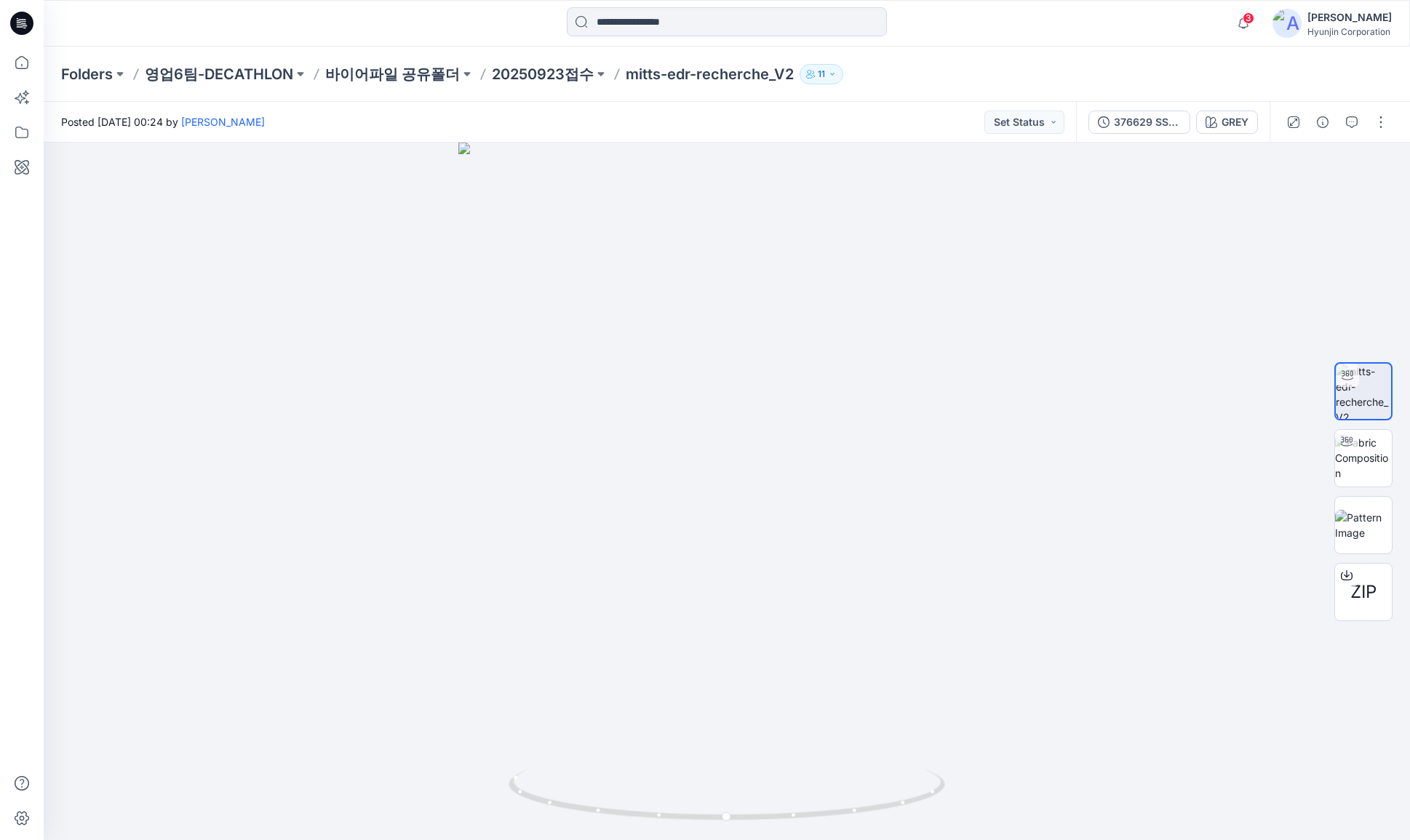
click at [1350, 134] on div at bounding box center [1337, 122] width 134 height 41
click at [1352, 127] on button "button" at bounding box center [1352, 122] width 23 height 23
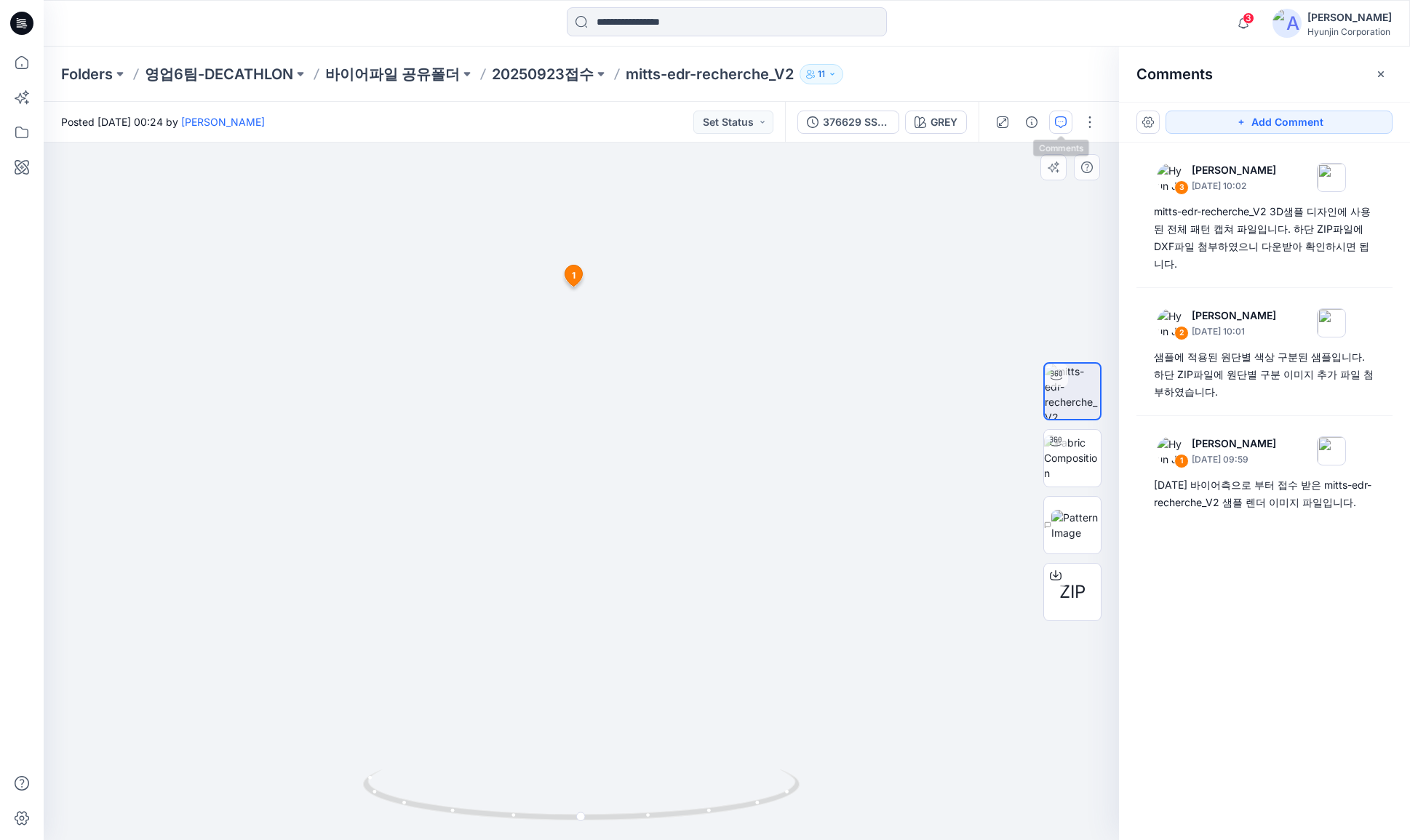
drag, startPoint x: 673, startPoint y: 268, endPoint x: 662, endPoint y: 469, distance: 201.3
click at [662, 469] on img at bounding box center [581, 419] width 808 height 842
drag, startPoint x: 658, startPoint y: 469, endPoint x: 646, endPoint y: 416, distance: 54.3
click at [646, 416] on img at bounding box center [581, 465] width 945 height 752
click at [543, 77] on p "20250923접수" at bounding box center [542, 75] width 102 height 20
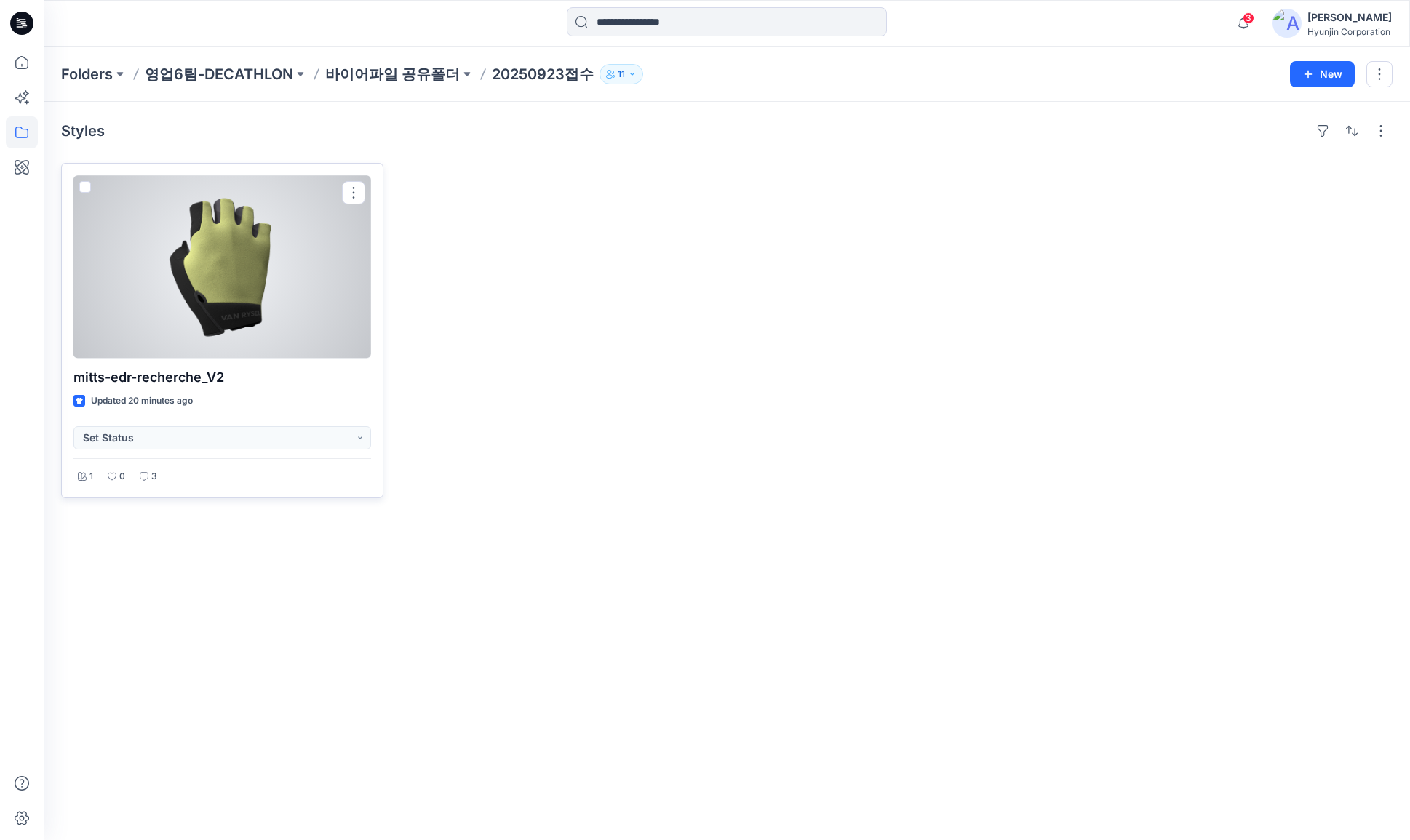
click at [275, 252] on div at bounding box center [222, 267] width 297 height 183
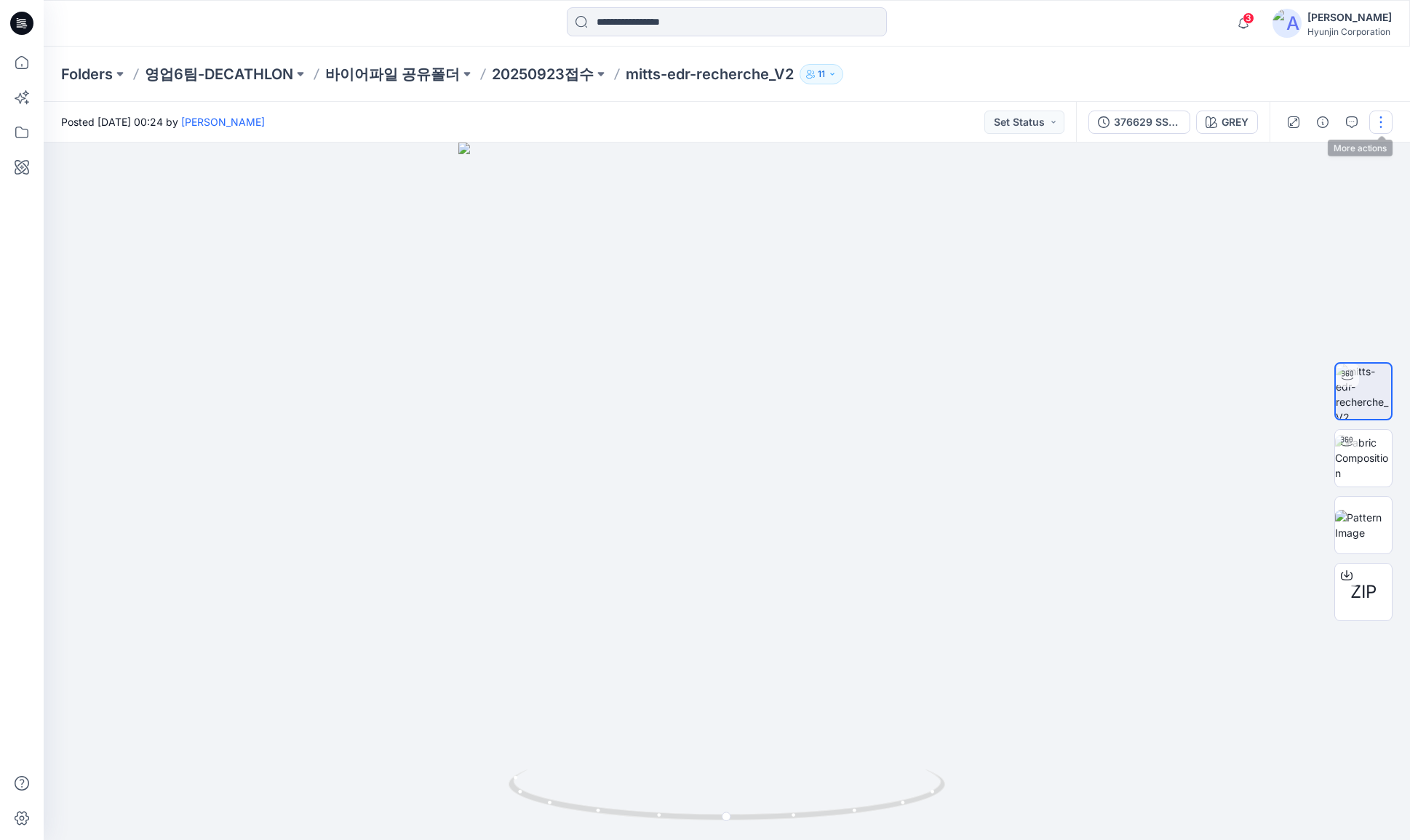
click at [1381, 123] on button "button" at bounding box center [1381, 122] width 23 height 23
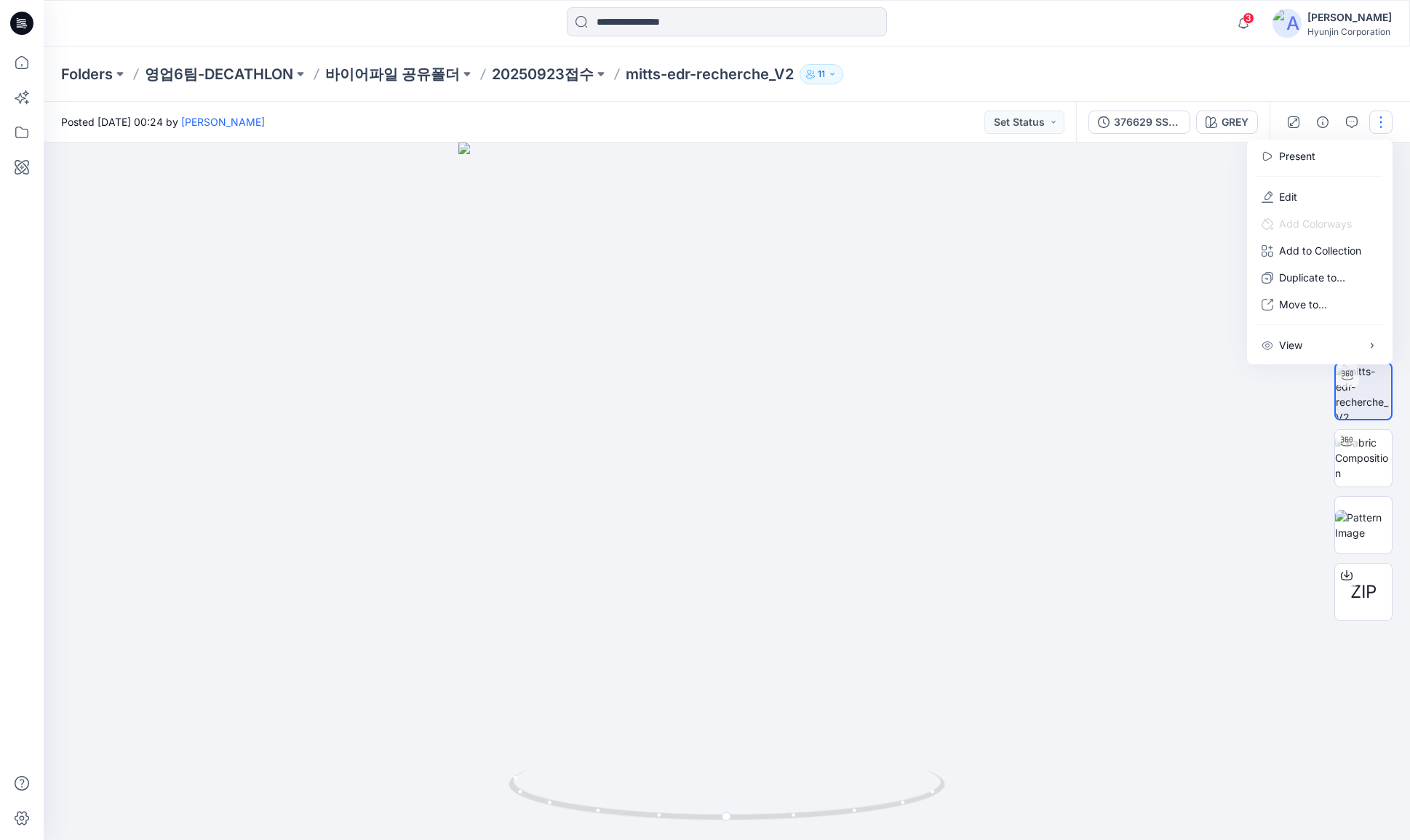
click at [1154, 270] on div at bounding box center [727, 491] width 1366 height 698
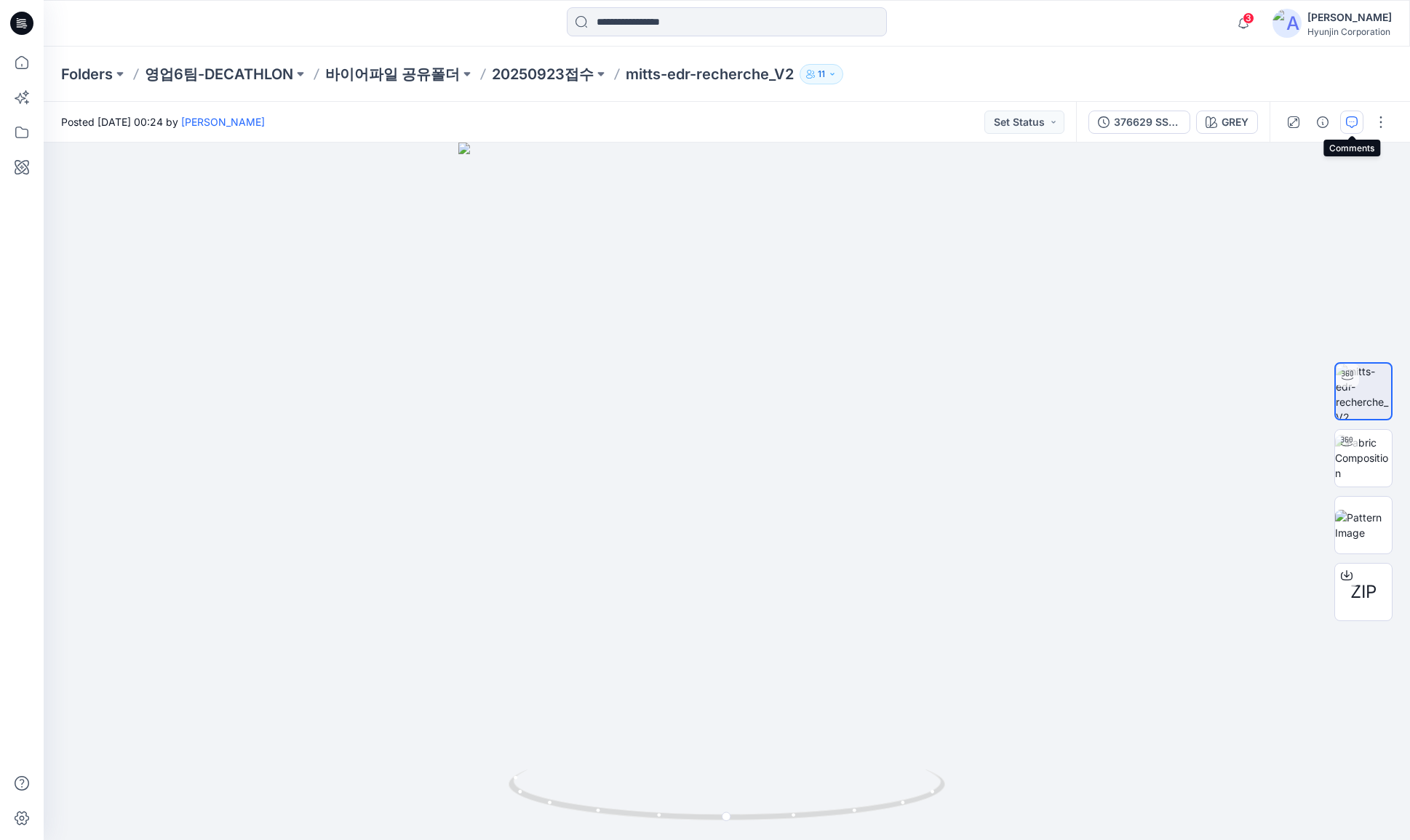
click at [1352, 126] on icon "button" at bounding box center [1352, 122] width 12 height 12
